Goal: Task Accomplishment & Management: Manage account settings

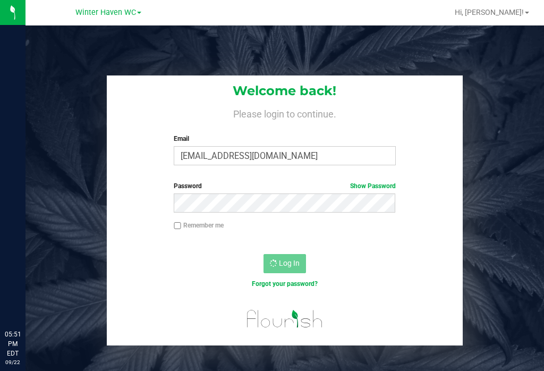
scroll to position [16, 0]
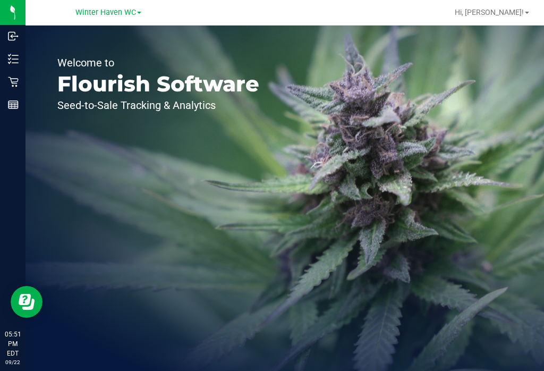
click at [5, 59] on div "Inventory" at bounding box center [14, 58] width 22 height 21
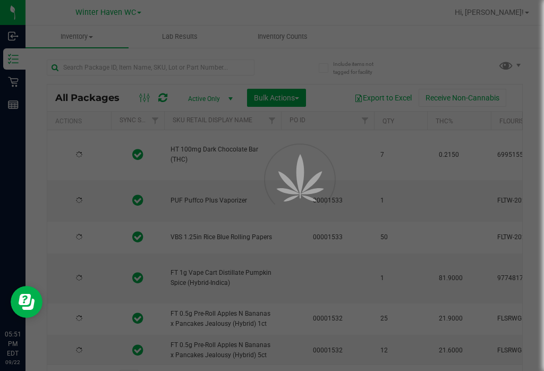
click at [287, 28] on uib-tab-heading "Inventory Counts" at bounding box center [283, 36] width 102 height 21
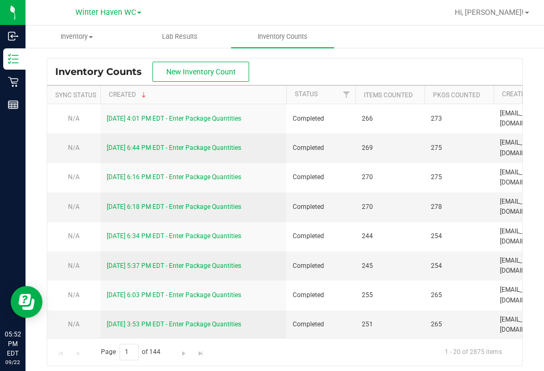
click at [206, 72] on span "New Inventory Count" at bounding box center [201, 71] width 70 height 8
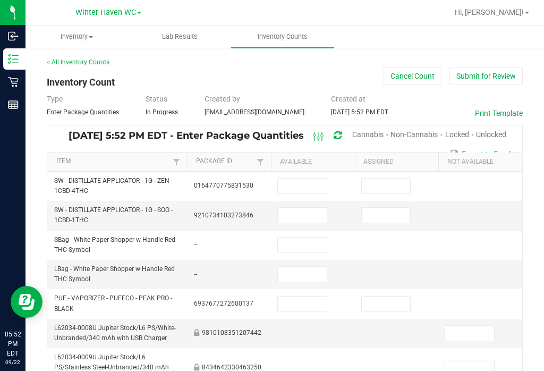
click at [493, 135] on span "Unlocked" at bounding box center [491, 134] width 30 height 8
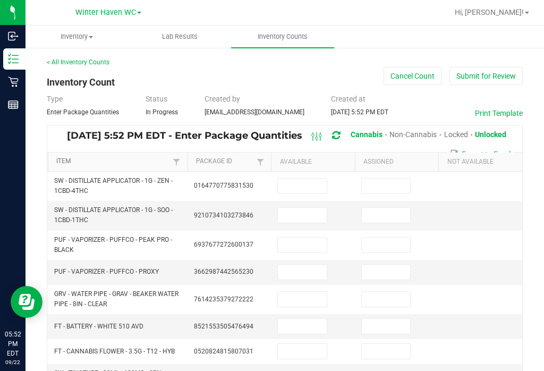
click at [135, 157] on link "Item" at bounding box center [113, 161] width 114 height 8
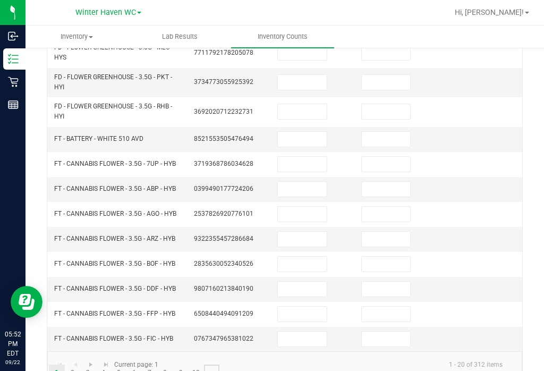
click at [210, 366] on link "..." at bounding box center [211, 372] width 15 height 16
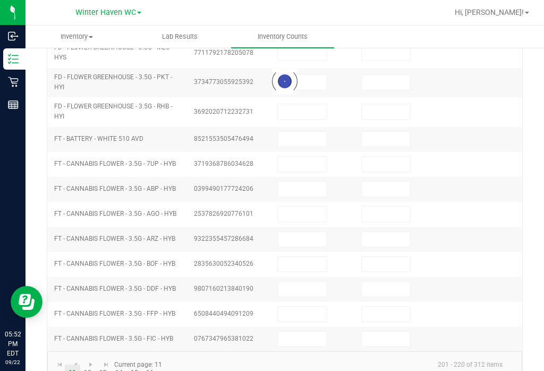
scroll to position [347, 0]
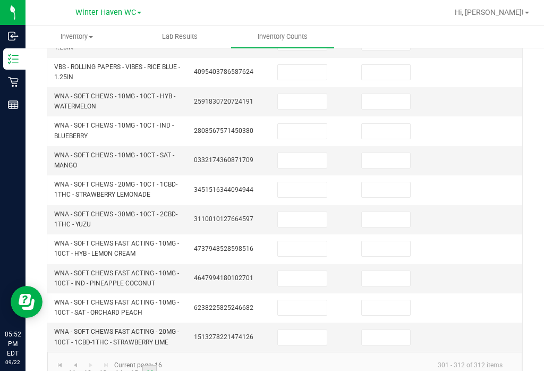
scroll to position [16, 0]
click at [306, 94] on input at bounding box center [302, 101] width 49 height 15
type input "1"
click at [395, 94] on input at bounding box center [386, 101] width 49 height 15
type input "0"
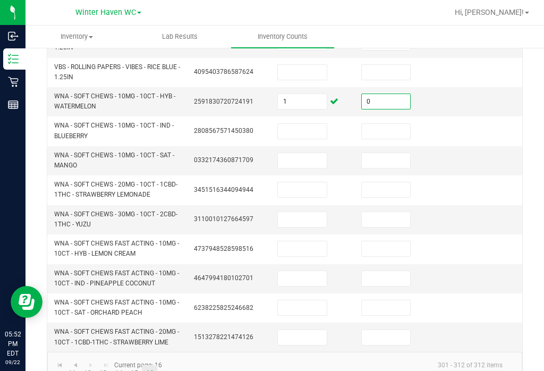
click at [307, 124] on input at bounding box center [302, 131] width 49 height 15
type input "32"
click at [383, 124] on input at bounding box center [386, 131] width 49 height 15
type input "0"
click at [315, 153] on input at bounding box center [302, 160] width 49 height 15
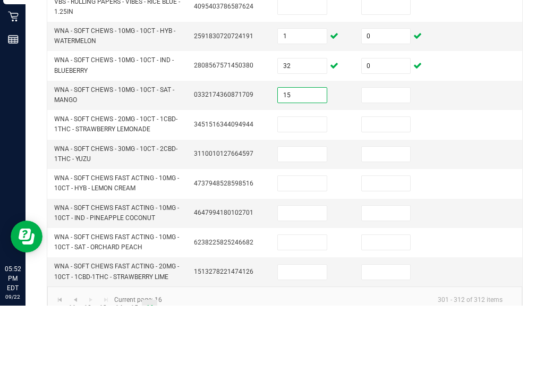
type input "15"
click at [373, 153] on input at bounding box center [386, 160] width 49 height 15
type input "0"
click at [311, 182] on input at bounding box center [302, 189] width 49 height 15
type input "33"
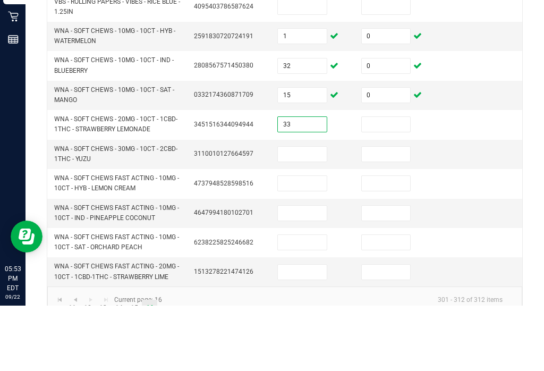
click at [387, 182] on input at bounding box center [386, 189] width 49 height 15
type input "0"
click at [309, 212] on input at bounding box center [302, 219] width 49 height 15
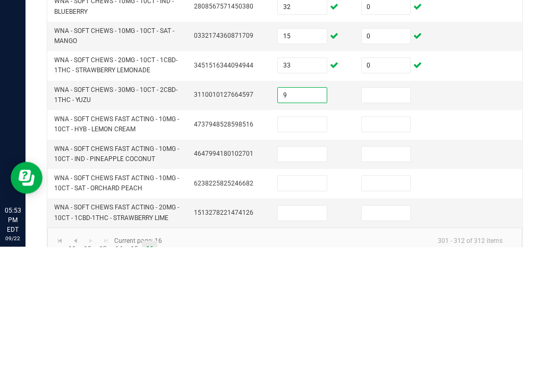
type input "9"
click at [395, 205] on td at bounding box center [397, 219] width 84 height 29
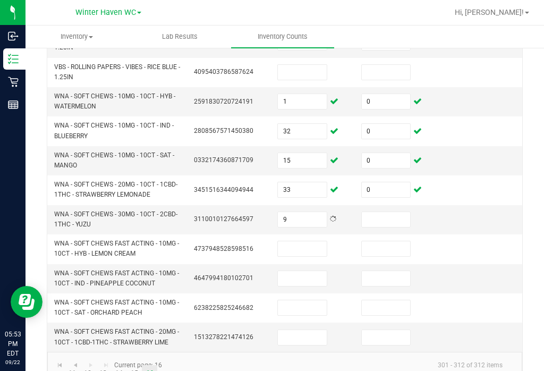
click at [395, 212] on input at bounding box center [386, 219] width 49 height 15
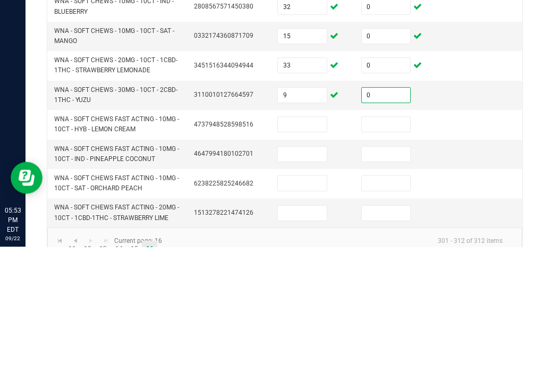
type input "0"
click at [309, 241] on input at bounding box center [302, 248] width 49 height 15
type input "33"
click at [387, 241] on input at bounding box center [386, 248] width 49 height 15
type input "0"
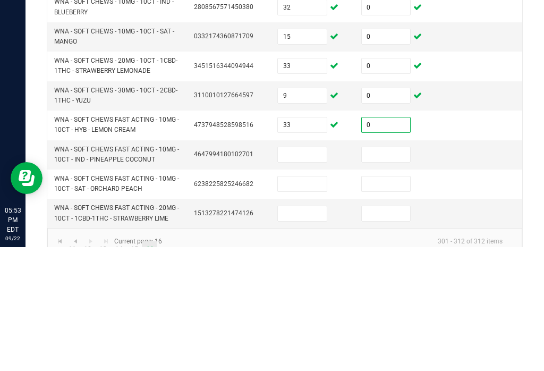
click at [314, 271] on input at bounding box center [302, 278] width 49 height 15
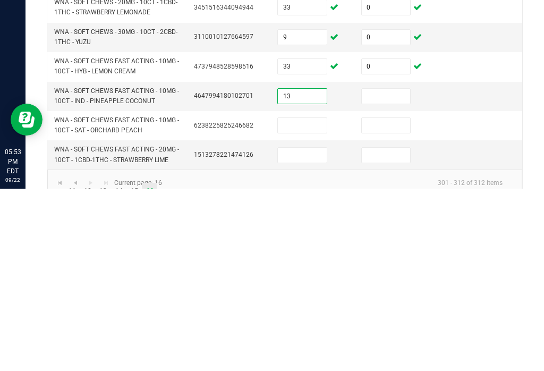
type input "13"
click at [384, 271] on input at bounding box center [386, 278] width 49 height 15
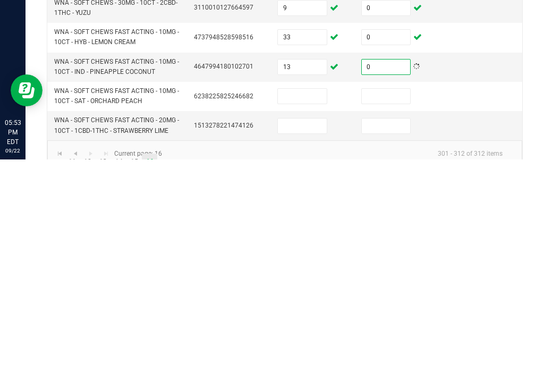
type input "0"
click at [312, 300] on input at bounding box center [302, 307] width 49 height 15
type input "23"
click at [391, 300] on input at bounding box center [386, 307] width 49 height 15
type input "0"
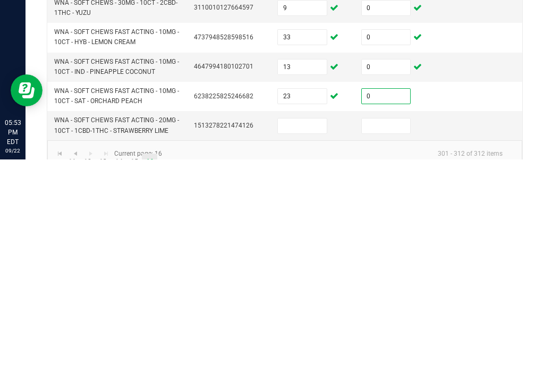
click at [308, 330] on input at bounding box center [302, 337] width 49 height 15
type input "20"
click at [380, 330] on input at bounding box center [386, 337] width 49 height 15
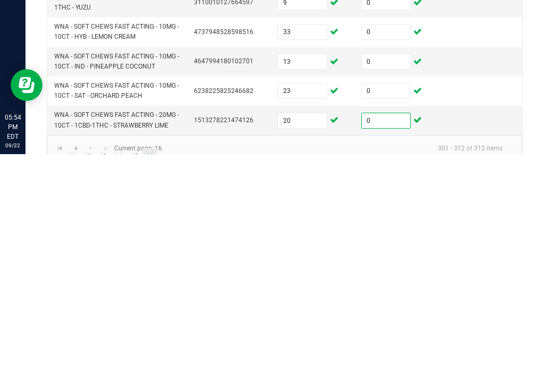
type input "0"
click at [134, 365] on link "15" at bounding box center [133, 373] width 15 height 16
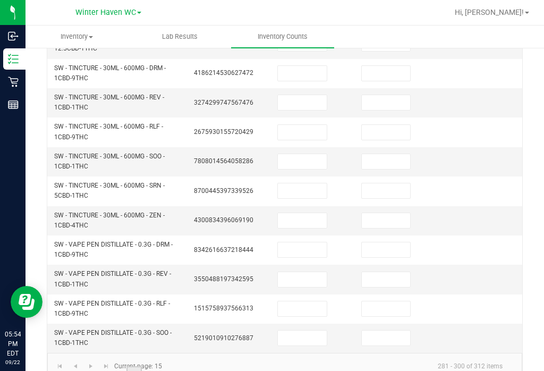
scroll to position [402, 0]
click at [150, 366] on link "16" at bounding box center [149, 374] width 15 height 16
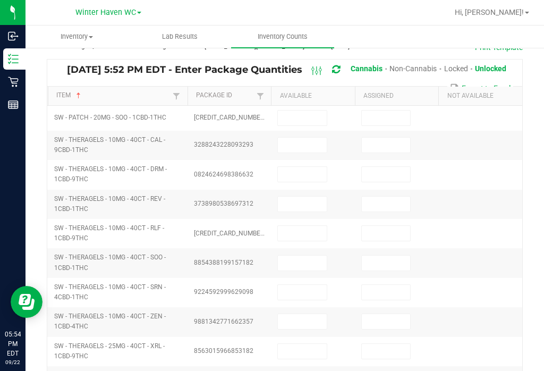
type input "1"
type input "32"
type input "0"
type input "9"
type input "0"
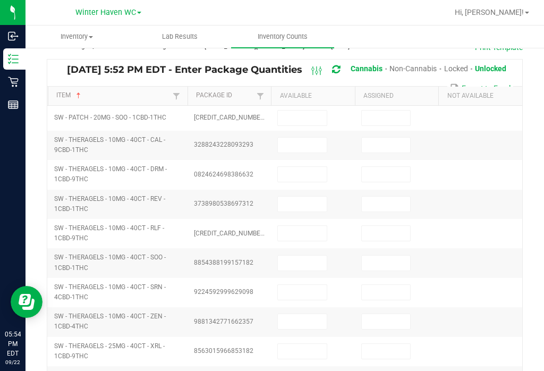
type input "33"
type input "0"
type input "13"
type input "0"
type input "23"
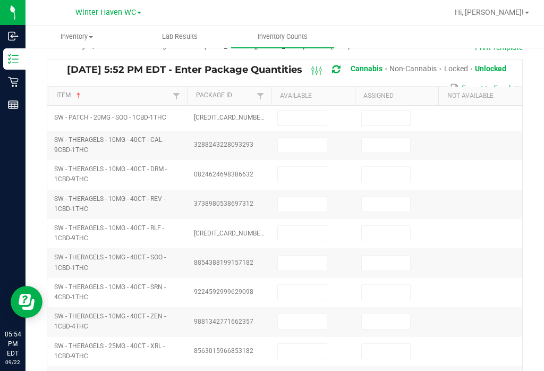
type input "0"
type input "15"
type input "0"
type input "33"
type input "0"
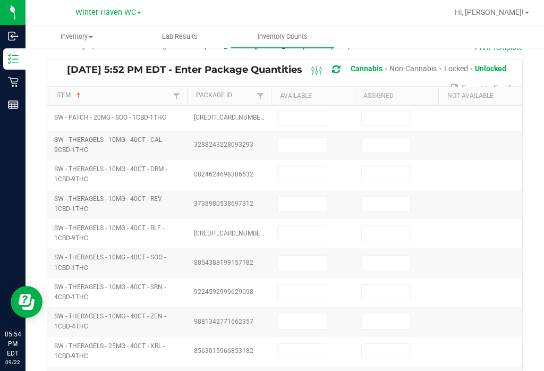
type input "0"
type input "20"
type input "0"
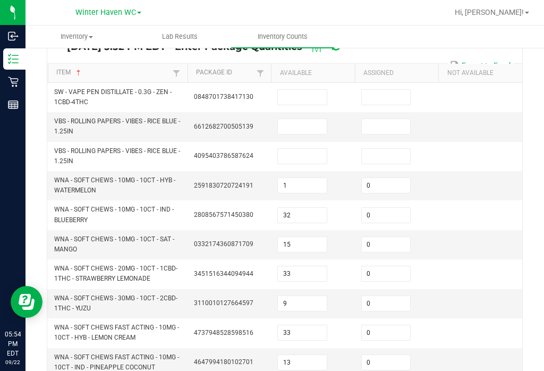
scroll to position [91, 0]
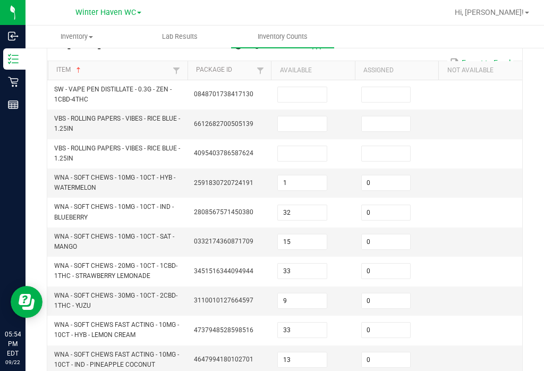
click at [305, 87] on input at bounding box center [302, 94] width 49 height 15
type input "18"
click at [387, 91] on td at bounding box center [397, 94] width 84 height 29
click at [475, 208] on td at bounding box center [480, 212] width 84 height 29
click at [397, 87] on input at bounding box center [386, 94] width 49 height 15
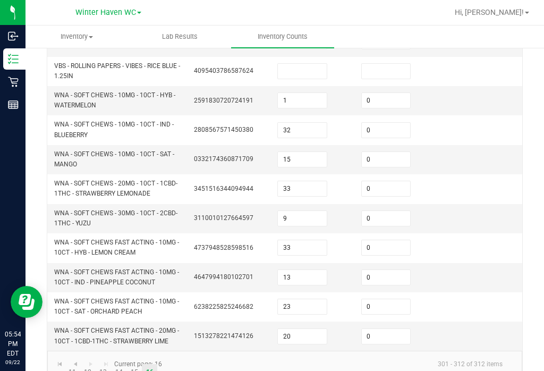
scroll to position [173, 0]
type input "0"
click at [138, 365] on link "15" at bounding box center [133, 373] width 15 height 16
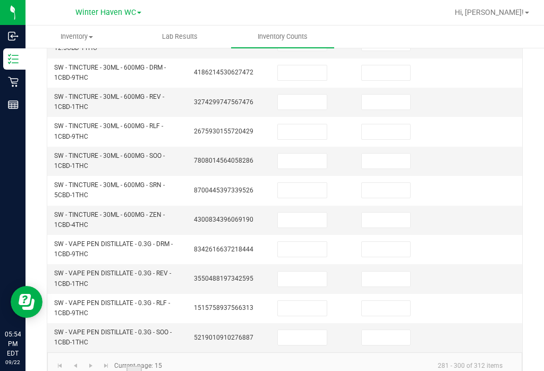
scroll to position [402, 0]
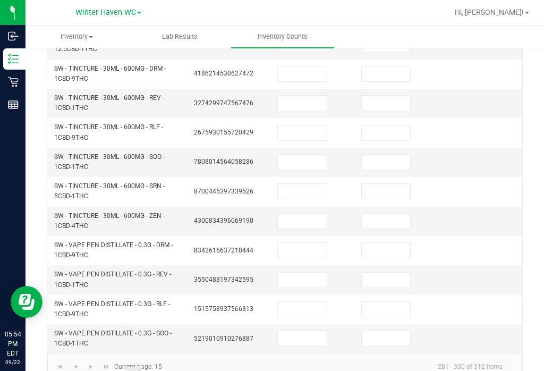
click at [295, 331] on input at bounding box center [302, 338] width 49 height 15
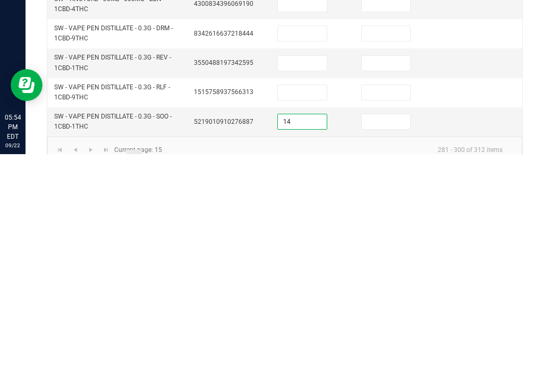
type input "14"
click at [391, 331] on input at bounding box center [386, 338] width 49 height 15
type input "0"
click at [316, 302] on input at bounding box center [302, 309] width 49 height 15
type input "1"
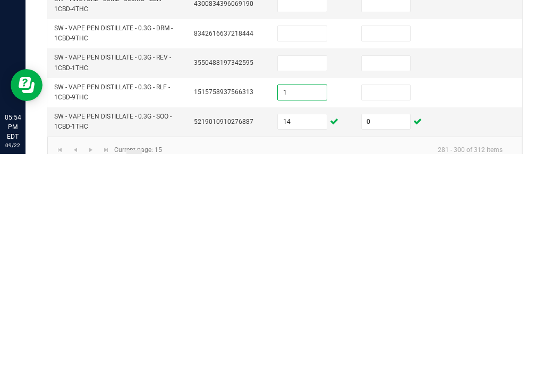
click at [379, 302] on input at bounding box center [386, 309] width 49 height 15
type input "0"
click at [318, 272] on input at bounding box center [302, 279] width 49 height 15
type input "20"
click at [389, 295] on td "0" at bounding box center [397, 309] width 84 height 29
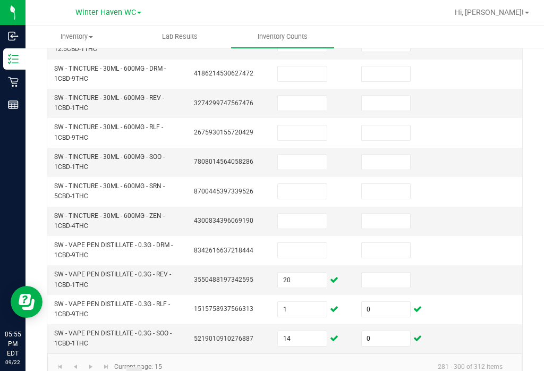
click at [383, 272] on input at bounding box center [386, 279] width 49 height 15
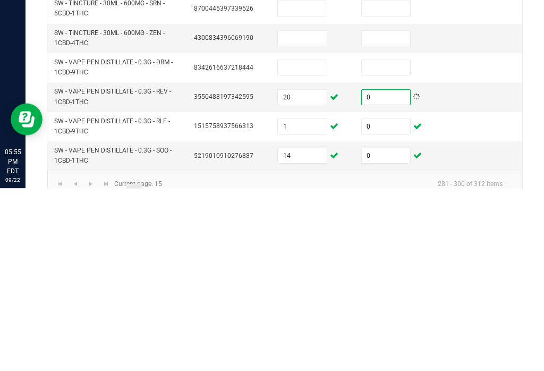
type input "0"
click at [306, 243] on input at bounding box center [302, 250] width 49 height 15
type input "16"
click at [393, 243] on input at bounding box center [386, 250] width 49 height 15
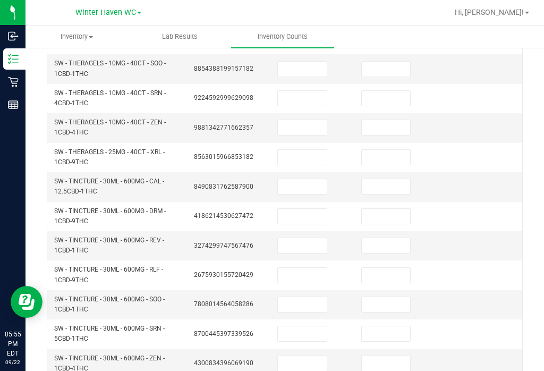
scroll to position [263, 0]
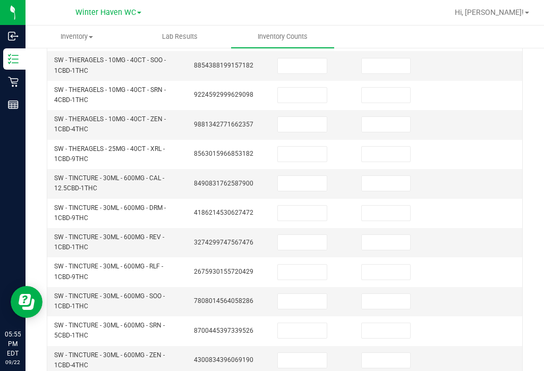
type input "0"
click at [303, 176] on input at bounding box center [302, 183] width 49 height 15
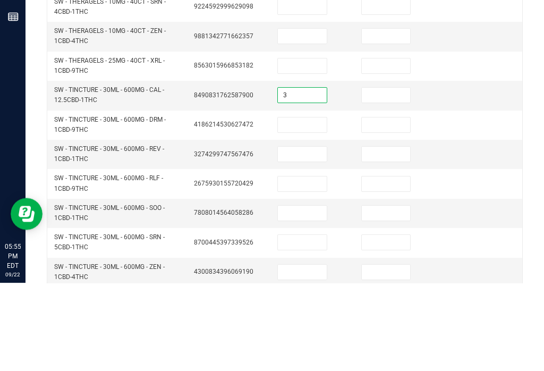
type input "3"
click at [388, 176] on input at bounding box center [386, 183] width 49 height 15
type input "0"
click at [311, 205] on input at bounding box center [302, 212] width 49 height 15
type input "9"
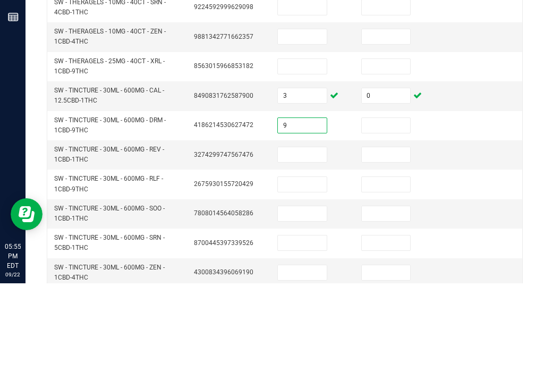
click at [393, 205] on input at bounding box center [386, 212] width 49 height 15
type input "0"
click at [313, 235] on input at bounding box center [302, 242] width 49 height 15
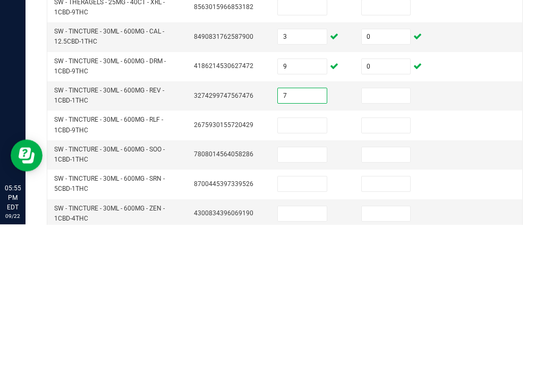
type input "7"
click at [392, 235] on input at bounding box center [386, 242] width 49 height 15
type input "0"
click at [315, 264] on input at bounding box center [302, 271] width 49 height 15
type input "16"
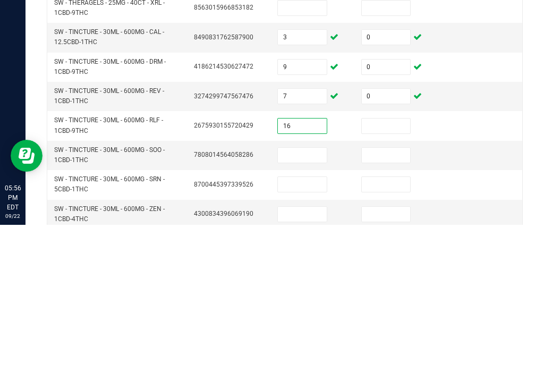
click at [391, 264] on input at bounding box center [386, 271] width 49 height 15
type input "0"
click at [310, 294] on input at bounding box center [302, 301] width 49 height 15
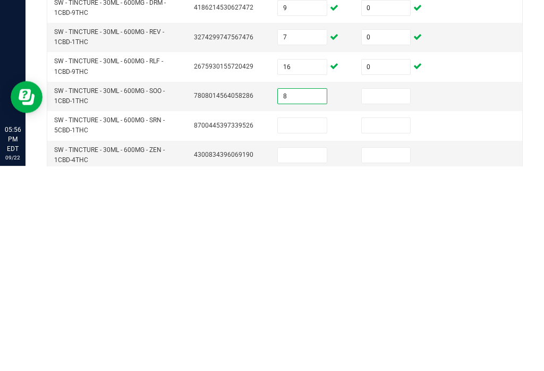
type input "8"
click at [391, 294] on input at bounding box center [386, 301] width 49 height 15
type input "0"
click at [307, 323] on input at bounding box center [302, 330] width 49 height 15
type input "12"
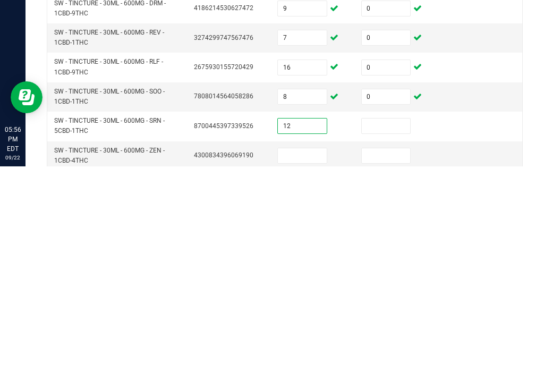
click at [392, 323] on input at bounding box center [386, 330] width 49 height 15
type input "0"
click at [307, 353] on input at bounding box center [302, 360] width 49 height 15
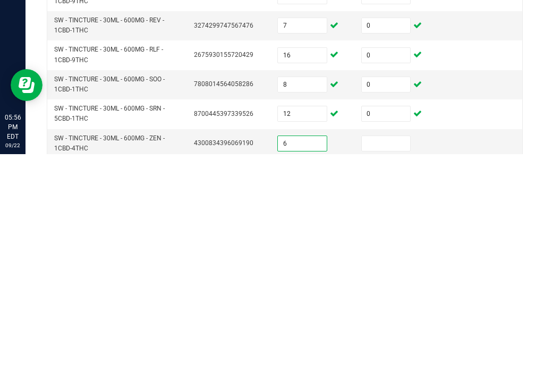
type input "6"
click at [387, 353] on input at bounding box center [386, 360] width 49 height 15
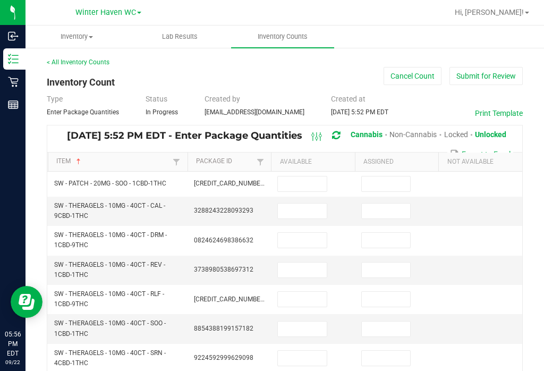
scroll to position [0, 0]
type input "0"
click at [297, 203] on input at bounding box center [302, 210] width 49 height 15
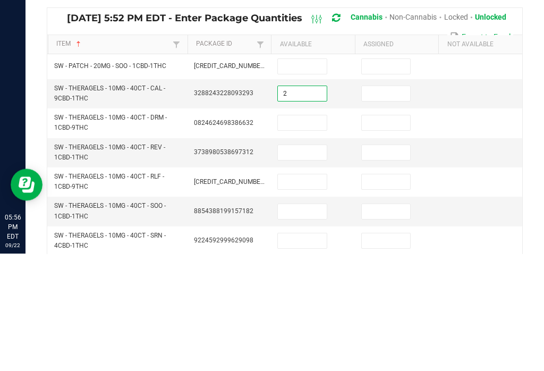
type input "2"
click at [390, 203] on input at bounding box center [386, 210] width 49 height 15
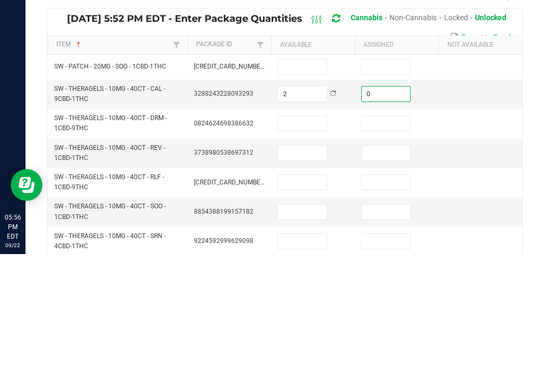
type input "0"
click at [301, 233] on input at bounding box center [302, 240] width 49 height 15
type input "2"
click at [388, 233] on input at bounding box center [386, 240] width 49 height 15
type input "0"
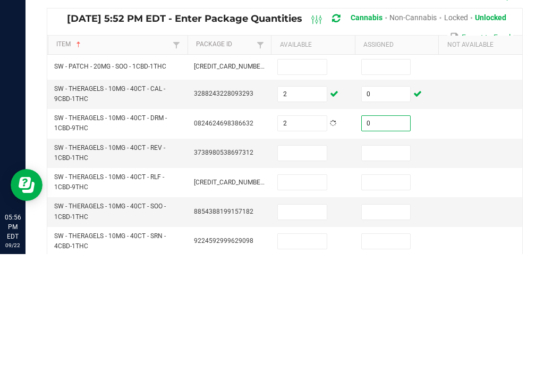
click at [313, 262] on input at bounding box center [302, 269] width 49 height 15
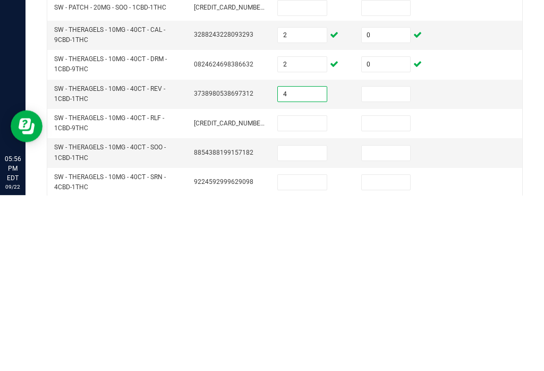
type input "4"
click at [396, 262] on input at bounding box center [386, 269] width 49 height 15
type input "0"
click at [310, 292] on input at bounding box center [302, 299] width 49 height 15
type input "5"
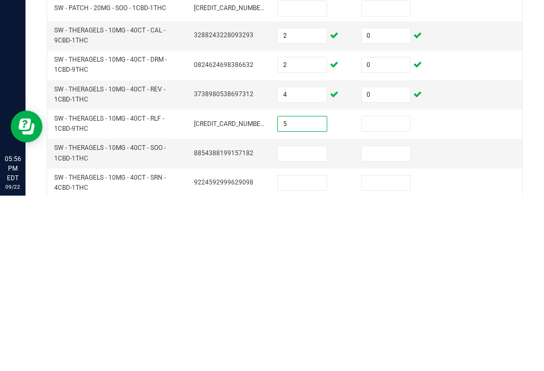
click at [382, 292] on input at bounding box center [386, 299] width 49 height 15
type input "0"
click at [305, 321] on input at bounding box center [302, 328] width 49 height 15
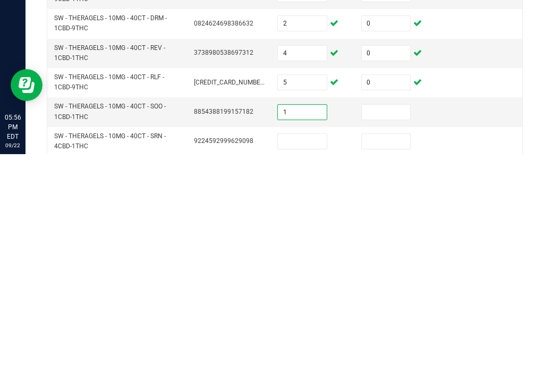
type input "1"
click at [391, 321] on input at bounding box center [386, 328] width 49 height 15
type input "0"
click at [320, 350] on input at bounding box center [302, 357] width 49 height 15
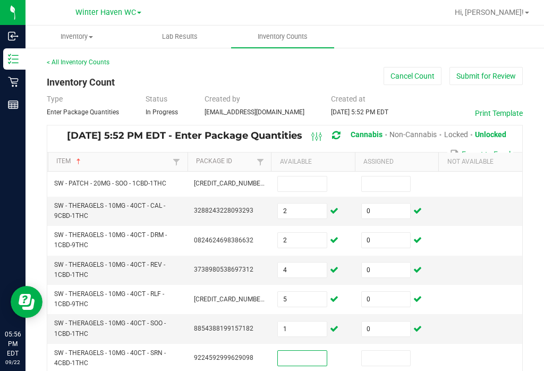
click at [12, 356] on p "05:56 PM EDT" at bounding box center [13, 343] width 16 height 29
click at [309, 350] on input at bounding box center [302, 357] width 49 height 15
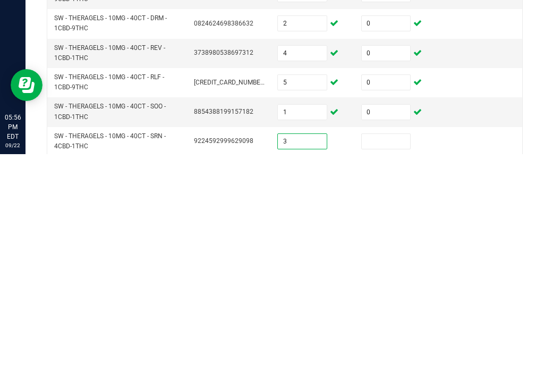
type input "3"
click at [390, 350] on input at bounding box center [386, 357] width 49 height 15
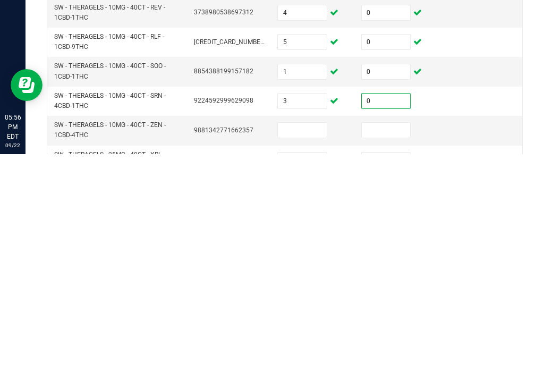
scroll to position [44, 0]
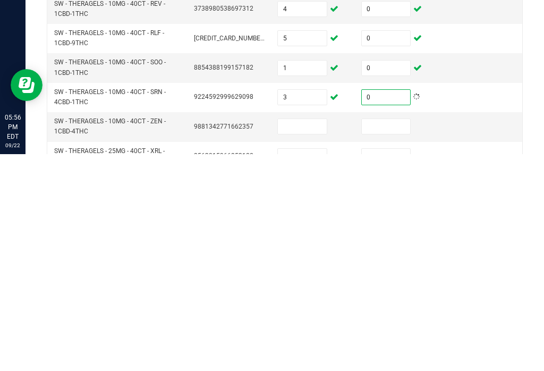
type input "0"
click at [320, 336] on input at bounding box center [302, 343] width 49 height 15
click at [390, 336] on input at bounding box center [386, 343] width 49 height 15
type input "0"
click at [316, 336] on input at bounding box center [302, 343] width 49 height 15
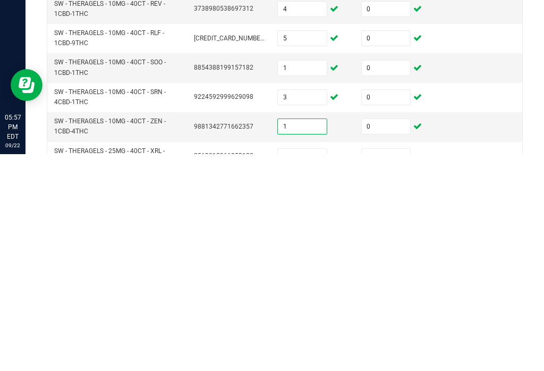
type input "1"
click at [307, 365] on input at bounding box center [302, 372] width 49 height 15
type input "1"
click at [387, 365] on input at bounding box center [386, 372] width 49 height 15
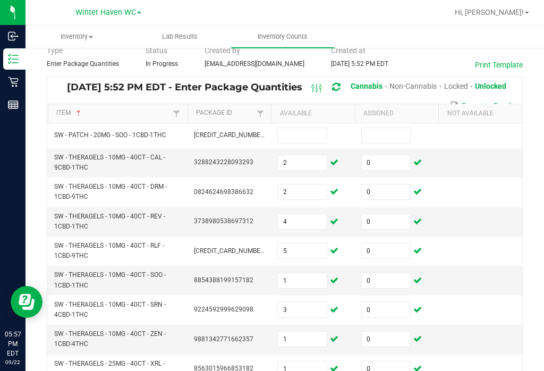
scroll to position [52, 0]
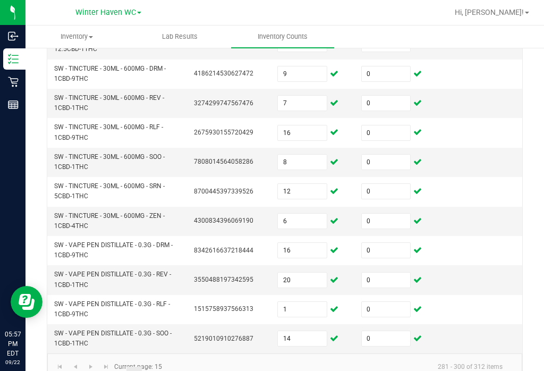
type input "0"
click at [117, 366] on link "14" at bounding box center [118, 374] width 15 height 16
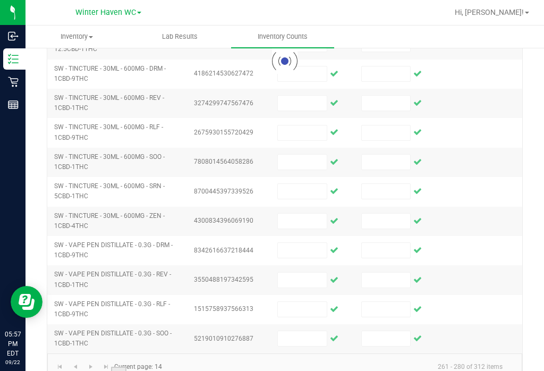
scroll to position [364, 0]
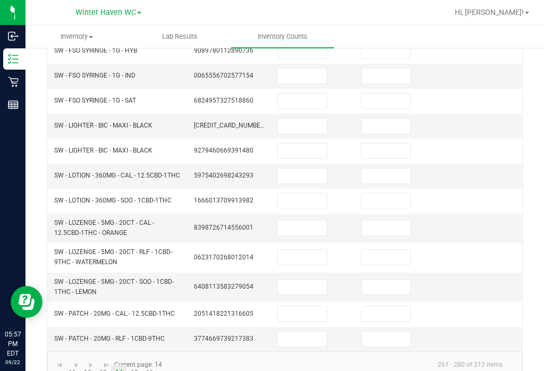
click at [310, 306] on input at bounding box center [302, 313] width 49 height 15
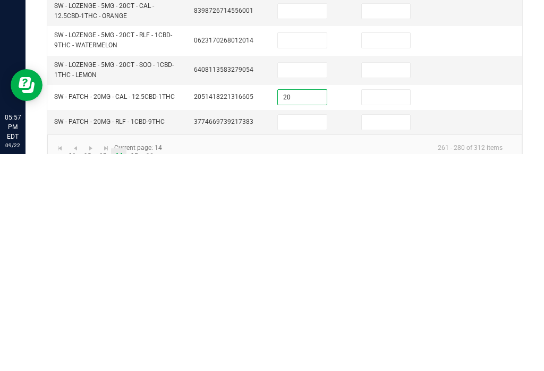
type input "20"
click at [389, 306] on input at bounding box center [386, 313] width 49 height 15
type input "0"
click at [303, 331] on input at bounding box center [302, 338] width 49 height 15
type input "13"
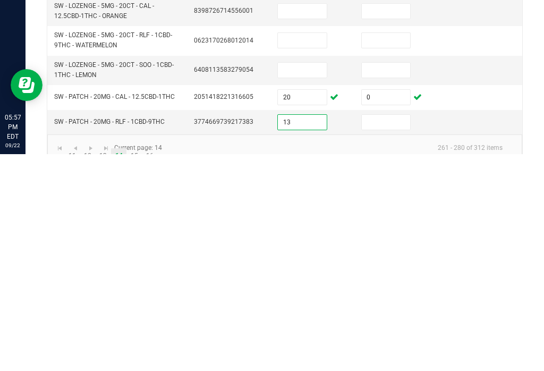
click at [397, 331] on input at bounding box center [386, 338] width 49 height 15
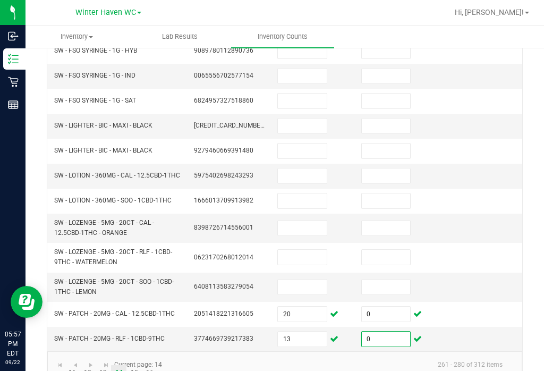
type input "0"
click at [136, 365] on link "15" at bounding box center [133, 373] width 15 height 16
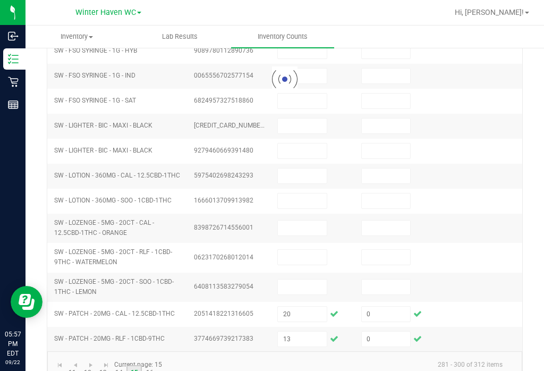
type input "2"
type input "0"
type input "2"
type input "4"
type input "5"
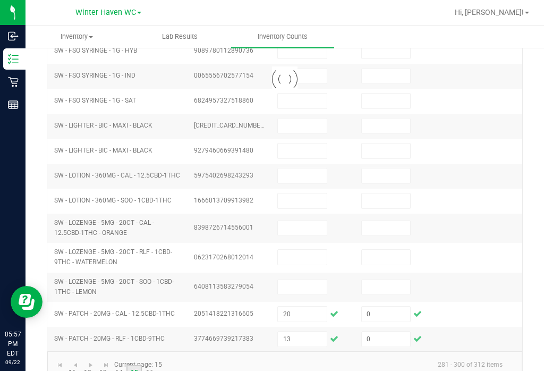
type input "0"
type input "1"
type input "0"
type input "1"
type input "0"
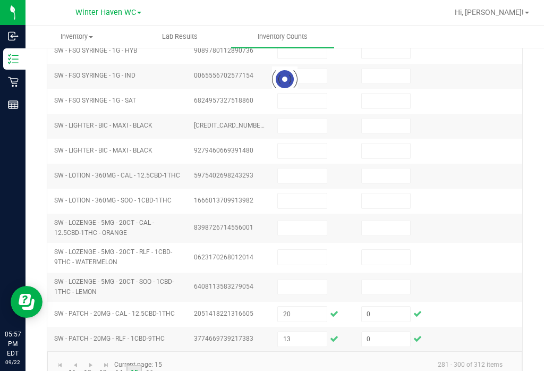
type input "3"
type input "0"
type input "9"
type input "0"
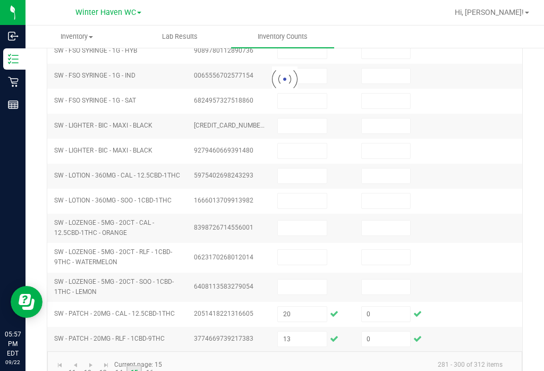
type input "1"
type input "0"
type input "3"
type input "0"
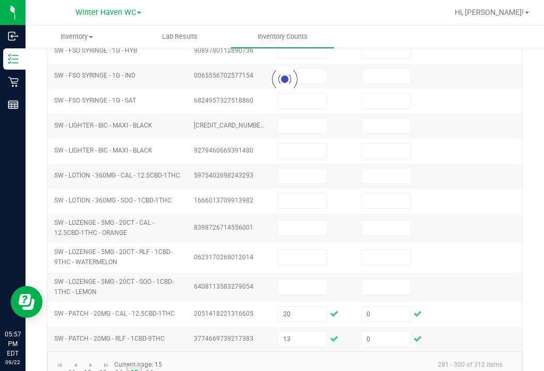
type input "7"
type input "0"
type input "16"
type input "0"
type input "8"
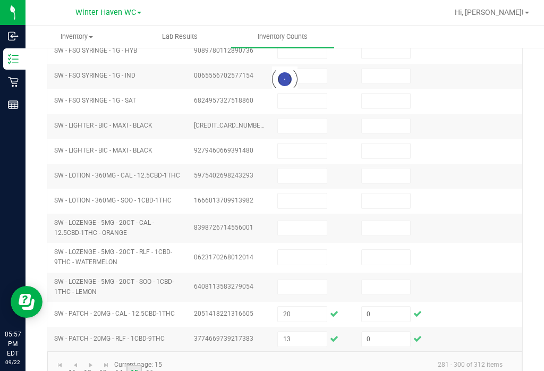
type input "0"
type input "12"
type input "0"
type input "6"
type input "0"
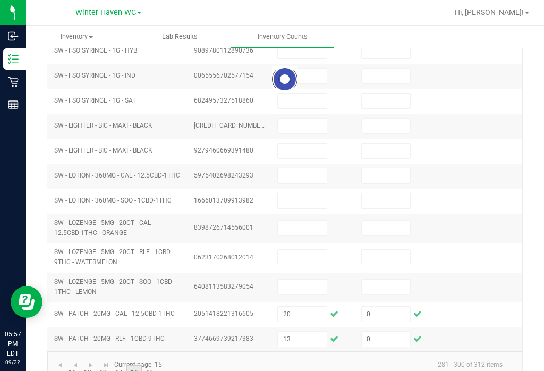
type input "16"
type input "0"
type input "20"
type input "0"
type input "1"
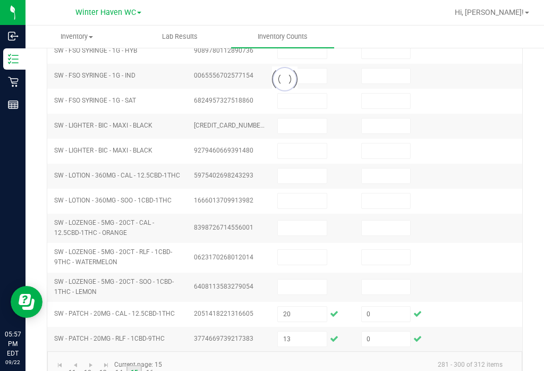
type input "14"
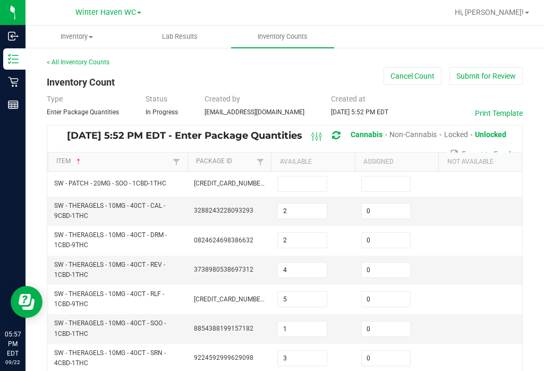
scroll to position [0, 0]
click at [311, 176] on input at bounding box center [302, 183] width 49 height 15
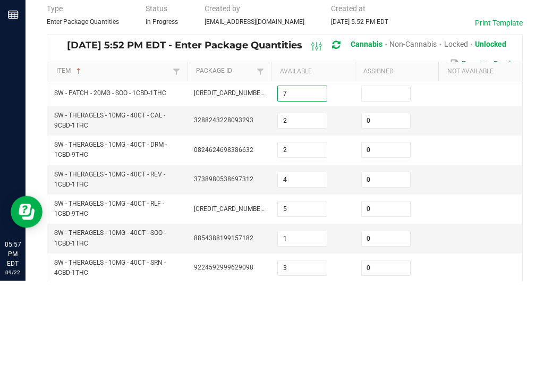
type input "7"
click at [392, 176] on input at bounding box center [386, 183] width 49 height 15
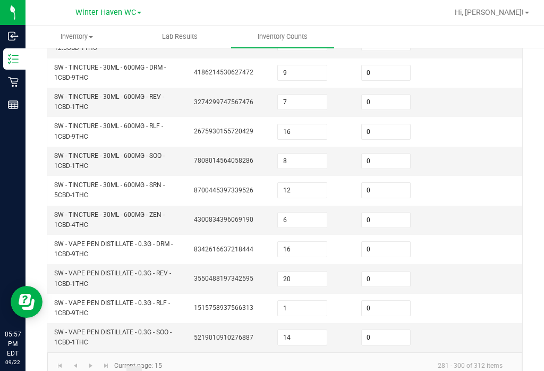
scroll to position [402, 0]
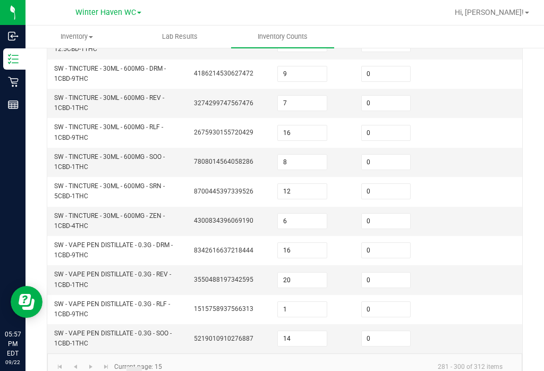
type input "0"
click at [122, 366] on link "14" at bounding box center [118, 374] width 15 height 16
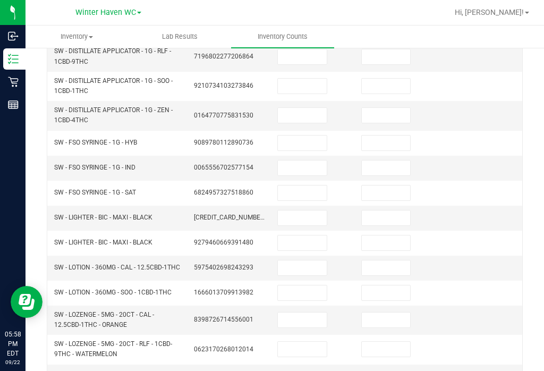
scroll to position [271, 0]
click at [310, 136] on input at bounding box center [302, 143] width 49 height 15
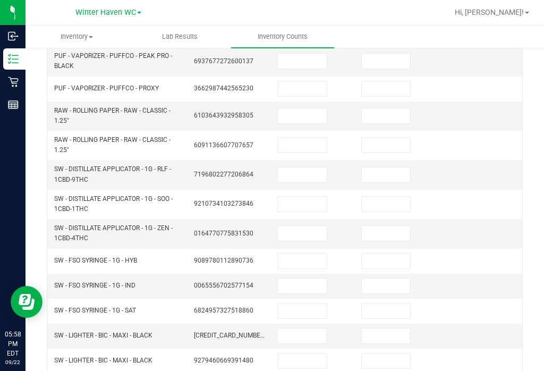
scroll to position [153, 0]
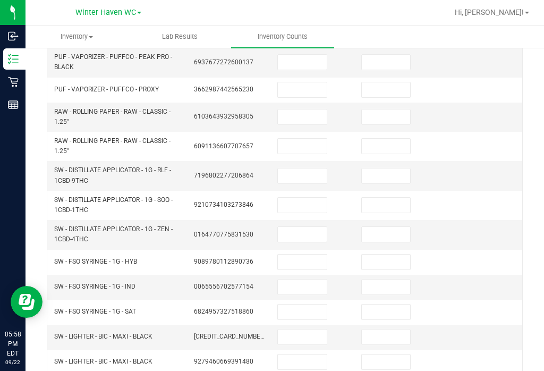
click at [309, 168] on input at bounding box center [302, 175] width 49 height 15
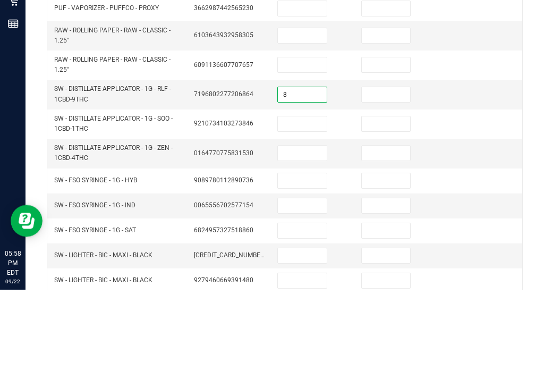
click at [395, 168] on input at bounding box center [386, 175] width 49 height 15
click at [296, 198] on input at bounding box center [302, 205] width 49 height 15
click at [402, 198] on input at bounding box center [386, 205] width 49 height 15
click at [318, 227] on input at bounding box center [302, 234] width 49 height 15
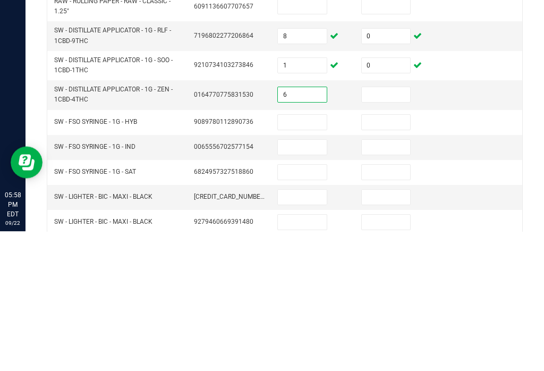
click at [395, 227] on input at bounding box center [386, 234] width 49 height 15
click at [303, 254] on input at bounding box center [302, 261] width 49 height 15
click at [389, 254] on input at bounding box center [386, 261] width 49 height 15
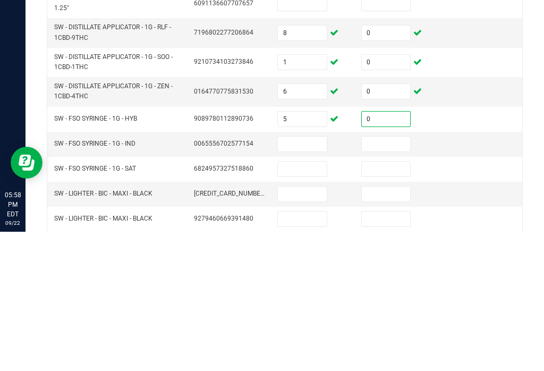
click at [316, 276] on input at bounding box center [302, 283] width 49 height 15
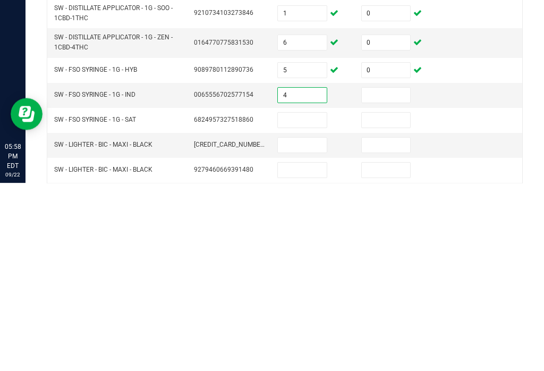
click at [393, 276] on input at bounding box center [386, 283] width 49 height 15
click at [304, 301] on input at bounding box center [302, 308] width 49 height 15
click at [392, 301] on input at bounding box center [386, 308] width 49 height 15
click at [310, 326] on input at bounding box center [302, 333] width 49 height 15
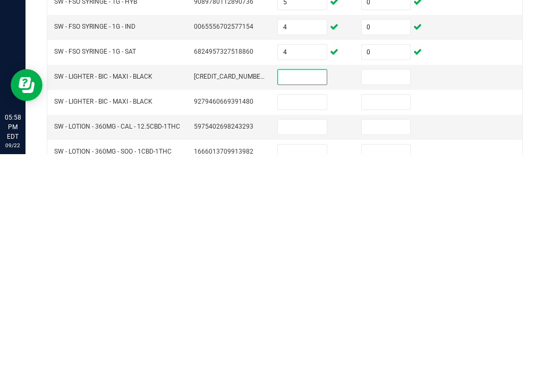
scroll to position [199, 0]
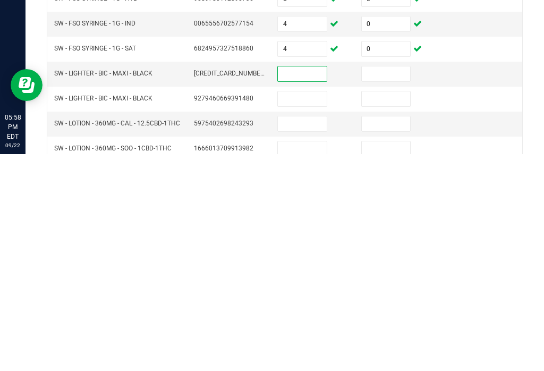
click at [292, 333] on input at bounding box center [302, 340] width 49 height 15
click at [390, 333] on input at bounding box center [386, 340] width 49 height 15
click at [304, 358] on input at bounding box center [302, 365] width 49 height 15
click at [388, 358] on input at bounding box center [386, 365] width 49 height 15
click at [398, 358] on input "1" at bounding box center [386, 365] width 49 height 15
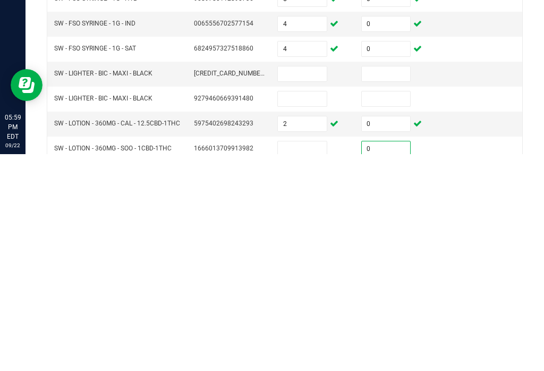
click at [306, 358] on input at bounding box center [302, 365] width 49 height 15
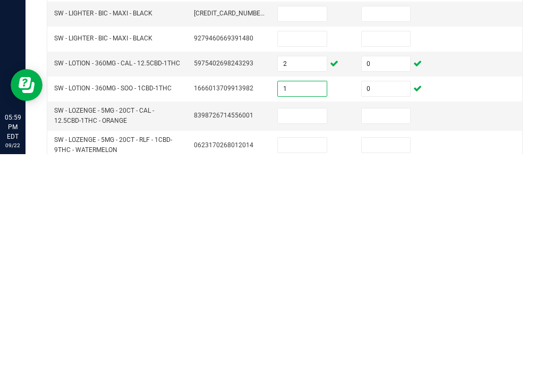
scroll to position [262, 0]
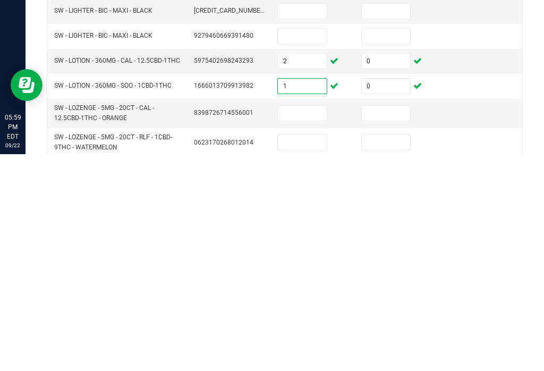
click at [318, 322] on input at bounding box center [302, 329] width 49 height 15
click at [393, 322] on input at bounding box center [386, 329] width 49 height 15
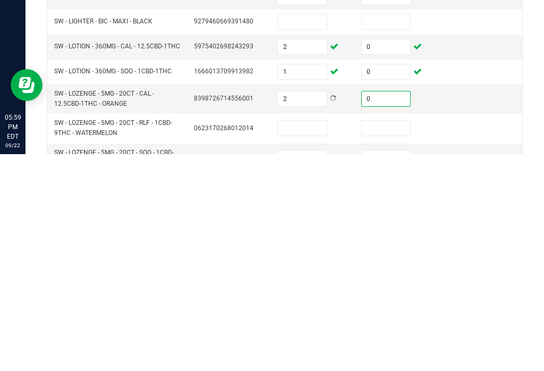
scroll to position [280, 0]
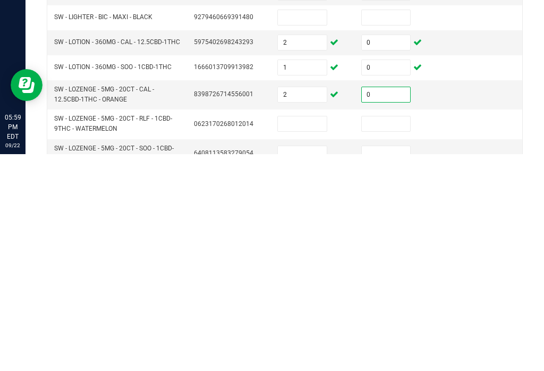
click at [311, 333] on input at bounding box center [302, 340] width 49 height 15
click at [384, 333] on input at bounding box center [386, 340] width 49 height 15
click at [319, 363] on input at bounding box center [302, 370] width 49 height 15
click at [378, 363] on input at bounding box center [386, 370] width 49 height 15
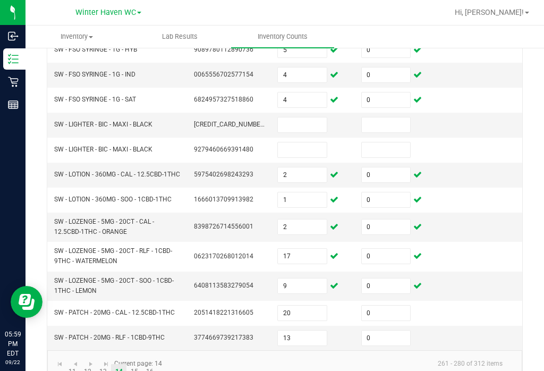
scroll to position [364, 0]
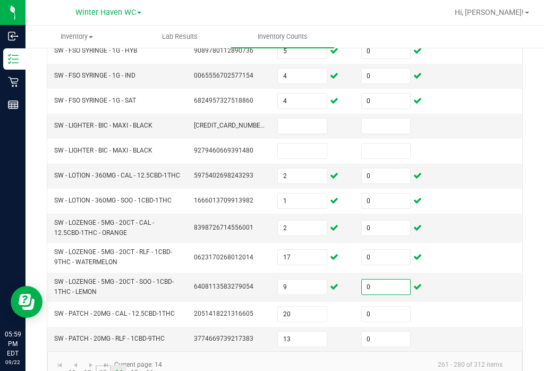
click at [108, 365] on link "13" at bounding box center [103, 373] width 15 height 16
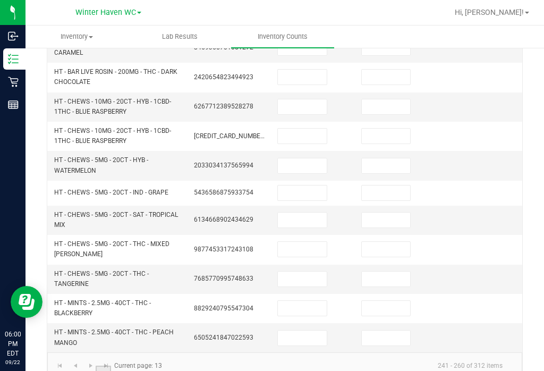
scroll to position [393, 0]
click at [316, 301] on input at bounding box center [302, 308] width 49 height 15
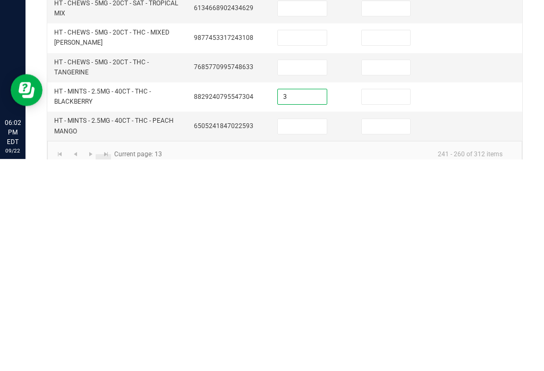
click at [384, 294] on td at bounding box center [397, 308] width 84 height 29
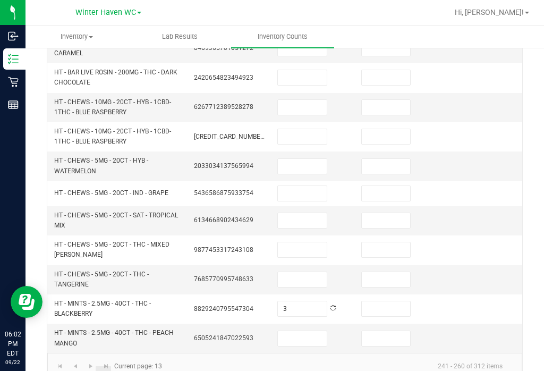
click at [388, 301] on input at bounding box center [386, 308] width 49 height 15
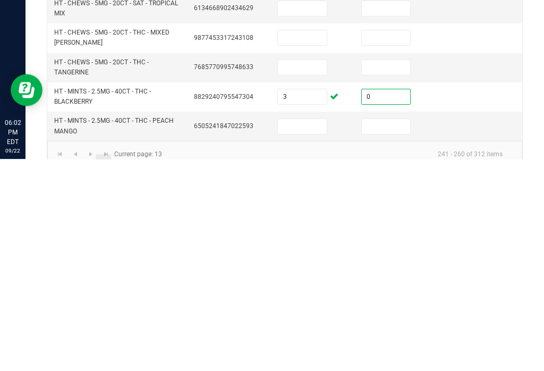
click at [299, 331] on input at bounding box center [302, 338] width 49 height 15
click at [400, 331] on input at bounding box center [386, 338] width 49 height 15
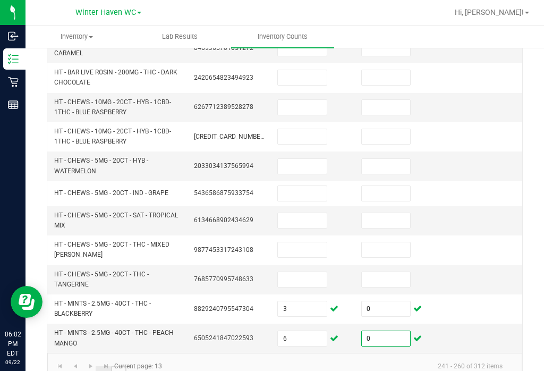
click at [122, 366] on link "14" at bounding box center [118, 374] width 15 height 16
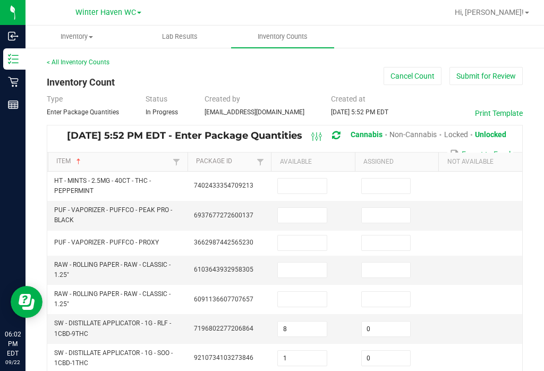
scroll to position [0, 0]
click at [301, 178] on input at bounding box center [302, 185] width 49 height 15
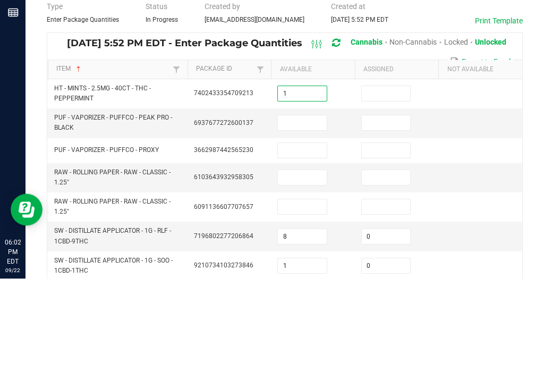
click at [386, 178] on input at bounding box center [386, 185] width 49 height 15
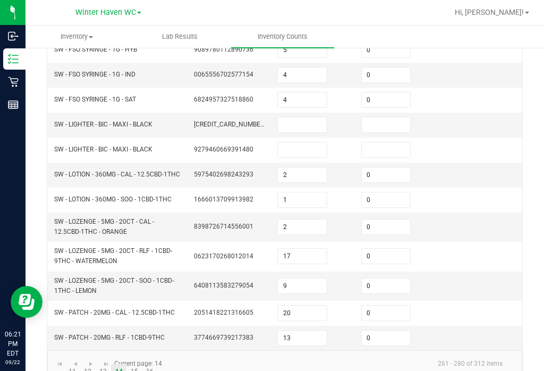
scroll to position [364, 0]
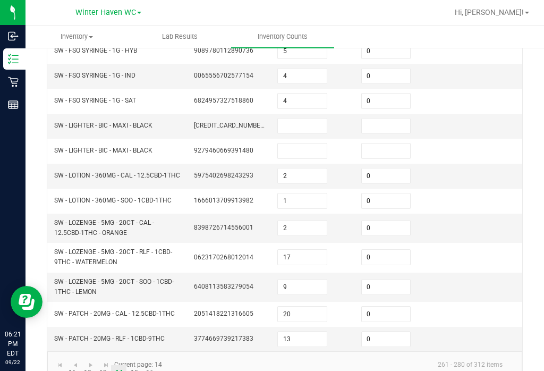
click at [48, 358] on kendo-pager "... 11 12 13 14 15 16 261 - 280 of 312 items Current page: 14" at bounding box center [284, 364] width 475 height 27
click at [57, 365] on link "..." at bounding box center [56, 373] width 15 height 16
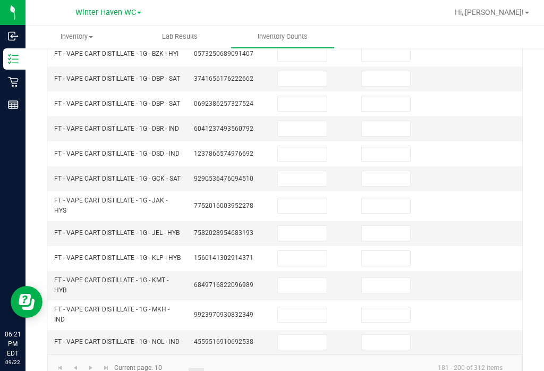
scroll to position [355, 0]
click at [70, 369] on link "2" at bounding box center [72, 377] width 15 height 16
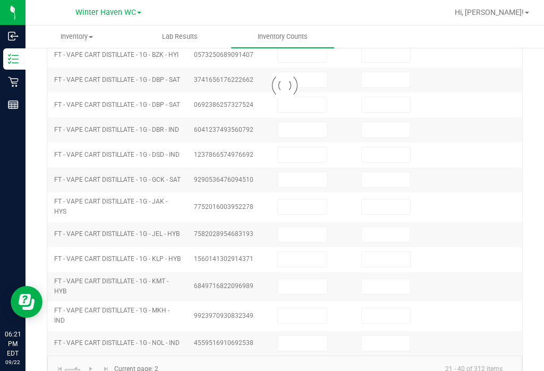
scroll to position [321, 0]
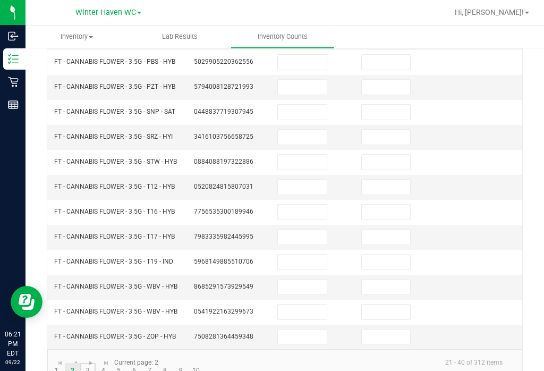
click at [88, 363] on link "3" at bounding box center [87, 371] width 15 height 16
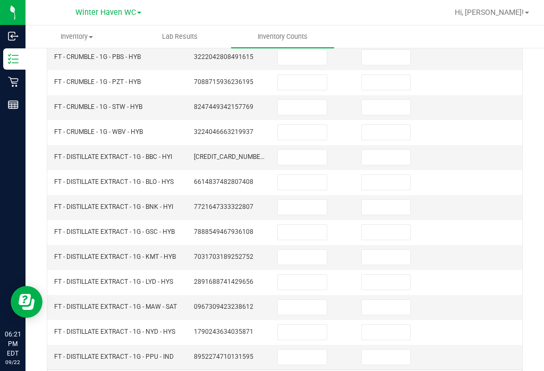
scroll to position [301, 0]
click at [315, 150] on input at bounding box center [302, 157] width 49 height 15
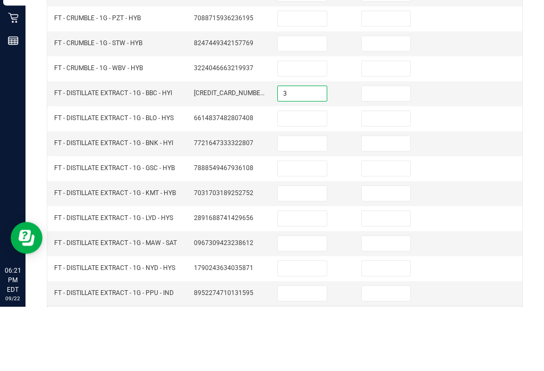
click at [396, 150] on input at bounding box center [386, 157] width 49 height 15
click at [298, 175] on input at bounding box center [302, 182] width 49 height 15
click at [395, 175] on input at bounding box center [386, 182] width 49 height 15
click at [307, 200] on input at bounding box center [302, 207] width 49 height 15
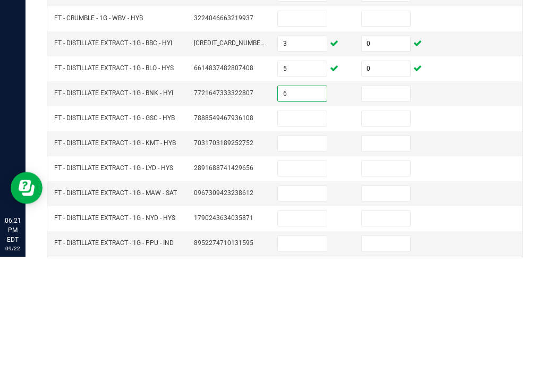
click at [392, 200] on input at bounding box center [386, 207] width 49 height 15
click at [305, 225] on input at bounding box center [302, 232] width 49 height 15
click at [396, 225] on input at bounding box center [386, 232] width 49 height 15
click at [309, 250] on input at bounding box center [302, 257] width 49 height 15
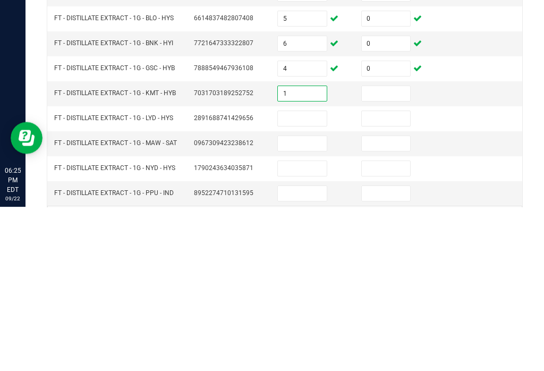
click at [387, 250] on input at bounding box center [386, 257] width 49 height 15
click at [312, 275] on input at bounding box center [302, 282] width 49 height 15
click at [398, 275] on input at bounding box center [386, 282] width 49 height 15
click at [309, 300] on input at bounding box center [302, 307] width 49 height 15
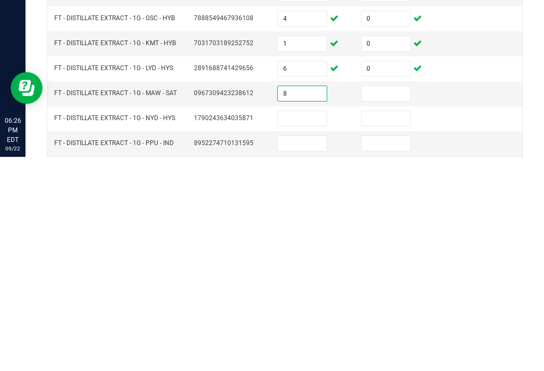
click at [395, 300] on input at bounding box center [386, 307] width 49 height 15
click at [303, 325] on input at bounding box center [302, 332] width 49 height 15
click at [398, 325] on input at bounding box center [386, 332] width 49 height 15
click at [318, 350] on input at bounding box center [302, 357] width 49 height 15
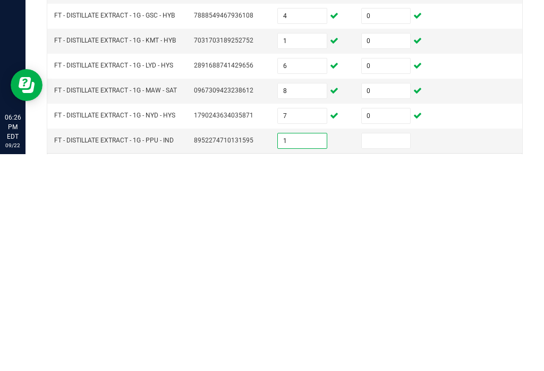
click at [393, 350] on input at bounding box center [386, 357] width 49 height 15
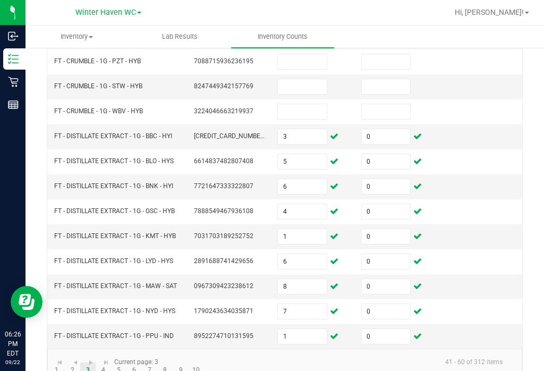
scroll to position [321, 0]
click at [107, 363] on link "4" at bounding box center [103, 371] width 15 height 16
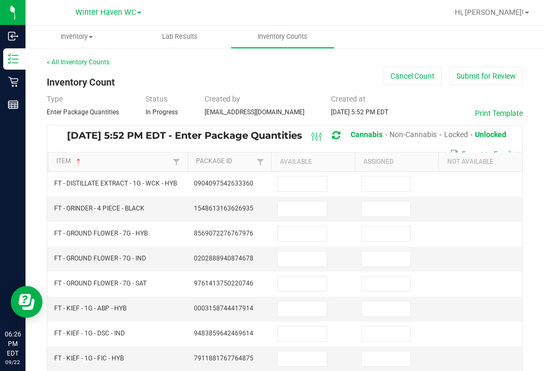
scroll to position [0, 0]
click at [312, 176] on input at bounding box center [302, 183] width 49 height 15
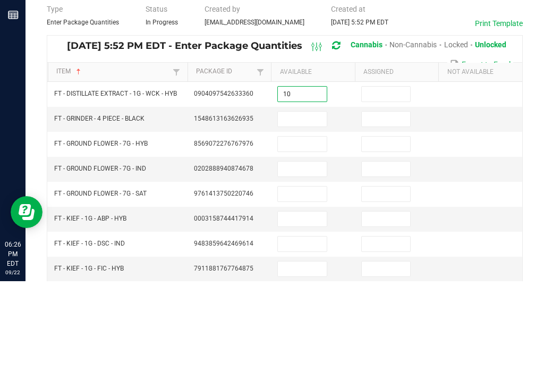
click at [389, 176] on input at bounding box center [386, 183] width 49 height 15
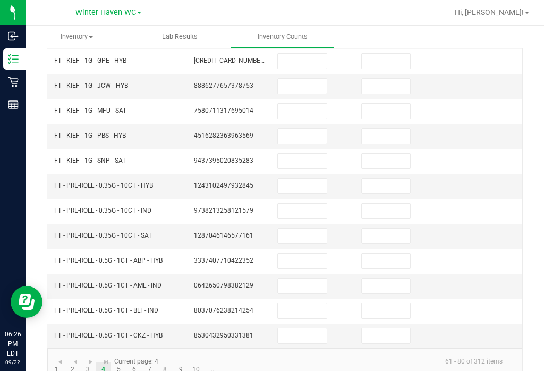
scroll to position [321, 0]
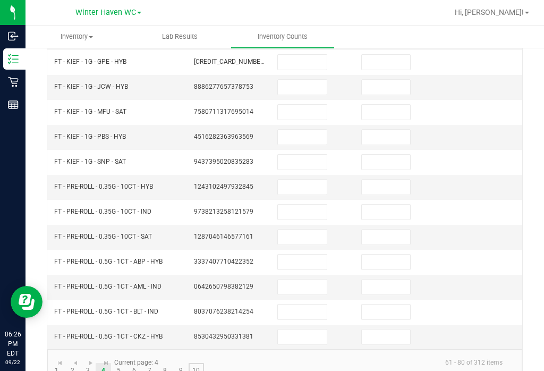
click at [200, 363] on link "10" at bounding box center [196, 371] width 15 height 16
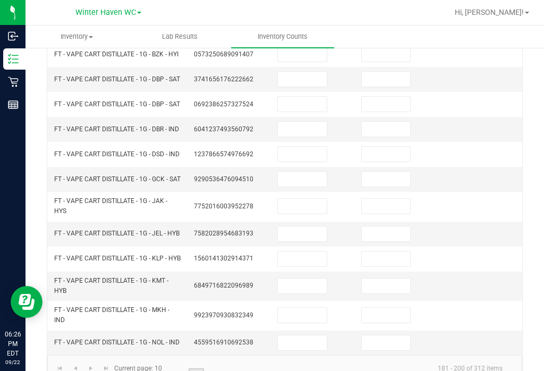
scroll to position [355, 0]
click at [212, 369] on link "..." at bounding box center [211, 377] width 15 height 16
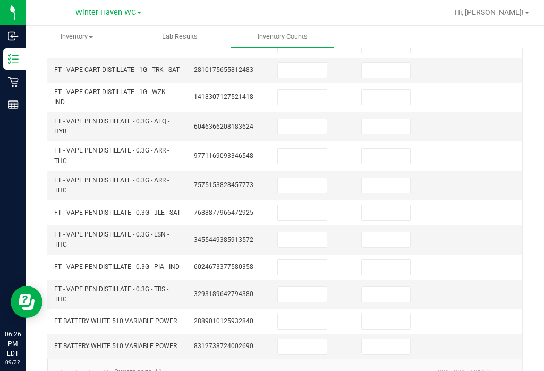
scroll to position [347, 0]
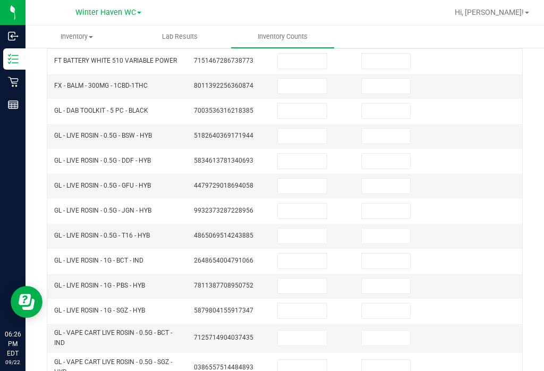
scroll to position [108, 0]
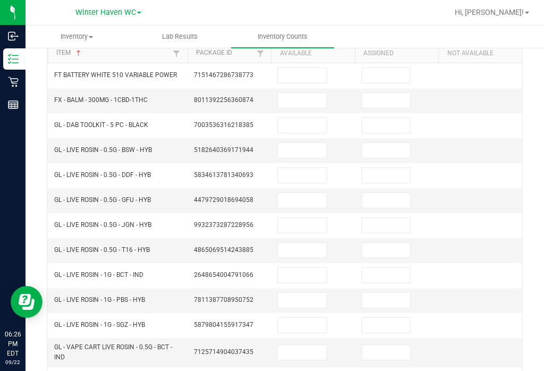
click at [319, 93] on input at bounding box center [302, 100] width 49 height 15
click at [383, 93] on input at bounding box center [386, 100] width 49 height 15
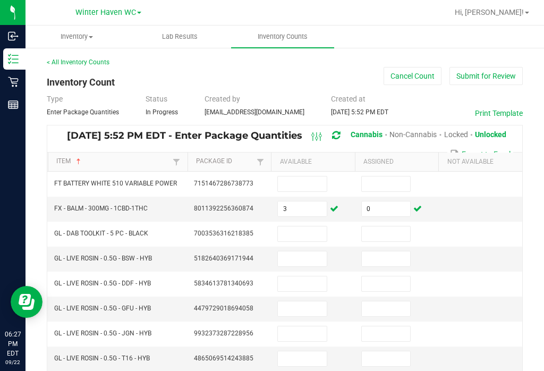
scroll to position [0, 0]
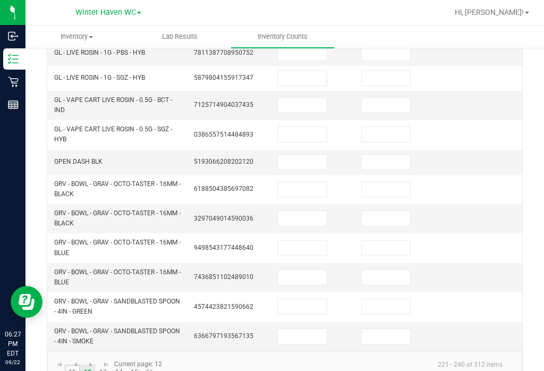
click at [74, 364] on link "11" at bounding box center [72, 372] width 15 height 16
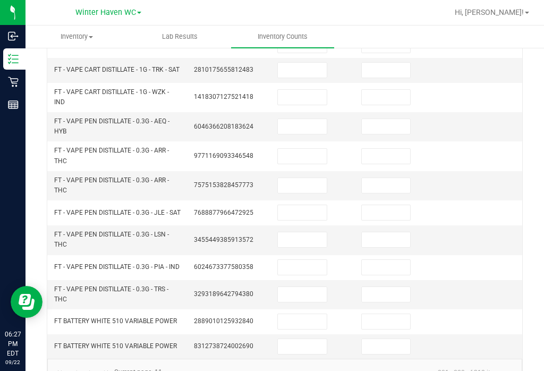
scroll to position [347, 0]
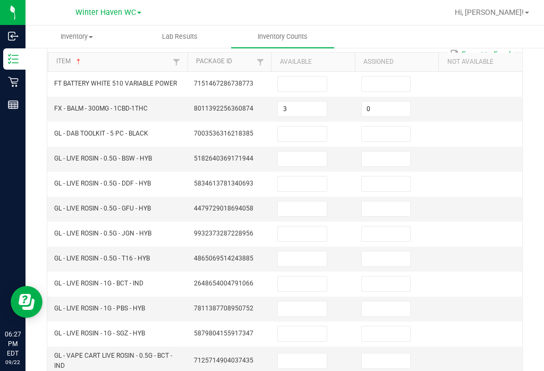
scroll to position [99, 0]
click at [310, 152] on input at bounding box center [302, 159] width 49 height 15
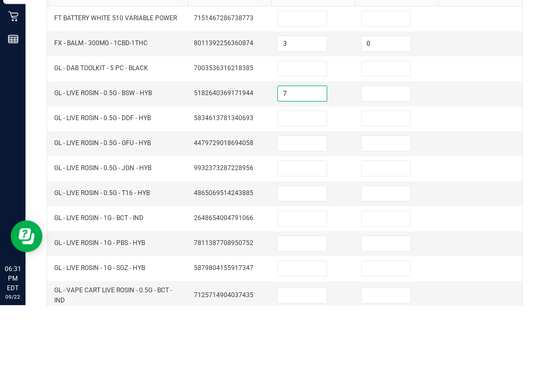
click at [382, 152] on input at bounding box center [386, 159] width 49 height 15
click at [310, 177] on input at bounding box center [302, 184] width 49 height 15
click at [384, 177] on input at bounding box center [386, 184] width 49 height 15
click at [299, 202] on input at bounding box center [302, 209] width 49 height 15
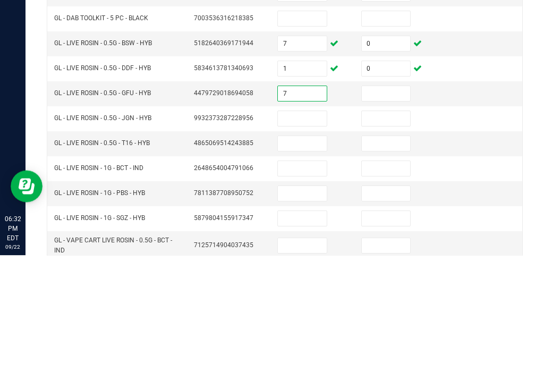
click at [386, 202] on input at bounding box center [386, 209] width 49 height 15
click at [299, 227] on input at bounding box center [302, 234] width 49 height 15
click at [391, 227] on input at bounding box center [386, 234] width 49 height 15
click at [302, 252] on input at bounding box center [302, 259] width 49 height 15
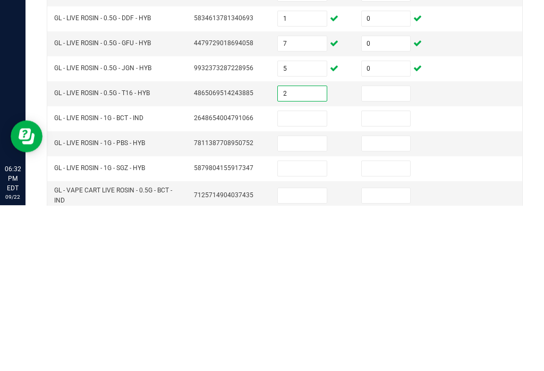
click at [376, 252] on input at bounding box center [386, 259] width 49 height 15
click at [297, 277] on input at bounding box center [302, 284] width 49 height 15
click at [390, 277] on input at bounding box center [386, 284] width 49 height 15
click at [301, 302] on input at bounding box center [302, 309] width 49 height 15
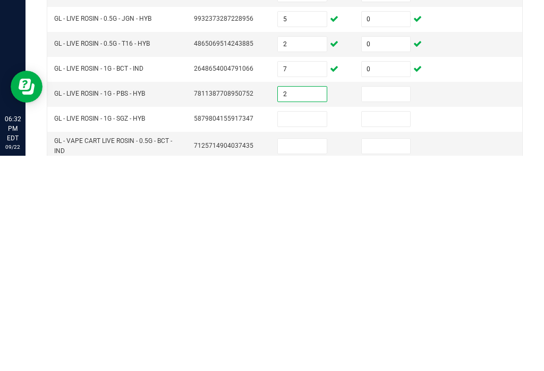
click at [381, 302] on input at bounding box center [386, 309] width 49 height 15
click at [312, 327] on input at bounding box center [302, 334] width 49 height 15
click at [381, 327] on input at bounding box center [386, 334] width 49 height 15
click at [299, 354] on input at bounding box center [302, 361] width 49 height 15
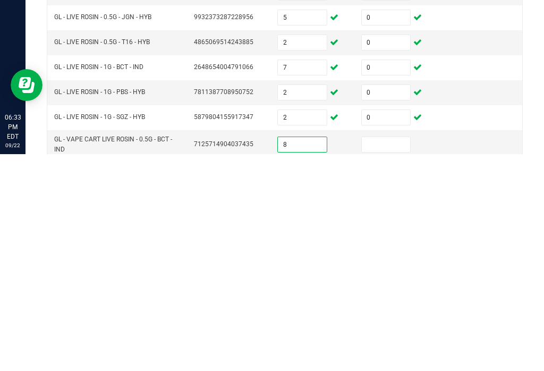
click at [396, 354] on input at bounding box center [386, 361] width 49 height 15
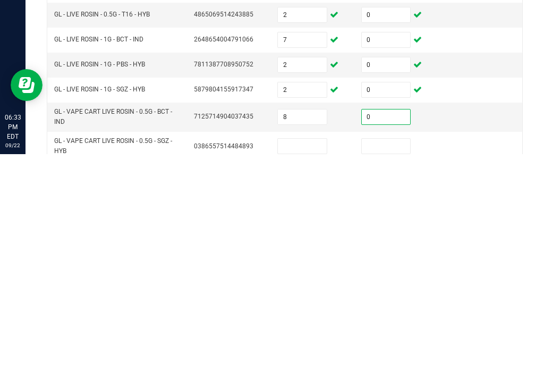
scroll to position [143, 0]
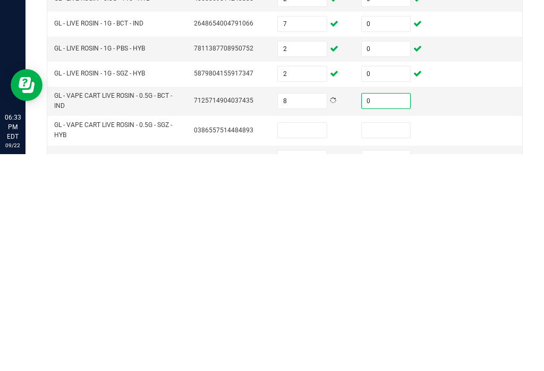
click at [304, 339] on input at bounding box center [302, 346] width 49 height 15
click at [376, 339] on input at bounding box center [386, 346] width 49 height 15
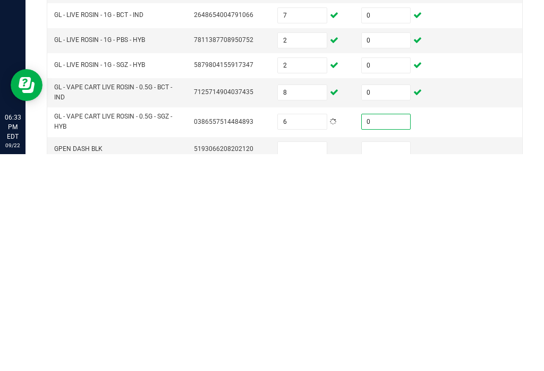
click at [290, 358] on input at bounding box center [302, 365] width 49 height 15
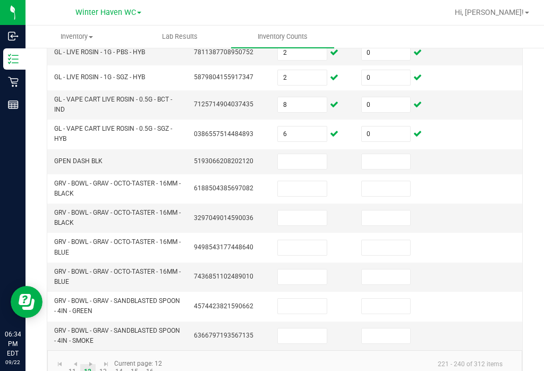
scroll to position [355, 0]
click at [72, 364] on link "11" at bounding box center [72, 372] width 15 height 16
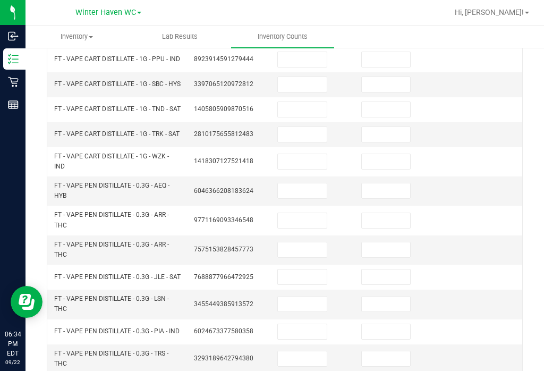
scroll to position [282, 0]
click at [312, 184] on input at bounding box center [302, 191] width 49 height 15
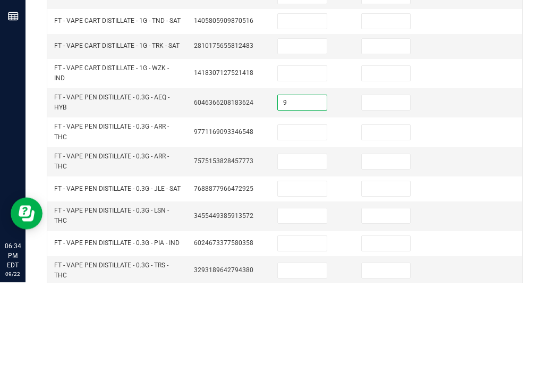
click at [389, 184] on input at bounding box center [386, 191] width 49 height 15
click at [299, 213] on input at bounding box center [302, 220] width 49 height 15
click at [388, 213] on input at bounding box center [386, 220] width 49 height 15
click at [319, 243] on input at bounding box center [302, 250] width 49 height 15
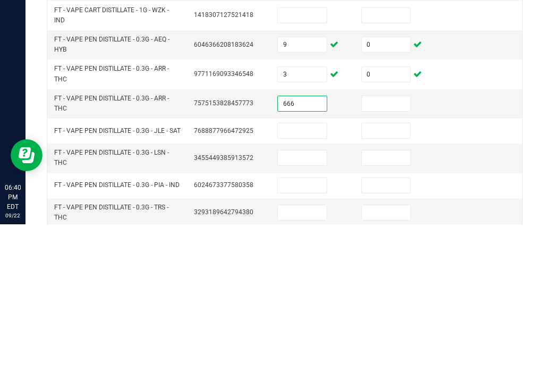
click at [388, 243] on input at bounding box center [386, 250] width 49 height 15
click at [302, 270] on input at bounding box center [302, 277] width 49 height 15
click at [382, 270] on input at bounding box center [386, 277] width 49 height 15
click at [302, 297] on input at bounding box center [302, 304] width 49 height 15
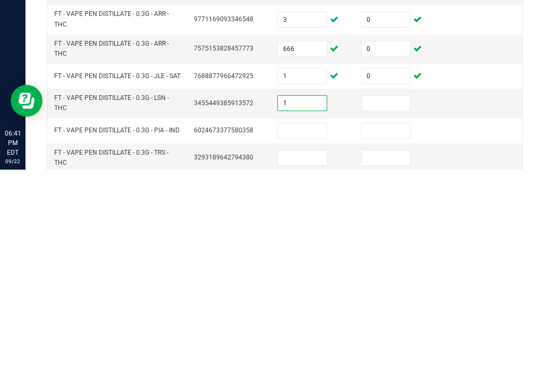
click at [391, 297] on input at bounding box center [386, 304] width 49 height 15
click at [302, 324] on input at bounding box center [302, 331] width 49 height 15
click at [392, 324] on input at bounding box center [386, 331] width 49 height 15
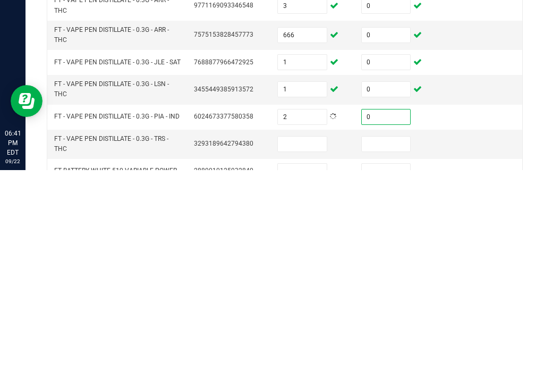
click at [317, 337] on input at bounding box center [302, 344] width 49 height 15
click at [388, 337] on input at bounding box center [386, 344] width 49 height 15
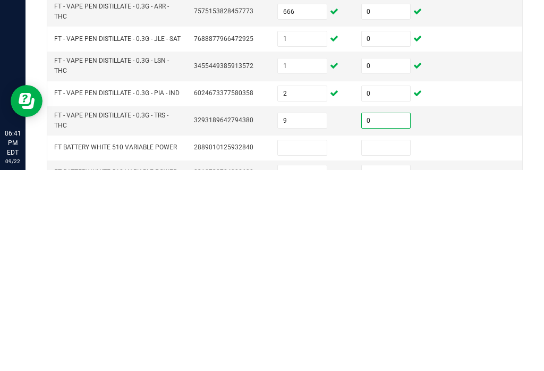
scroll to position [328, 0]
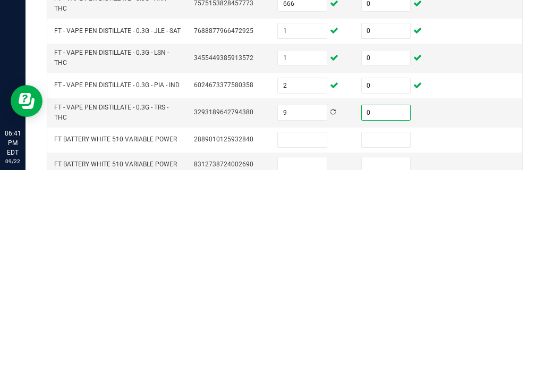
click at [300, 333] on input at bounding box center [302, 340] width 49 height 15
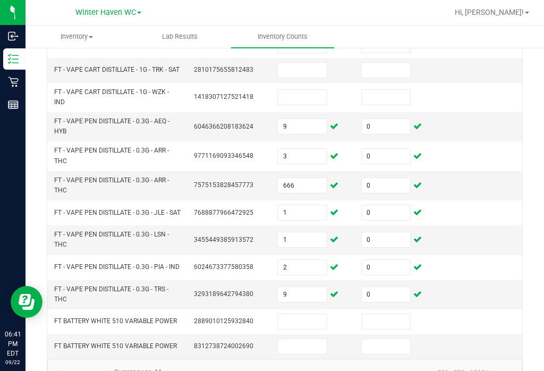
scroll to position [347, 0]
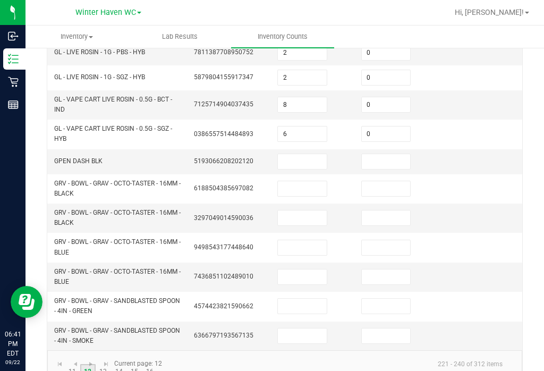
scroll to position [355, 0]
click at [99, 364] on link "13" at bounding box center [103, 372] width 15 height 16
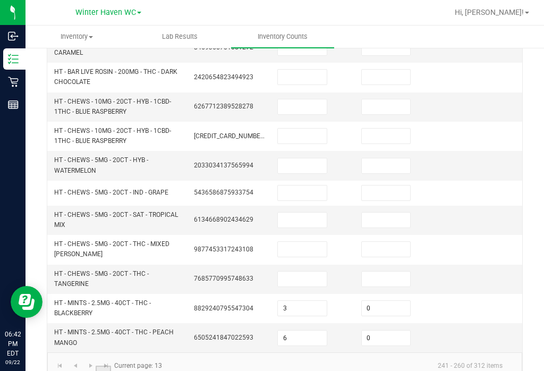
scroll to position [393, 0]
click at [70, 366] on link "11" at bounding box center [72, 374] width 15 height 16
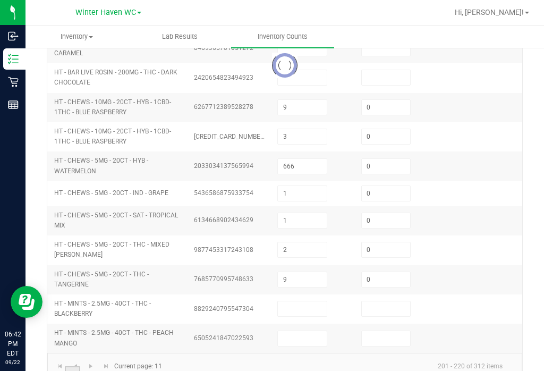
scroll to position [347, 0]
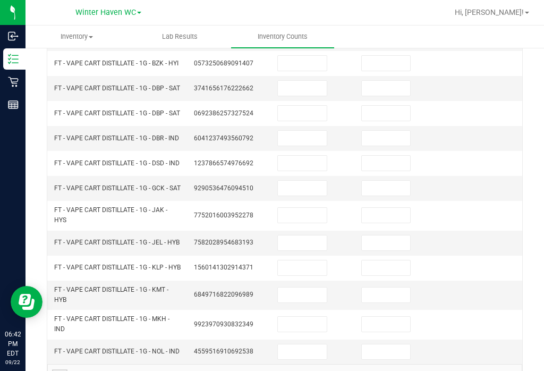
click at [56, 369] on link at bounding box center [59, 377] width 15 height 16
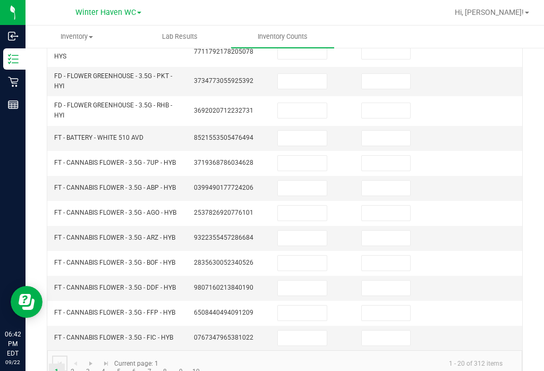
scroll to position [359, 0]
click at [98, 364] on link "4" at bounding box center [103, 372] width 15 height 16
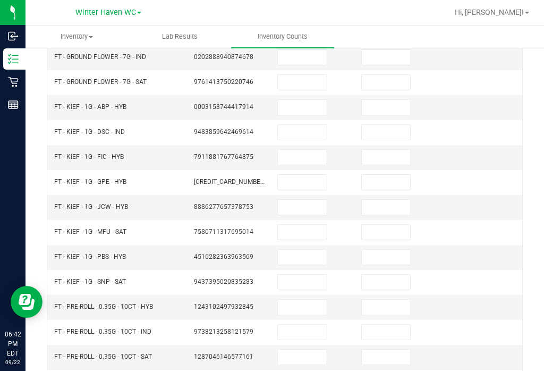
scroll to position [199, 0]
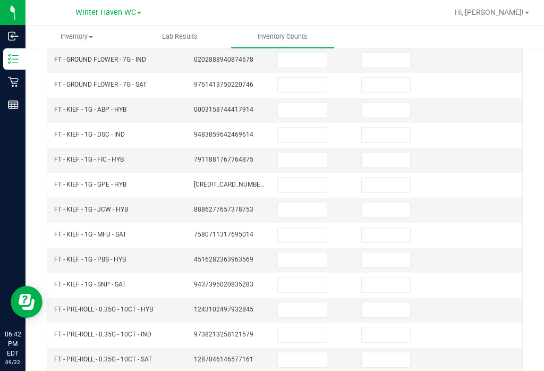
click at [305, 127] on input at bounding box center [302, 134] width 49 height 15
click at [313, 102] on input at bounding box center [302, 109] width 49 height 15
click at [391, 102] on input at bounding box center [386, 109] width 49 height 15
click at [307, 127] on input at bounding box center [302, 134] width 49 height 15
click at [379, 127] on input at bounding box center [386, 134] width 49 height 15
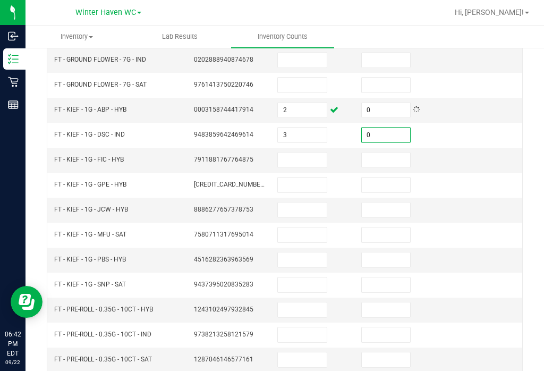
click at [303, 152] on input at bounding box center [302, 159] width 49 height 15
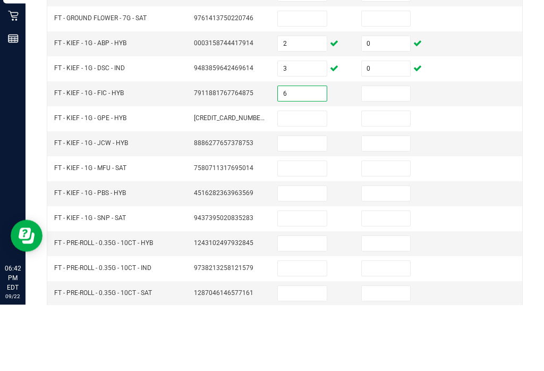
click at [399, 152] on input at bounding box center [386, 159] width 49 height 15
click at [309, 177] on input at bounding box center [302, 184] width 49 height 15
click at [389, 177] on input at bounding box center [386, 184] width 49 height 15
click at [311, 202] on input at bounding box center [302, 209] width 49 height 15
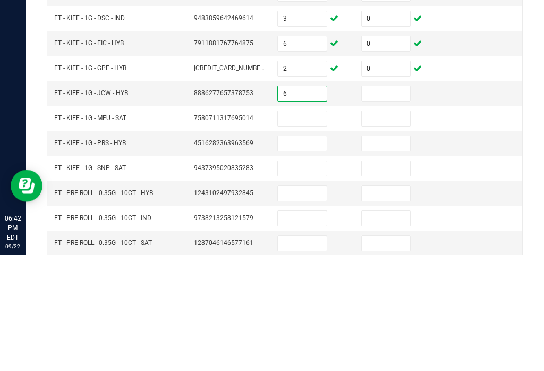
click at [397, 202] on input at bounding box center [386, 209] width 49 height 15
click at [303, 227] on input at bounding box center [302, 234] width 49 height 15
click at [393, 227] on input at bounding box center [386, 234] width 49 height 15
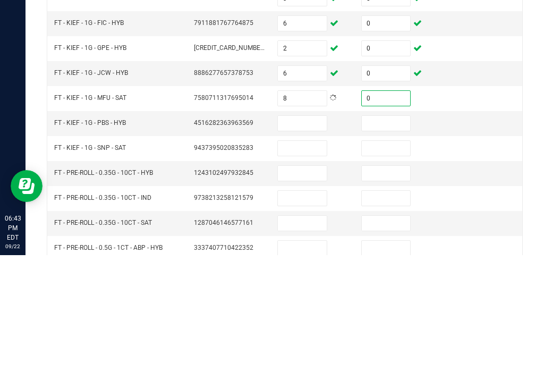
scroll to position [219, 0]
click at [313, 232] on input at bounding box center [302, 239] width 49 height 15
click at [393, 232] on input at bounding box center [386, 239] width 49 height 15
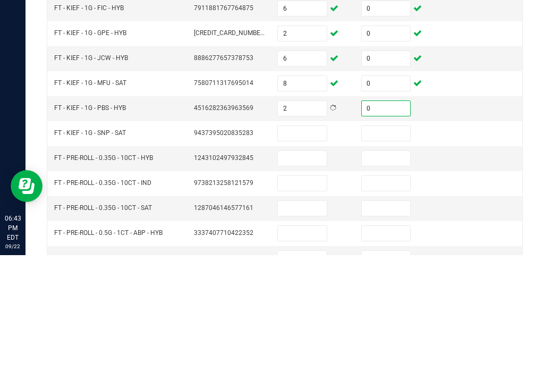
click at [302, 242] on input at bounding box center [302, 249] width 49 height 15
click at [387, 242] on input at bounding box center [386, 249] width 49 height 15
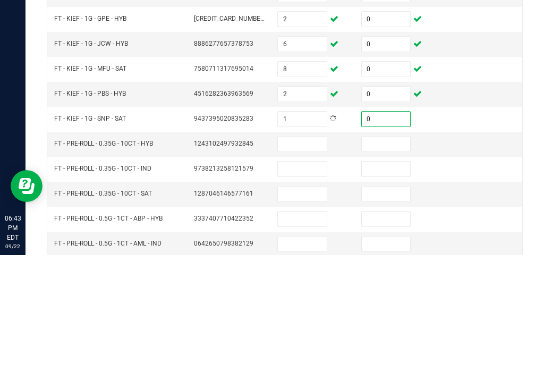
click at [313, 252] on input at bounding box center [302, 259] width 49 height 15
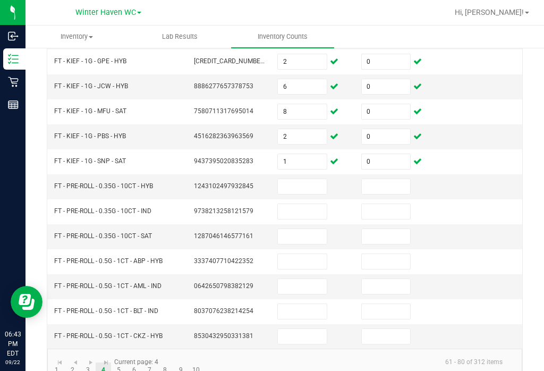
scroll to position [321, 0]
click at [122, 363] on link "5" at bounding box center [118, 371] width 15 height 16
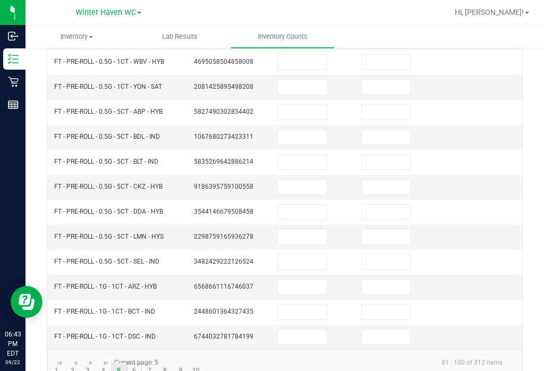
click at [137, 363] on link "6" at bounding box center [133, 371] width 15 height 16
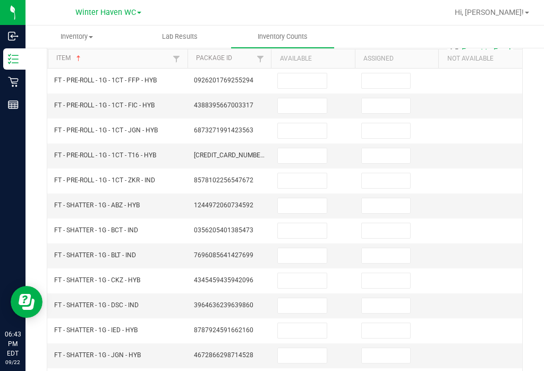
scroll to position [104, 0]
click at [310, 197] on input at bounding box center [302, 204] width 49 height 15
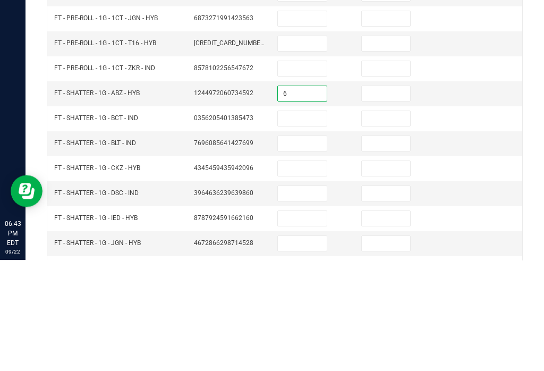
click at [388, 197] on input at bounding box center [386, 204] width 49 height 15
click at [309, 197] on input "6" at bounding box center [302, 204] width 49 height 15
click at [306, 222] on input at bounding box center [302, 229] width 49 height 15
click at [383, 222] on input at bounding box center [386, 229] width 49 height 15
click at [302, 247] on input at bounding box center [302, 254] width 49 height 15
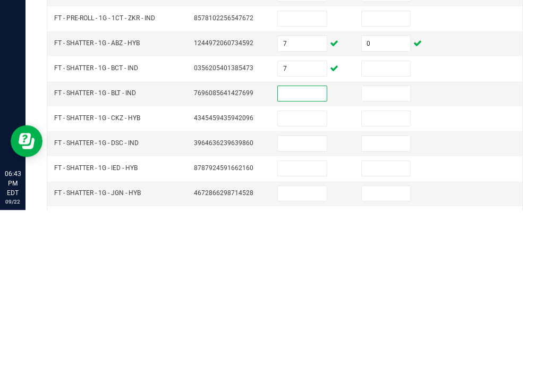
click at [386, 222] on input at bounding box center [386, 229] width 49 height 15
click at [307, 247] on input at bounding box center [302, 254] width 49 height 15
click at [405, 247] on input at bounding box center [386, 254] width 49 height 15
click at [311, 272] on input at bounding box center [302, 279] width 49 height 15
click at [380, 292] on td at bounding box center [397, 304] width 84 height 25
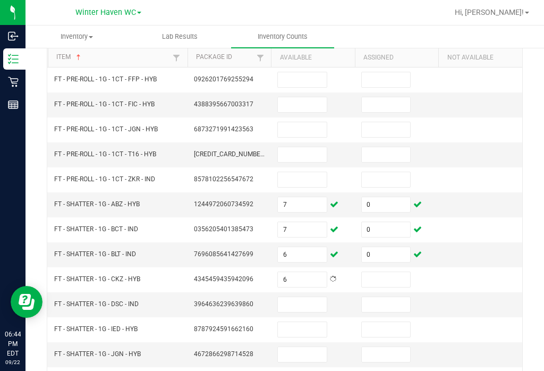
click at [396, 297] on input at bounding box center [386, 304] width 49 height 15
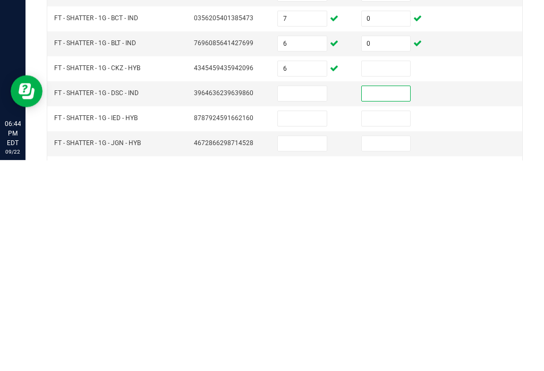
click at [390, 272] on input at bounding box center [386, 279] width 49 height 15
click at [313, 297] on input at bounding box center [302, 304] width 49 height 15
click at [388, 297] on input at bounding box center [386, 304] width 49 height 15
click at [298, 322] on input at bounding box center [302, 329] width 49 height 15
click at [393, 322] on input at bounding box center [386, 329] width 49 height 15
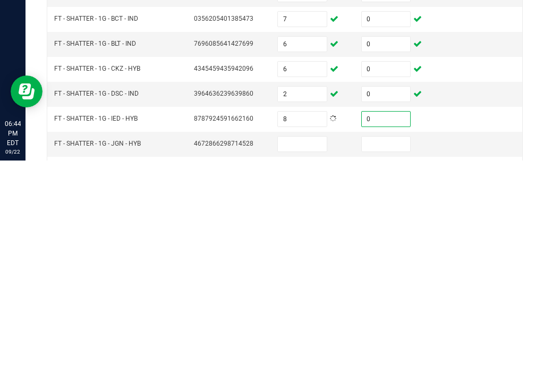
click at [303, 347] on input at bounding box center [302, 354] width 49 height 15
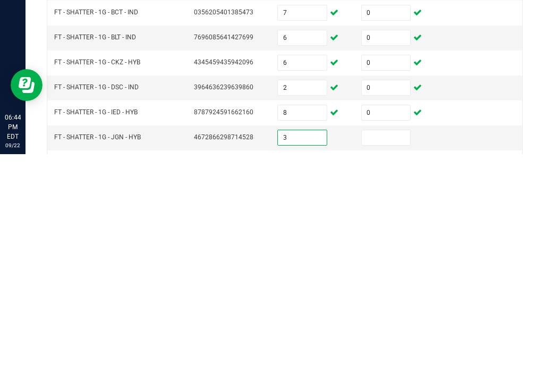
click at [391, 347] on input at bounding box center [386, 354] width 49 height 15
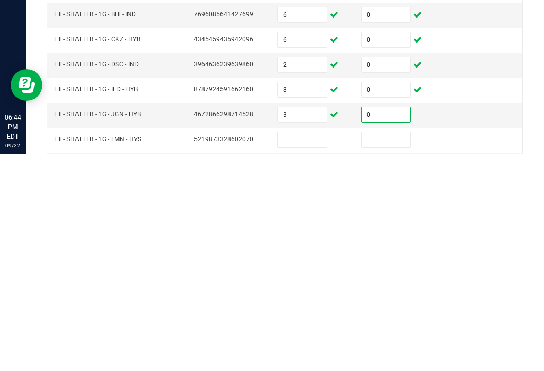
click at [308, 349] on input at bounding box center [302, 356] width 49 height 15
click at [382, 349] on input at bounding box center [386, 356] width 49 height 15
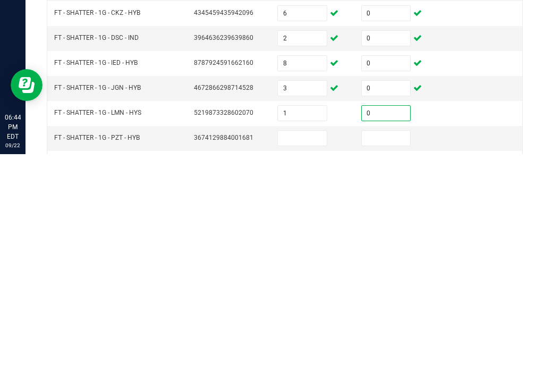
scroll to position [154, 0]
click at [310, 347] on input at bounding box center [302, 354] width 49 height 15
click at [405, 347] on input at bounding box center [386, 354] width 49 height 15
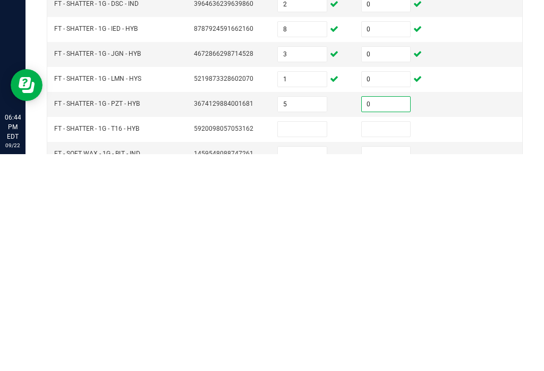
scroll to position [190, 0]
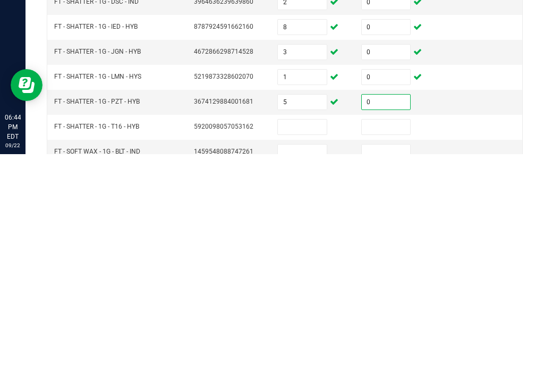
click at [306, 336] on input at bounding box center [302, 343] width 49 height 15
click at [390, 336] on input at bounding box center [386, 343] width 49 height 15
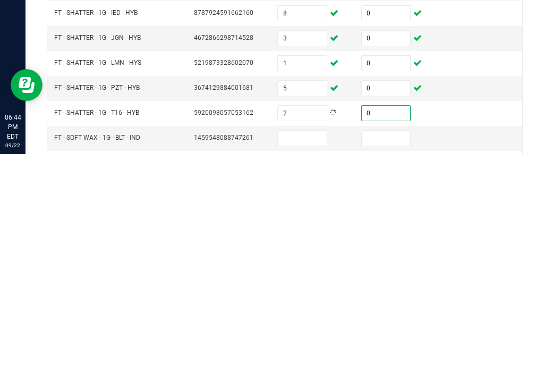
click at [306, 347] on input at bounding box center [302, 354] width 49 height 15
click at [389, 347] on input at bounding box center [386, 354] width 49 height 15
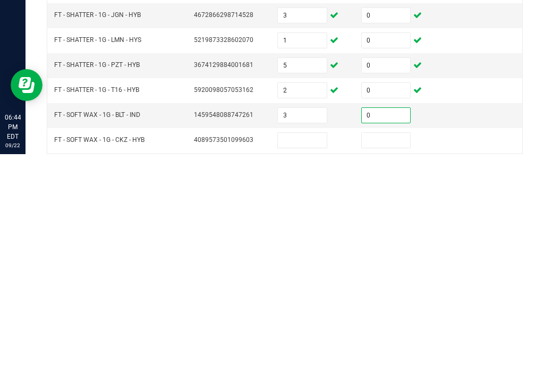
scroll to position [227, 0]
click at [319, 349] on input at bounding box center [302, 356] width 49 height 15
click at [400, 349] on input at bounding box center [386, 356] width 49 height 15
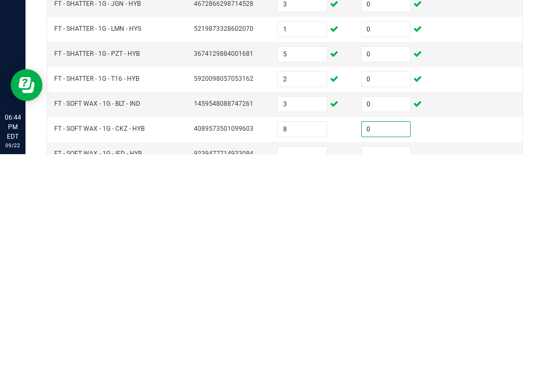
scroll to position [237, 0]
click at [314, 363] on input at bounding box center [302, 370] width 49 height 15
click at [389, 363] on input at bounding box center [386, 370] width 49 height 15
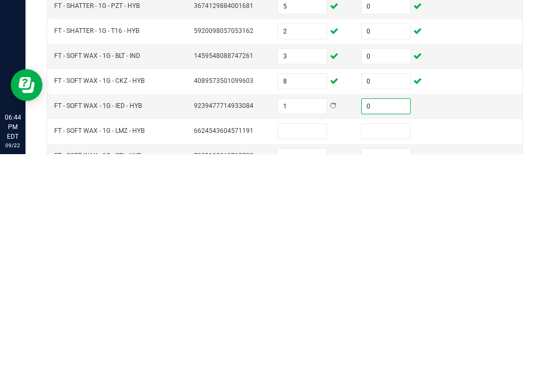
scroll to position [285, 0]
click at [320, 340] on input at bounding box center [302, 347] width 49 height 15
click at [388, 340] on input at bounding box center [386, 347] width 49 height 15
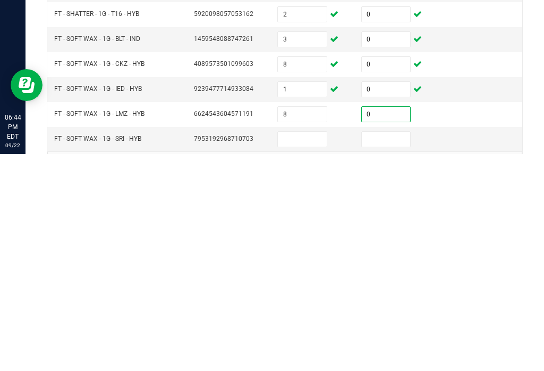
scroll to position [305, 0]
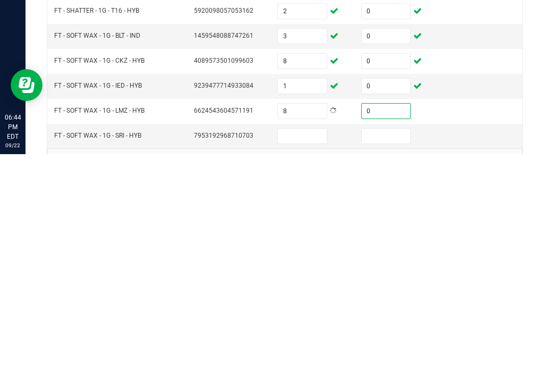
click at [306, 345] on input at bounding box center [302, 352] width 49 height 15
click at [386, 345] on input at bounding box center [386, 352] width 49 height 15
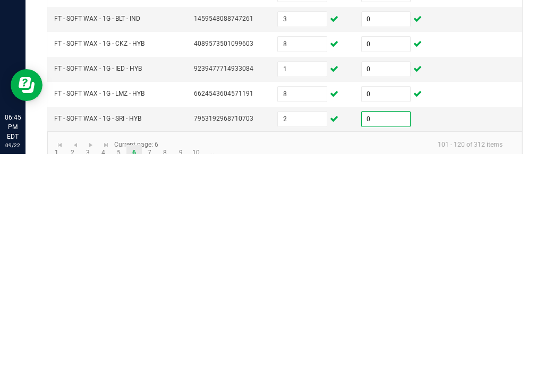
scroll to position [321, 0]
click at [151, 363] on link "7" at bounding box center [149, 371] width 15 height 16
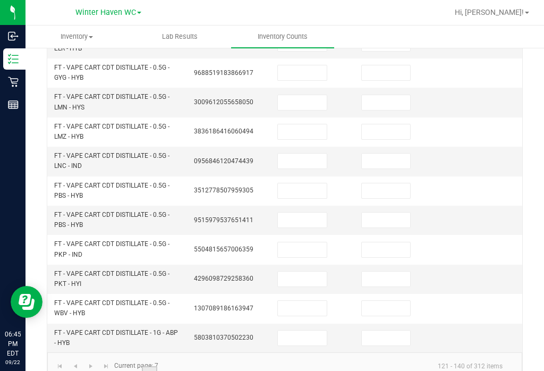
scroll to position [406, 0]
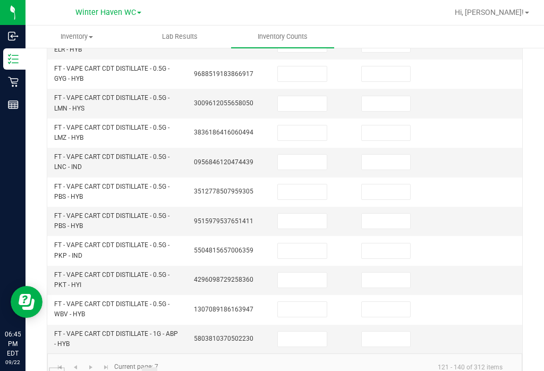
click at [56, 367] on link "1" at bounding box center [56, 375] width 15 height 16
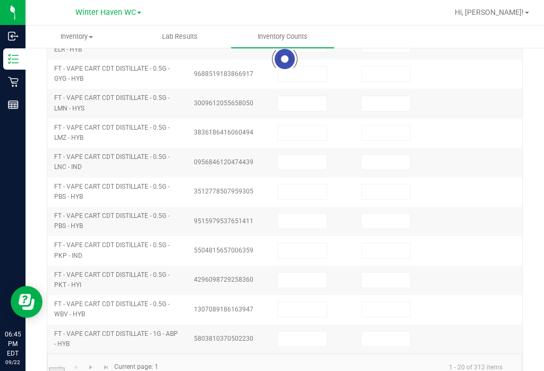
scroll to position [359, 0]
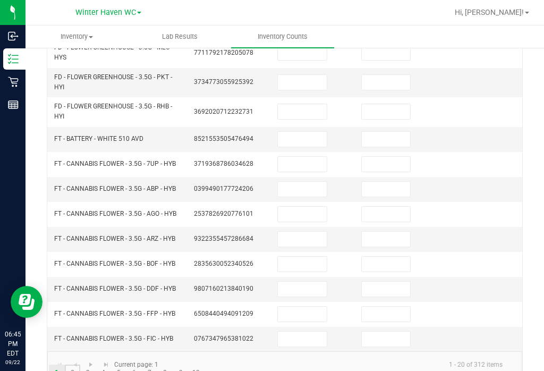
click at [75, 364] on link "2" at bounding box center [72, 372] width 15 height 16
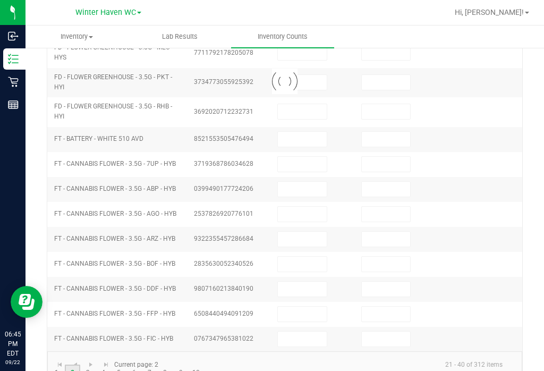
scroll to position [321, 0]
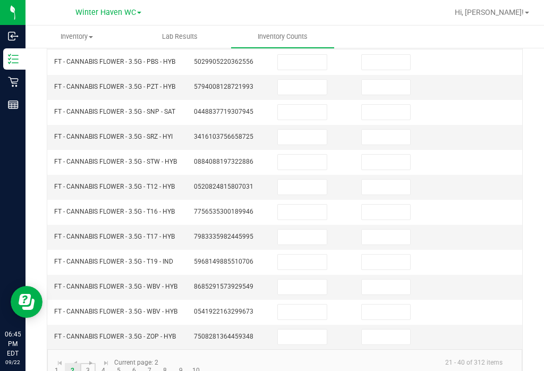
click at [89, 363] on link "3" at bounding box center [87, 371] width 15 height 16
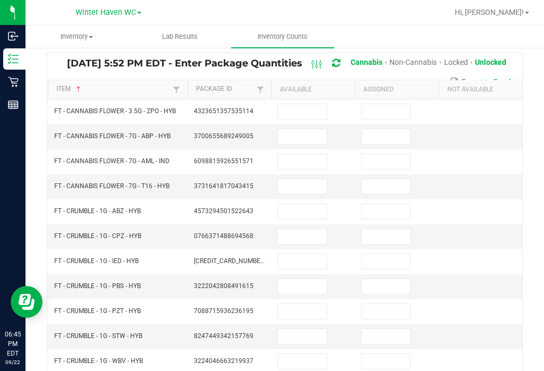
scroll to position [63, 0]
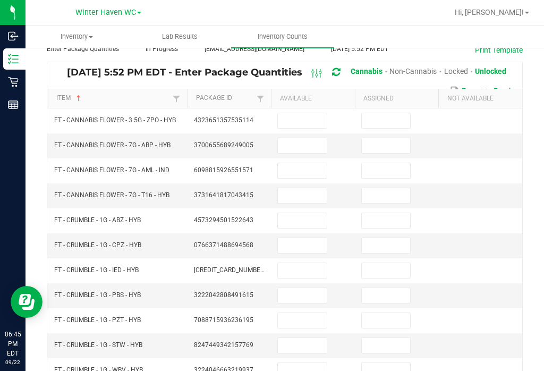
click at [308, 213] on input at bounding box center [302, 220] width 49 height 15
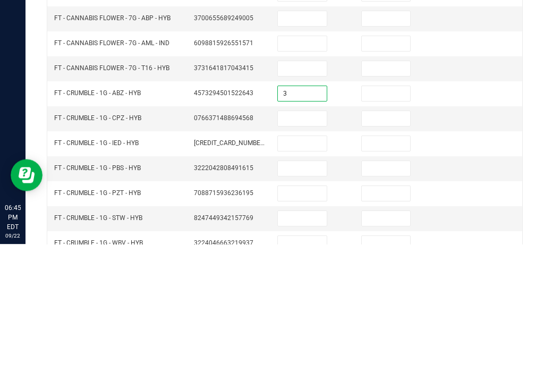
click at [384, 213] on input at bounding box center [386, 220] width 49 height 15
click at [304, 238] on input at bounding box center [302, 245] width 49 height 15
click at [386, 238] on input at bounding box center [386, 245] width 49 height 15
click at [304, 263] on input at bounding box center [302, 270] width 49 height 15
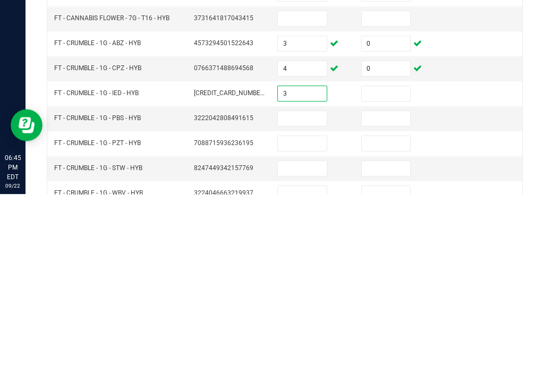
click at [404, 263] on input at bounding box center [386, 270] width 49 height 15
click at [294, 288] on input at bounding box center [302, 295] width 49 height 15
click at [388, 288] on input at bounding box center [386, 295] width 49 height 15
click at [301, 313] on input at bounding box center [302, 320] width 49 height 15
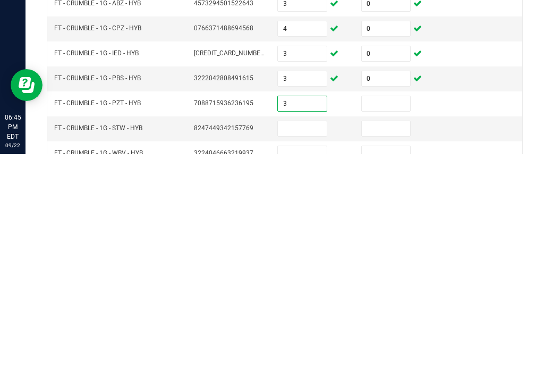
click at [391, 313] on input at bounding box center [386, 320] width 49 height 15
click at [301, 338] on input at bounding box center [302, 345] width 49 height 15
click at [386, 338] on input at bounding box center [386, 345] width 49 height 15
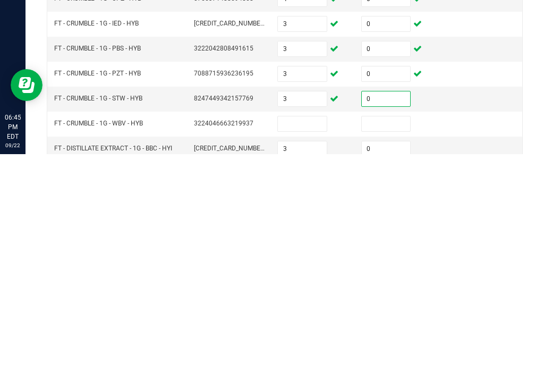
scroll to position [92, 0]
click at [313, 333] on input at bounding box center [302, 340] width 49 height 15
click at [383, 333] on input at bounding box center [386, 340] width 49 height 15
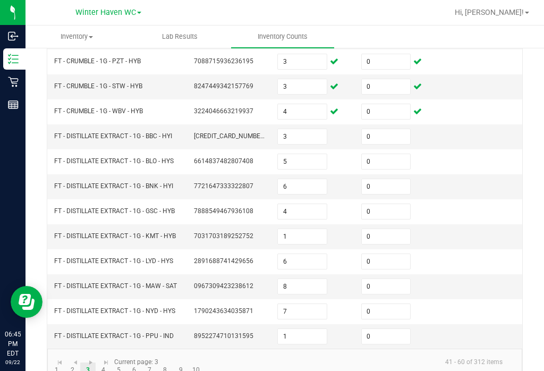
scroll to position [321, 0]
click at [105, 363] on link "4" at bounding box center [103, 371] width 15 height 16
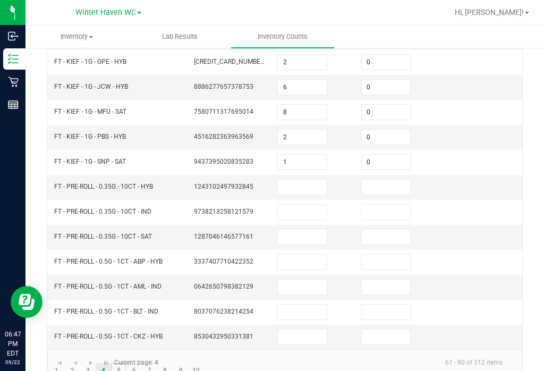
click at [118, 363] on link "5" at bounding box center [118, 371] width 15 height 16
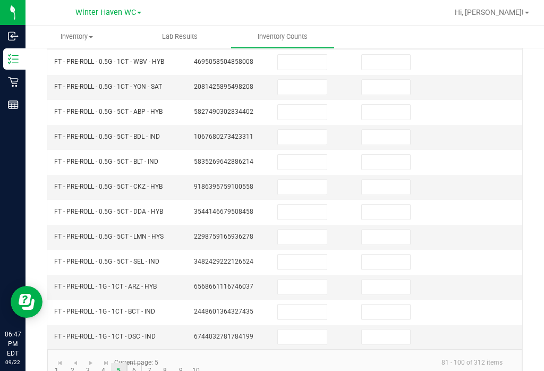
click at [136, 363] on link "6" at bounding box center [133, 371] width 15 height 16
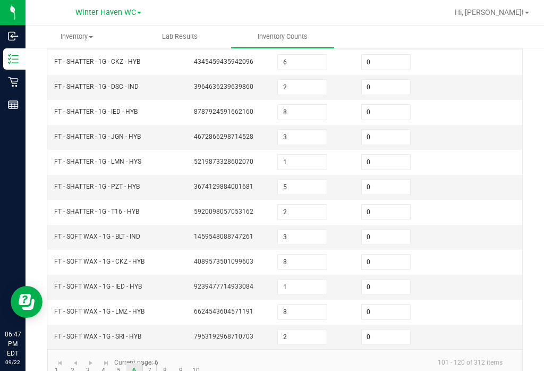
click at [152, 363] on link "7" at bounding box center [149, 371] width 15 height 16
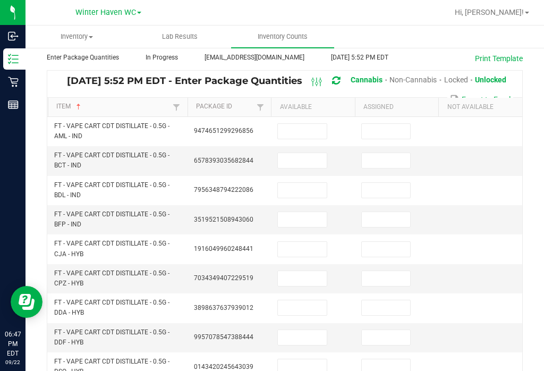
scroll to position [53, 0]
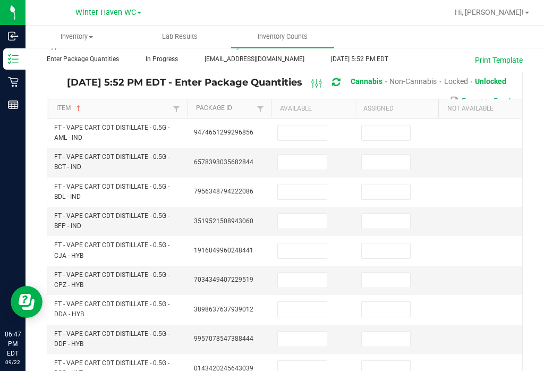
click at [307, 125] on input at bounding box center [302, 132] width 49 height 15
click at [308, 125] on input at bounding box center [302, 132] width 49 height 15
click at [388, 125] on input at bounding box center [386, 132] width 49 height 15
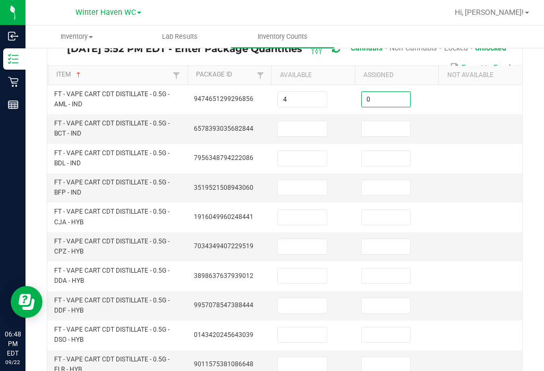
scroll to position [91, 0]
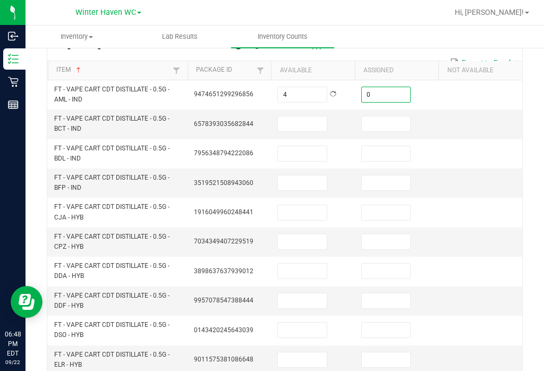
click at [305, 116] on input at bounding box center [302, 123] width 49 height 15
click at [393, 116] on input at bounding box center [386, 123] width 49 height 15
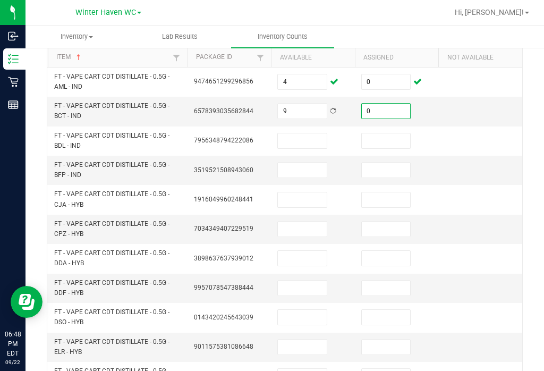
click at [317, 133] on input at bounding box center [302, 140] width 49 height 15
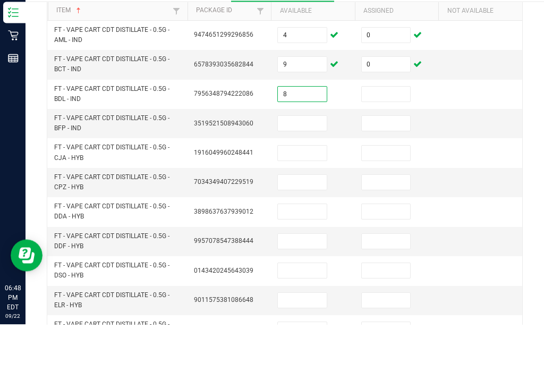
click at [385, 133] on input at bounding box center [386, 140] width 49 height 15
click at [298, 162] on input at bounding box center [302, 169] width 49 height 15
click at [383, 162] on input at bounding box center [386, 169] width 49 height 15
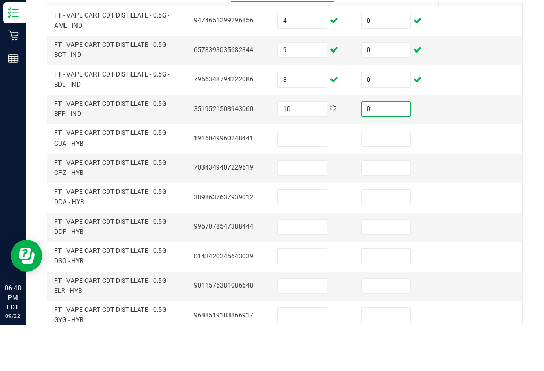
click at [311, 177] on input at bounding box center [302, 184] width 49 height 15
click at [396, 177] on input at bounding box center [386, 184] width 49 height 15
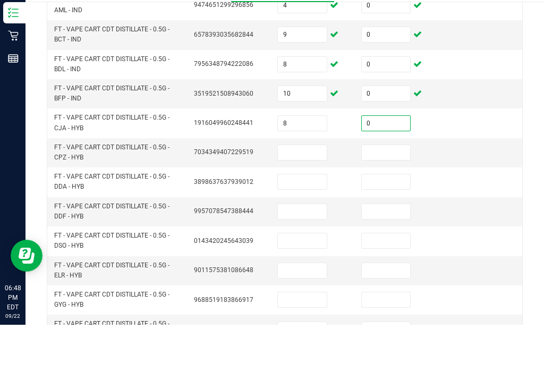
scroll to position [142, 0]
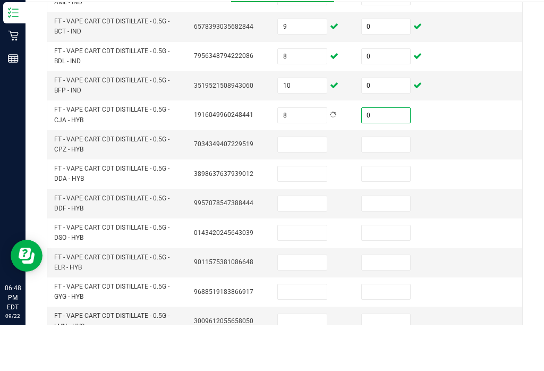
click at [315, 183] on input at bounding box center [302, 190] width 49 height 15
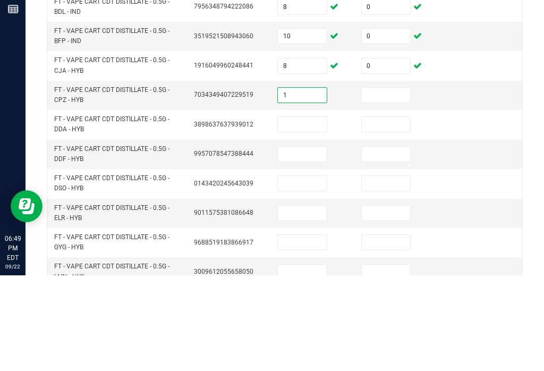
click at [375, 183] on input at bounding box center [386, 190] width 49 height 15
click at [307, 212] on input at bounding box center [302, 219] width 49 height 15
click at [399, 212] on input at bounding box center [386, 219] width 49 height 15
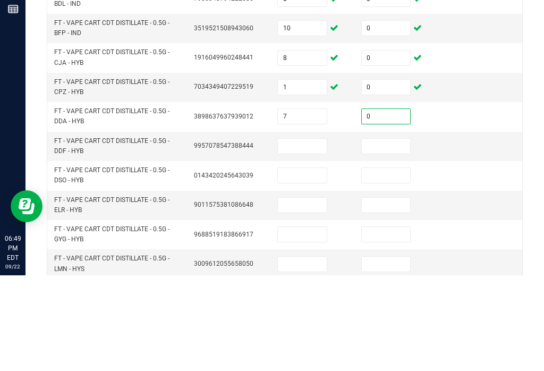
scroll to position [150, 0]
click at [312, 234] on input at bounding box center [302, 241] width 49 height 15
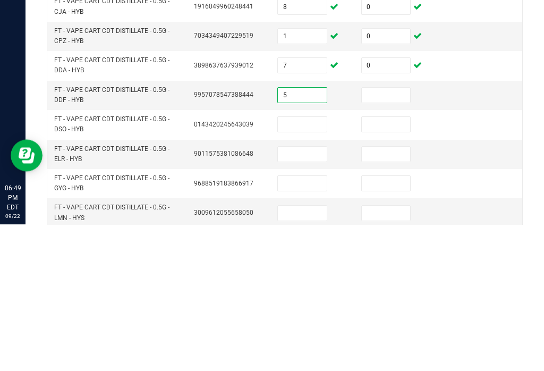
click at [398, 234] on input at bounding box center [386, 241] width 49 height 15
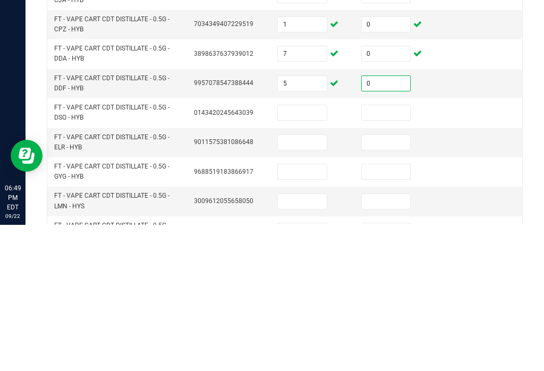
click at [316, 251] on input at bounding box center [302, 258] width 49 height 15
click at [400, 251] on input at bounding box center [386, 258] width 49 height 15
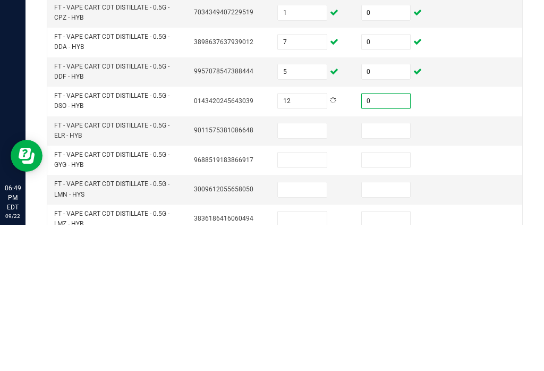
click at [318, 269] on input at bounding box center [302, 276] width 49 height 15
click at [386, 269] on input at bounding box center [386, 276] width 49 height 15
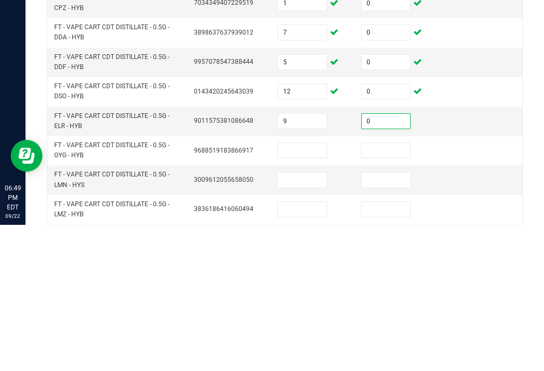
scroll to position [184, 0]
click at [313, 288] on input at bounding box center [302, 295] width 49 height 15
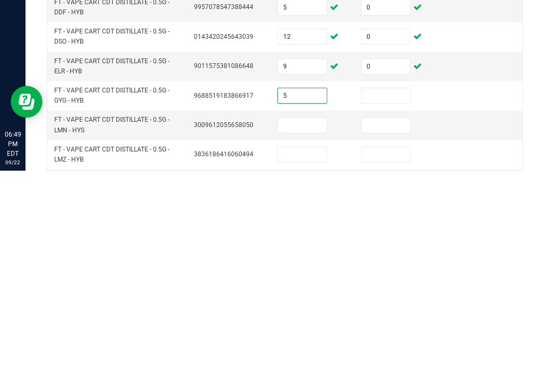
click at [388, 288] on input at bounding box center [386, 295] width 49 height 15
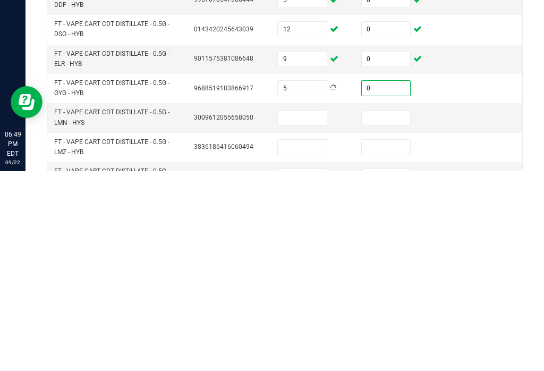
click at [319, 310] on input at bounding box center [302, 317] width 49 height 15
click at [388, 310] on input at bounding box center [386, 317] width 49 height 15
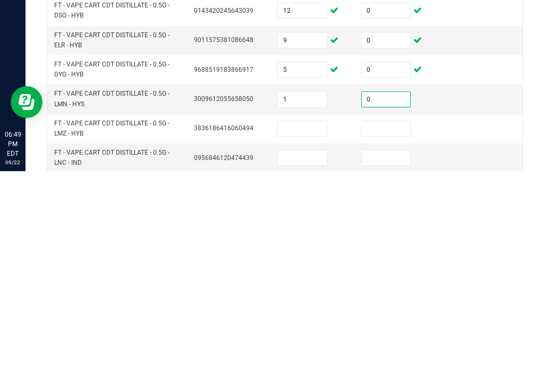
scroll to position [211, 0]
click at [310, 320] on input at bounding box center [302, 327] width 49 height 15
click at [391, 320] on input at bounding box center [386, 327] width 49 height 15
click at [303, 349] on input at bounding box center [302, 356] width 49 height 15
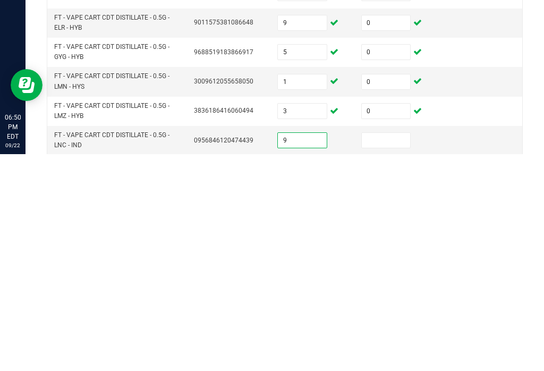
click at [382, 349] on input at bounding box center [386, 356] width 49 height 15
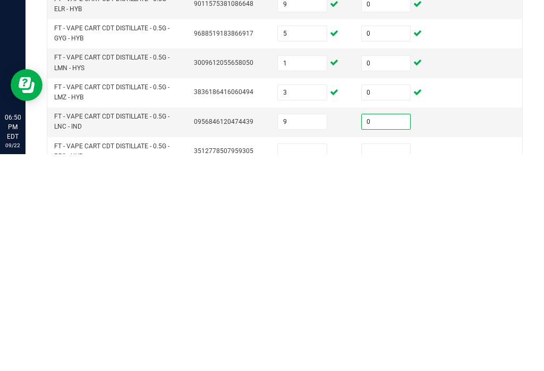
click at [303, 361] on input at bounding box center [302, 368] width 49 height 15
click at [393, 361] on input at bounding box center [386, 368] width 49 height 15
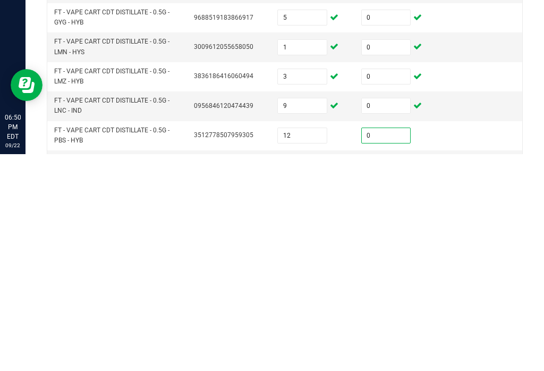
scroll to position [248, 0]
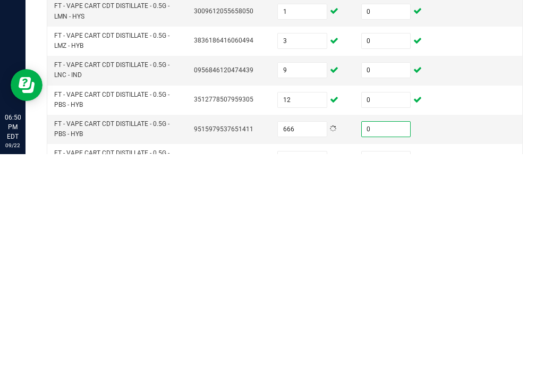
click at [307, 368] on input at bounding box center [302, 375] width 49 height 15
click at [387, 368] on input at bounding box center [386, 375] width 49 height 15
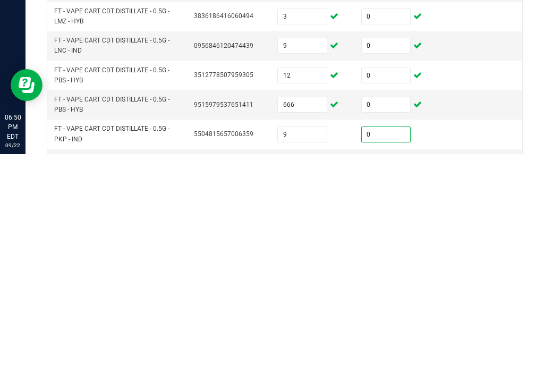
scroll to position [306, 0]
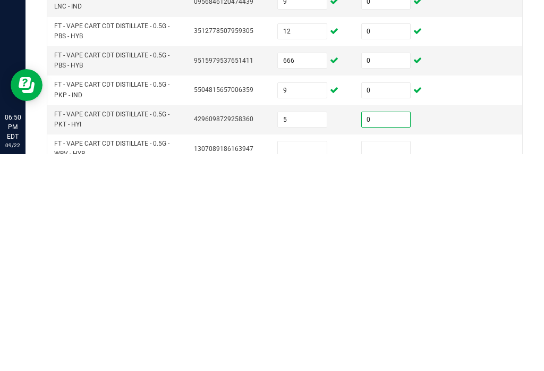
scroll to position [350, 0]
click at [294, 357] on input at bounding box center [302, 364] width 49 height 15
click at [390, 357] on input at bounding box center [386, 364] width 49 height 15
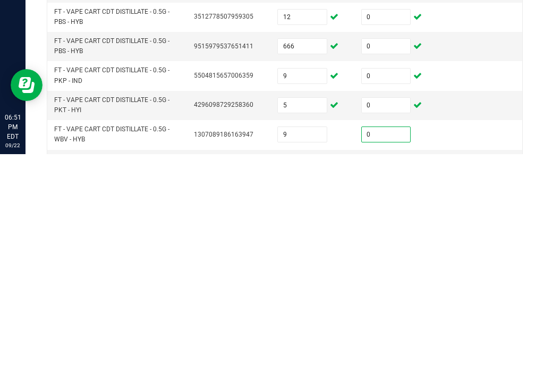
scroll to position [366, 0]
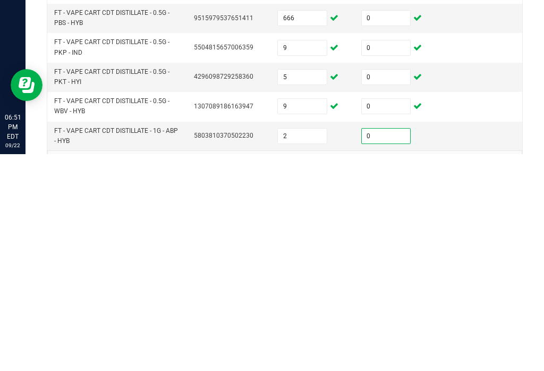
scroll to position [400, 0]
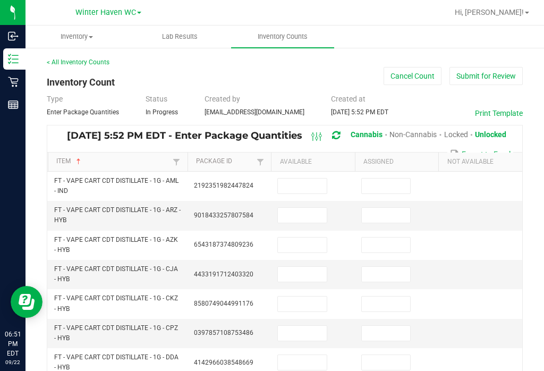
scroll to position [0, 0]
click at [315, 178] on input at bounding box center [302, 185] width 49 height 15
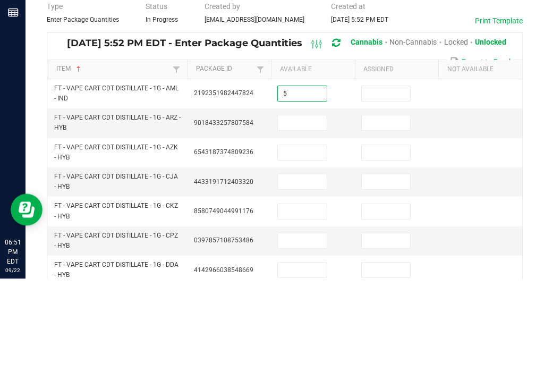
click at [390, 178] on input at bounding box center [386, 185] width 49 height 15
click at [300, 208] on input at bounding box center [302, 215] width 49 height 15
click at [382, 208] on input at bounding box center [386, 215] width 49 height 15
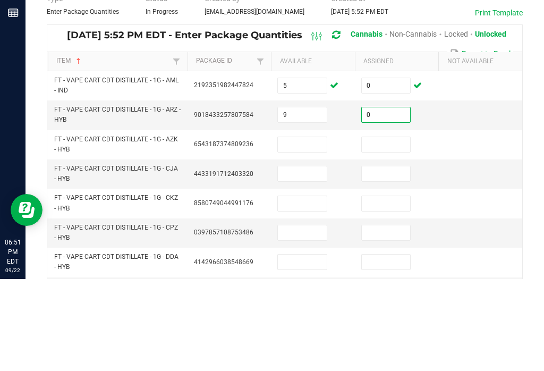
click at [309, 229] on input at bounding box center [302, 236] width 49 height 15
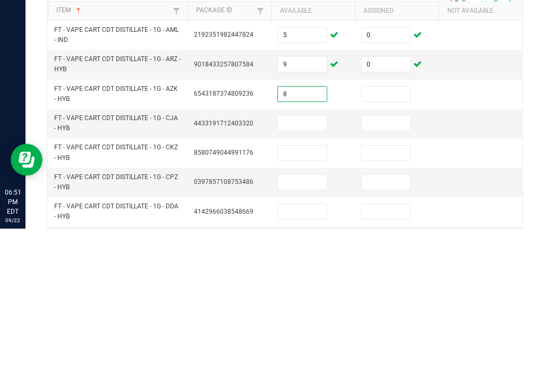
click at [379, 229] on input at bounding box center [386, 236] width 49 height 15
click at [309, 258] on input at bounding box center [302, 265] width 49 height 15
click at [396, 258] on input at bounding box center [386, 265] width 49 height 15
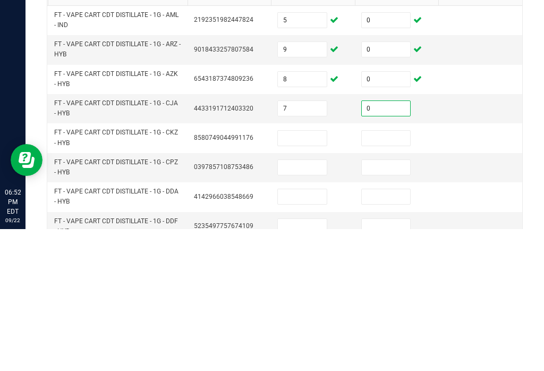
scroll to position [24, 0]
click at [301, 272] on input at bounding box center [302, 279] width 49 height 15
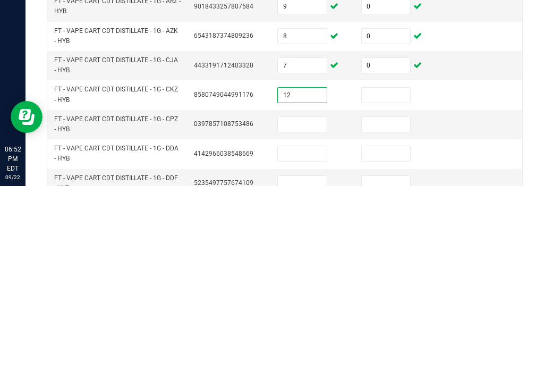
click at [377, 272] on input at bounding box center [386, 279] width 49 height 15
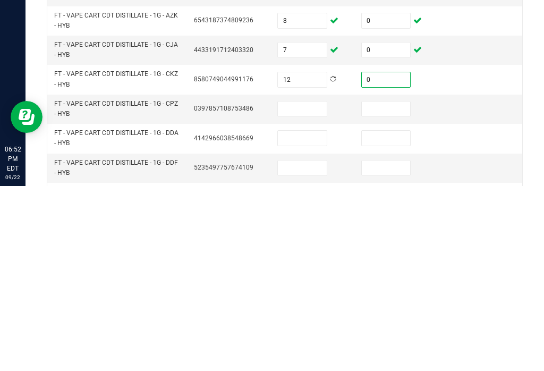
click at [313, 286] on input at bounding box center [302, 293] width 49 height 15
click at [389, 286] on input at bounding box center [386, 293] width 49 height 15
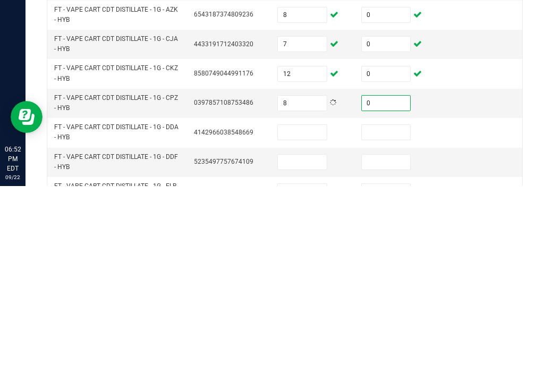
click at [304, 310] on input at bounding box center [302, 317] width 49 height 15
click at [376, 310] on input at bounding box center [386, 317] width 49 height 15
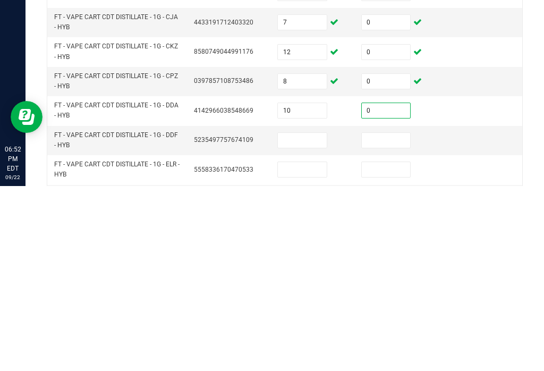
scroll to position [67, 0]
click at [309, 317] on input at bounding box center [302, 324] width 49 height 15
click at [381, 317] on input at bounding box center [386, 324] width 49 height 15
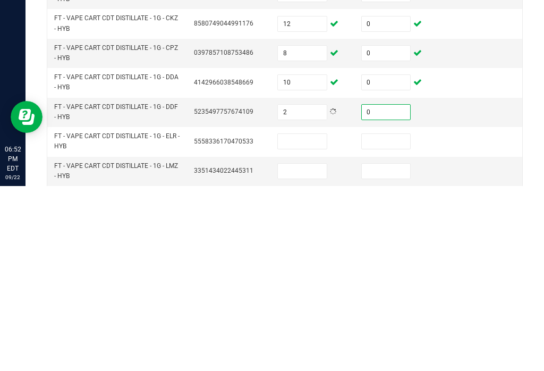
scroll to position [95, 0]
click at [315, 319] on input at bounding box center [302, 326] width 49 height 15
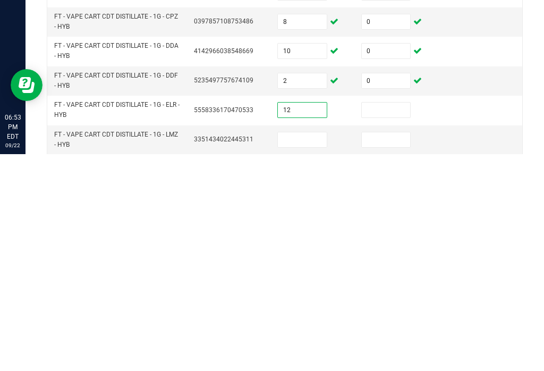
click at [386, 319] on input at bounding box center [386, 326] width 49 height 15
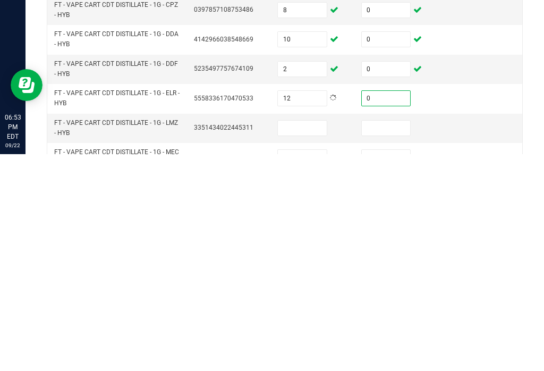
click at [311, 337] on input at bounding box center [302, 344] width 49 height 15
click at [392, 337] on input at bounding box center [386, 344] width 49 height 15
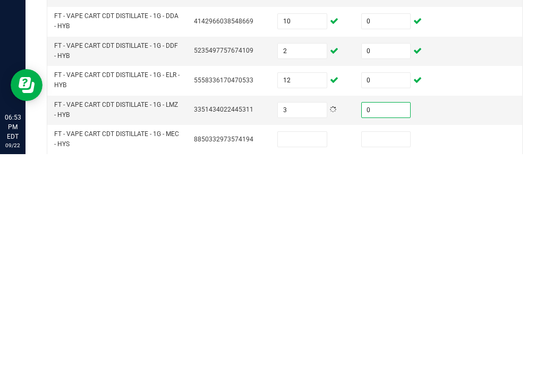
click at [310, 348] on input at bounding box center [302, 355] width 49 height 15
click at [393, 348] on input at bounding box center [386, 355] width 49 height 15
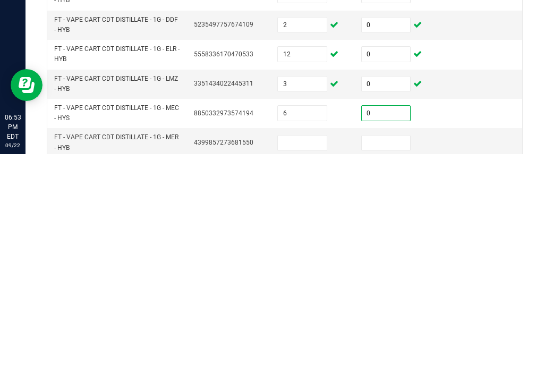
scroll to position [147, 0]
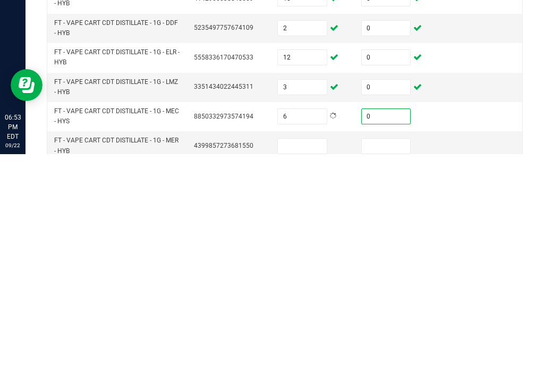
click at [309, 355] on input at bounding box center [302, 362] width 49 height 15
click at [381, 355] on input at bounding box center [386, 362] width 49 height 15
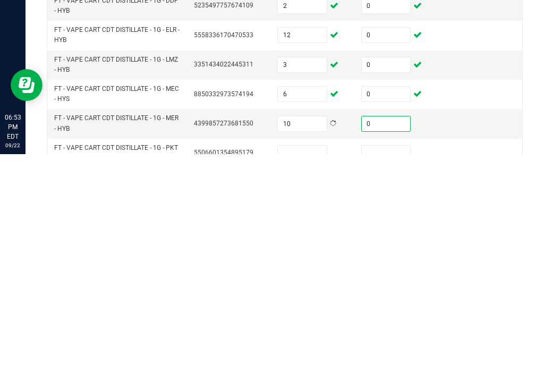
click at [305, 362] on input at bounding box center [302, 369] width 49 height 15
click at [389, 362] on input at bounding box center [386, 369] width 49 height 15
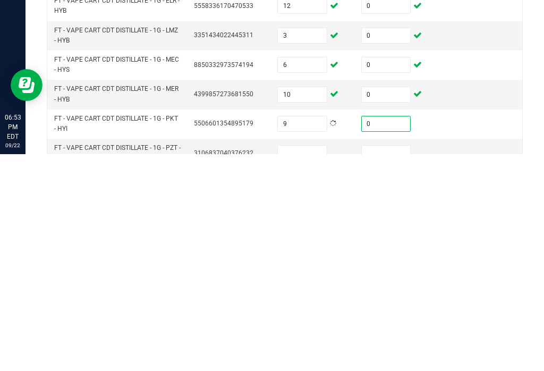
scroll to position [198, 0]
click at [309, 363] on input at bounding box center [302, 370] width 49 height 15
click at [391, 363] on input at bounding box center [386, 370] width 49 height 15
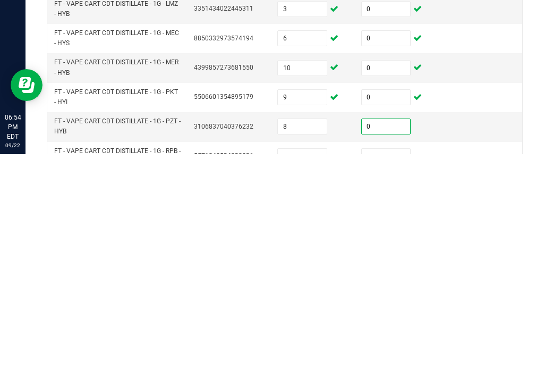
scroll to position [240, 0]
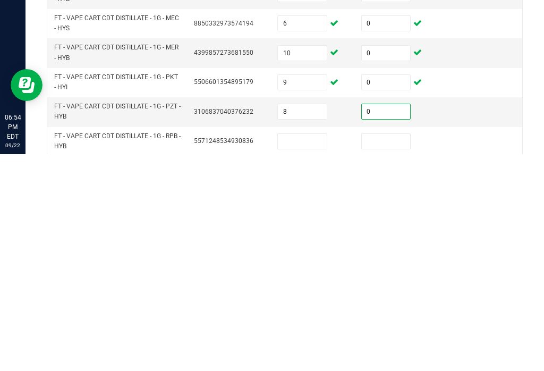
click at [303, 350] on input at bounding box center [302, 357] width 49 height 15
click at [380, 350] on input at bounding box center [386, 357] width 49 height 15
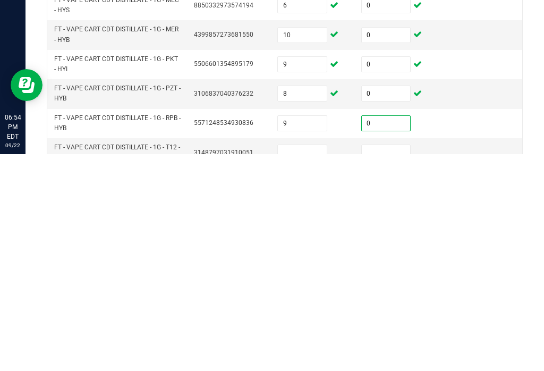
scroll to position [261, 0]
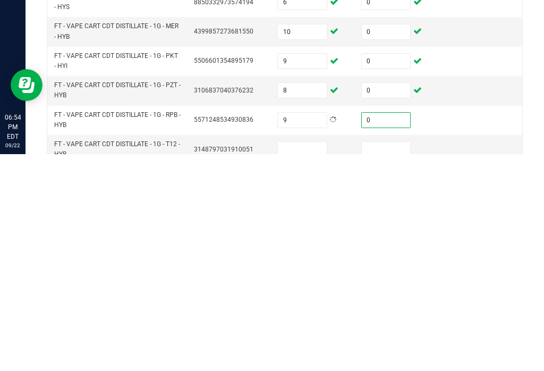
click at [315, 358] on input at bounding box center [302, 365] width 49 height 15
click at [386, 358] on input at bounding box center [386, 365] width 49 height 15
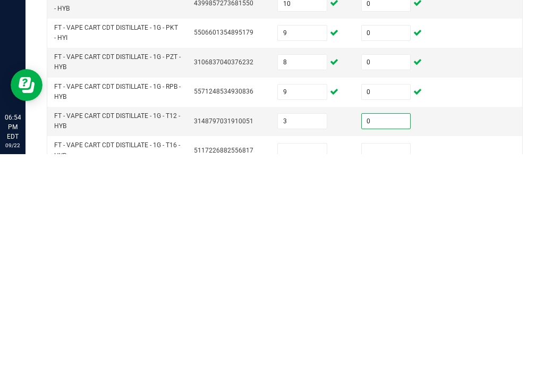
scroll to position [290, 0]
click at [304, 359] on input at bounding box center [302, 366] width 49 height 15
click at [389, 359] on input at bounding box center [386, 366] width 49 height 15
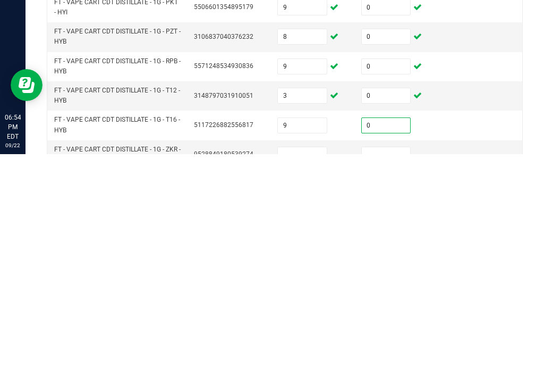
scroll to position [335, 0]
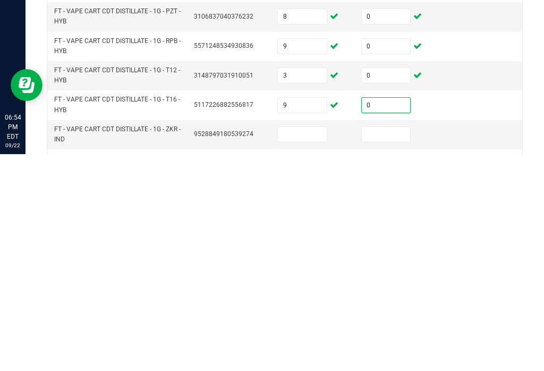
click at [304, 344] on input at bounding box center [302, 351] width 49 height 15
click at [396, 344] on input at bounding box center [386, 351] width 49 height 15
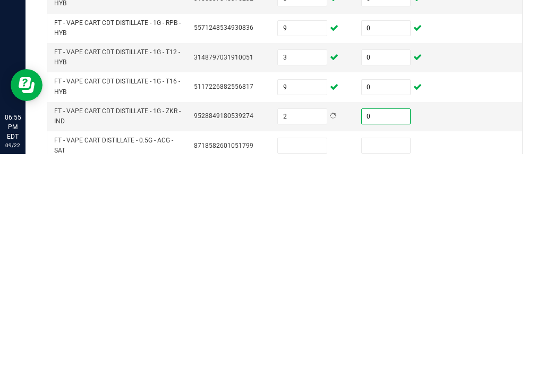
scroll to position [364, 0]
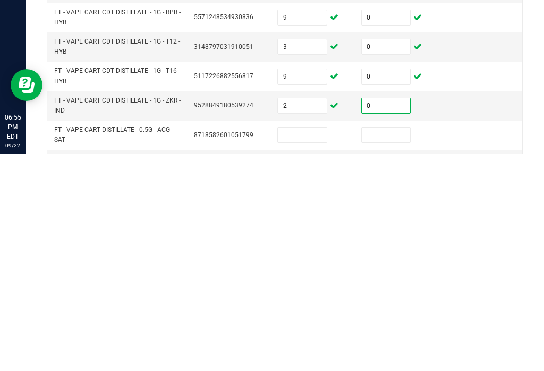
click at [309, 344] on input at bounding box center [302, 351] width 49 height 15
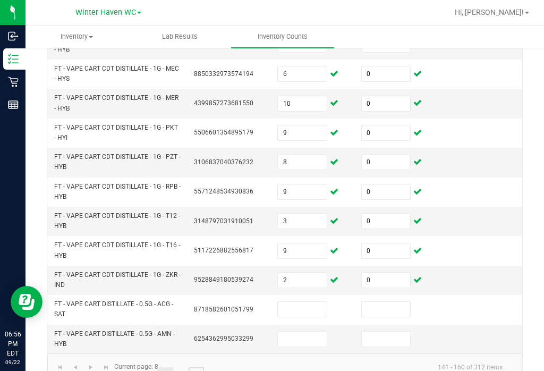
click at [195, 367] on link "10" at bounding box center [196, 375] width 15 height 16
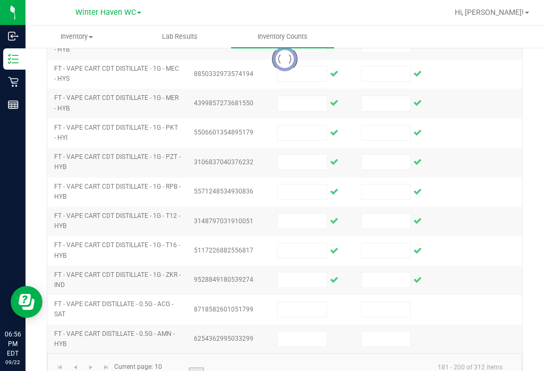
scroll to position [355, 0]
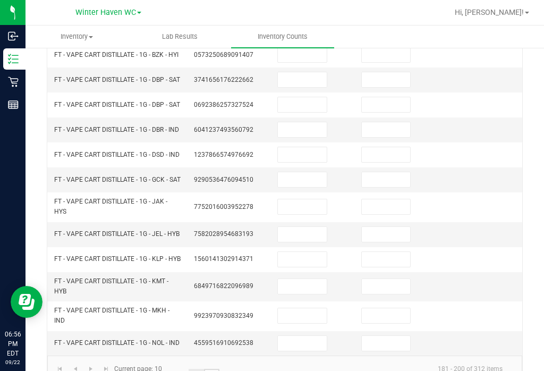
click at [213, 369] on link "..." at bounding box center [211, 377] width 15 height 16
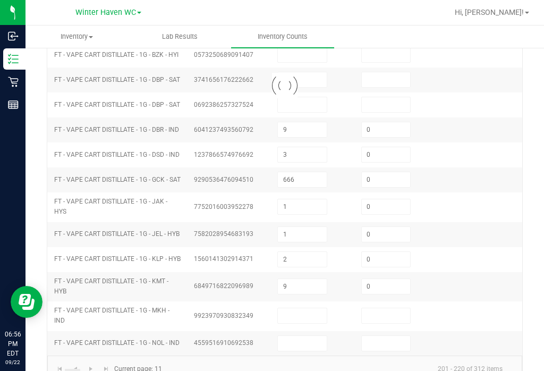
scroll to position [347, 0]
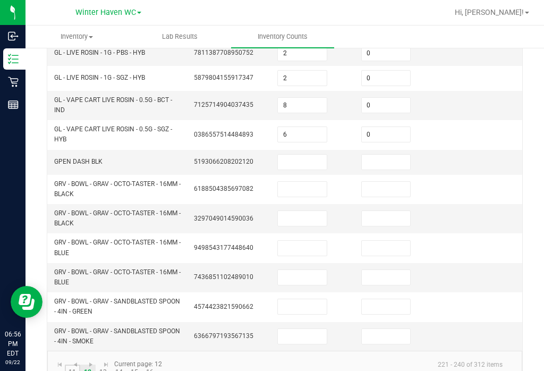
click at [75, 364] on link "11" at bounding box center [72, 372] width 15 height 16
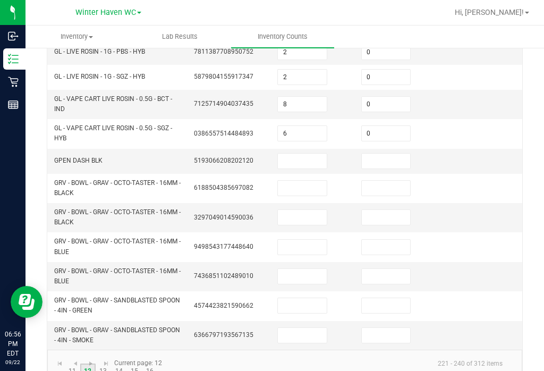
scroll to position [355, 0]
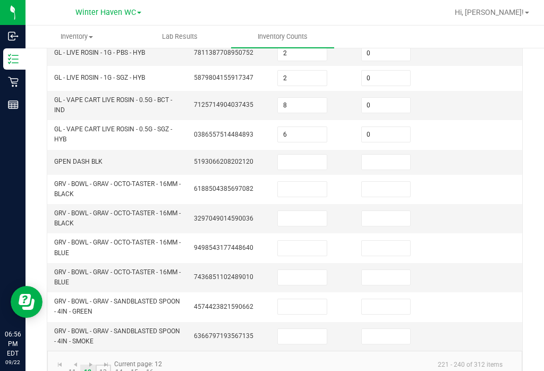
click at [107, 364] on link "13" at bounding box center [103, 372] width 15 height 16
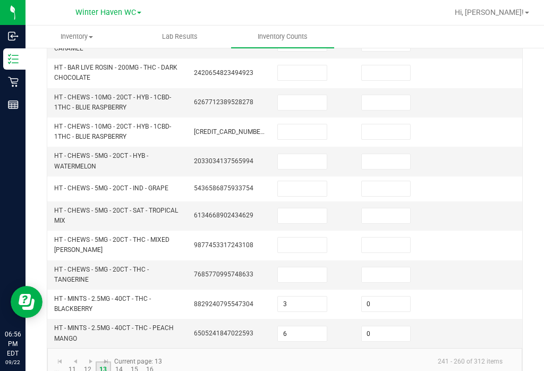
scroll to position [391, 0]
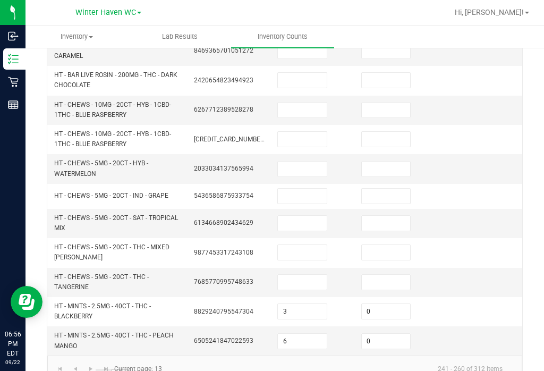
click at [124, 369] on link "14" at bounding box center [118, 377] width 15 height 16
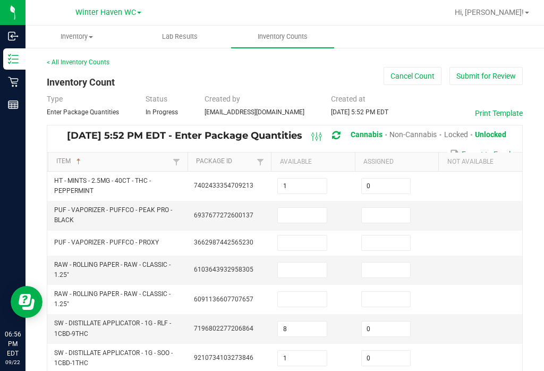
scroll to position [0, 0]
click at [304, 178] on input "1" at bounding box center [302, 185] width 49 height 15
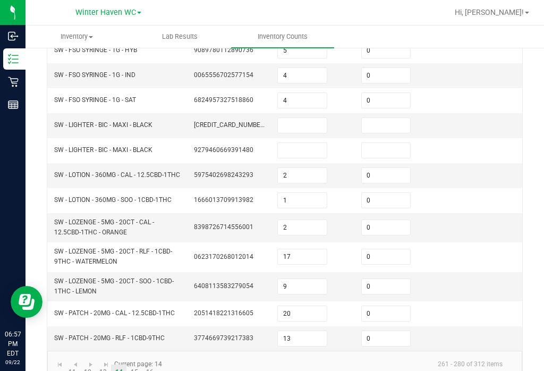
scroll to position [364, 0]
click at [105, 365] on link "13" at bounding box center [103, 373] width 15 height 16
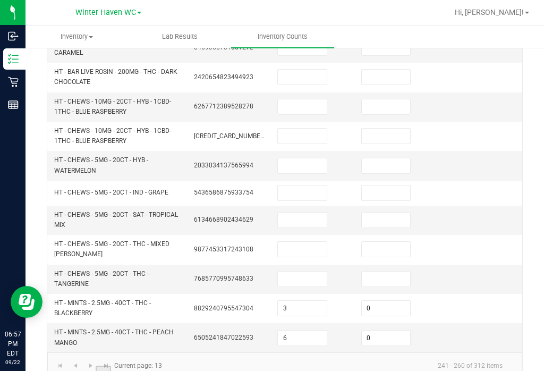
scroll to position [393, 0]
click at [310, 331] on input "6" at bounding box center [302, 338] width 49 height 15
click at [74, 366] on link "11" at bounding box center [72, 374] width 15 height 16
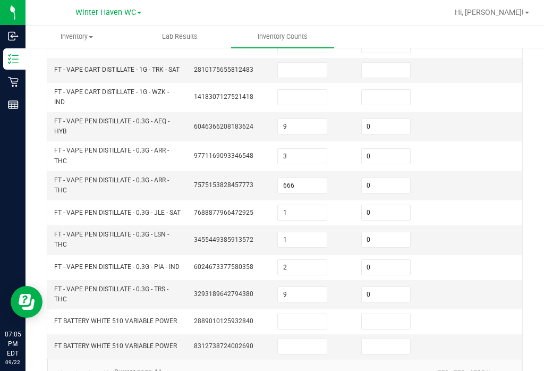
scroll to position [347, 0]
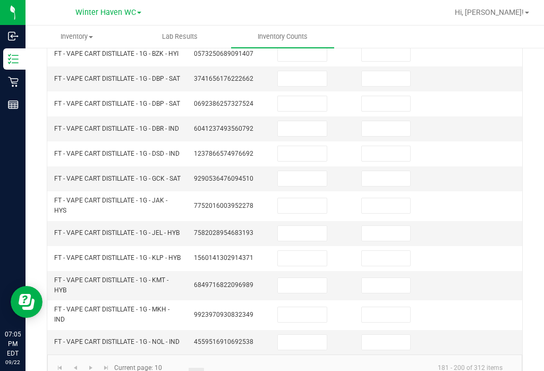
scroll to position [355, 0]
click at [183, 369] on link "9" at bounding box center [180, 377] width 15 height 16
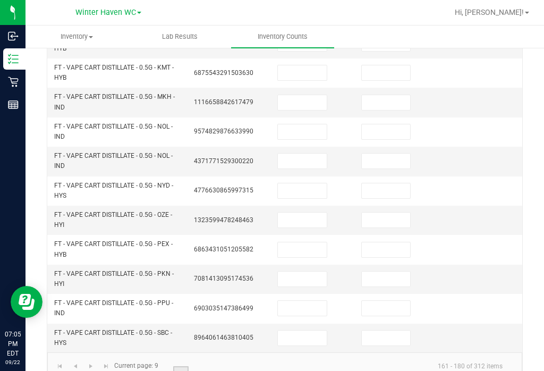
scroll to position [406, 0]
click at [168, 367] on link "8" at bounding box center [164, 375] width 15 height 16
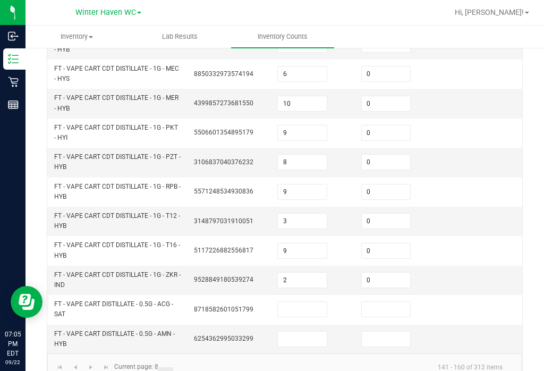
click at [306, 302] on input at bounding box center [302, 309] width 49 height 15
click at [60, 367] on link "1" at bounding box center [56, 375] width 15 height 16
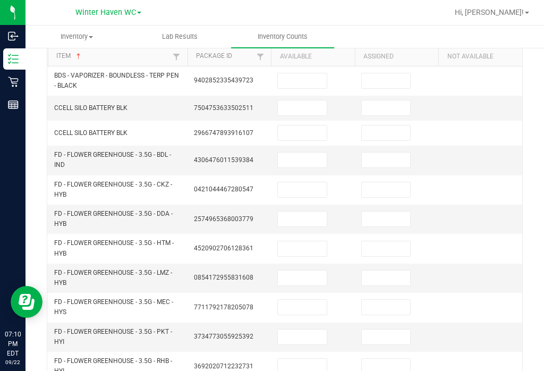
scroll to position [104, 0]
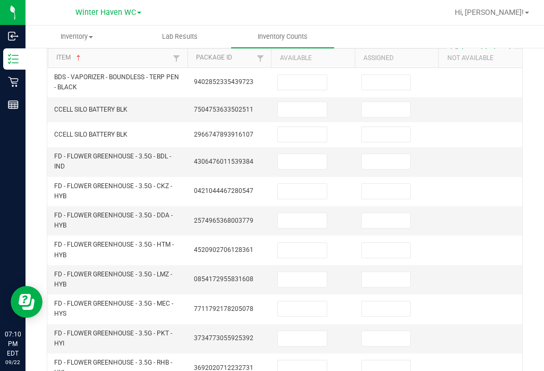
click at [300, 154] on input at bounding box center [302, 161] width 49 height 15
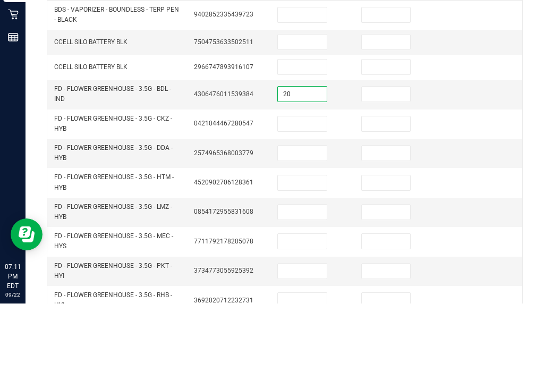
click at [379, 154] on input at bounding box center [386, 161] width 49 height 15
click at [299, 184] on input at bounding box center [302, 191] width 49 height 15
click at [378, 184] on input at bounding box center [386, 191] width 49 height 15
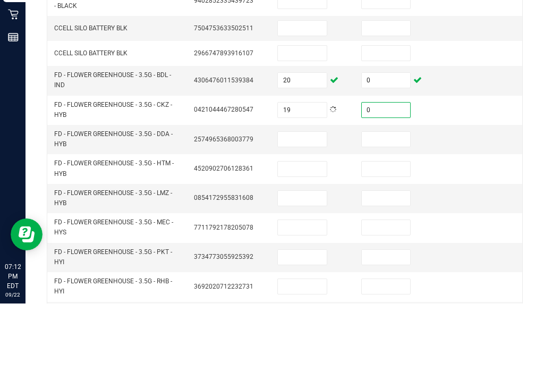
scroll to position [119, 0]
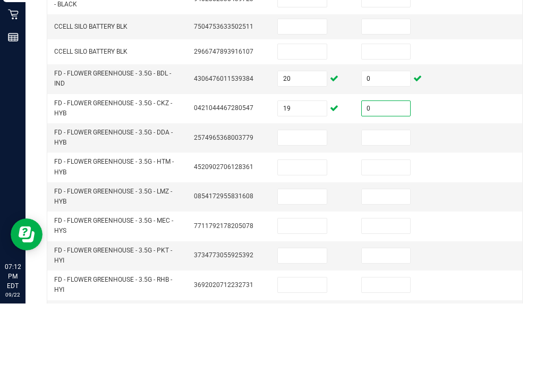
click at [307, 198] on input at bounding box center [302, 205] width 49 height 15
click at [397, 198] on input at bounding box center [386, 205] width 49 height 15
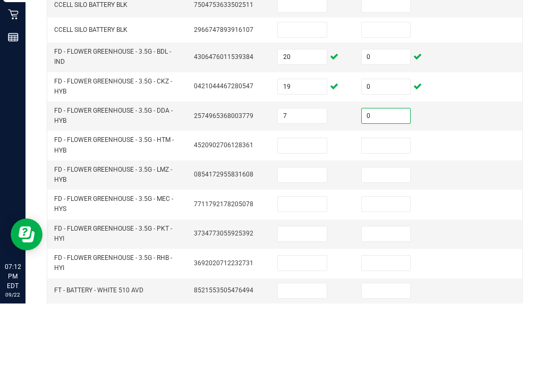
scroll to position [145, 0]
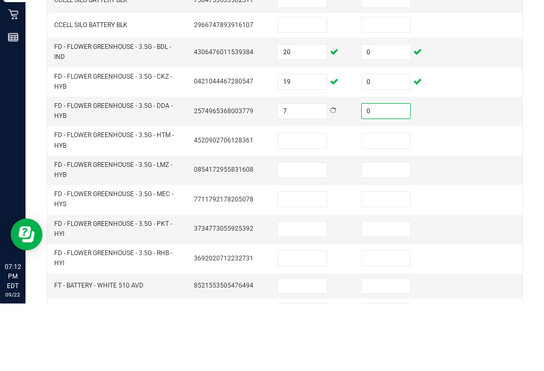
click at [316, 201] on input at bounding box center [302, 208] width 49 height 15
click at [390, 201] on input at bounding box center [386, 208] width 49 height 15
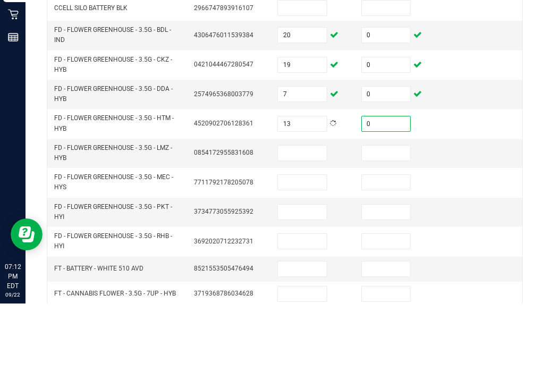
scroll to position [164, 0]
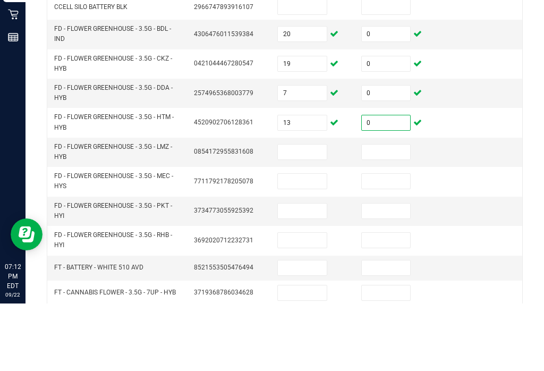
click at [311, 212] on input at bounding box center [302, 219] width 49 height 15
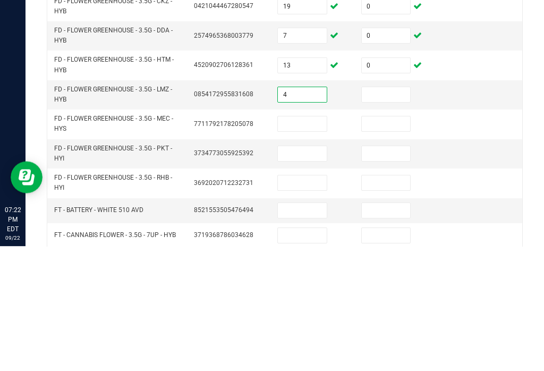
click at [385, 212] on input at bounding box center [386, 219] width 49 height 15
click at [310, 241] on input at bounding box center [302, 248] width 49 height 15
click at [375, 241] on input at bounding box center [386, 248] width 49 height 15
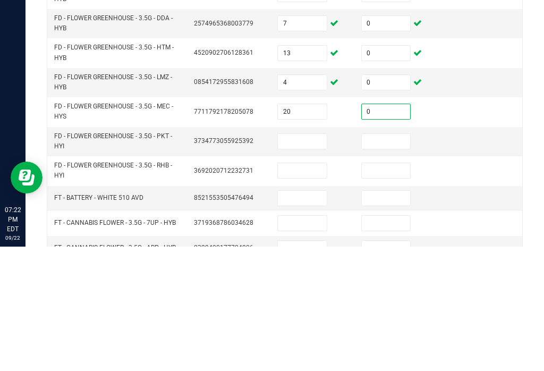
scroll to position [176, 0]
click at [315, 258] on input at bounding box center [302, 265] width 49 height 15
click at [395, 258] on input at bounding box center [386, 265] width 49 height 15
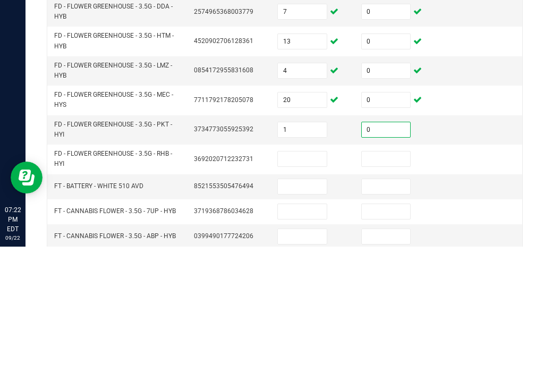
scroll to position [189, 0]
click at [301, 275] on input at bounding box center [302, 282] width 49 height 15
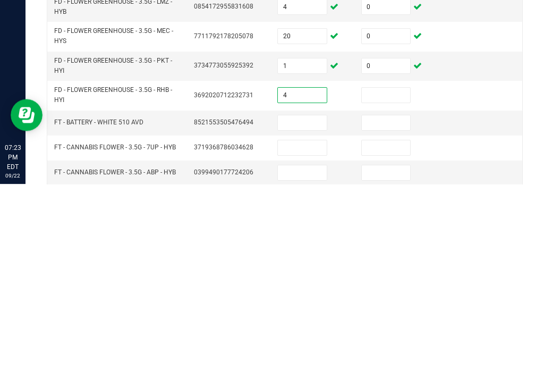
click at [392, 275] on input at bounding box center [386, 282] width 49 height 15
click at [306, 302] on input at bounding box center [302, 309] width 49 height 15
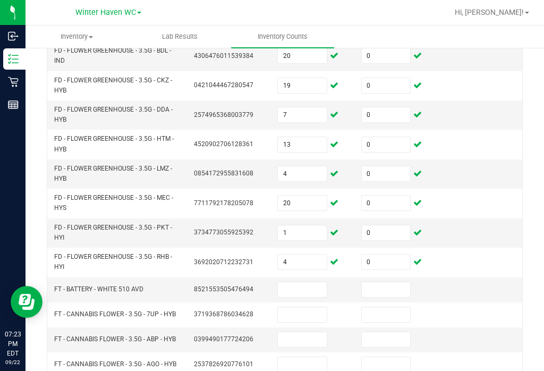
scroll to position [230, 0]
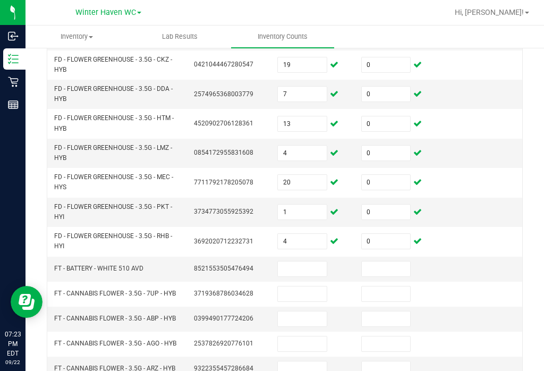
click at [307, 286] on input at bounding box center [302, 293] width 49 height 15
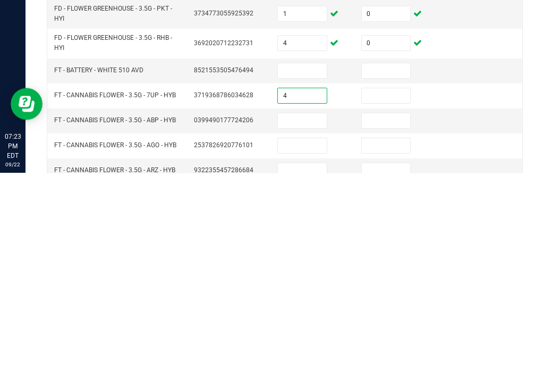
click at [407, 286] on input at bounding box center [386, 293] width 49 height 15
click at [305, 311] on input at bounding box center [302, 318] width 49 height 15
click at [388, 311] on input at bounding box center [386, 318] width 49 height 15
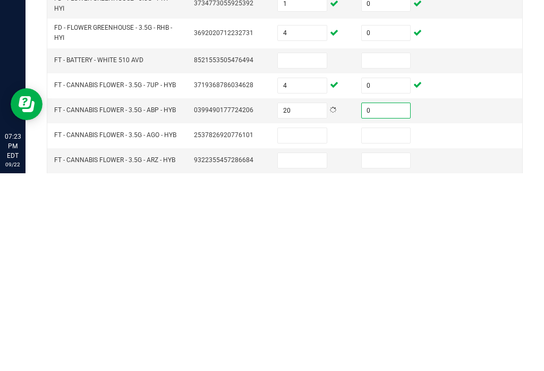
click at [318, 326] on input at bounding box center [302, 333] width 49 height 15
click at [384, 326] on input at bounding box center [386, 333] width 49 height 15
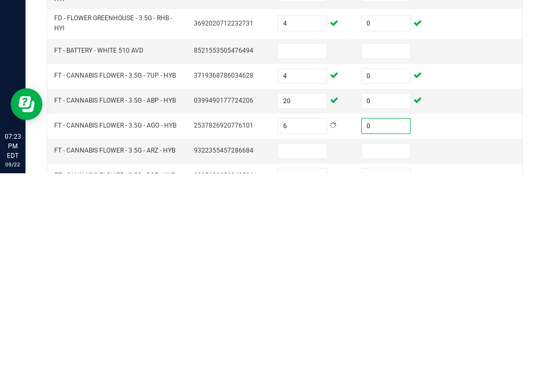
click at [293, 341] on input at bounding box center [302, 348] width 49 height 15
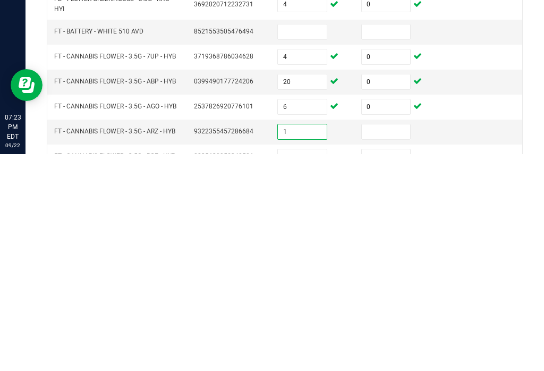
click at [387, 341] on input at bounding box center [386, 348] width 49 height 15
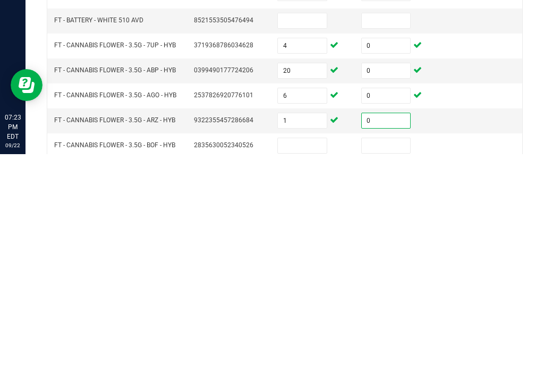
click at [316, 355] on input at bounding box center [302, 362] width 49 height 15
click at [380, 355] on input at bounding box center [386, 362] width 49 height 15
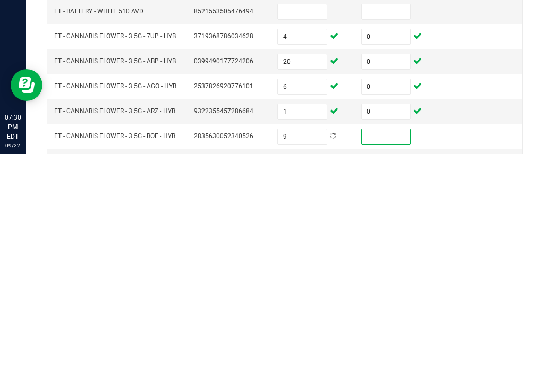
scroll to position [272, 0]
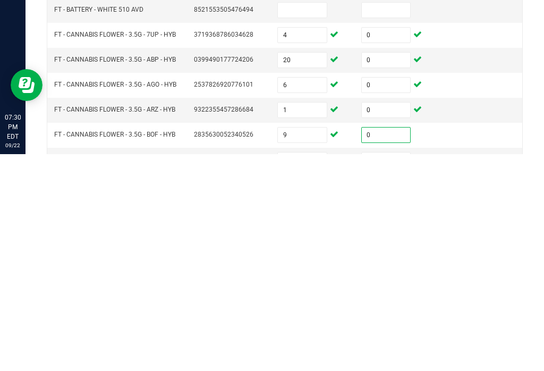
click at [315, 369] on input at bounding box center [302, 376] width 49 height 15
click at [392, 369] on input at bounding box center [386, 376] width 49 height 15
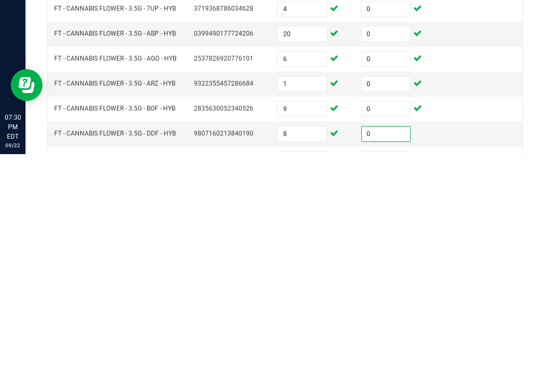
scroll to position [319, 0]
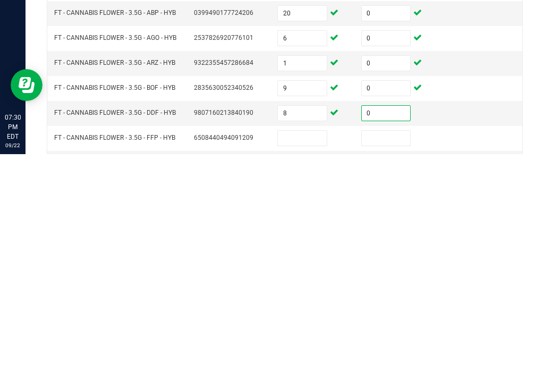
click at [307, 347] on input at bounding box center [302, 354] width 49 height 15
click at [391, 347] on input at bounding box center [386, 354] width 49 height 15
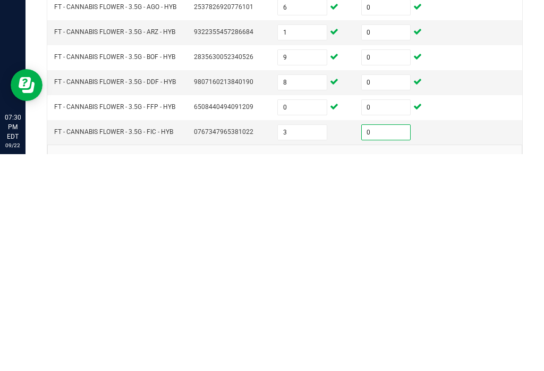
scroll to position [355, 0]
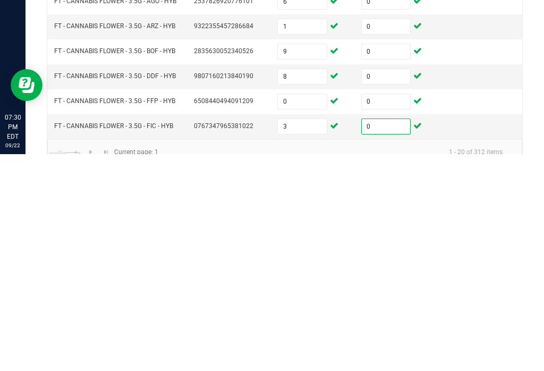
click at [76, 369] on link "2" at bounding box center [72, 377] width 15 height 16
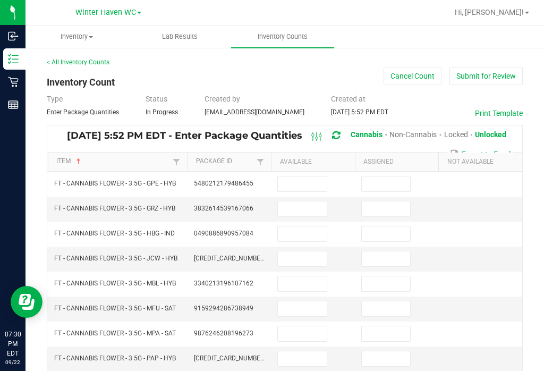
scroll to position [0, 0]
click at [313, 176] on input at bounding box center [302, 183] width 49 height 15
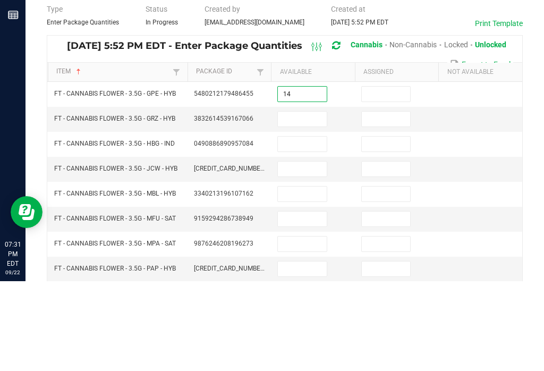
click at [386, 176] on input at bounding box center [386, 183] width 49 height 15
click at [313, 201] on input at bounding box center [302, 208] width 49 height 15
click at [392, 201] on input at bounding box center [386, 208] width 49 height 15
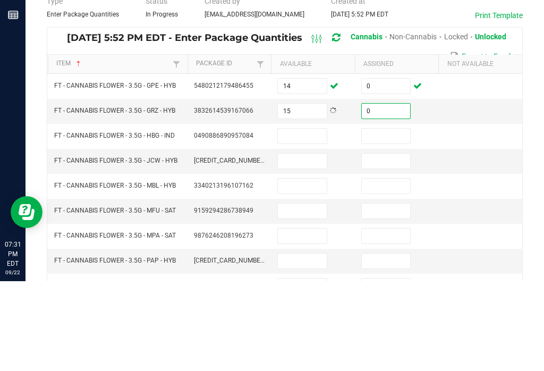
click at [308, 218] on input at bounding box center [302, 225] width 49 height 15
click at [388, 218] on input at bounding box center [386, 225] width 49 height 15
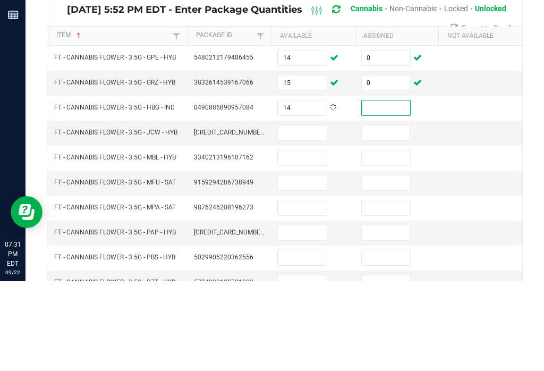
scroll to position [35, 0]
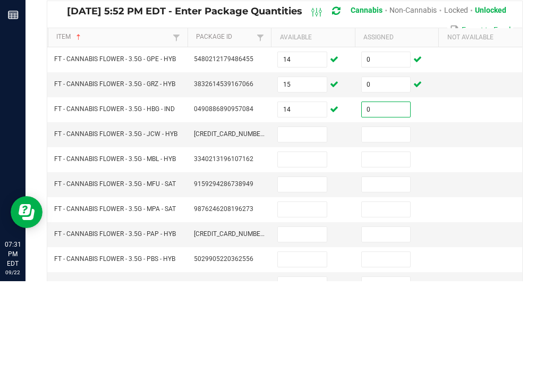
click at [326, 217] on input at bounding box center [302, 224] width 49 height 15
click at [384, 217] on input at bounding box center [386, 224] width 49 height 15
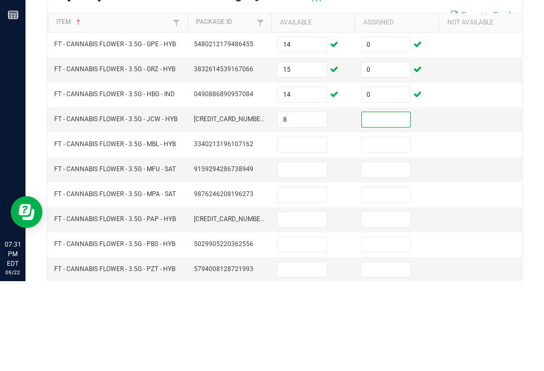
scroll to position [52, 0]
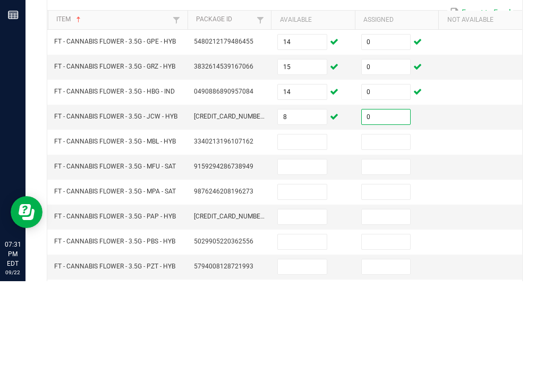
click at [314, 224] on input at bounding box center [302, 231] width 49 height 15
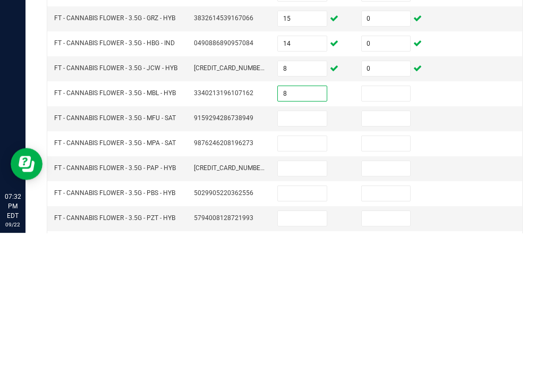
click at [379, 224] on input at bounding box center [386, 231] width 49 height 15
click at [310, 249] on input at bounding box center [302, 256] width 49 height 15
click at [386, 249] on input at bounding box center [386, 256] width 49 height 15
click at [307, 274] on input at bounding box center [302, 281] width 49 height 15
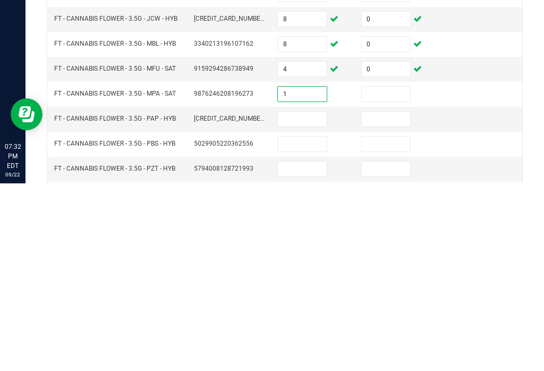
click at [386, 274] on input at bounding box center [386, 281] width 49 height 15
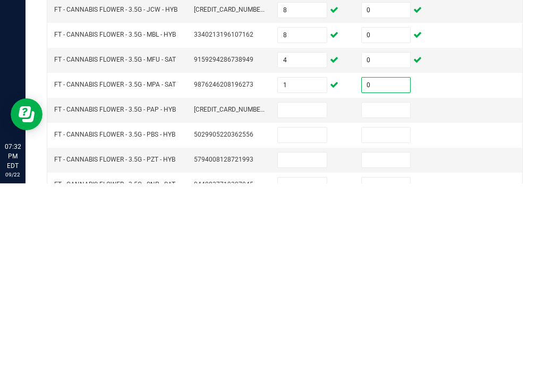
click at [315, 290] on input at bounding box center [302, 297] width 49 height 15
click at [383, 290] on input at bounding box center [386, 297] width 49 height 15
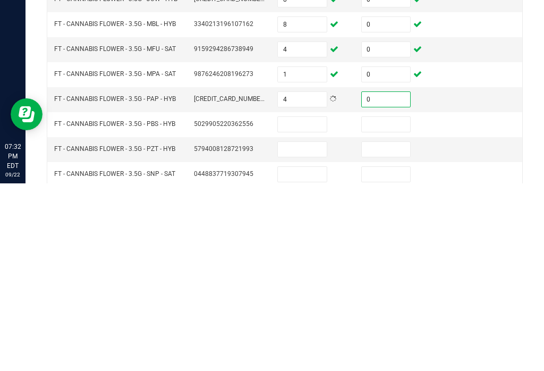
scroll to position [72, 0]
click at [313, 304] on input at bounding box center [302, 311] width 49 height 15
click at [389, 304] on input at bounding box center [386, 311] width 49 height 15
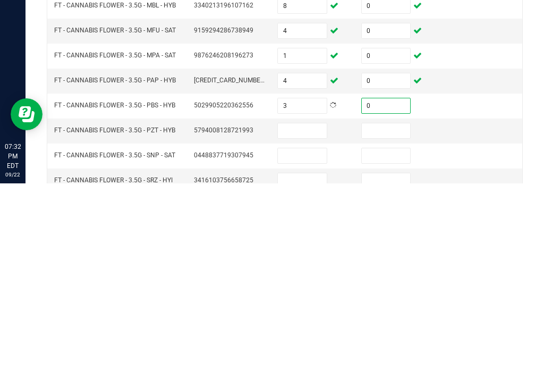
scroll to position [89, 0]
click at [313, 312] on input at bounding box center [302, 319] width 49 height 15
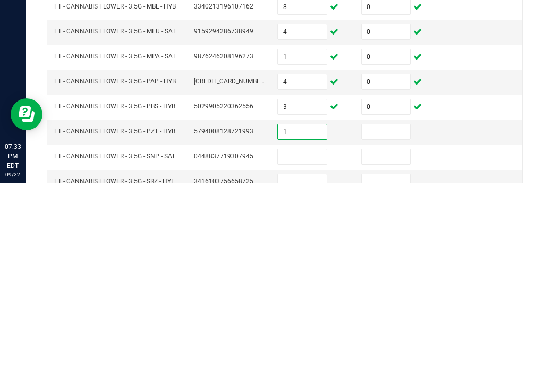
click at [380, 312] on input at bounding box center [386, 319] width 49 height 15
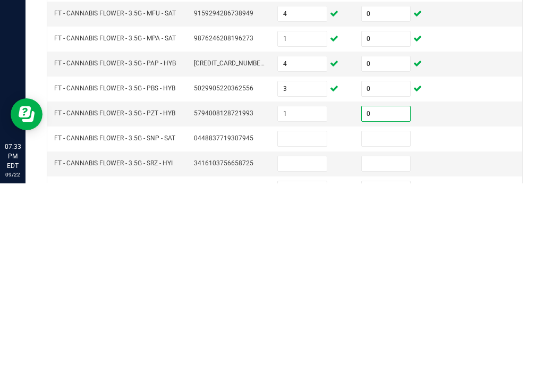
scroll to position [112, 0]
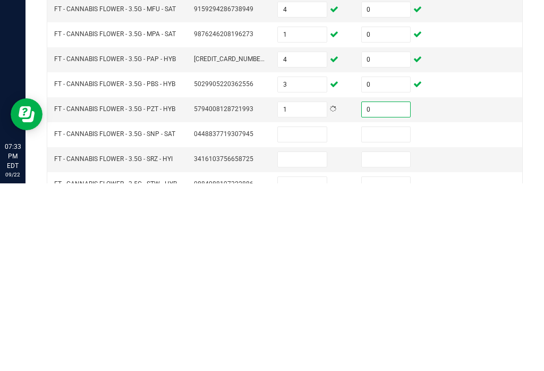
click at [318, 314] on input at bounding box center [302, 321] width 49 height 15
click at [391, 314] on input at bounding box center [386, 321] width 49 height 15
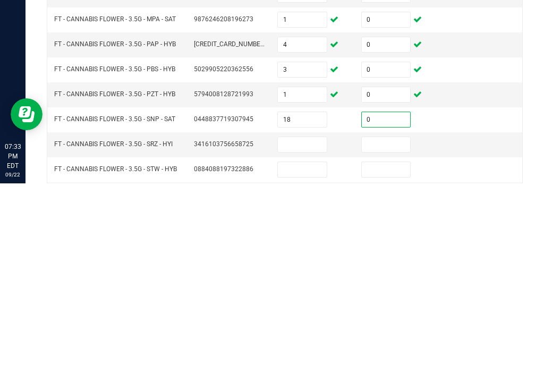
scroll to position [126, 0]
click at [305, 325] on input at bounding box center [302, 332] width 49 height 15
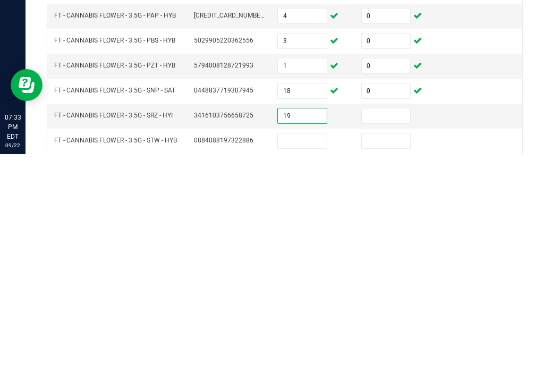
click at [382, 325] on input at bounding box center [386, 332] width 49 height 15
click at [301, 350] on input at bounding box center [302, 357] width 49 height 15
click at [396, 350] on input at bounding box center [386, 357] width 49 height 15
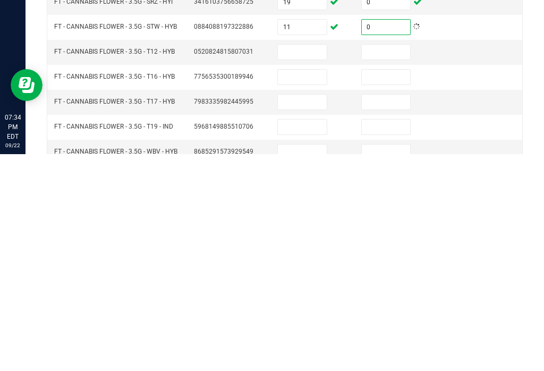
scroll to position [208, 0]
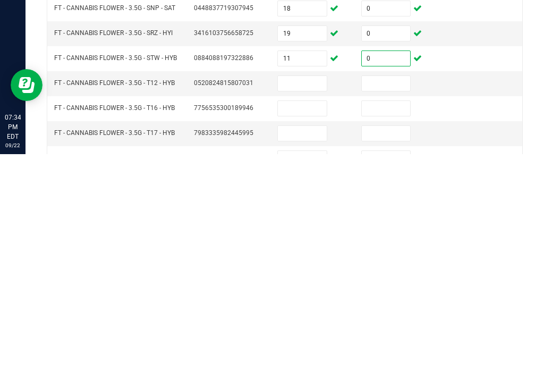
click at [302, 293] on input at bounding box center [302, 300] width 49 height 15
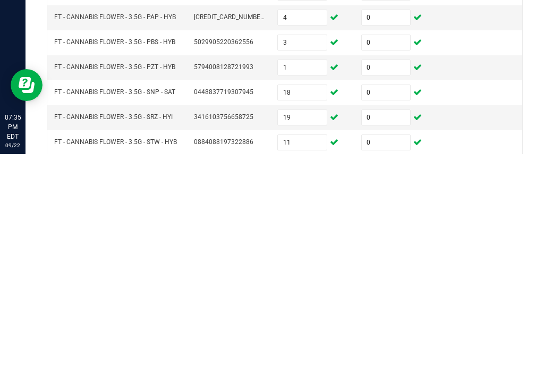
scroll to position [123, 0]
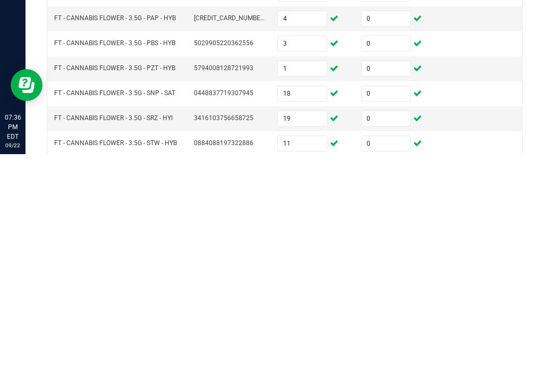
click at [302, 253] on input "3" at bounding box center [302, 260] width 49 height 15
click at [309, 278] on input "1" at bounding box center [302, 285] width 49 height 15
click at [309, 303] on input "18" at bounding box center [302, 310] width 49 height 15
click at [307, 328] on input "19" at bounding box center [302, 335] width 49 height 15
click at [303, 353] on input "11" at bounding box center [302, 360] width 49 height 15
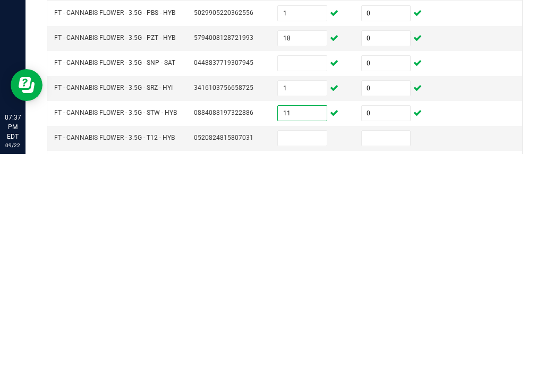
scroll to position [158, 0]
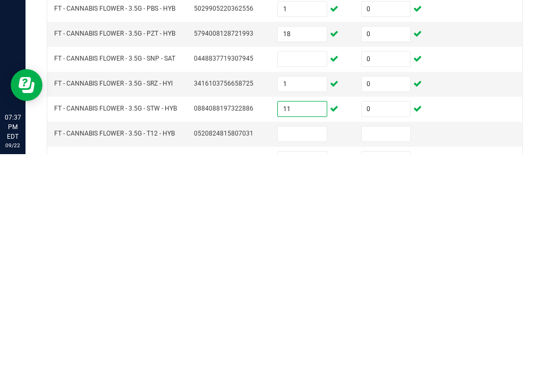
click at [304, 268] on input at bounding box center [302, 275] width 49 height 15
click at [307, 318] on input "11" at bounding box center [302, 325] width 49 height 15
click at [316, 343] on input at bounding box center [302, 350] width 49 height 15
click at [384, 343] on input at bounding box center [386, 350] width 49 height 15
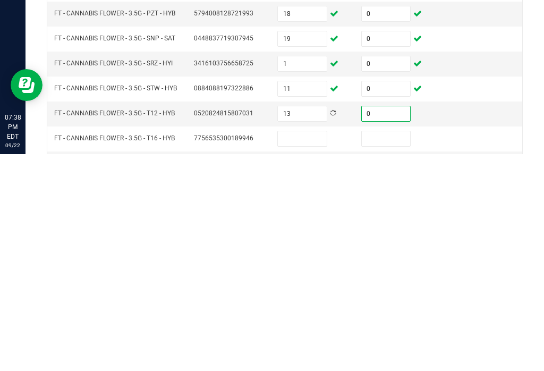
scroll to position [176, 0]
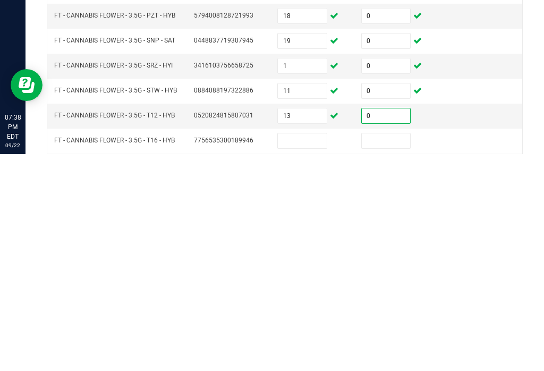
click at [314, 350] on input at bounding box center [302, 357] width 49 height 15
click at [387, 350] on input at bounding box center [386, 357] width 49 height 15
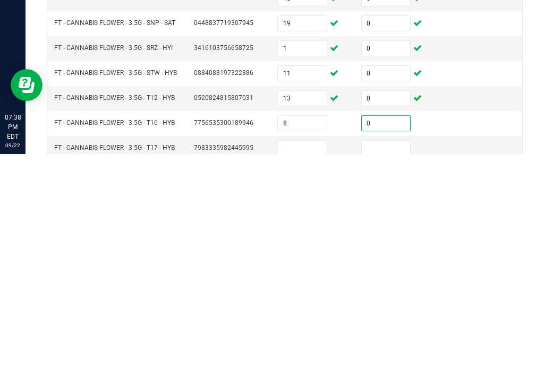
scroll to position [198, 0]
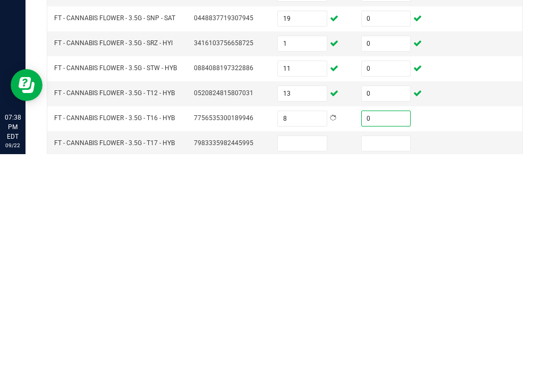
click at [308, 353] on input at bounding box center [302, 360] width 49 height 15
click at [383, 353] on input at bounding box center [386, 360] width 49 height 15
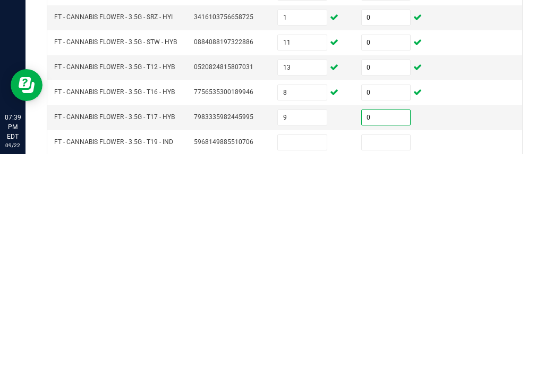
scroll to position [233, 0]
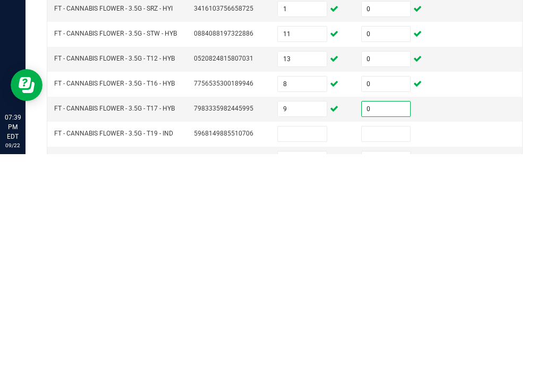
click at [306, 343] on input at bounding box center [302, 350] width 49 height 15
click at [399, 343] on input at bounding box center [386, 350] width 49 height 15
click at [302, 368] on input at bounding box center [302, 375] width 49 height 15
click at [383, 368] on input at bounding box center [386, 375] width 49 height 15
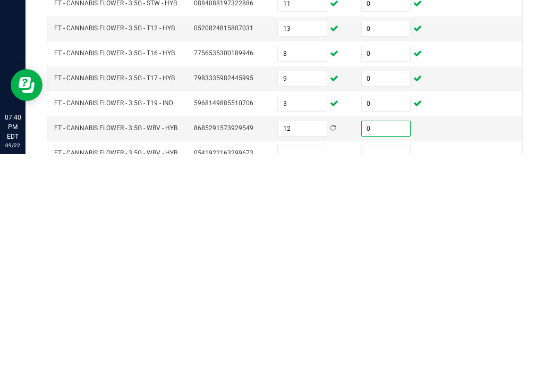
scroll to position [281, 0]
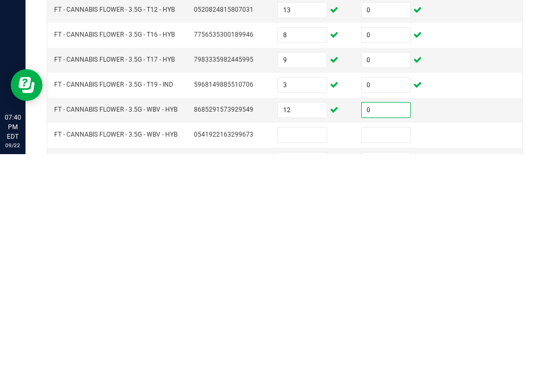
click at [304, 344] on input at bounding box center [302, 351] width 49 height 15
click at [386, 344] on input at bounding box center [386, 351] width 49 height 15
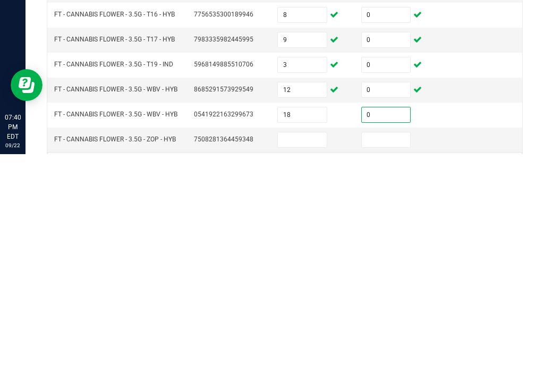
scroll to position [307, 0]
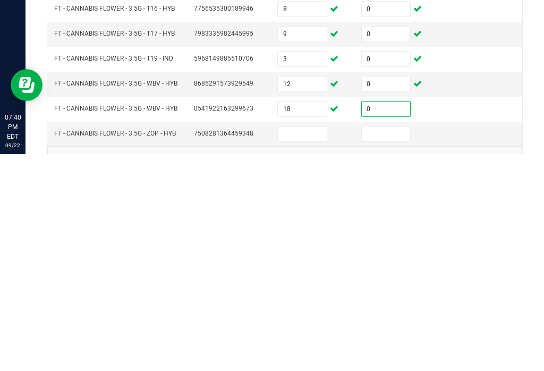
click at [307, 343] on input at bounding box center [302, 350] width 49 height 15
click at [309, 318] on input "18" at bounding box center [302, 325] width 49 height 15
click at [376, 343] on input at bounding box center [386, 350] width 49 height 15
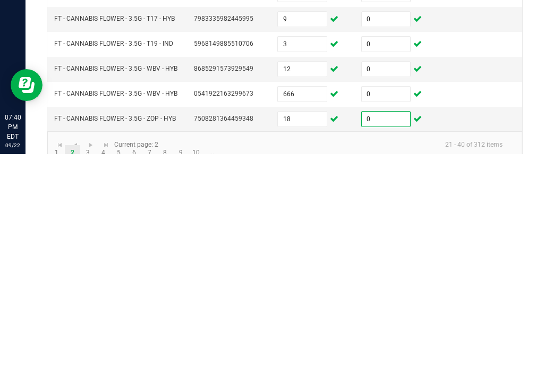
scroll to position [321, 0]
click at [91, 363] on link "3" at bounding box center [87, 371] width 15 height 16
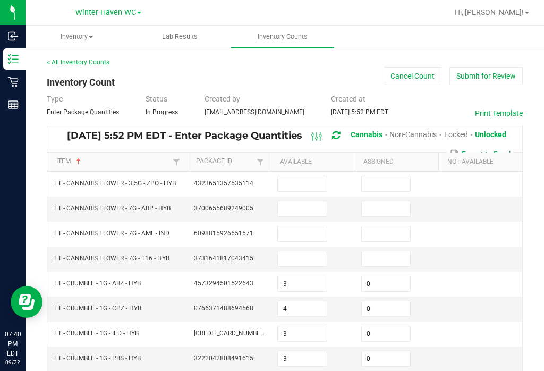
scroll to position [0, 0]
click at [313, 176] on input at bounding box center [302, 183] width 49 height 15
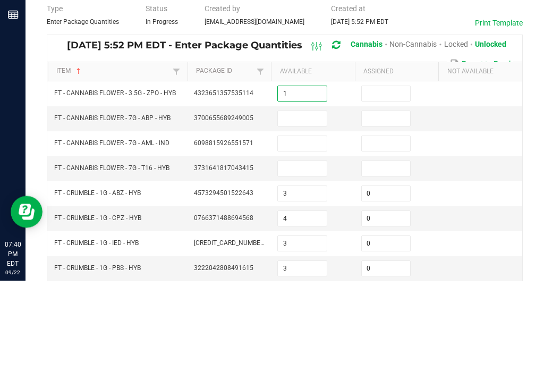
click at [391, 176] on input at bounding box center [386, 183] width 49 height 15
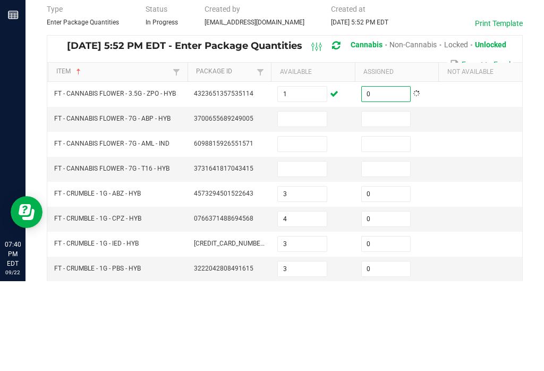
click at [315, 201] on input at bounding box center [302, 208] width 49 height 15
click at [382, 201] on input at bounding box center [386, 208] width 49 height 15
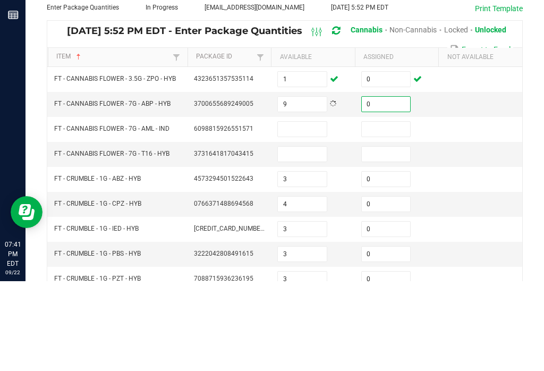
click at [309, 211] on input at bounding box center [302, 218] width 49 height 15
click at [390, 211] on input at bounding box center [386, 218] width 49 height 15
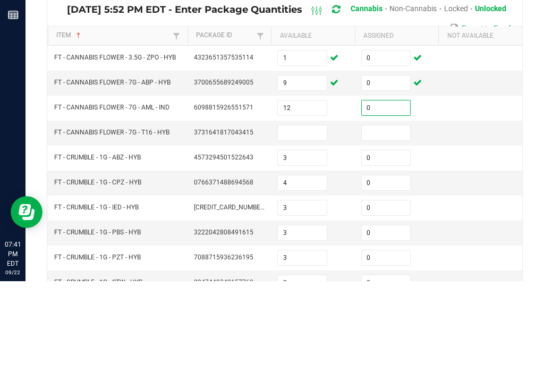
scroll to position [35, 0]
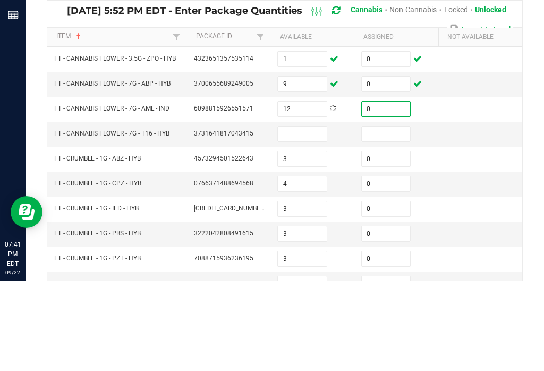
click at [314, 216] on input at bounding box center [302, 223] width 49 height 15
click at [396, 216] on input at bounding box center [386, 223] width 49 height 15
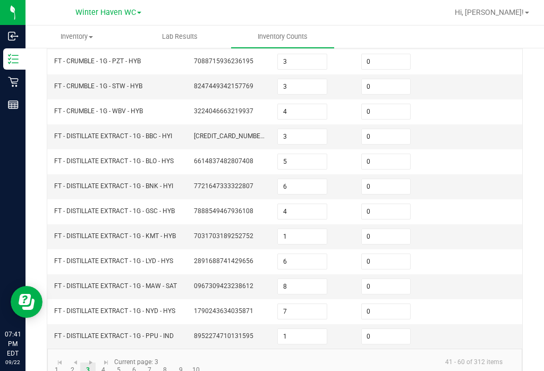
scroll to position [321, 0]
click at [108, 363] on link "4" at bounding box center [103, 371] width 15 height 16
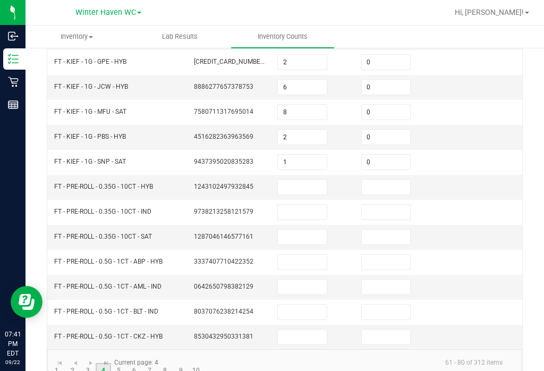
scroll to position [293, 0]
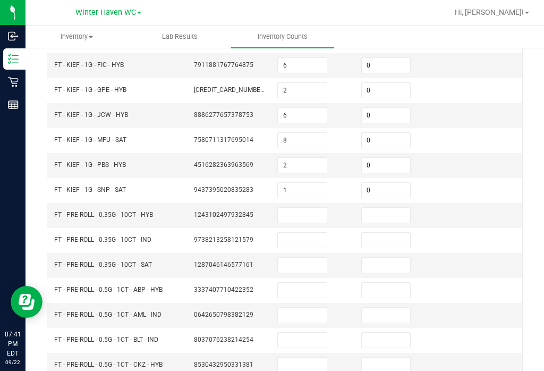
click at [310, 208] on input at bounding box center [302, 215] width 49 height 15
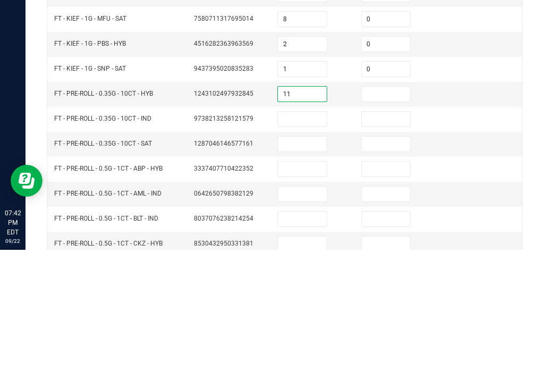
click at [388, 208] on input at bounding box center [386, 215] width 49 height 15
click at [293, 233] on input at bounding box center [302, 240] width 49 height 15
click at [395, 233] on input at bounding box center [386, 240] width 49 height 15
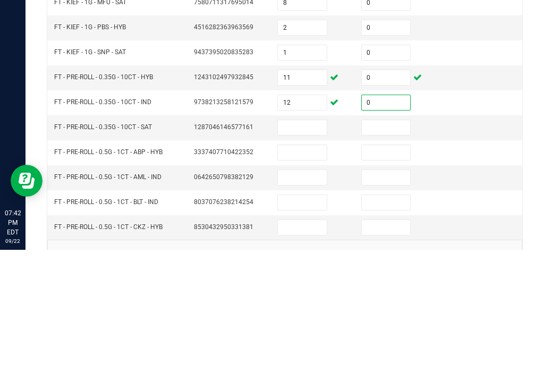
click at [307, 241] on input at bounding box center [302, 248] width 49 height 15
click at [387, 241] on input at bounding box center [386, 248] width 49 height 15
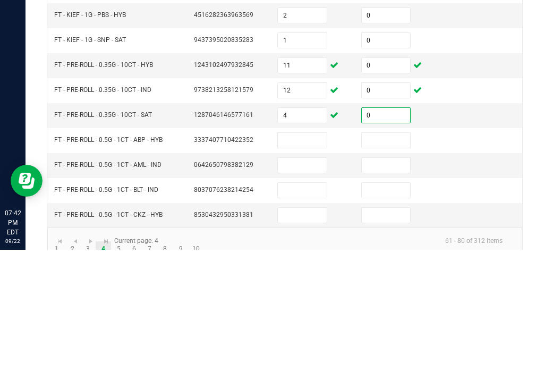
scroll to position [321, 0]
click at [310, 254] on input at bounding box center [302, 261] width 49 height 15
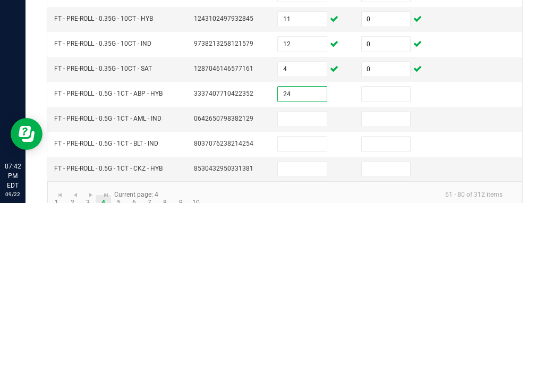
click at [383, 254] on input at bounding box center [386, 261] width 49 height 15
click at [295, 279] on input at bounding box center [302, 286] width 49 height 15
click at [393, 279] on input at bounding box center [386, 286] width 49 height 15
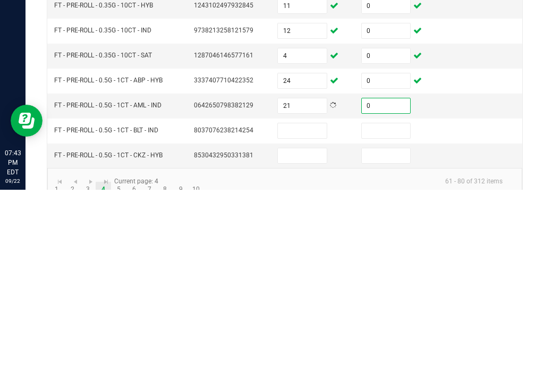
click at [308, 304] on input at bounding box center [302, 311] width 49 height 15
click at [393, 304] on input at bounding box center [386, 311] width 49 height 15
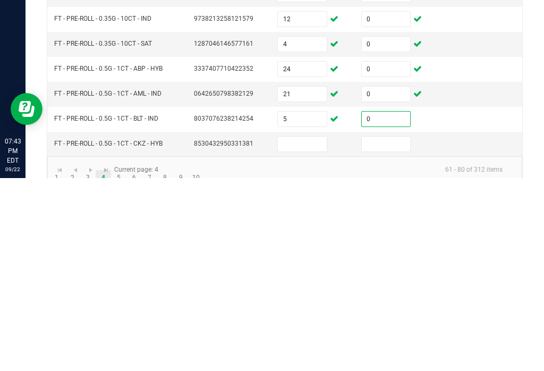
click at [309, 329] on input at bounding box center [302, 336] width 49 height 15
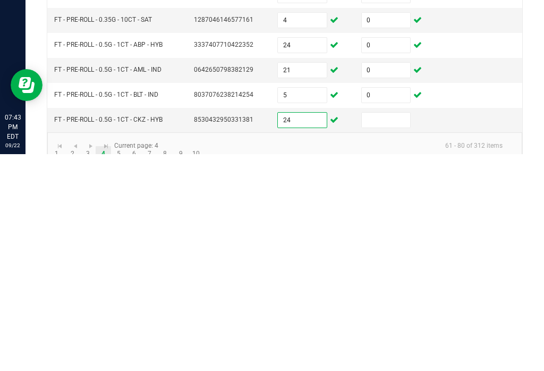
click at [397, 329] on input at bounding box center [386, 336] width 49 height 15
click at [119, 363] on link "5" at bounding box center [118, 371] width 15 height 16
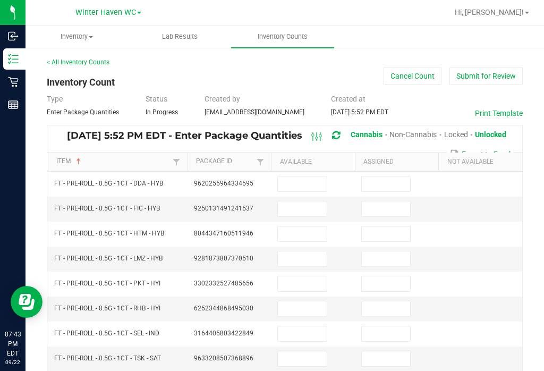
scroll to position [0, 0]
click at [299, 176] on input at bounding box center [302, 183] width 49 height 15
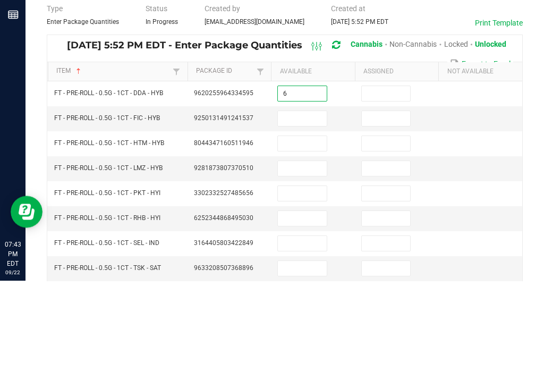
click at [391, 176] on input at bounding box center [386, 183] width 49 height 15
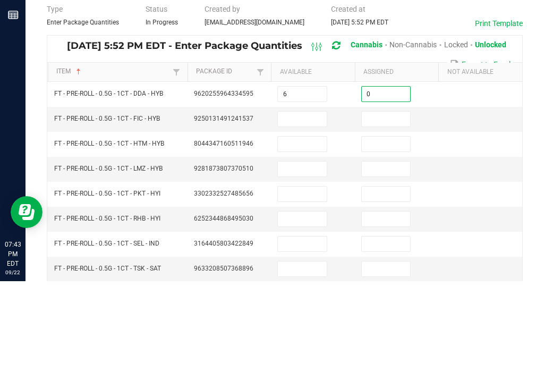
scroll to position [6, 0]
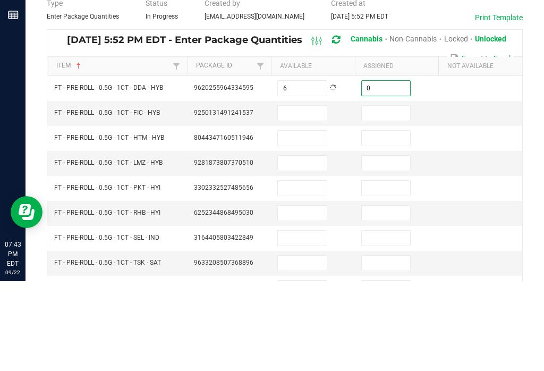
click at [306, 195] on input at bounding box center [302, 202] width 49 height 15
click at [391, 216] on td at bounding box center [397, 228] width 84 height 25
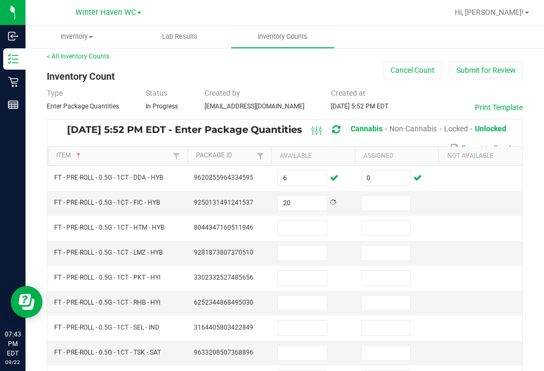
click at [389, 220] on input at bounding box center [386, 227] width 49 height 15
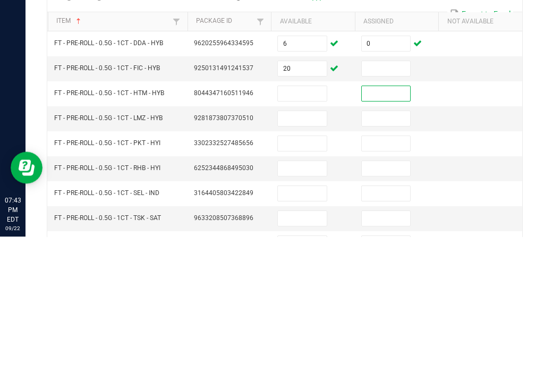
click at [386, 195] on input at bounding box center [386, 202] width 49 height 15
click at [305, 220] on input at bounding box center [302, 227] width 49 height 15
click at [386, 220] on input at bounding box center [386, 227] width 49 height 15
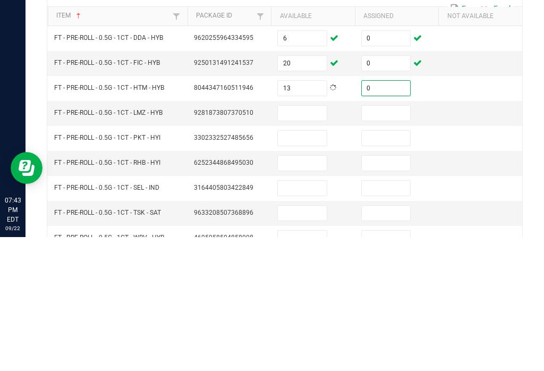
click at [301, 239] on input at bounding box center [302, 246] width 49 height 15
click at [387, 239] on input at bounding box center [386, 246] width 49 height 15
click at [303, 264] on input at bounding box center [302, 271] width 49 height 15
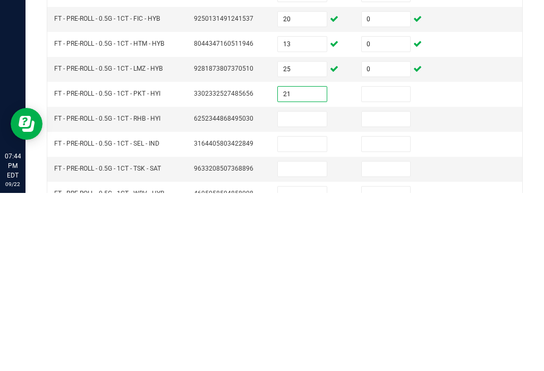
click at [393, 264] on input at bounding box center [386, 271] width 49 height 15
click at [305, 289] on input at bounding box center [302, 296] width 49 height 15
click at [406, 310] on td at bounding box center [397, 322] width 84 height 25
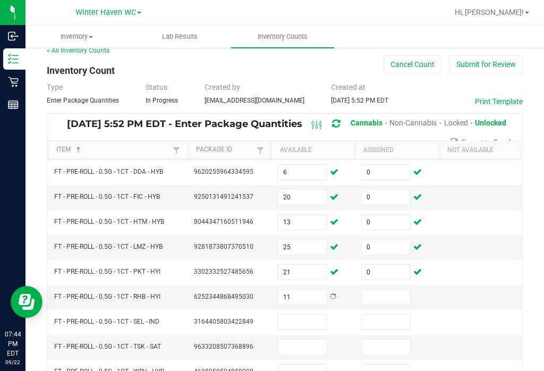
click at [382, 289] on input at bounding box center [386, 296] width 49 height 15
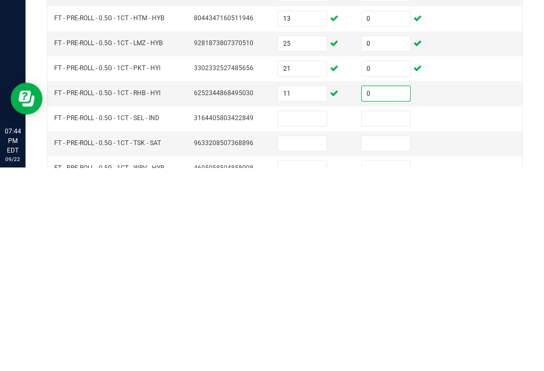
click at [306, 314] on input at bounding box center [302, 321] width 49 height 15
click at [395, 314] on input at bounding box center [386, 321] width 49 height 15
click at [316, 339] on input at bounding box center [302, 346] width 49 height 15
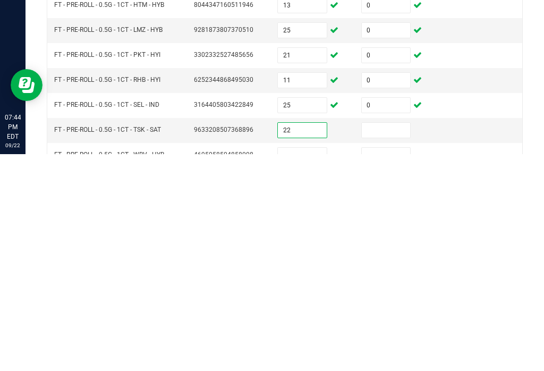
click at [409, 339] on input at bounding box center [386, 346] width 49 height 15
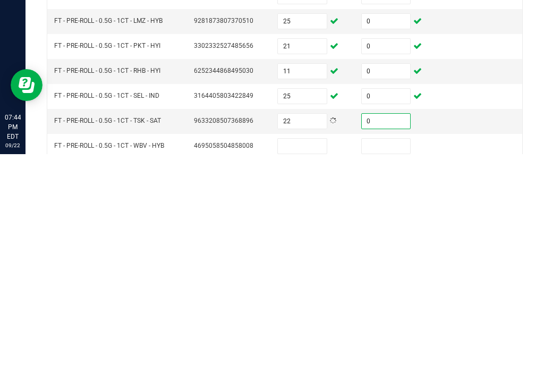
click at [296, 355] on input at bounding box center [302, 362] width 49 height 15
click at [380, 355] on input at bounding box center [386, 362] width 49 height 15
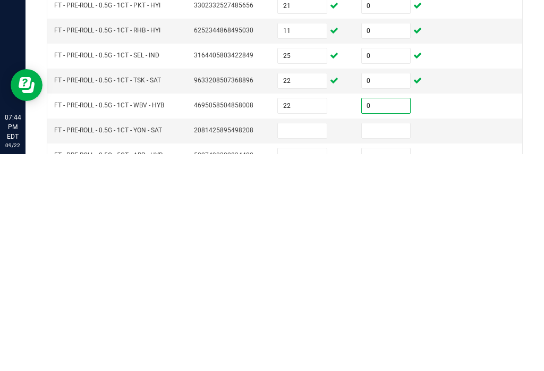
scroll to position [59, 0]
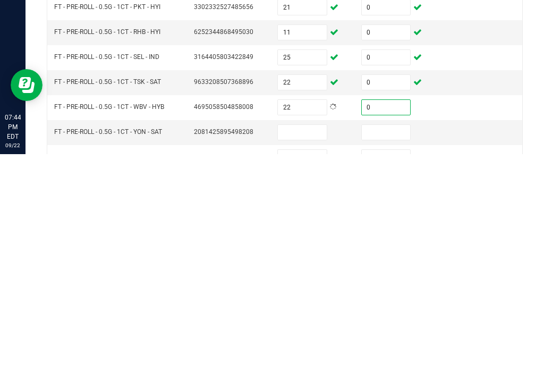
click at [312, 341] on input at bounding box center [302, 348] width 49 height 15
click at [385, 341] on input at bounding box center [386, 348] width 49 height 15
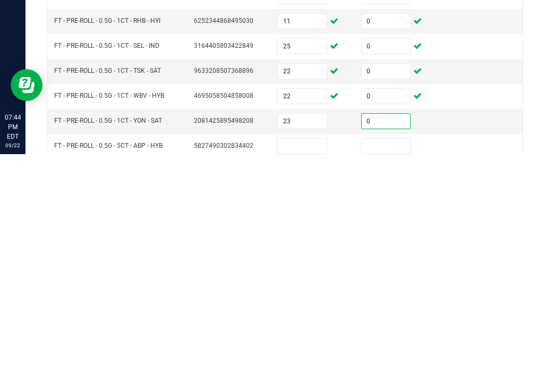
scroll to position [71, 0]
click at [303, 355] on input at bounding box center [302, 362] width 49 height 15
click at [391, 355] on input at bounding box center [386, 362] width 49 height 15
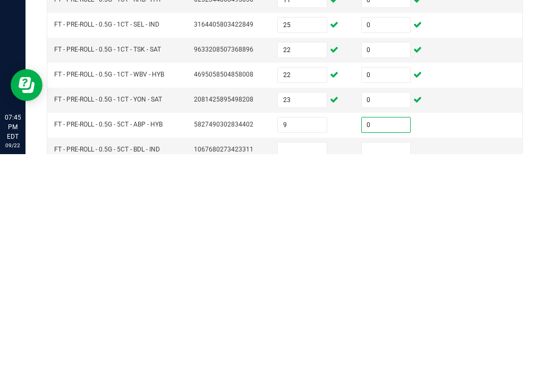
scroll to position [92, 0]
click at [305, 359] on input at bounding box center [302, 366] width 49 height 15
click at [388, 359] on input at bounding box center [386, 366] width 49 height 15
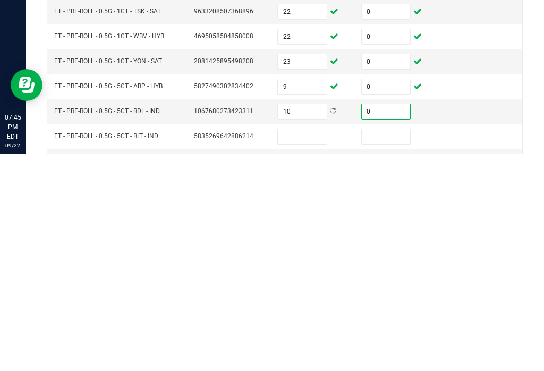
scroll to position [132, 0]
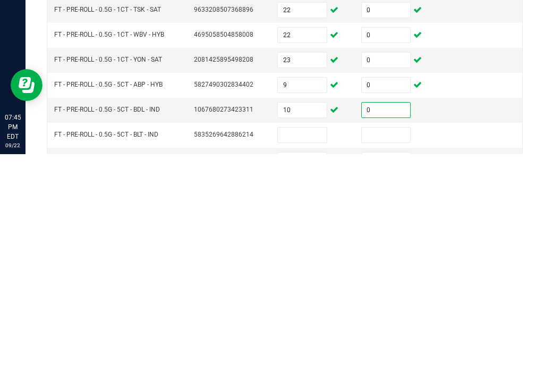
click at [310, 344] on input at bounding box center [302, 351] width 49 height 15
click at [391, 344] on input at bounding box center [386, 351] width 49 height 15
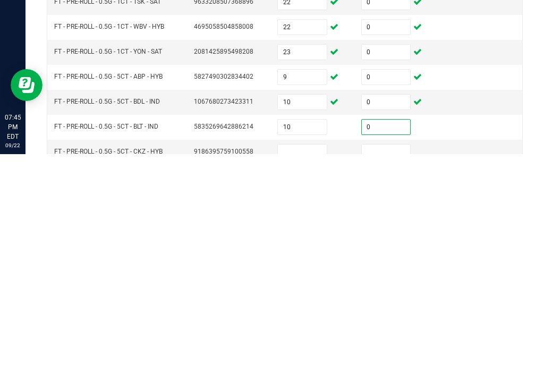
scroll to position [140, 0]
click at [308, 361] on input at bounding box center [302, 368] width 49 height 15
click at [393, 361] on input at bounding box center [386, 368] width 49 height 15
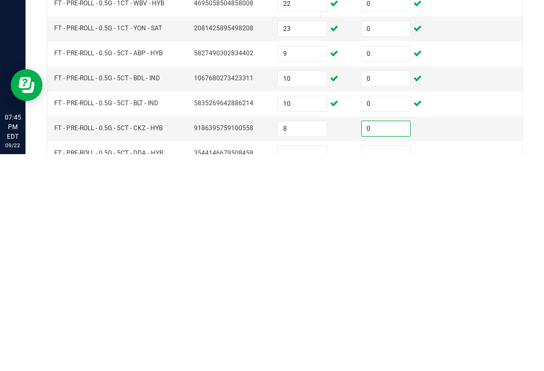
scroll to position [176, 0]
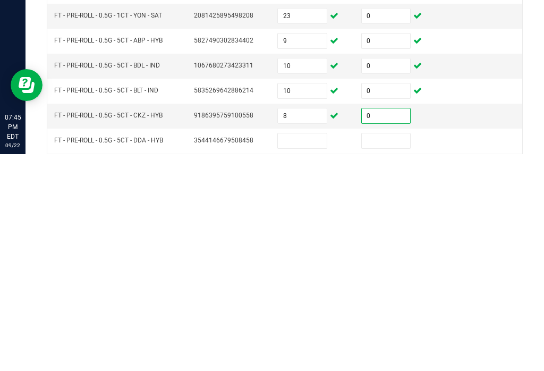
click at [313, 350] on input at bounding box center [302, 357] width 49 height 15
click at [399, 350] on input at bounding box center [386, 357] width 49 height 15
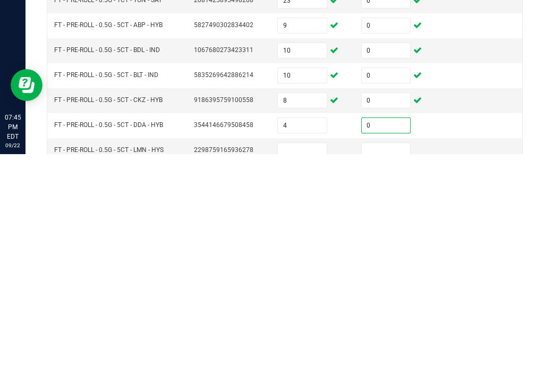
scroll to position [193, 0]
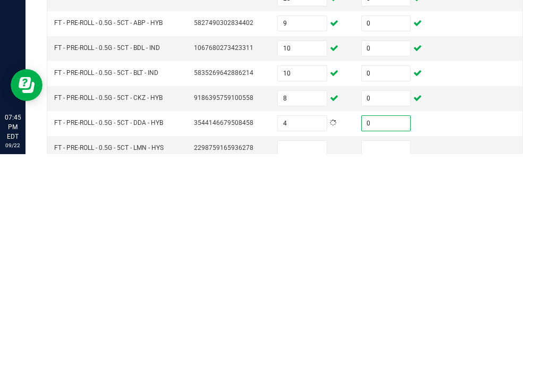
click at [312, 357] on input at bounding box center [302, 364] width 49 height 15
click at [395, 357] on input at bounding box center [386, 364] width 49 height 15
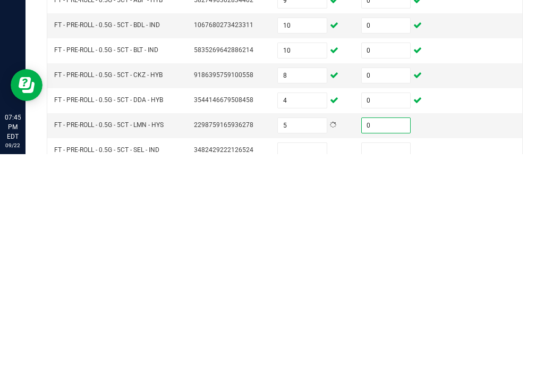
scroll to position [230, 0]
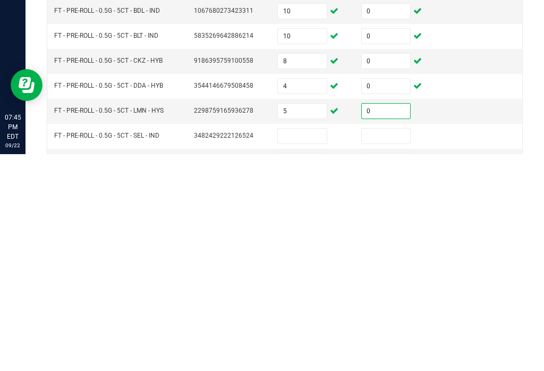
click at [307, 345] on input at bounding box center [302, 352] width 49 height 15
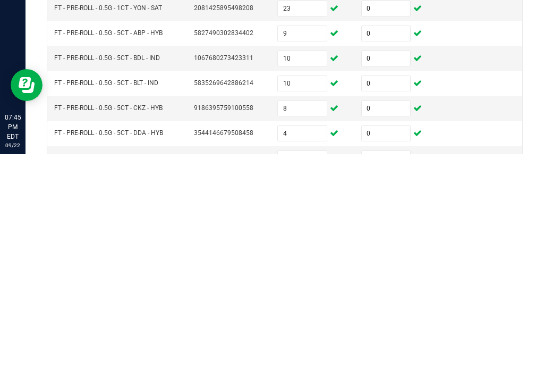
scroll to position [184, 0]
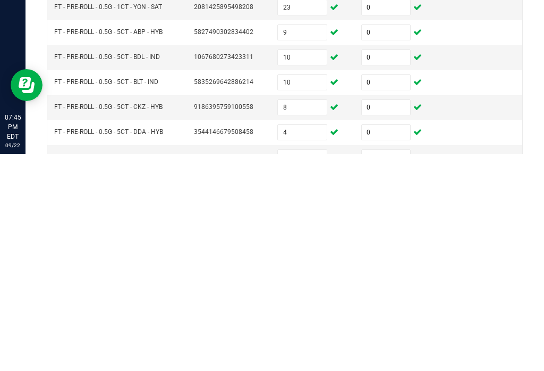
click at [310, 341] on input "4" at bounding box center [302, 348] width 49 height 15
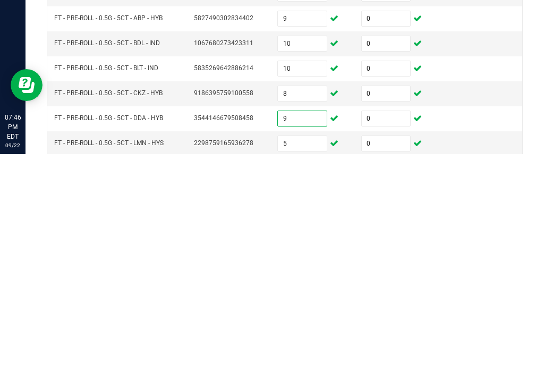
scroll to position [207, 0]
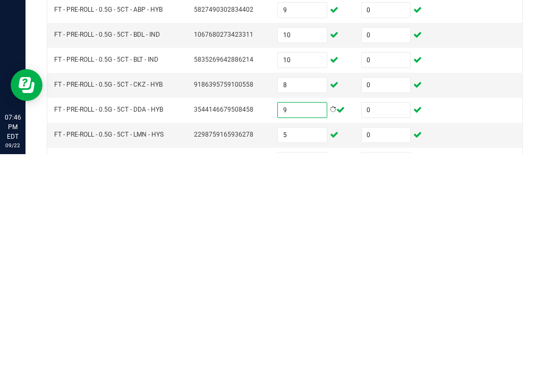
click at [309, 344] on input "5" at bounding box center [302, 351] width 49 height 15
click at [299, 369] on input at bounding box center [302, 376] width 49 height 15
click at [387, 369] on input at bounding box center [386, 376] width 49 height 15
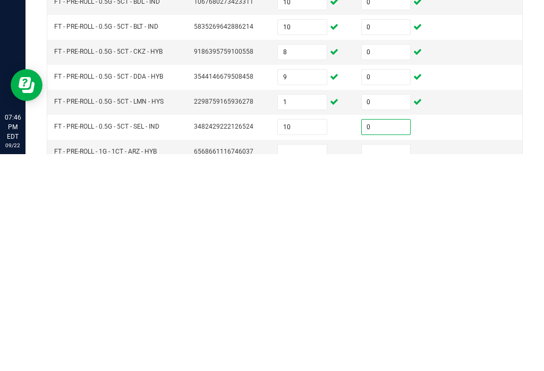
scroll to position [237, 0]
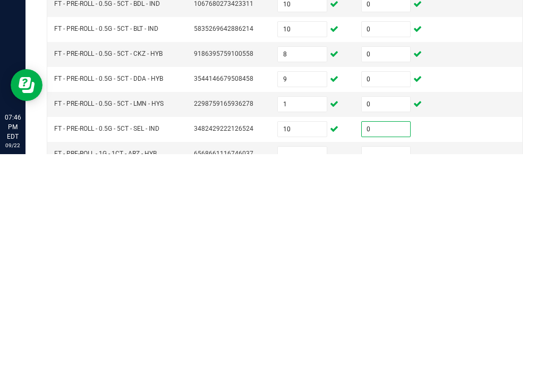
click at [298, 363] on input at bounding box center [302, 370] width 49 height 15
click at [387, 363] on input at bounding box center [386, 370] width 49 height 15
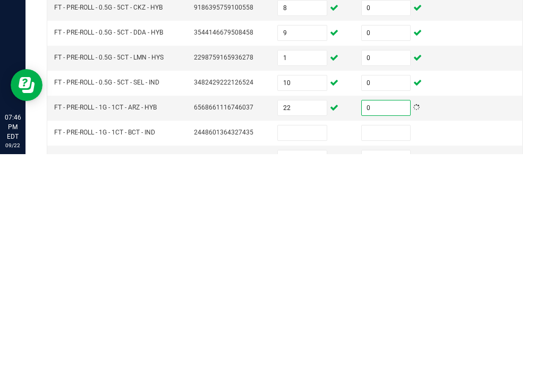
scroll to position [282, 0]
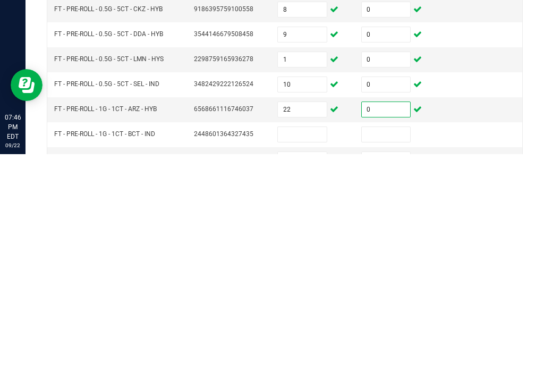
click at [297, 344] on input at bounding box center [302, 351] width 49 height 15
click at [397, 344] on input at bounding box center [386, 351] width 49 height 15
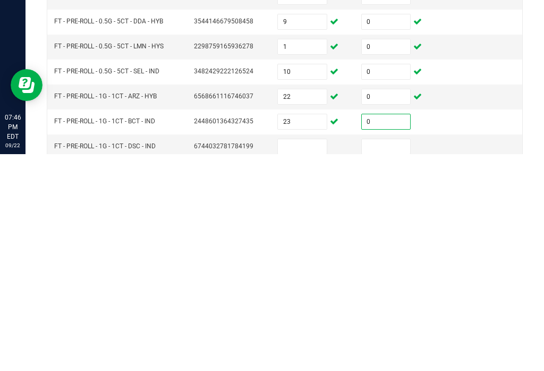
click at [305, 356] on input at bounding box center [302, 363] width 49 height 15
click at [391, 356] on input at bounding box center [386, 363] width 49 height 15
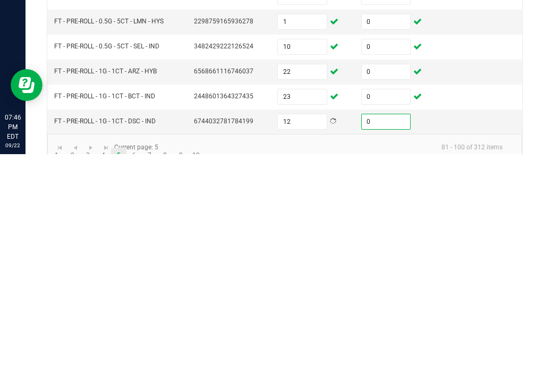
scroll to position [320, 0]
click at [137, 364] on link "6" at bounding box center [133, 372] width 15 height 16
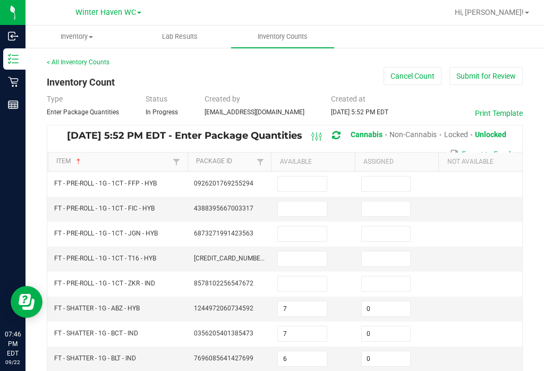
scroll to position [0, 0]
click at [312, 176] on input at bounding box center [302, 183] width 49 height 15
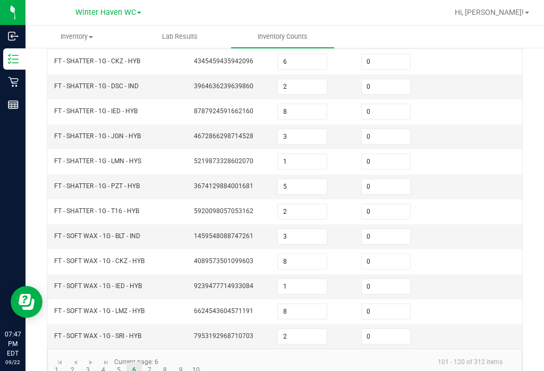
scroll to position [321, 0]
click at [121, 363] on link "5" at bounding box center [118, 371] width 15 height 16
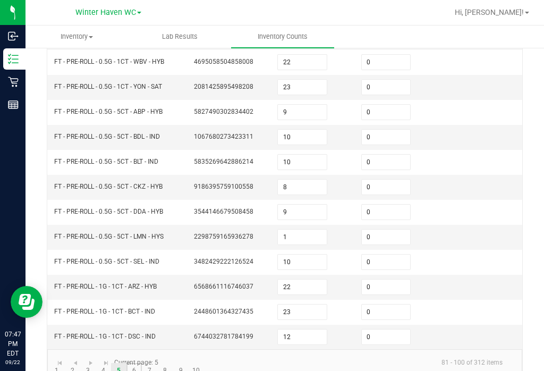
click at [136, 363] on link "6" at bounding box center [133, 371] width 15 height 16
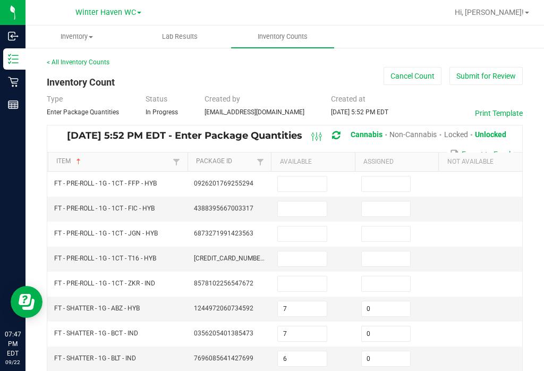
scroll to position [0, 0]
click at [304, 176] on input at bounding box center [302, 183] width 49 height 15
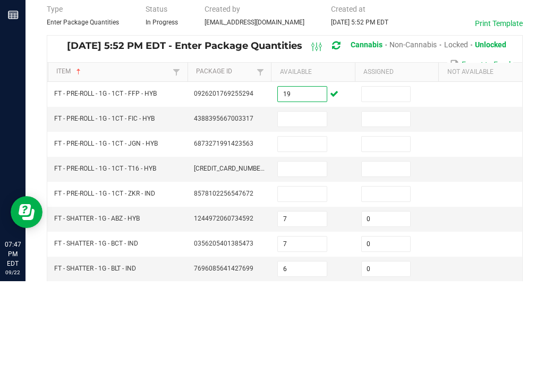
click at [392, 176] on input at bounding box center [386, 183] width 49 height 15
click at [306, 201] on input at bounding box center [302, 208] width 49 height 15
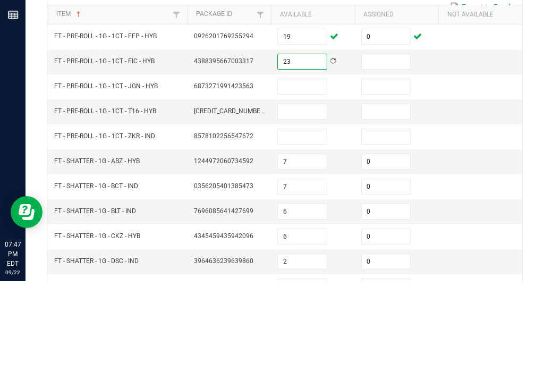
scroll to position [60, 0]
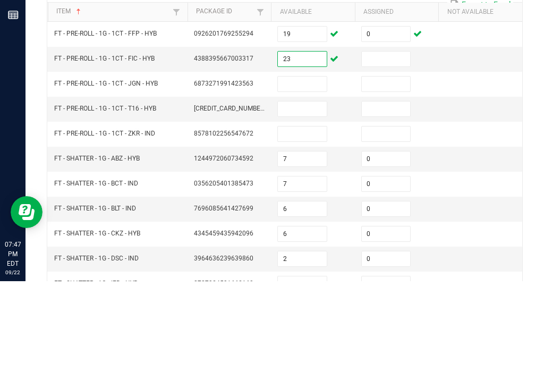
click at [393, 141] on input at bounding box center [386, 148] width 49 height 15
click at [314, 166] on input at bounding box center [302, 173] width 49 height 15
click at [400, 166] on input at bounding box center [386, 173] width 49 height 15
click at [316, 191] on input at bounding box center [302, 198] width 49 height 15
click at [380, 191] on input at bounding box center [386, 198] width 49 height 15
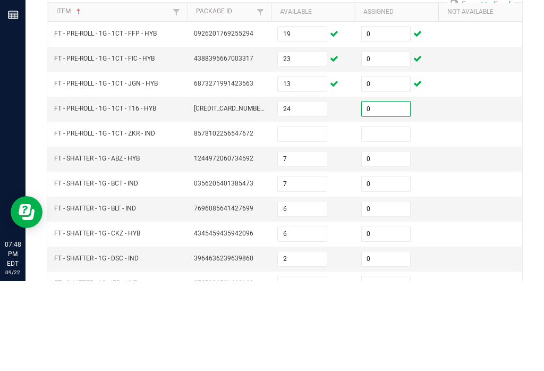
click at [309, 216] on input at bounding box center [302, 223] width 49 height 15
click at [391, 216] on input at bounding box center [386, 223] width 49 height 15
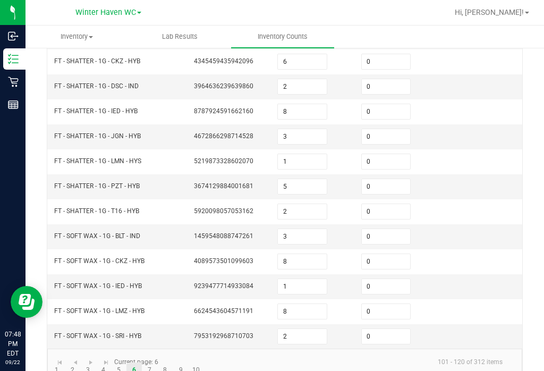
scroll to position [321, 0]
click at [152, 363] on link "7" at bounding box center [149, 371] width 15 height 16
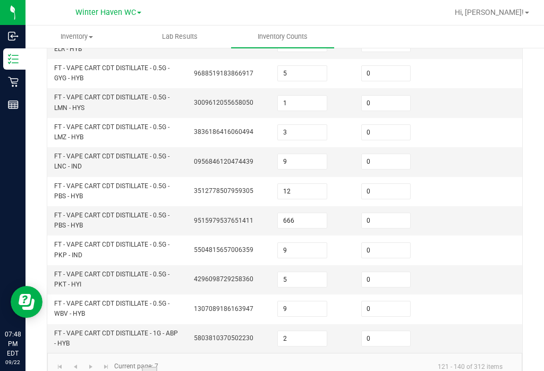
scroll to position [406, 0]
click at [59, 367] on link "1" at bounding box center [56, 375] width 15 height 16
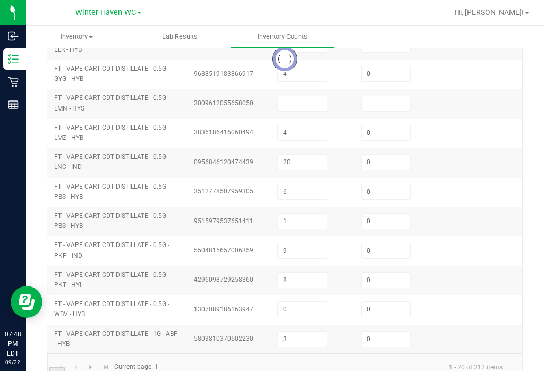
scroll to position [359, 0]
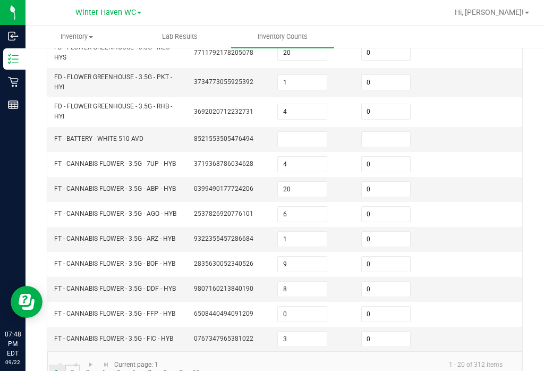
click at [75, 364] on link "2" at bounding box center [72, 372] width 15 height 16
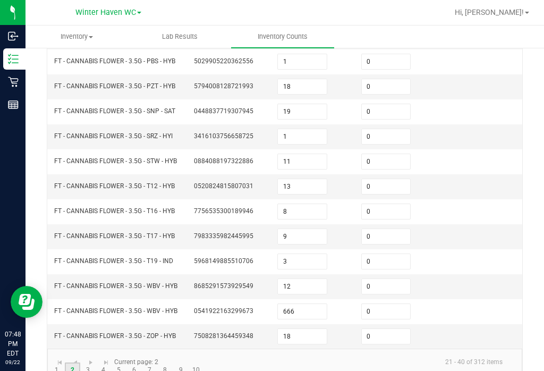
scroll to position [321, 0]
click at [87, 355] on link at bounding box center [90, 363] width 15 height 16
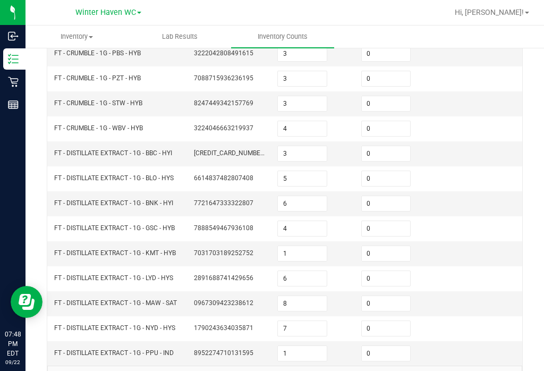
scroll to position [314, 0]
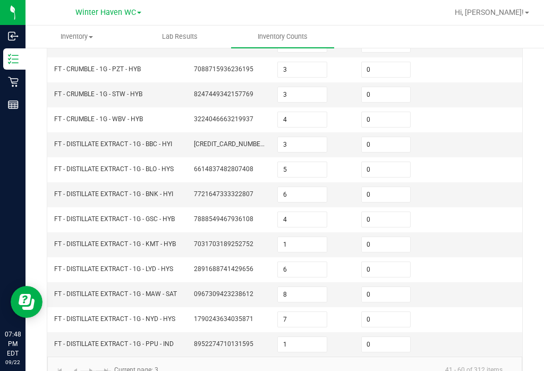
click at [104, 370] on link "4" at bounding box center [103, 378] width 15 height 16
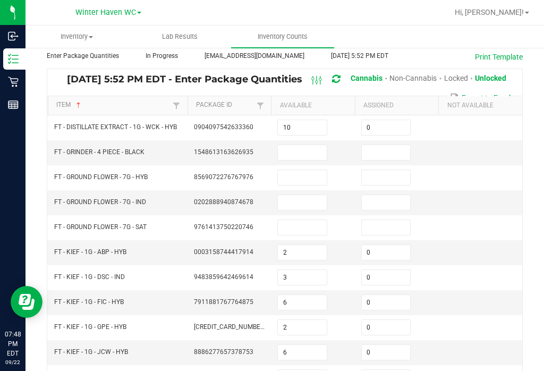
scroll to position [58, 0]
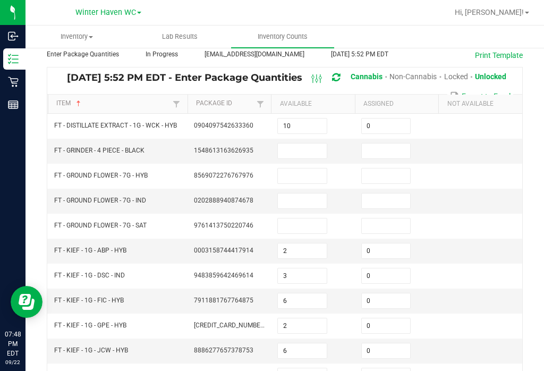
click at [309, 168] on input at bounding box center [302, 175] width 49 height 15
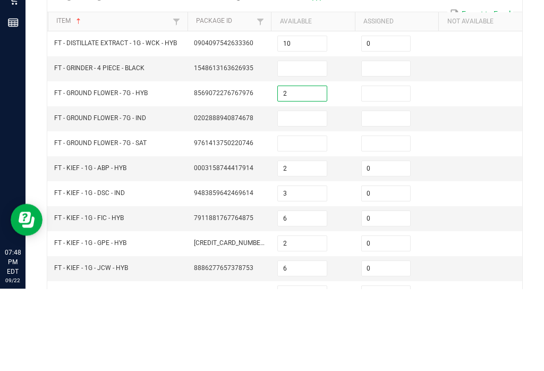
click at [375, 168] on input at bounding box center [386, 175] width 49 height 15
click at [294, 193] on input at bounding box center [302, 200] width 49 height 15
click at [389, 193] on input at bounding box center [386, 200] width 49 height 15
click at [303, 193] on input at bounding box center [302, 200] width 49 height 15
click at [298, 218] on input at bounding box center [302, 225] width 49 height 15
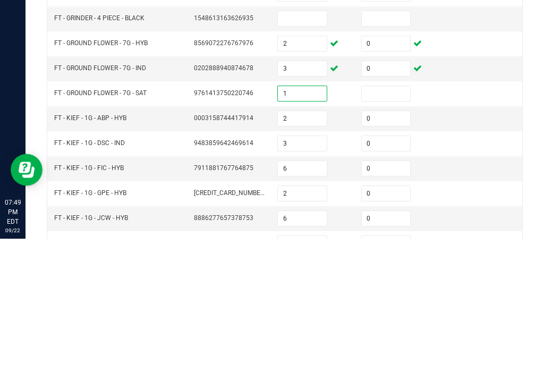
click at [382, 218] on input at bounding box center [386, 225] width 49 height 15
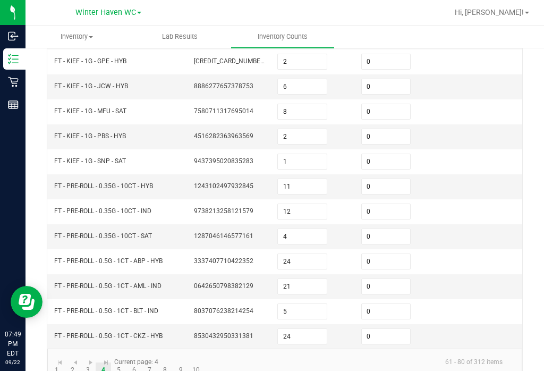
scroll to position [321, 0]
click at [121, 363] on link "5" at bounding box center [118, 371] width 15 height 16
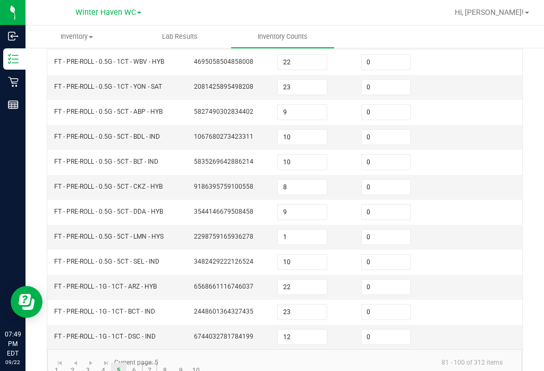
click at [153, 363] on link "7" at bounding box center [149, 371] width 15 height 16
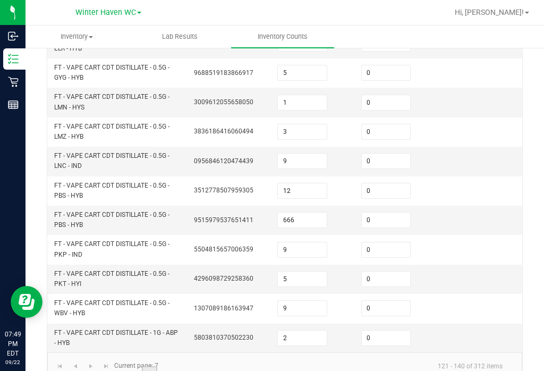
scroll to position [406, 0]
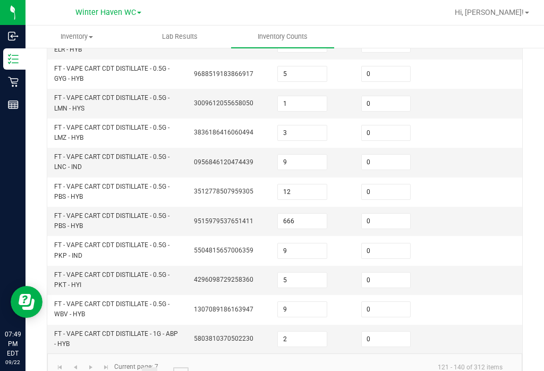
click at [184, 367] on link "9" at bounding box center [180, 375] width 15 height 16
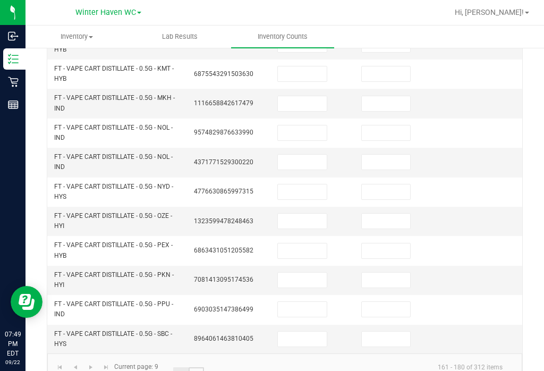
click at [196, 367] on link "10" at bounding box center [196, 375] width 15 height 16
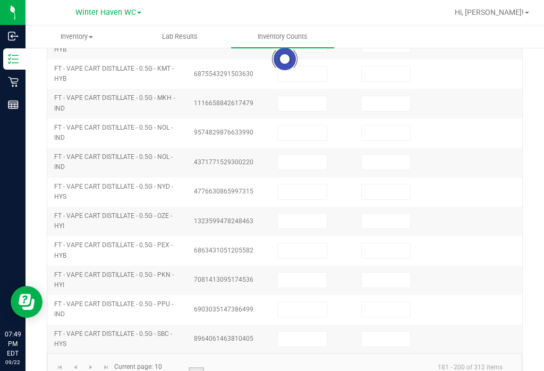
scroll to position [355, 0]
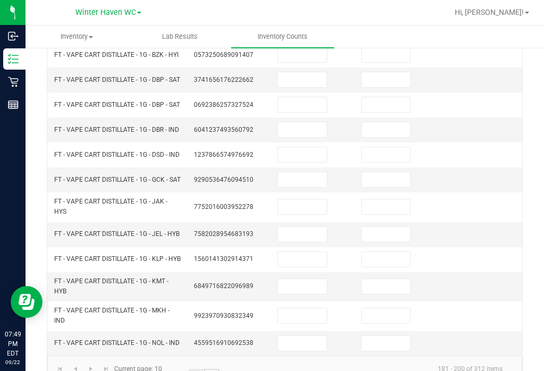
click at [214, 369] on link "..." at bounding box center [211, 377] width 15 height 16
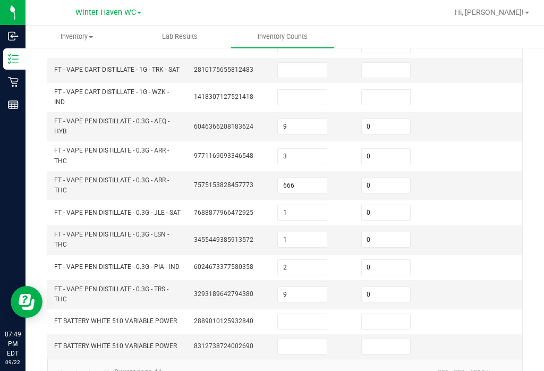
scroll to position [347, 0]
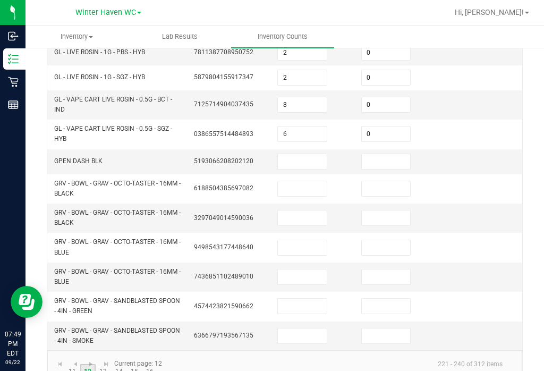
scroll to position [355, 0]
click at [108, 364] on link "13" at bounding box center [103, 372] width 15 height 16
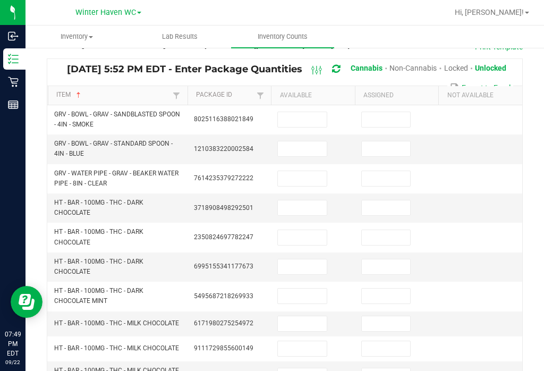
scroll to position [67, 0]
click at [306, 200] on input at bounding box center [302, 207] width 49 height 15
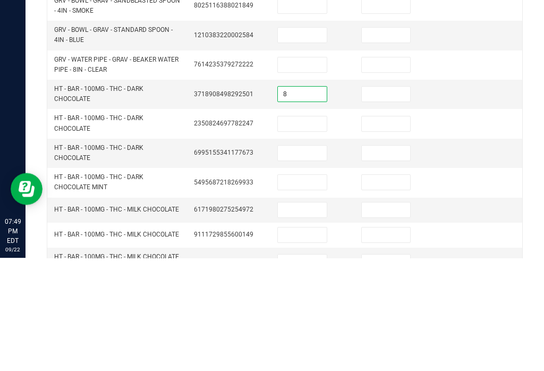
click at [389, 200] on input at bounding box center [386, 207] width 49 height 15
click at [310, 229] on input at bounding box center [302, 236] width 49 height 15
click at [386, 229] on input at bounding box center [386, 236] width 49 height 15
click at [310, 259] on input at bounding box center [302, 266] width 49 height 15
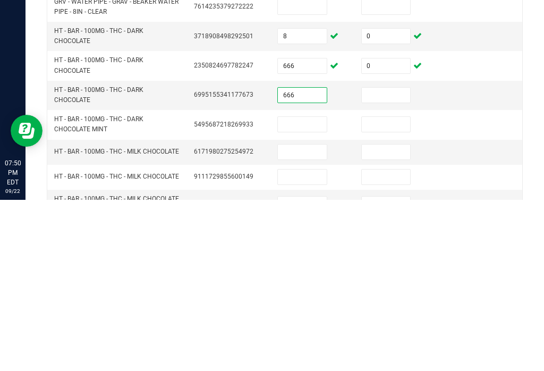
click at [396, 259] on input at bounding box center [386, 266] width 49 height 15
click at [313, 288] on input at bounding box center [302, 295] width 49 height 15
click at [311, 315] on input at bounding box center [302, 322] width 49 height 15
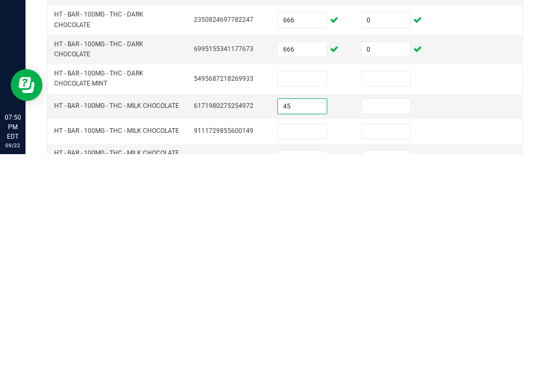
click at [395, 315] on input at bounding box center [386, 322] width 49 height 15
click at [296, 340] on input at bounding box center [302, 347] width 49 height 15
click at [392, 340] on input at bounding box center [386, 347] width 49 height 15
click at [304, 367] on input at bounding box center [302, 374] width 49 height 15
click at [311, 288] on input at bounding box center [302, 295] width 49 height 15
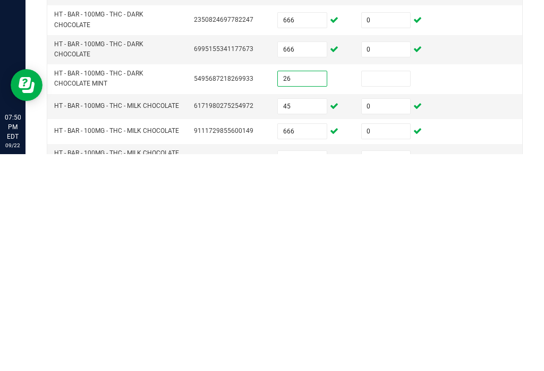
click at [380, 288] on input at bounding box center [386, 295] width 49 height 15
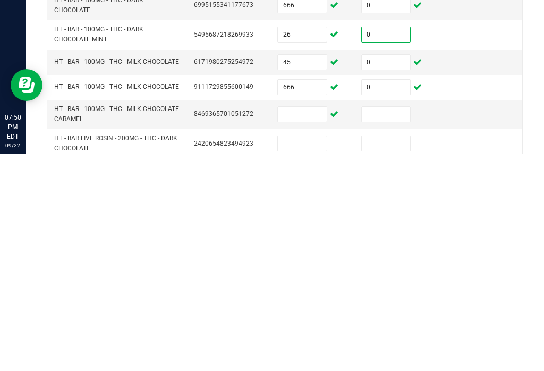
scroll to position [109, 0]
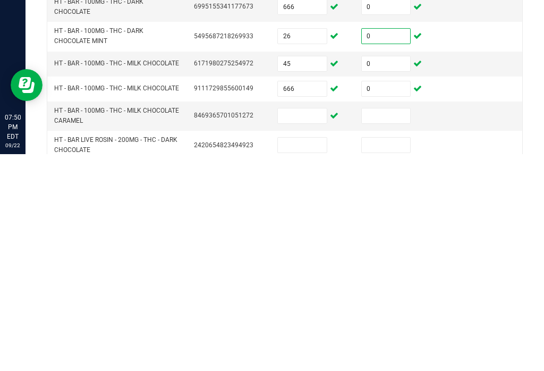
click at [303, 325] on input at bounding box center [302, 332] width 49 height 15
click at [389, 325] on input at bounding box center [386, 332] width 49 height 15
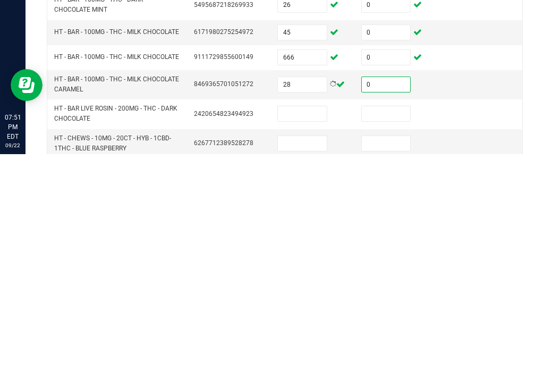
scroll to position [140, 0]
click at [307, 324] on input at bounding box center [302, 331] width 49 height 15
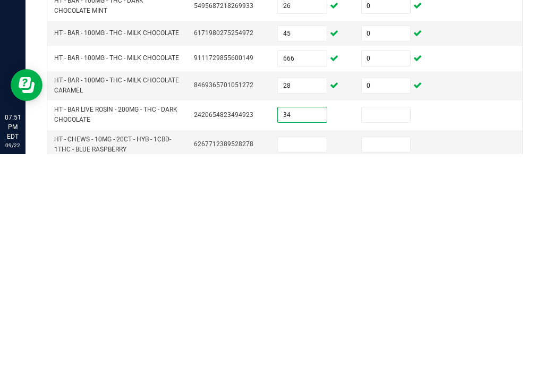
click at [392, 324] on input at bounding box center [386, 331] width 49 height 15
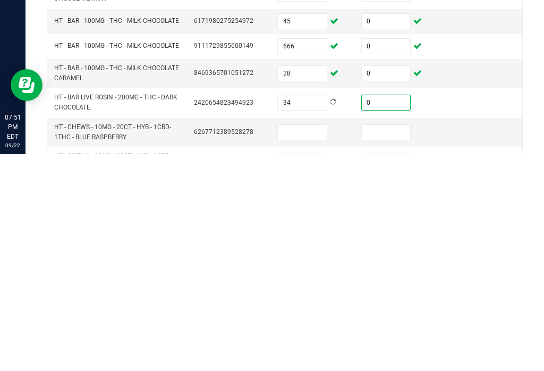
scroll to position [149, 0]
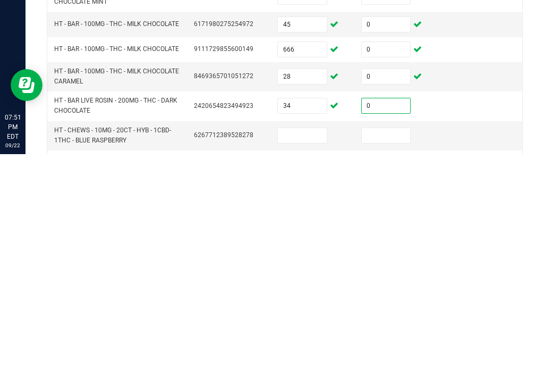
click at [304, 345] on input at bounding box center [302, 352] width 49 height 15
click at [386, 345] on input at bounding box center [386, 352] width 49 height 15
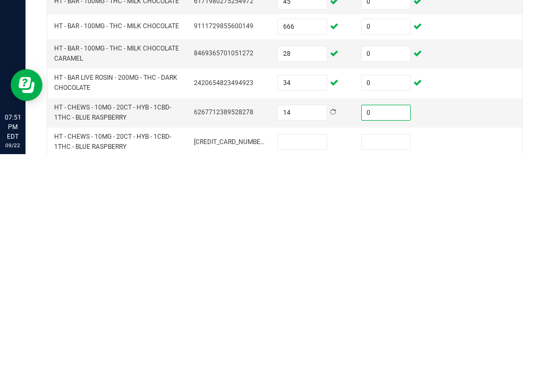
scroll to position [185, 0]
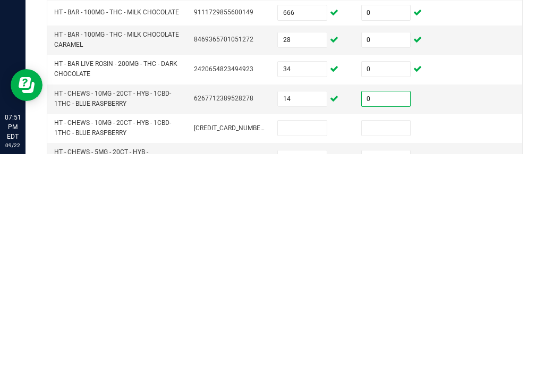
click at [309, 337] on input at bounding box center [302, 344] width 49 height 15
click at [396, 337] on input at bounding box center [386, 344] width 49 height 15
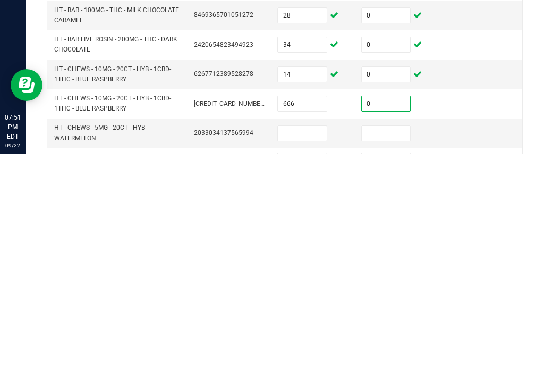
scroll to position [209, 0]
click at [307, 344] on input at bounding box center [302, 351] width 49 height 15
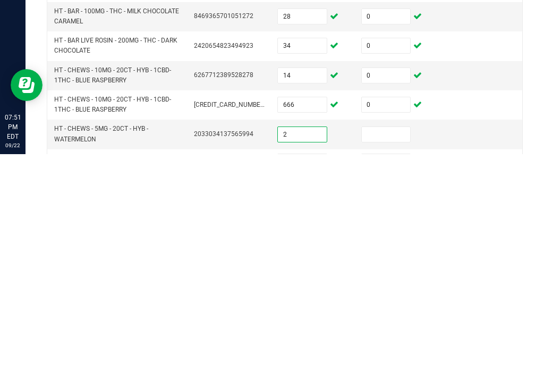
click at [389, 344] on input at bounding box center [386, 351] width 49 height 15
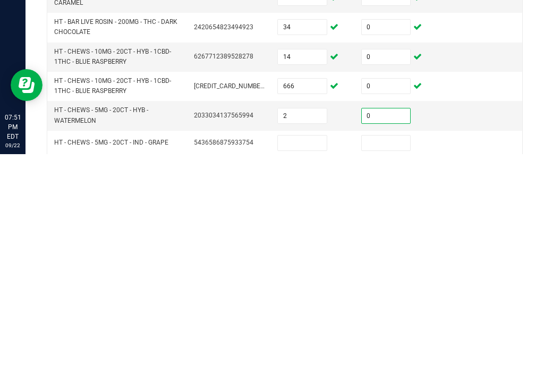
scroll to position [231, 0]
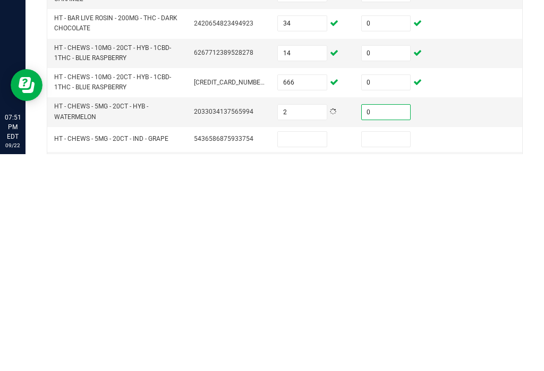
click at [311, 348] on input at bounding box center [302, 355] width 49 height 15
click at [389, 348] on input at bounding box center [386, 355] width 49 height 15
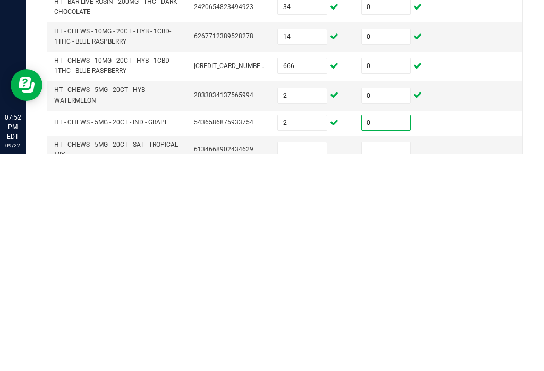
scroll to position [250, 0]
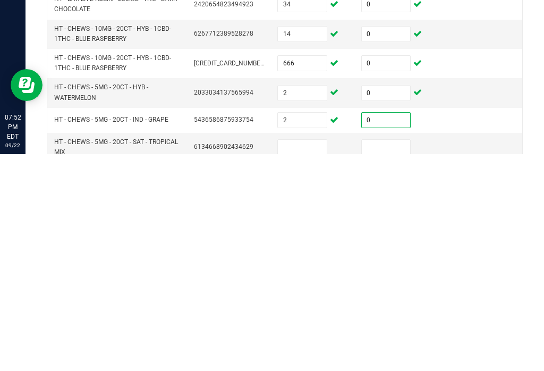
click at [307, 356] on input at bounding box center [302, 363] width 49 height 15
click at [395, 356] on input at bounding box center [386, 363] width 49 height 15
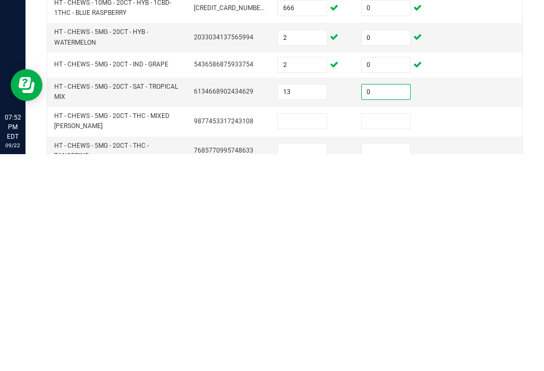
scroll to position [307, 0]
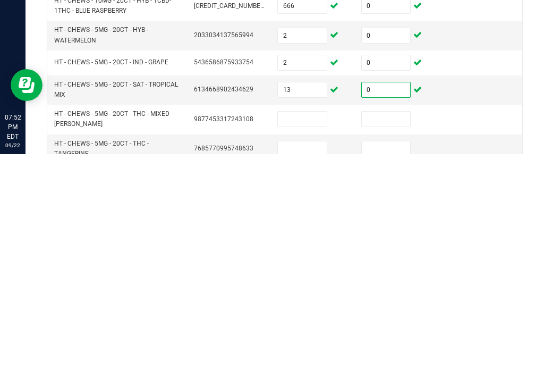
click at [312, 328] on input at bounding box center [302, 335] width 49 height 15
click at [390, 328] on input at bounding box center [386, 335] width 49 height 15
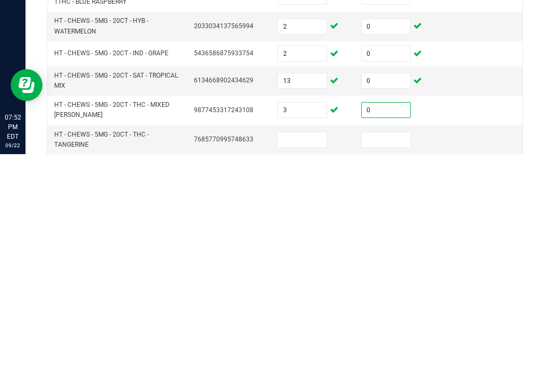
scroll to position [317, 0]
click at [310, 341] on td at bounding box center [313, 355] width 84 height 29
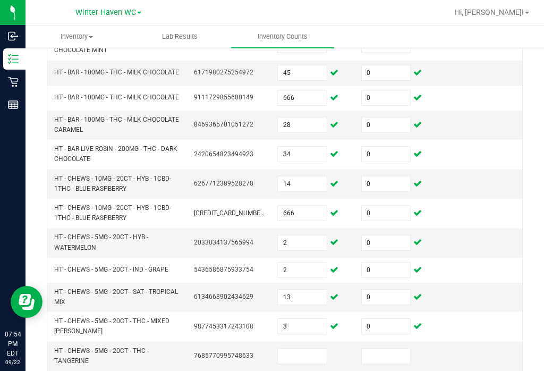
click at [318, 348] on input at bounding box center [302, 355] width 49 height 15
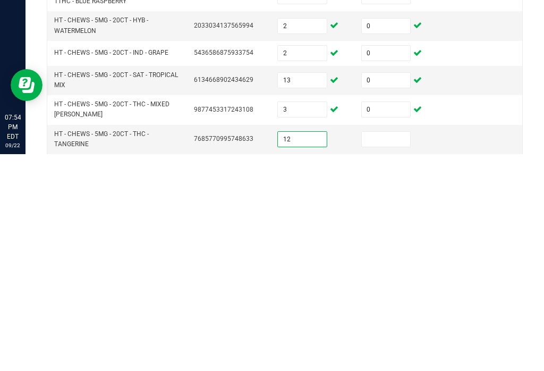
click at [389, 348] on input at bounding box center [386, 355] width 49 height 15
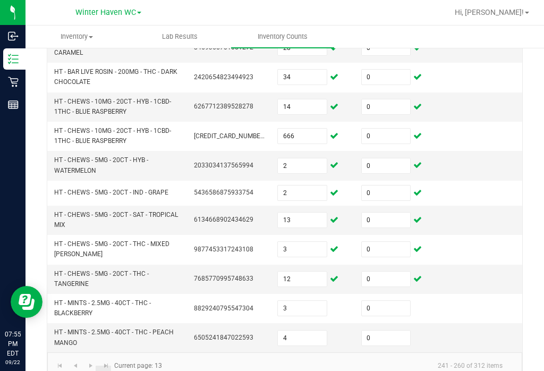
scroll to position [393, 0]
click at [72, 366] on link "11" at bounding box center [72, 374] width 15 height 16
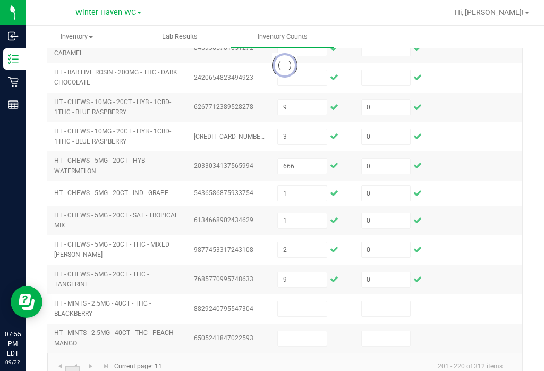
scroll to position [347, 0]
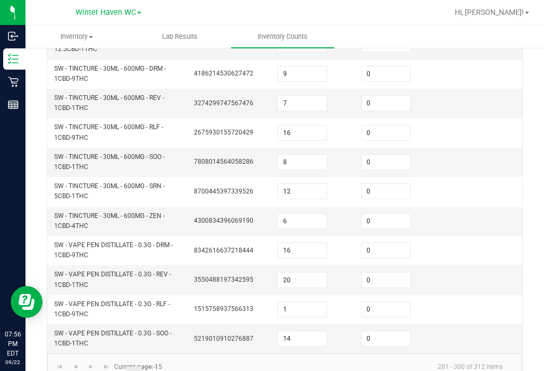
click at [156, 366] on link "16" at bounding box center [149, 374] width 15 height 16
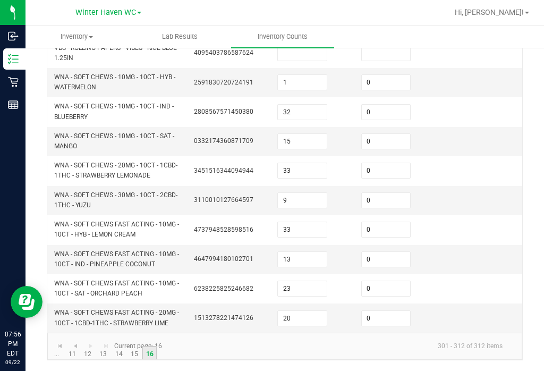
scroll to position [173, 0]
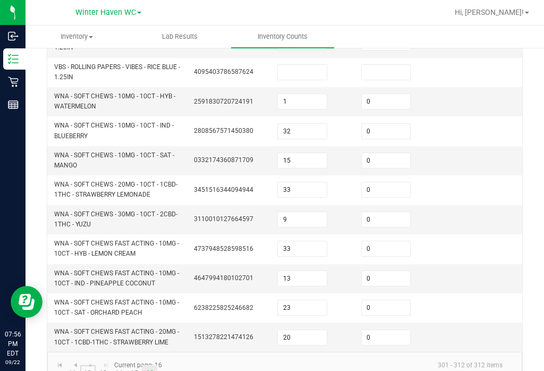
click at [91, 365] on link "12" at bounding box center [87, 373] width 15 height 16
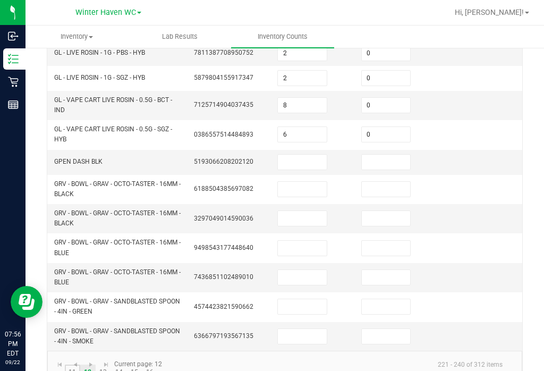
click at [79, 364] on link "11" at bounding box center [72, 372] width 15 height 16
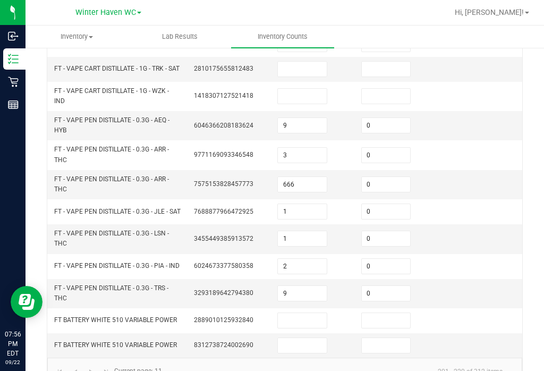
scroll to position [347, 0]
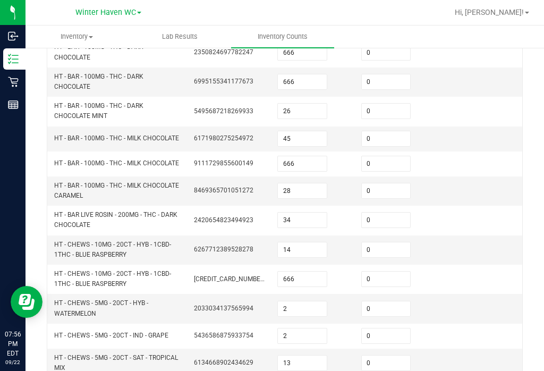
scroll to position [229, 0]
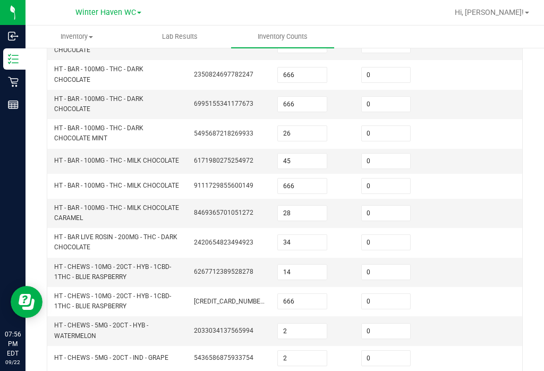
click at [305, 153] on input "45" at bounding box center [302, 160] width 49 height 15
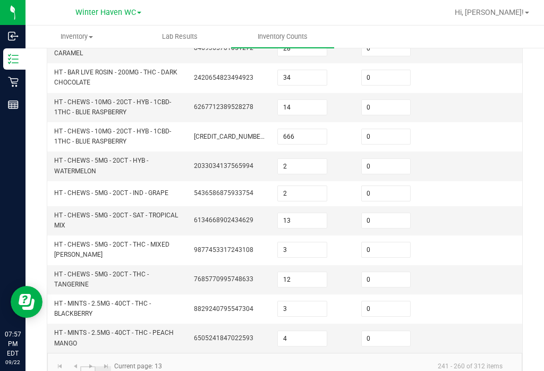
click at [91, 366] on link "12" at bounding box center [87, 374] width 15 height 16
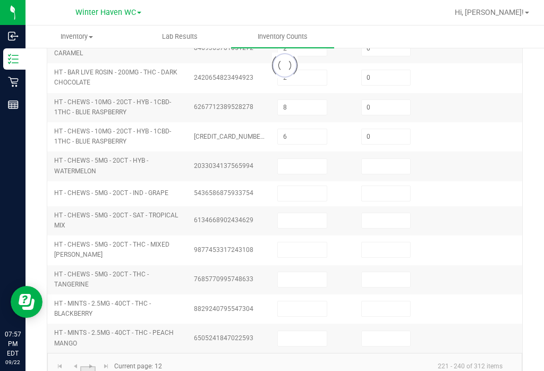
scroll to position [355, 0]
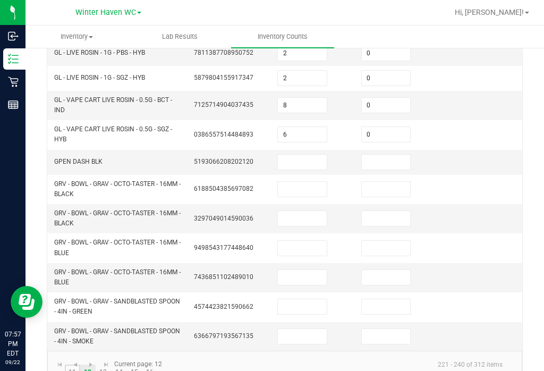
click at [74, 364] on link "11" at bounding box center [72, 372] width 15 height 16
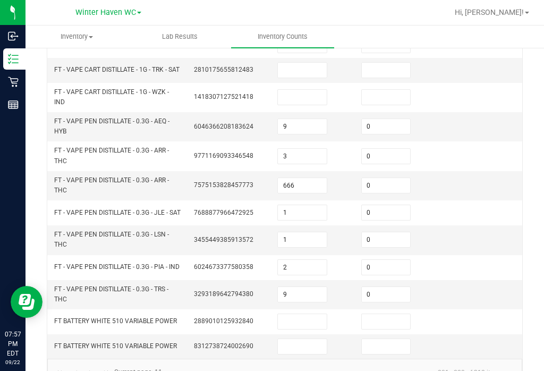
scroll to position [347, 0]
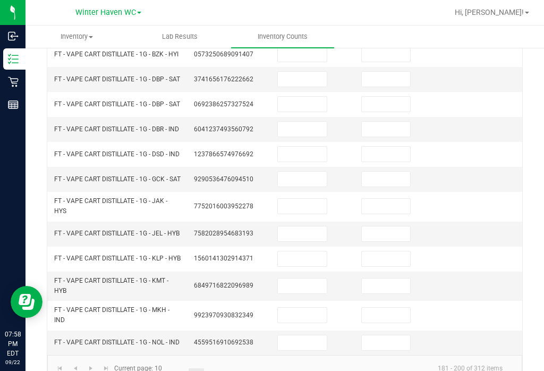
scroll to position [355, 0]
click at [187, 369] on link "9" at bounding box center [180, 377] width 15 height 16
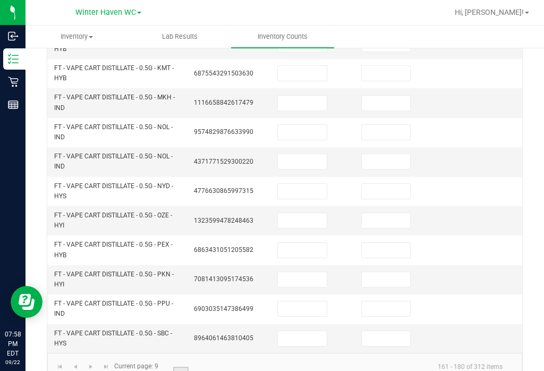
scroll to position [406, 0]
click at [164, 367] on link "8" at bounding box center [164, 375] width 15 height 16
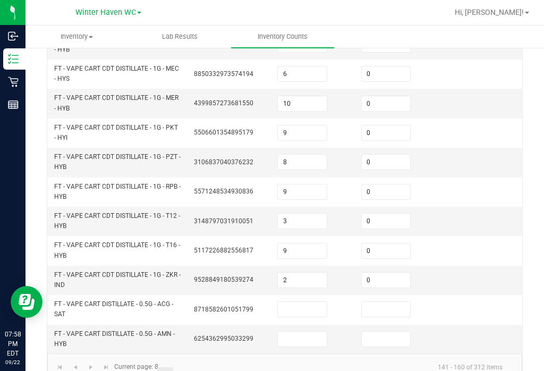
click at [320, 302] on input at bounding box center [302, 309] width 49 height 15
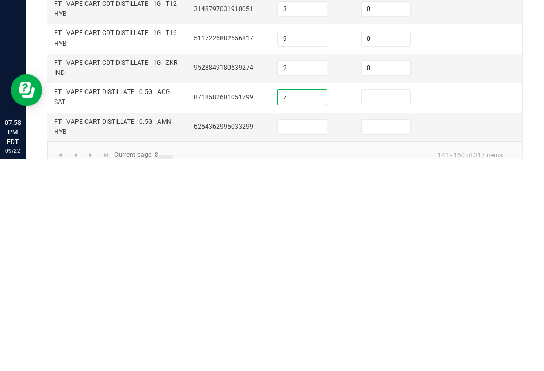
click at [396, 302] on input at bounding box center [386, 309] width 49 height 15
click at [306, 331] on input at bounding box center [302, 338] width 49 height 15
click at [381, 331] on input at bounding box center [386, 338] width 49 height 15
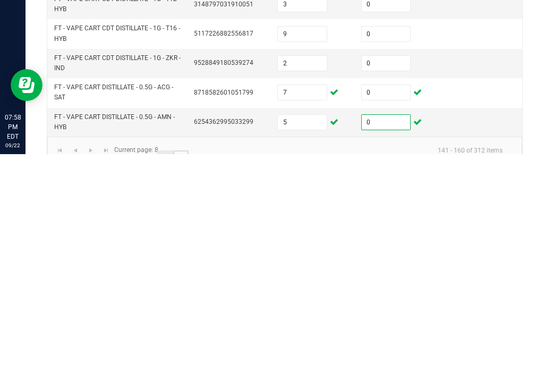
click at [185, 367] on link "9" at bounding box center [180, 375] width 15 height 16
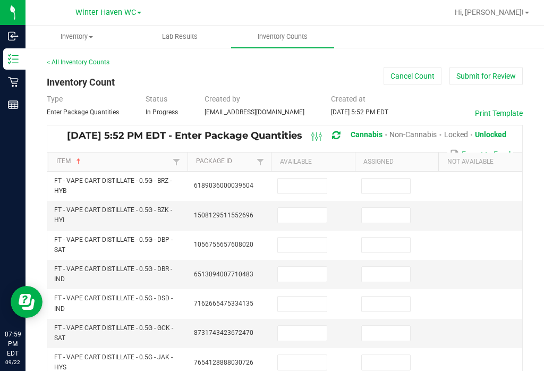
scroll to position [0, 0]
click at [313, 178] on input at bounding box center [302, 185] width 49 height 15
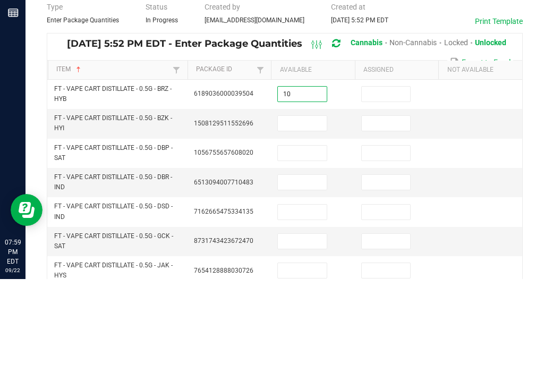
click at [390, 178] on input at bounding box center [386, 185] width 49 height 15
click at [313, 208] on input at bounding box center [302, 215] width 49 height 15
click at [391, 208] on input at bounding box center [386, 215] width 49 height 15
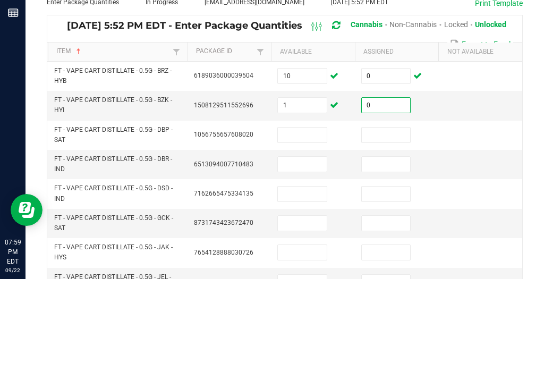
click at [311, 219] on input at bounding box center [302, 226] width 49 height 15
click at [386, 219] on input at bounding box center [386, 226] width 49 height 15
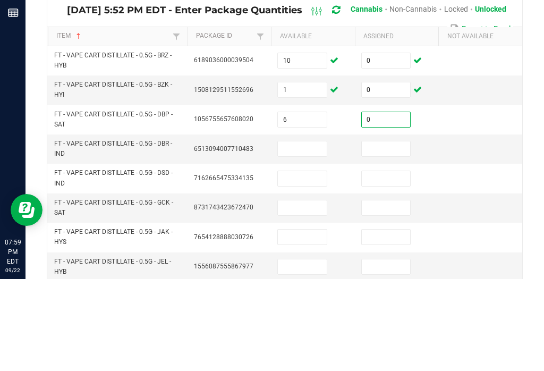
scroll to position [38, 0]
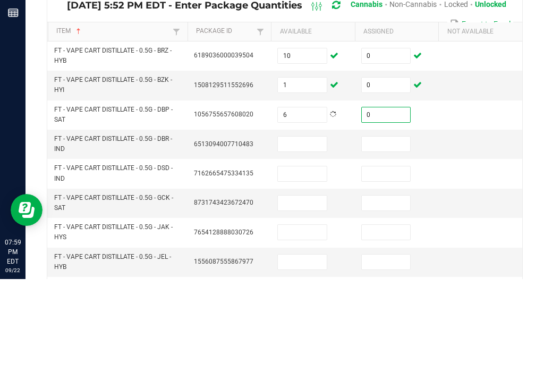
click at [313, 228] on input at bounding box center [302, 235] width 49 height 15
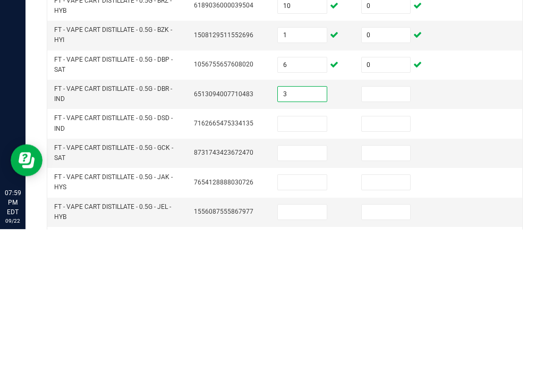
click at [389, 228] on input at bounding box center [386, 235] width 49 height 15
click at [314, 258] on input at bounding box center [302, 265] width 49 height 15
click at [384, 258] on input at bounding box center [386, 265] width 49 height 15
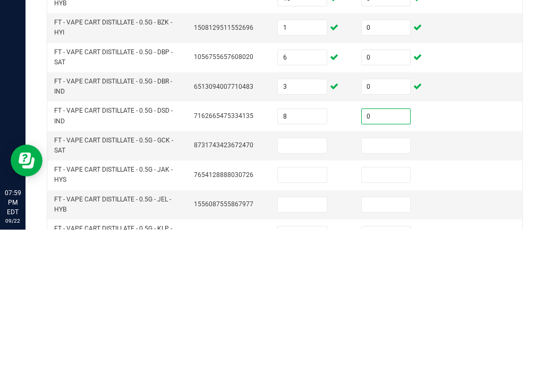
scroll to position [47, 0]
click at [319, 278] on input at bounding box center [302, 285] width 49 height 15
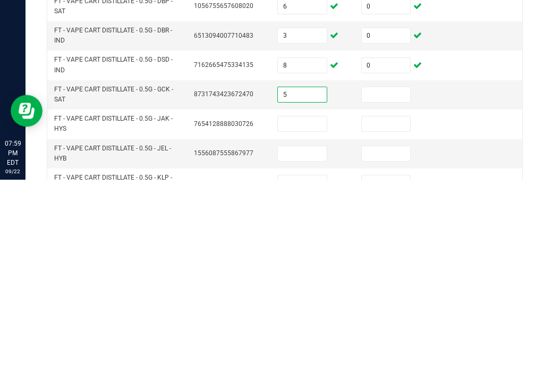
click at [395, 278] on input at bounding box center [386, 285] width 49 height 15
click at [314, 307] on input at bounding box center [302, 314] width 49 height 15
click at [391, 307] on input at bounding box center [386, 314] width 49 height 15
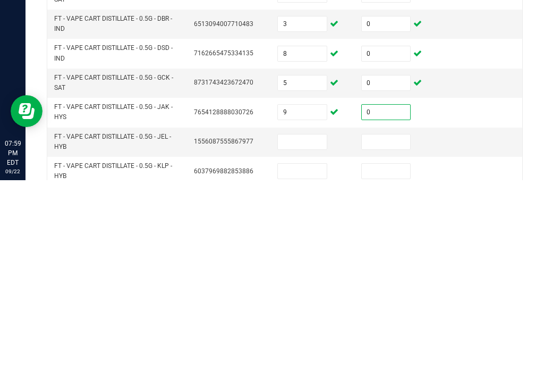
click at [316, 325] on input at bounding box center [302, 332] width 49 height 15
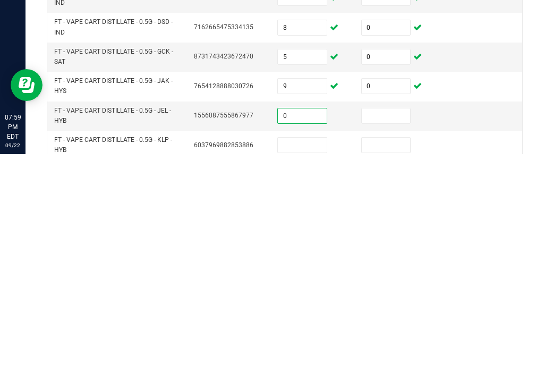
click at [393, 325] on input at bounding box center [386, 332] width 49 height 15
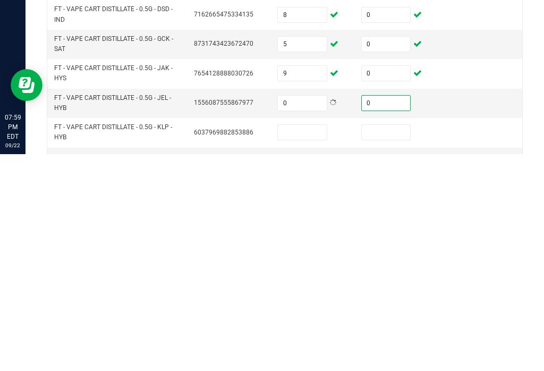
click at [312, 341] on input at bounding box center [302, 348] width 49 height 15
click at [409, 341] on input at bounding box center [386, 348] width 49 height 15
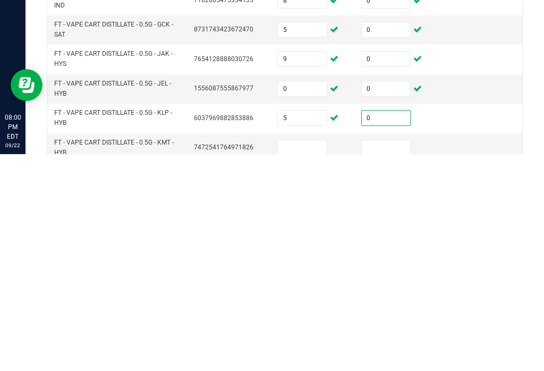
scroll to position [87, 0]
click at [321, 357] on input at bounding box center [302, 364] width 49 height 15
click at [392, 357] on input at bounding box center [386, 364] width 49 height 15
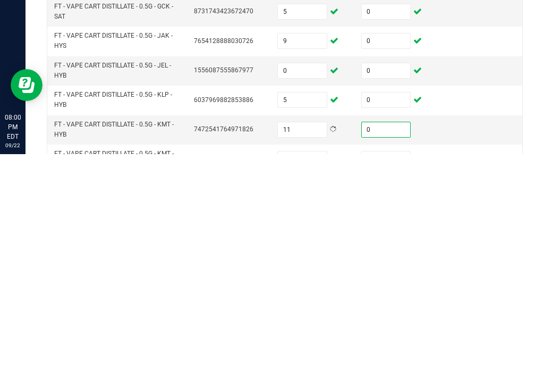
scroll to position [118, 0]
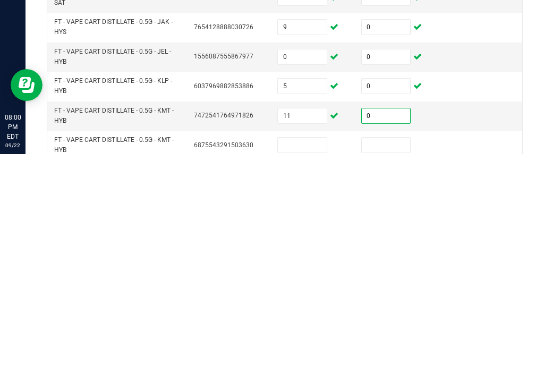
click at [314, 354] on input at bounding box center [302, 361] width 49 height 15
click at [393, 354] on input at bounding box center [386, 361] width 49 height 15
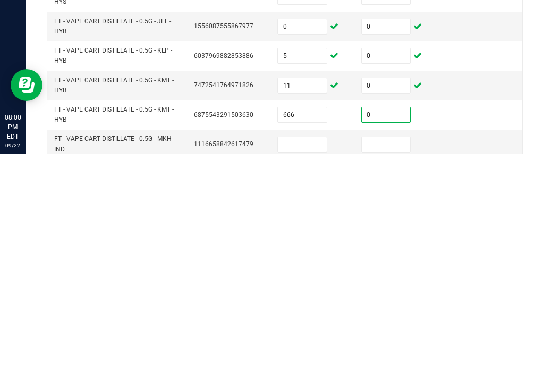
scroll to position [150, 0]
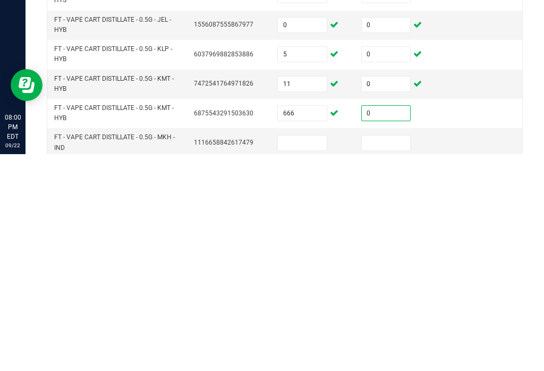
click at [313, 352] on input at bounding box center [302, 359] width 49 height 15
click at [378, 352] on input at bounding box center [386, 359] width 49 height 15
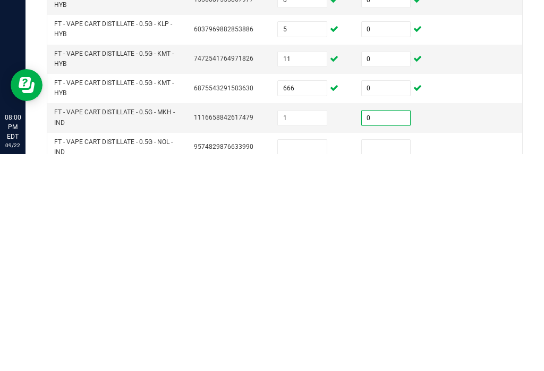
scroll to position [176, 0]
click at [309, 356] on input at bounding box center [302, 363] width 49 height 15
click at [395, 356] on input at bounding box center [386, 363] width 49 height 15
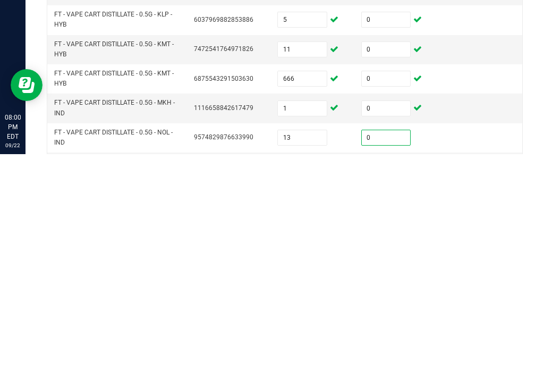
scroll to position [185, 0]
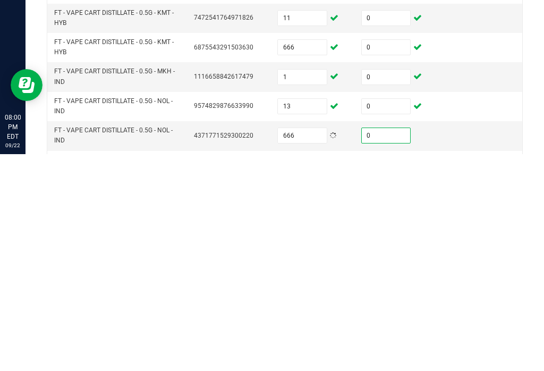
scroll to position [232, 0]
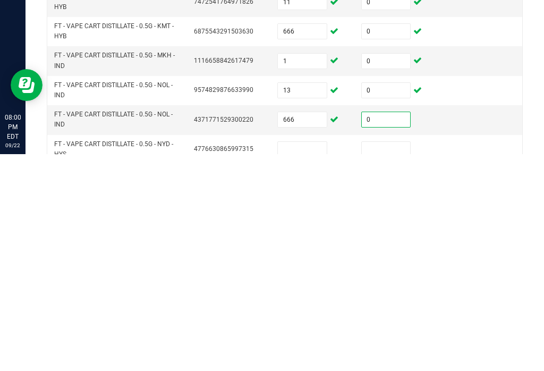
click at [311, 358] on input at bounding box center [302, 365] width 49 height 15
click at [402, 358] on input at bounding box center [386, 365] width 49 height 15
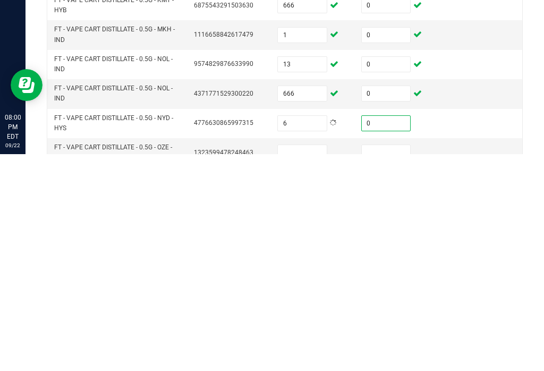
scroll to position [269, 0]
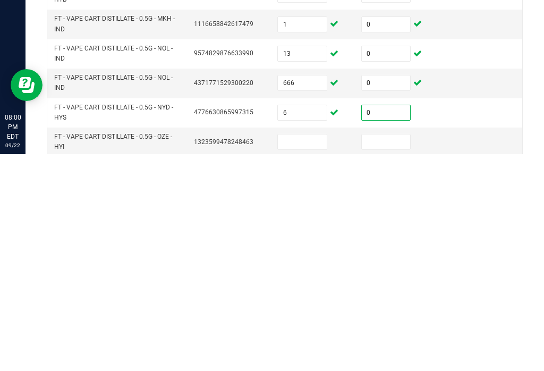
click at [306, 351] on input at bounding box center [302, 358] width 49 height 15
click at [398, 351] on input at bounding box center [386, 358] width 49 height 15
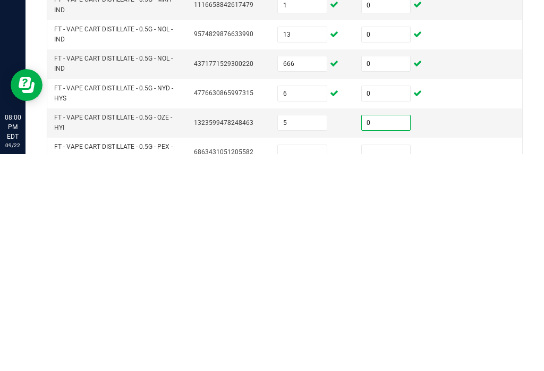
scroll to position [287, 0]
click at [311, 362] on input at bounding box center [302, 369] width 49 height 15
click at [395, 362] on input at bounding box center [386, 369] width 49 height 15
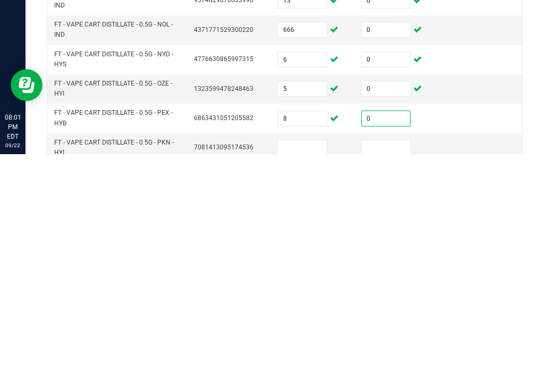
scroll to position [321, 0]
click at [322, 357] on input at bounding box center [302, 364] width 49 height 15
click at [388, 357] on input at bounding box center [386, 364] width 49 height 15
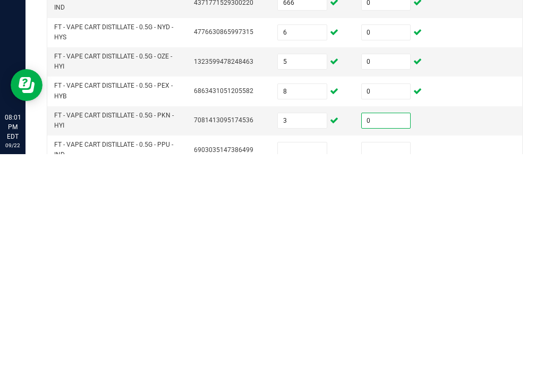
scroll to position [357, 0]
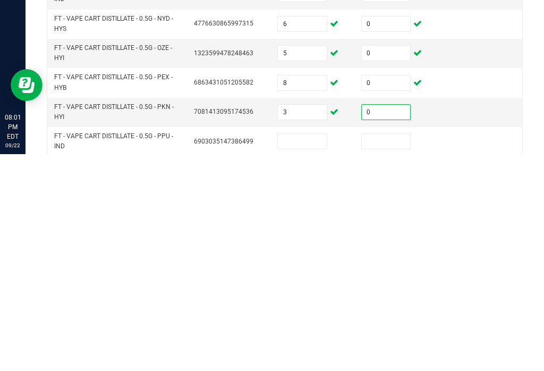
click at [318, 350] on input at bounding box center [302, 357] width 49 height 15
click at [400, 350] on input at bounding box center [386, 357] width 49 height 15
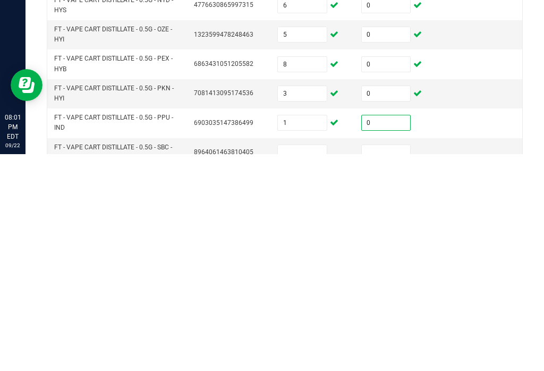
scroll to position [381, 0]
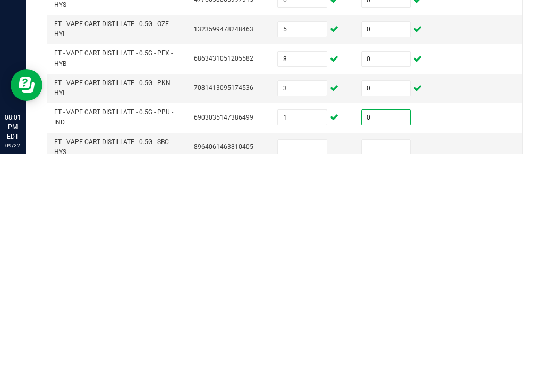
click at [314, 356] on input at bounding box center [302, 363] width 49 height 15
click at [397, 356] on input at bounding box center [386, 363] width 49 height 15
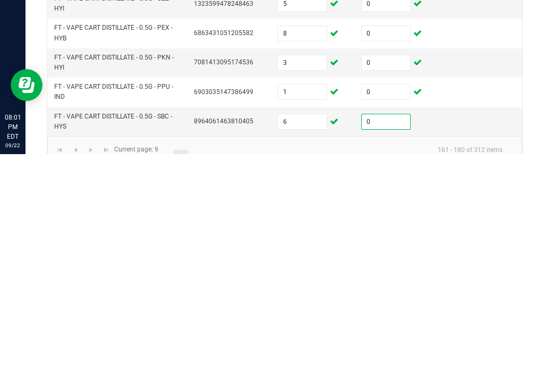
scroll to position [406, 0]
click at [197, 367] on link "10" at bounding box center [196, 375] width 15 height 16
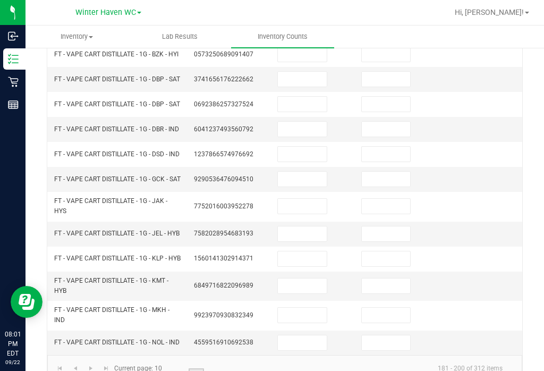
scroll to position [355, 0]
click at [183, 369] on link "9" at bounding box center [180, 377] width 15 height 16
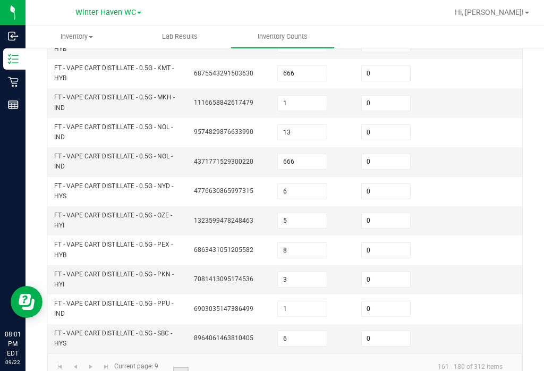
scroll to position [406, 0]
click at [202, 367] on link "10" at bounding box center [196, 375] width 15 height 16
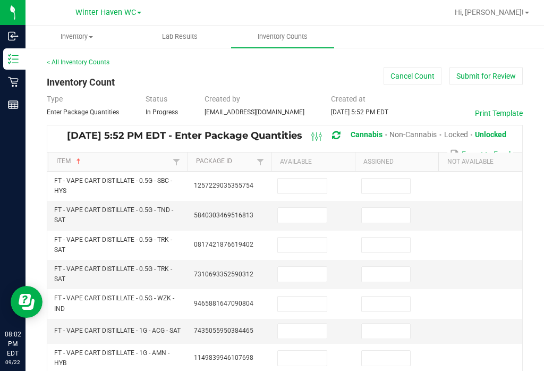
scroll to position [0, 0]
click at [301, 178] on input at bounding box center [302, 185] width 49 height 15
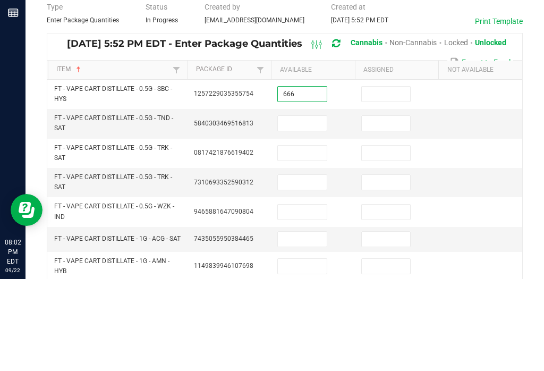
click at [391, 172] on td at bounding box center [397, 186] width 84 height 29
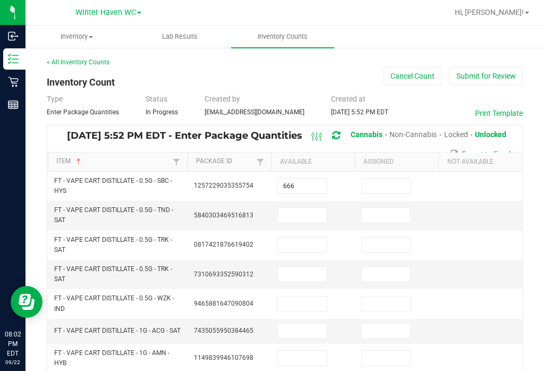
click at [391, 178] on input at bounding box center [386, 185] width 49 height 15
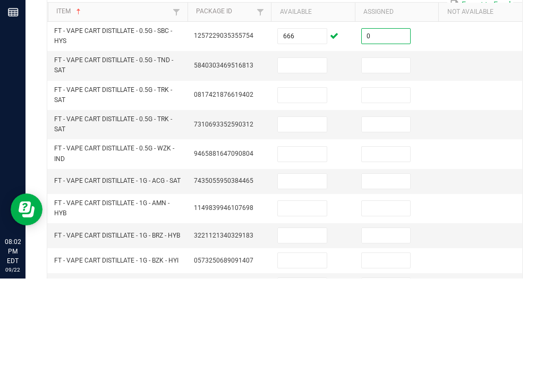
scroll to position [57, 0]
click at [312, 151] on input at bounding box center [302, 158] width 49 height 15
click at [390, 151] on input at bounding box center [386, 158] width 49 height 15
click at [303, 181] on input at bounding box center [302, 188] width 49 height 15
click at [388, 181] on input at bounding box center [386, 188] width 49 height 15
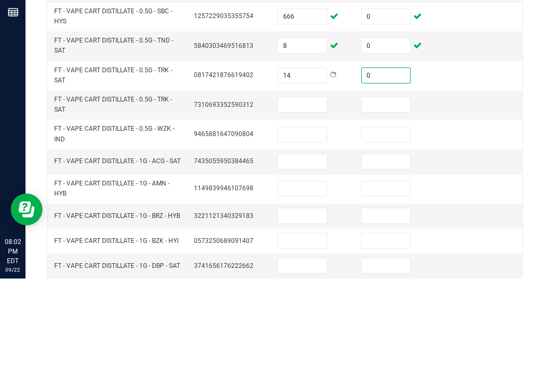
scroll to position [78, 0]
click at [312, 189] on input at bounding box center [302, 196] width 49 height 15
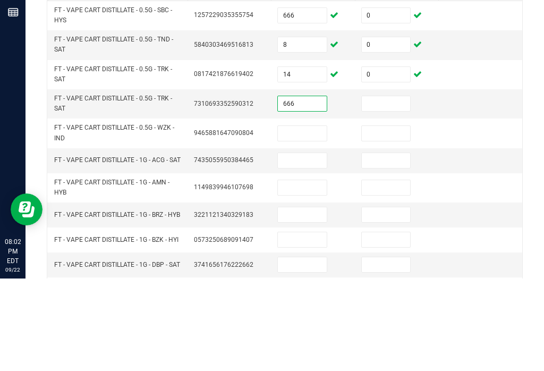
click at [377, 189] on input at bounding box center [386, 196] width 49 height 15
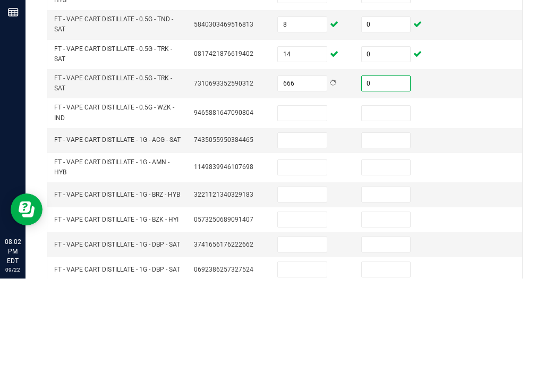
scroll to position [103, 0]
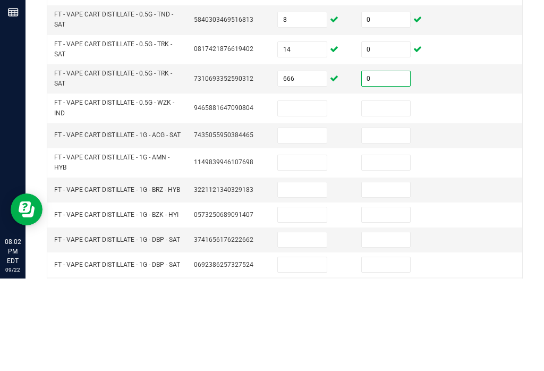
click at [318, 193] on input at bounding box center [302, 200] width 49 height 15
click at [391, 193] on input at bounding box center [386, 200] width 49 height 15
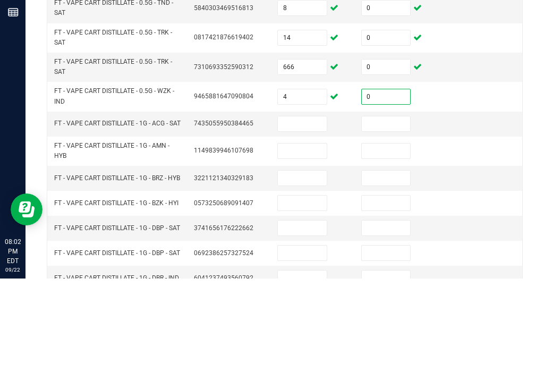
click at [313, 209] on input at bounding box center [302, 216] width 49 height 15
click at [384, 209] on input at bounding box center [386, 216] width 49 height 15
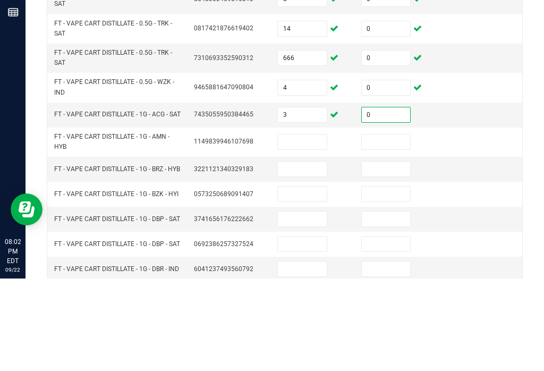
click at [318, 227] on input at bounding box center [302, 234] width 49 height 15
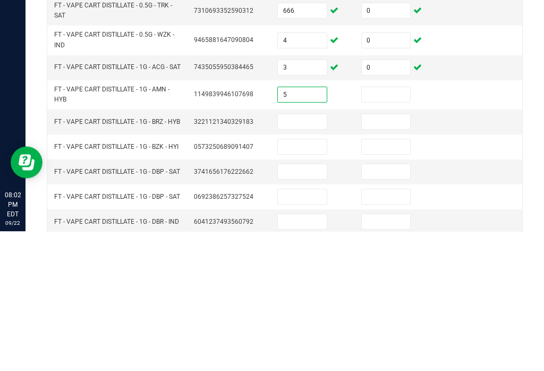
click at [396, 227] on input at bounding box center [386, 234] width 49 height 15
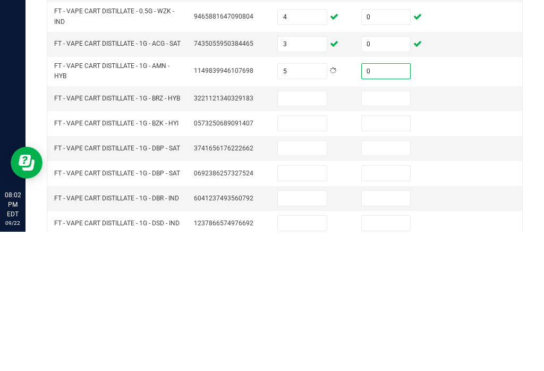
click at [323, 230] on input at bounding box center [302, 237] width 49 height 15
click at [406, 230] on input at bounding box center [386, 237] width 49 height 15
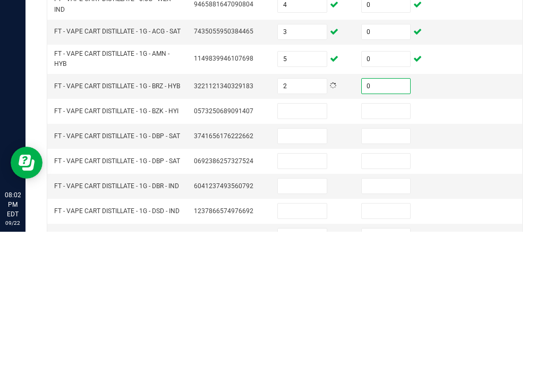
click at [319, 243] on input at bounding box center [302, 250] width 49 height 15
click at [397, 243] on input at bounding box center [386, 250] width 49 height 15
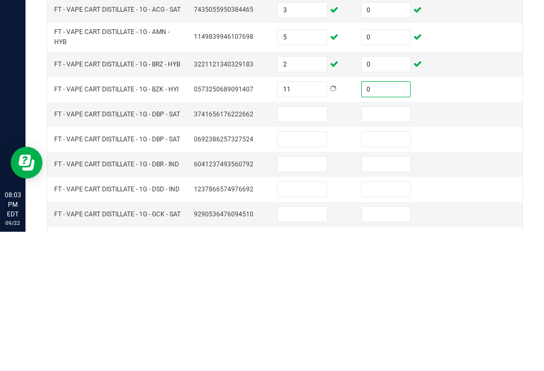
click at [309, 246] on input at bounding box center [302, 253] width 49 height 15
click at [392, 246] on input at bounding box center [386, 253] width 49 height 15
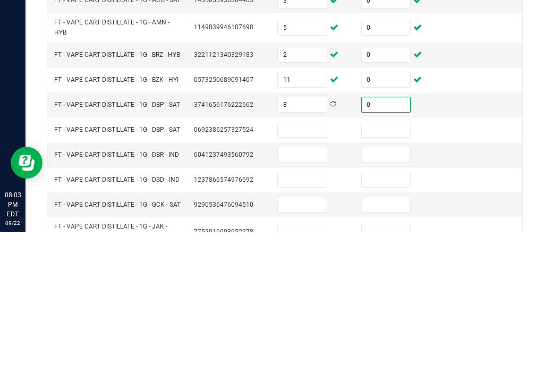
scroll to position [191, 0]
click at [315, 261] on input at bounding box center [302, 268] width 49 height 15
click at [391, 261] on input at bounding box center [386, 268] width 49 height 15
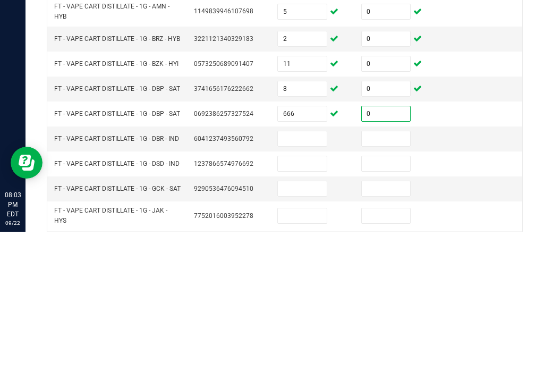
scroll to position [208, 0]
click at [309, 270] on input at bounding box center [302, 277] width 49 height 15
click at [386, 270] on input at bounding box center [386, 277] width 49 height 15
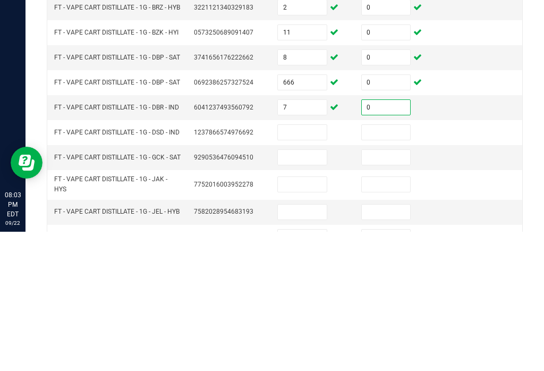
scroll to position [239, 0]
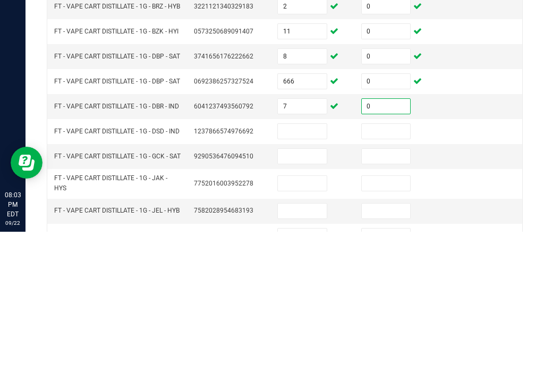
click at [307, 263] on input at bounding box center [302, 270] width 49 height 15
click at [401, 263] on input at bounding box center [386, 270] width 49 height 15
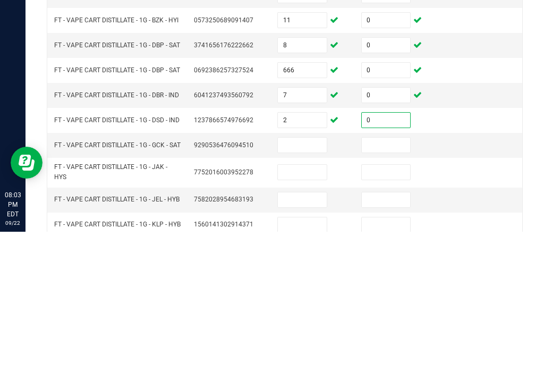
scroll to position [251, 0]
click at [310, 276] on input at bounding box center [302, 283] width 49 height 15
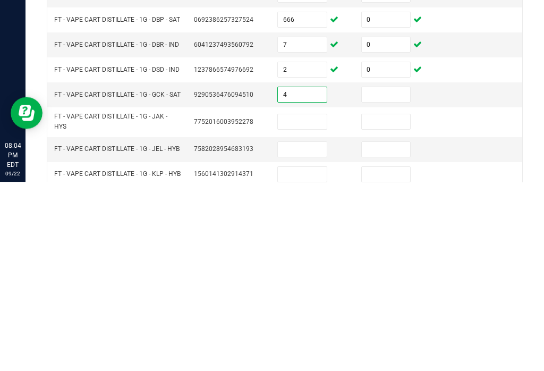
click at [398, 276] on input at bounding box center [386, 283] width 49 height 15
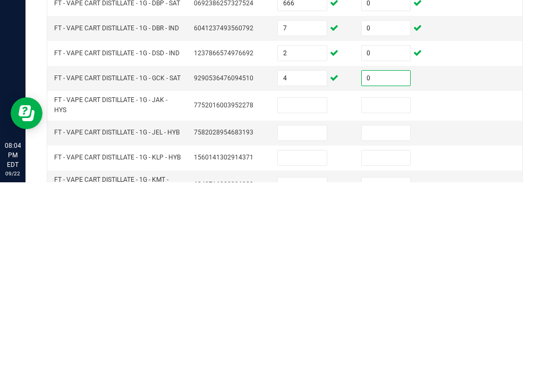
click at [316, 286] on input at bounding box center [302, 293] width 49 height 15
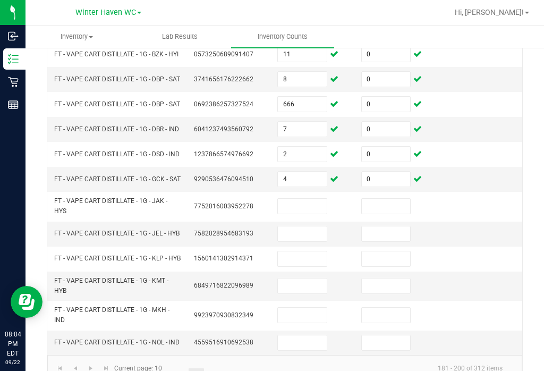
scroll to position [355, 0]
click at [215, 369] on link "..." at bounding box center [211, 377] width 15 height 16
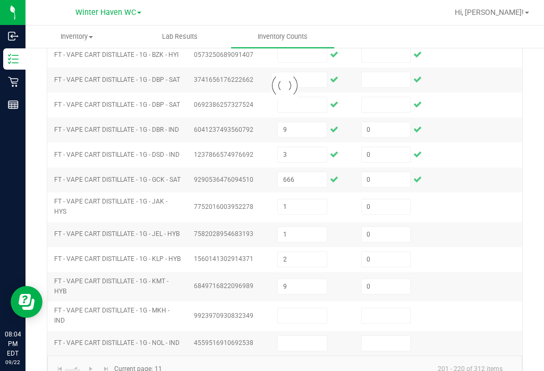
scroll to position [347, 0]
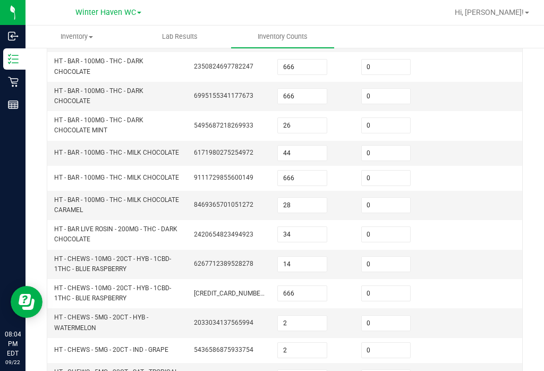
scroll to position [236, 0]
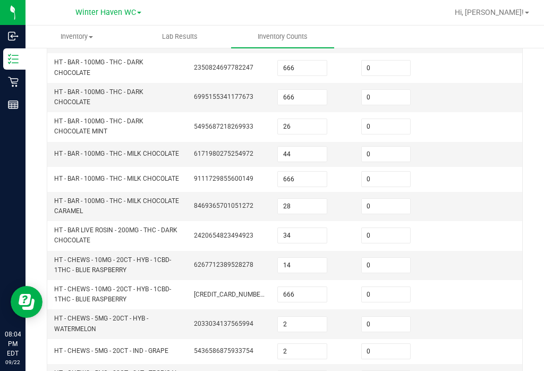
click at [305, 147] on input "44" at bounding box center [302, 154] width 49 height 15
click at [299, 147] on input "44" at bounding box center [302, 154] width 49 height 15
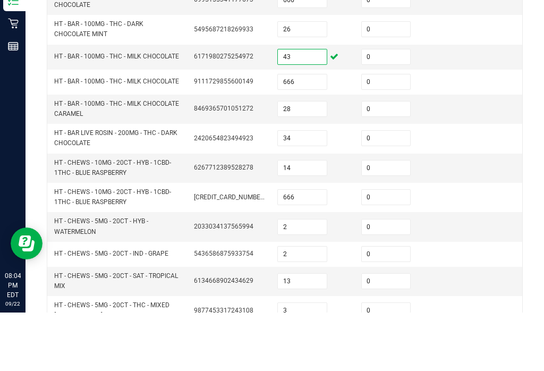
scroll to position [273, 0]
click at [312, 161] on input "28" at bounding box center [302, 168] width 49 height 15
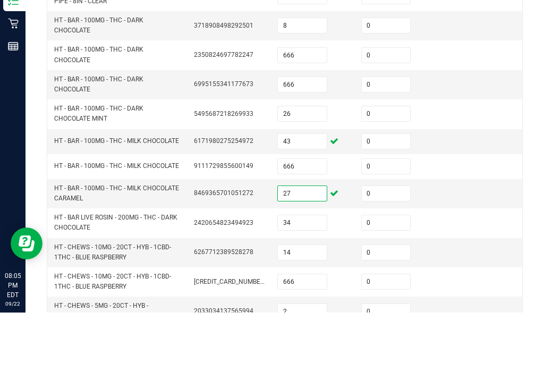
scroll to position [190, 0]
click at [312, 165] on input "26" at bounding box center [302, 172] width 49 height 15
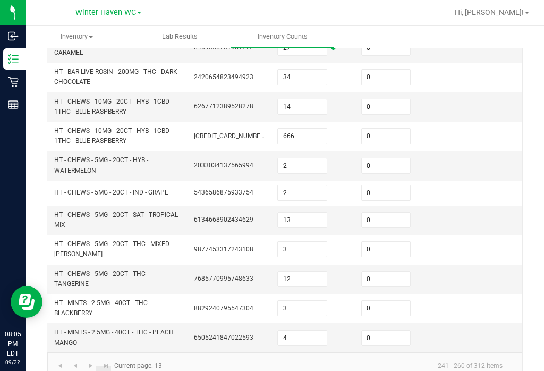
scroll to position [393, 0]
click at [78, 366] on link "11" at bounding box center [72, 374] width 15 height 16
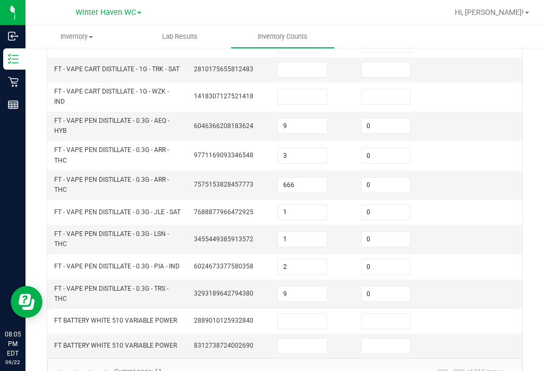
scroll to position [347, 0]
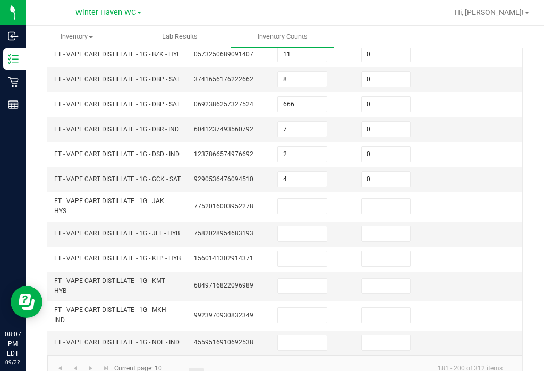
scroll to position [355, 0]
click at [179, 369] on link "9" at bounding box center [180, 377] width 15 height 16
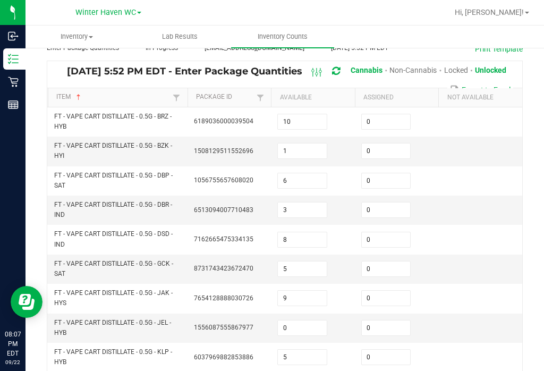
scroll to position [63, 0]
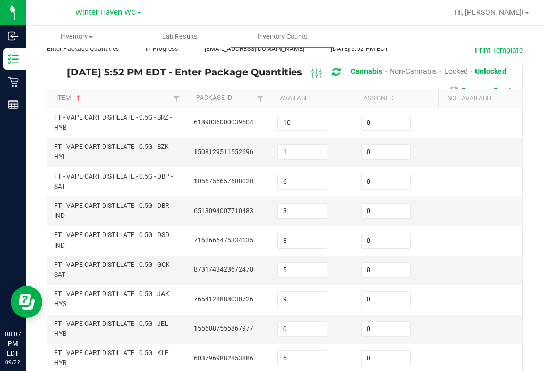
click at [306, 144] on input "1" at bounding box center [302, 151] width 49 height 15
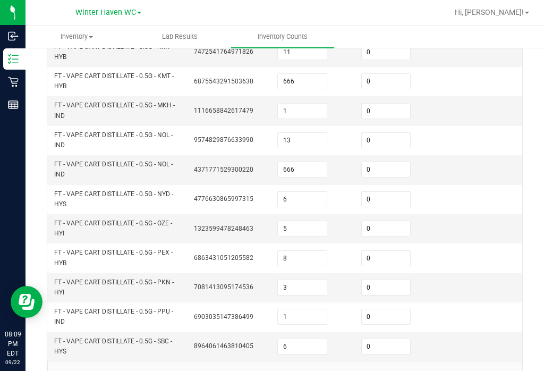
scroll to position [400, 0]
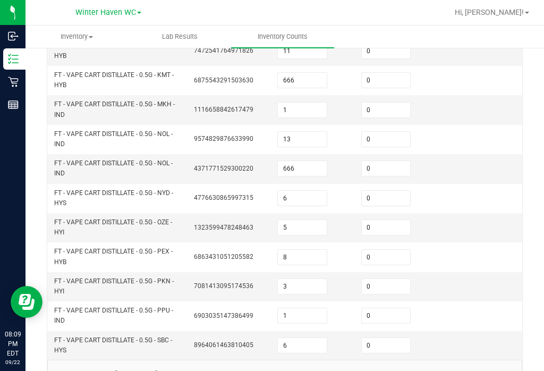
click at [312, 338] on input "6" at bounding box center [302, 345] width 49 height 15
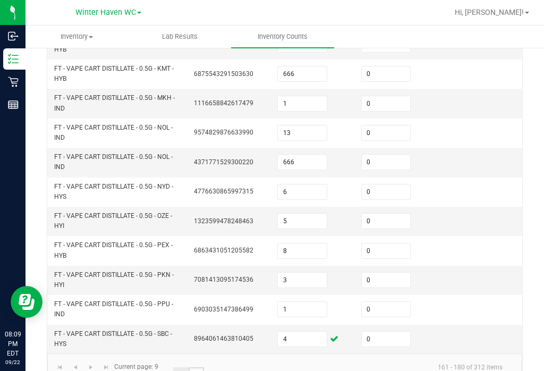
click at [199, 367] on link "10" at bounding box center [196, 375] width 15 height 16
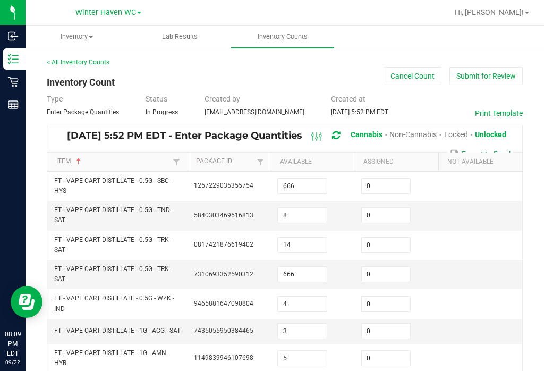
scroll to position [0, 0]
click at [311, 208] on input "8" at bounding box center [302, 215] width 49 height 15
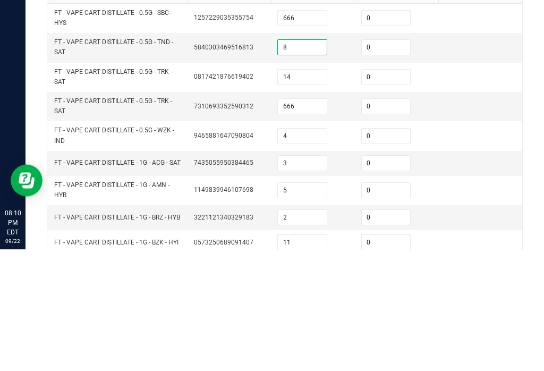
scroll to position [48, 0]
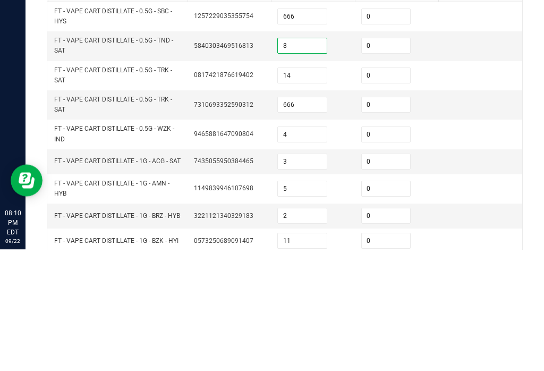
click at [313, 249] on input "4" at bounding box center [302, 256] width 49 height 15
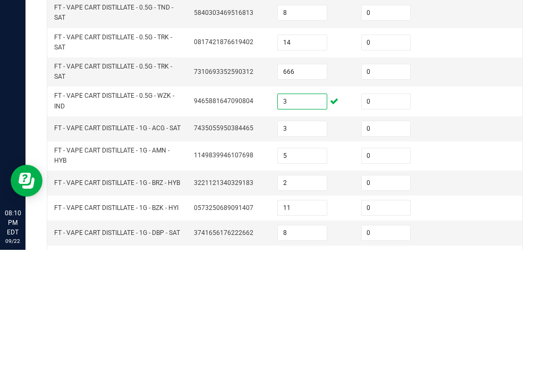
click at [312, 242] on input "3" at bounding box center [302, 249] width 49 height 15
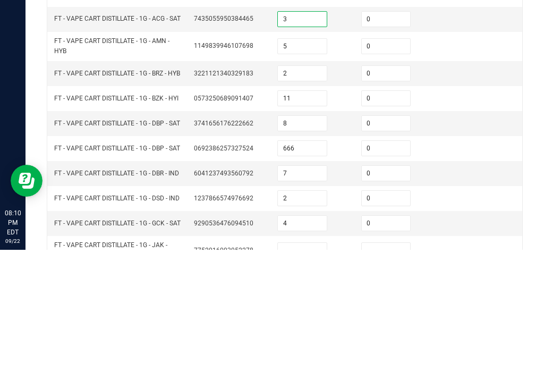
scroll to position [190, 0]
click at [326, 237] on input "8" at bounding box center [302, 244] width 49 height 15
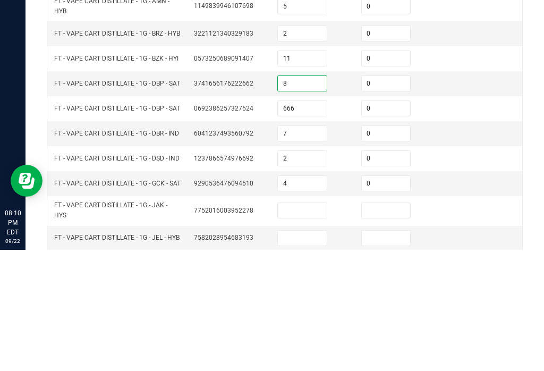
scroll to position [231, 0]
click at [307, 246] on input "7" at bounding box center [302, 253] width 49 height 15
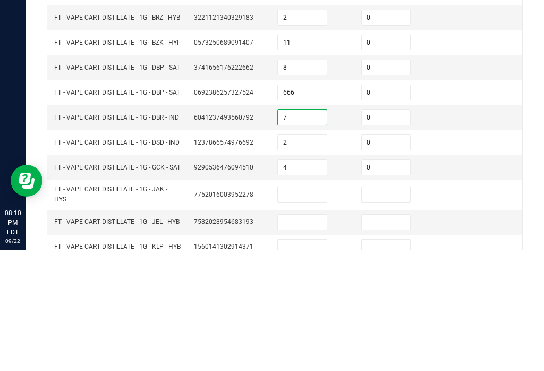
scroll to position [246, 0]
click at [306, 256] on input "2" at bounding box center [302, 263] width 49 height 15
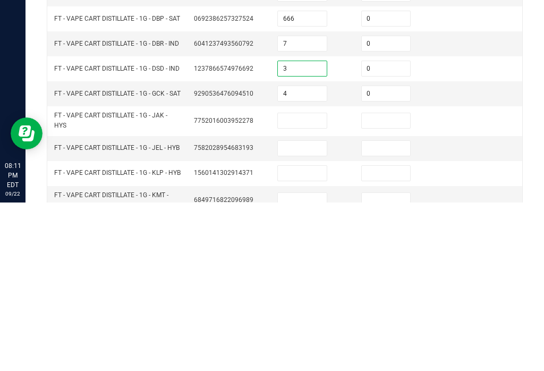
scroll to position [279, 0]
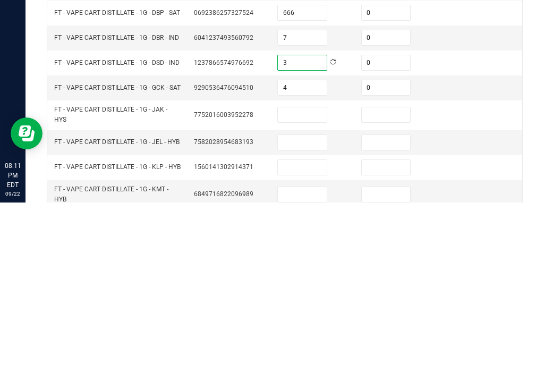
click at [316, 249] on input "4" at bounding box center [302, 256] width 49 height 15
click at [313, 276] on input at bounding box center [302, 283] width 49 height 15
click at [384, 276] on input at bounding box center [386, 283] width 49 height 15
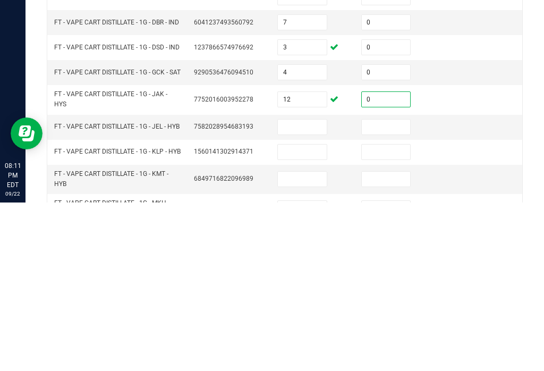
click at [307, 288] on input at bounding box center [302, 295] width 49 height 15
click at [384, 308] on td at bounding box center [397, 320] width 84 height 25
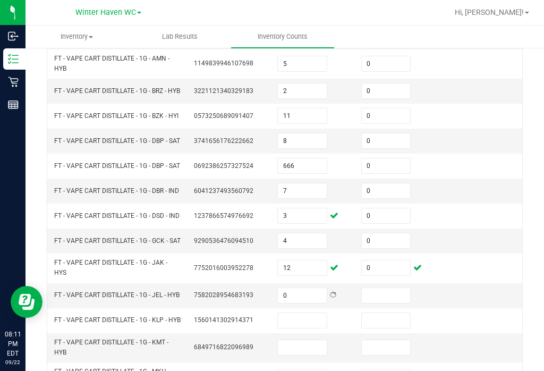
click at [395, 288] on input at bounding box center [386, 295] width 49 height 15
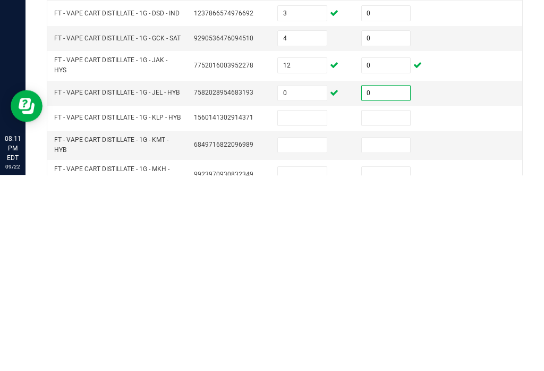
scroll to position [301, 0]
click at [314, 306] on input at bounding box center [302, 313] width 49 height 15
click at [382, 306] on input at bounding box center [386, 313] width 49 height 15
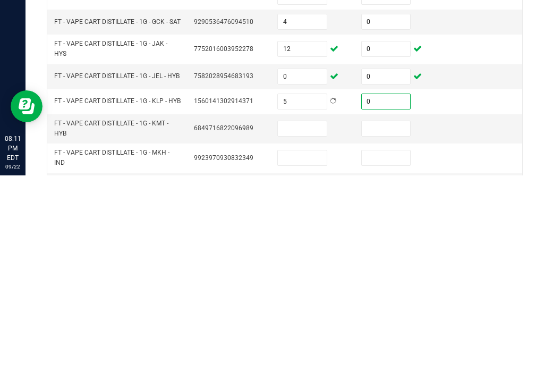
scroll to position [319, 0]
click at [307, 315] on input at bounding box center [302, 322] width 49 height 15
click at [405, 315] on input at bounding box center [386, 322] width 49 height 15
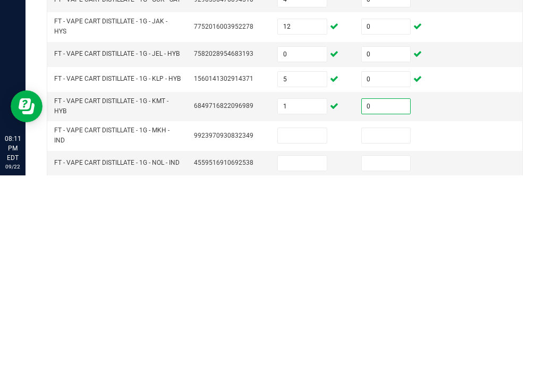
scroll to position [341, 0]
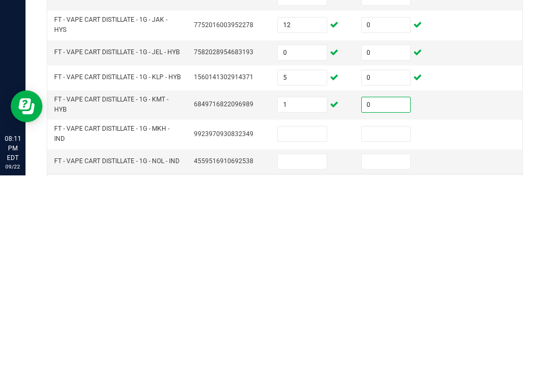
click at [313, 322] on input at bounding box center [302, 329] width 49 height 15
click at [396, 322] on input at bounding box center [386, 329] width 49 height 15
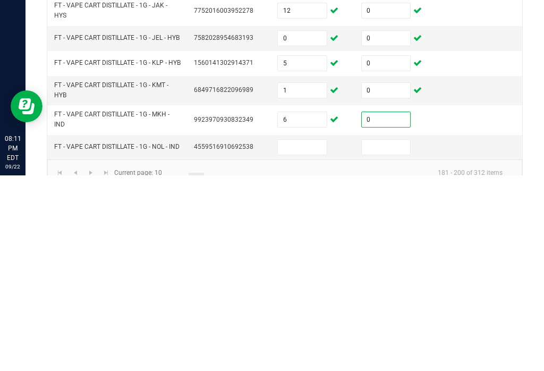
scroll to position [355, 0]
click at [302, 336] on input at bounding box center [302, 343] width 49 height 15
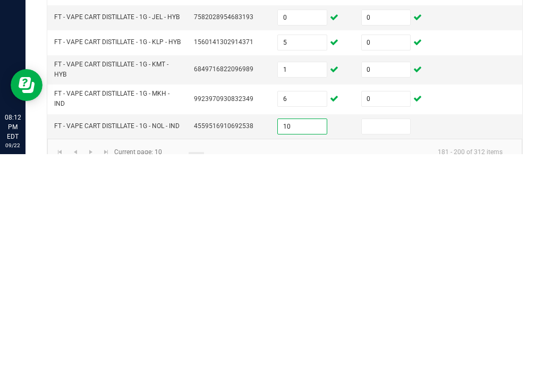
click at [383, 336] on input at bounding box center [386, 343] width 49 height 15
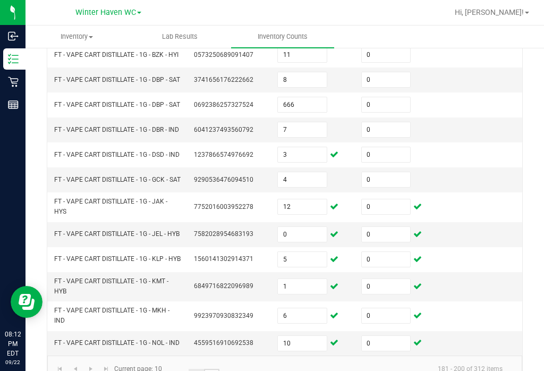
click at [217, 369] on link "..." at bounding box center [211, 377] width 15 height 16
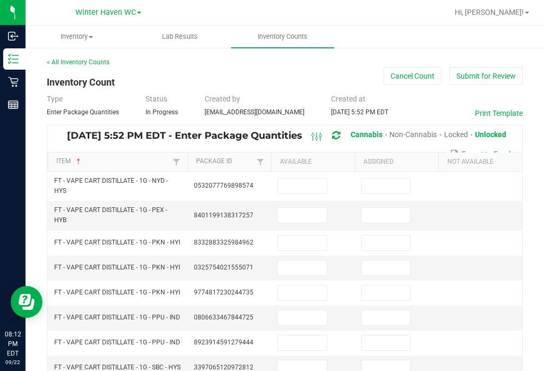
scroll to position [0, 0]
click at [309, 178] on input at bounding box center [302, 185] width 49 height 15
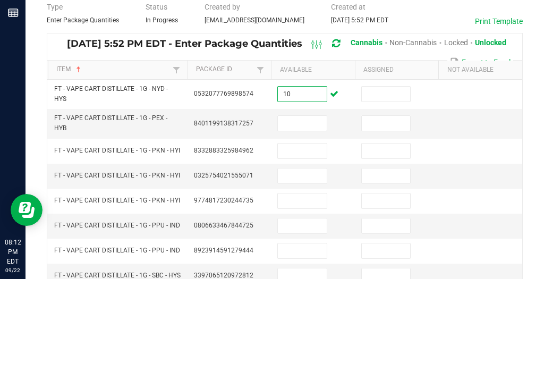
click at [386, 178] on input at bounding box center [386, 185] width 49 height 15
click at [307, 208] on input at bounding box center [302, 215] width 49 height 15
click at [389, 208] on input at bounding box center [386, 215] width 49 height 15
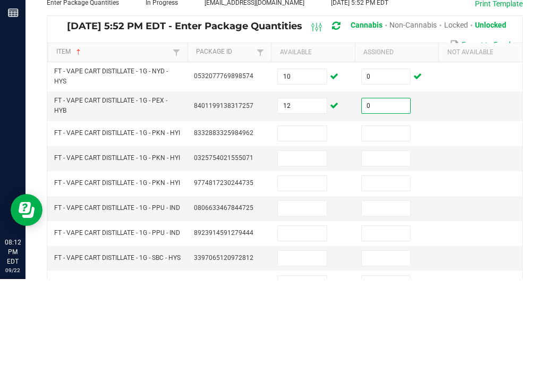
scroll to position [18, 0]
click at [307, 217] on input at bounding box center [302, 224] width 49 height 15
click at [380, 217] on input at bounding box center [386, 224] width 49 height 15
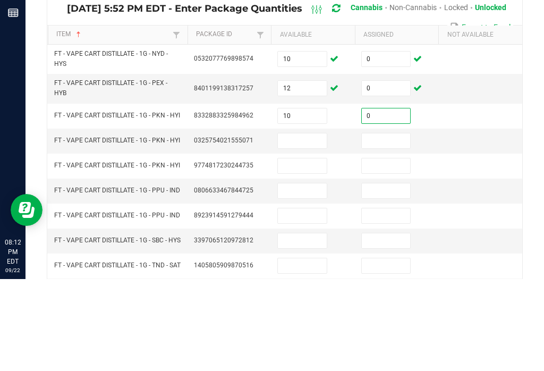
scroll to position [34, 0]
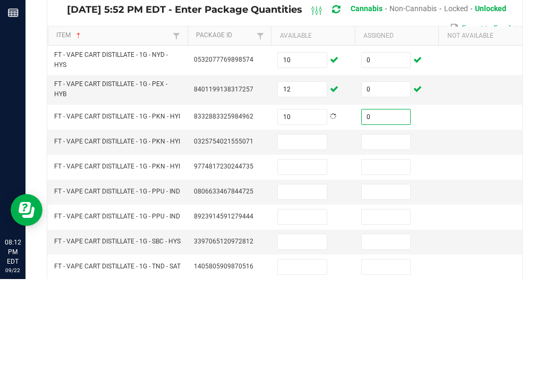
click at [311, 226] on input at bounding box center [302, 233] width 49 height 15
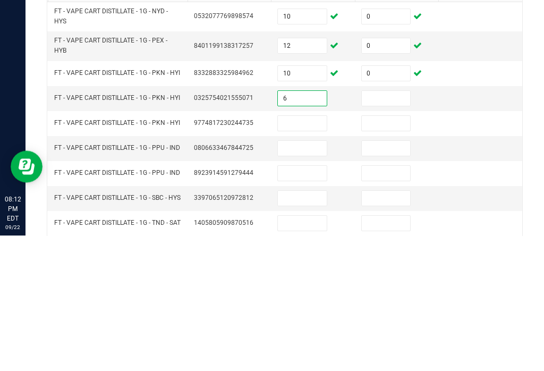
click at [397, 226] on input at bounding box center [386, 233] width 49 height 15
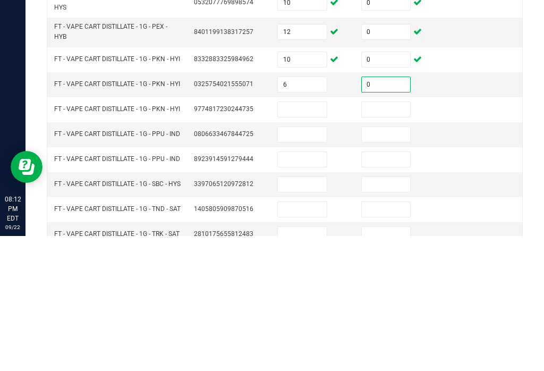
scroll to position [50, 0]
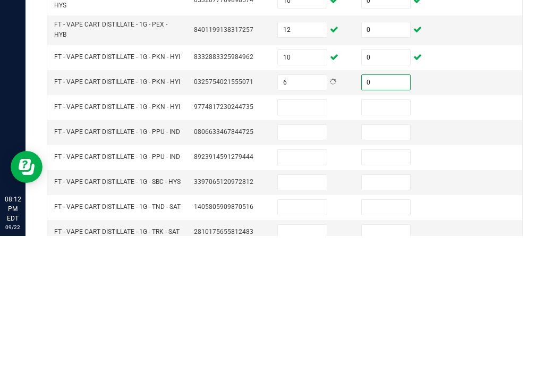
click at [301, 235] on input at bounding box center [302, 242] width 49 height 15
click at [304, 280] on td at bounding box center [313, 292] width 84 height 25
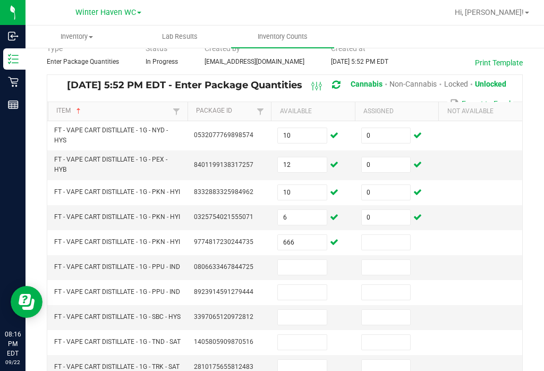
click at [315, 260] on input at bounding box center [302, 267] width 49 height 15
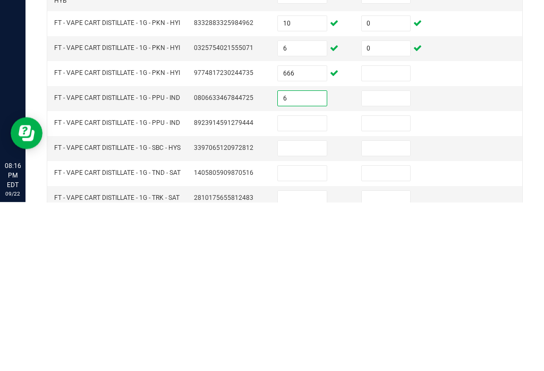
click at [390, 235] on input at bounding box center [386, 242] width 49 height 15
click at [386, 260] on input at bounding box center [386, 267] width 49 height 15
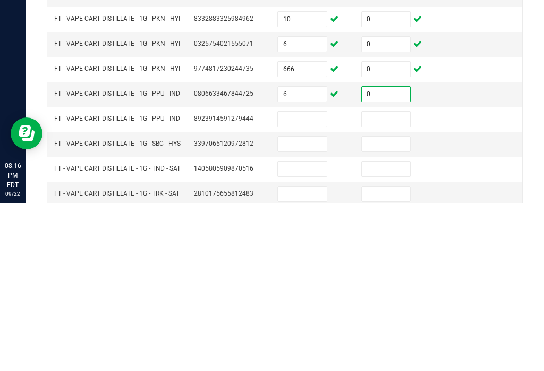
click at [313, 280] on input at bounding box center [302, 287] width 49 height 15
click at [386, 280] on input at bounding box center [386, 287] width 49 height 15
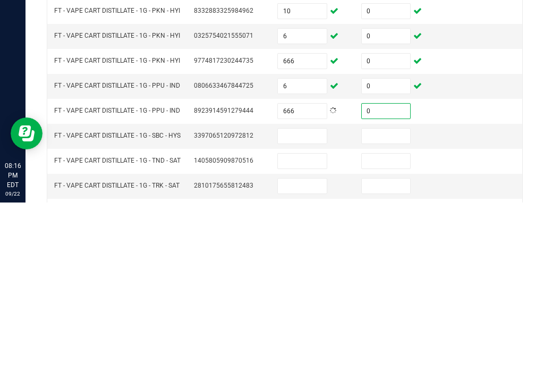
click at [319, 297] on input at bounding box center [302, 304] width 49 height 15
click at [401, 297] on input at bounding box center [386, 304] width 49 height 15
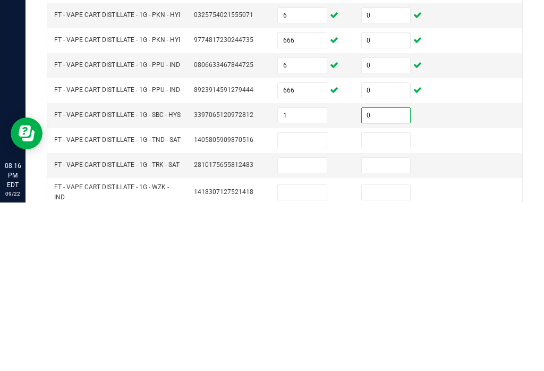
scroll to position [93, 0]
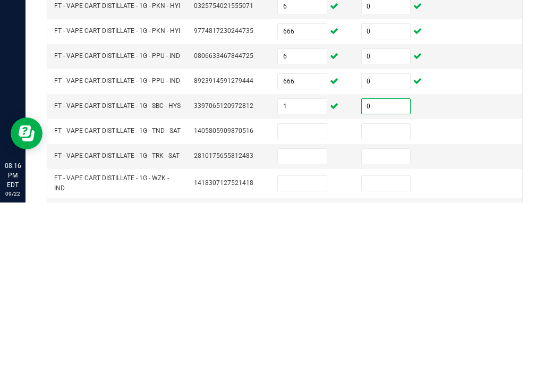
click at [317, 292] on input at bounding box center [302, 299] width 49 height 15
click at [389, 287] on td at bounding box center [397, 299] width 84 height 25
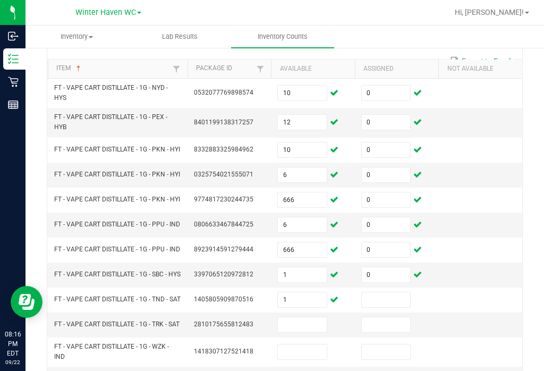
click at [315, 292] on input "1" at bounding box center [302, 299] width 49 height 15
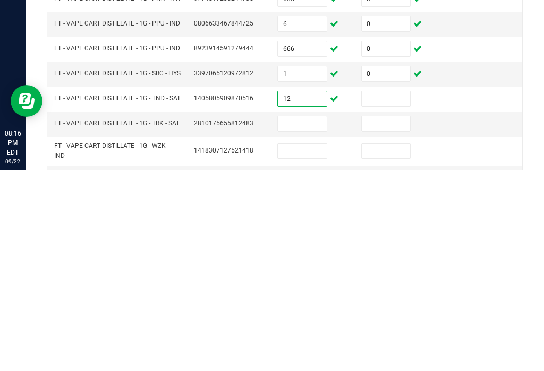
click at [387, 292] on input at bounding box center [386, 299] width 49 height 15
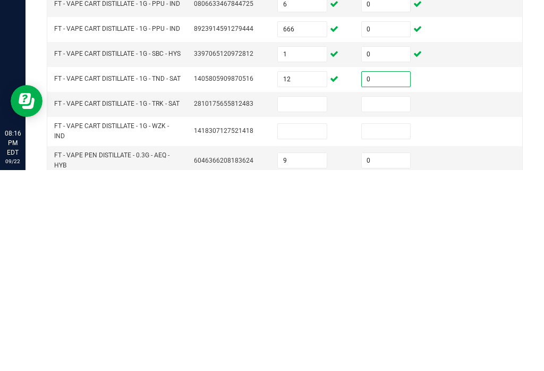
click at [315, 297] on input at bounding box center [302, 304] width 49 height 15
click at [386, 297] on input at bounding box center [386, 304] width 49 height 15
click at [307, 324] on input at bounding box center [302, 331] width 49 height 15
click at [393, 324] on input at bounding box center [386, 331] width 49 height 15
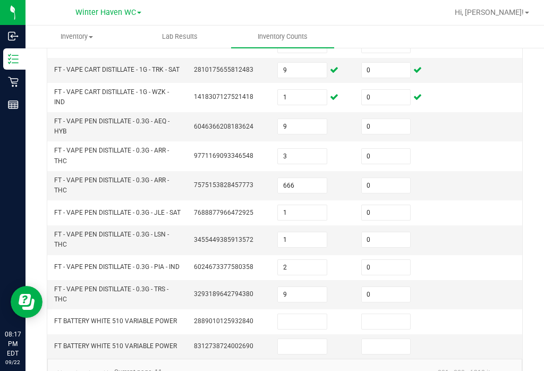
scroll to position [347, 0]
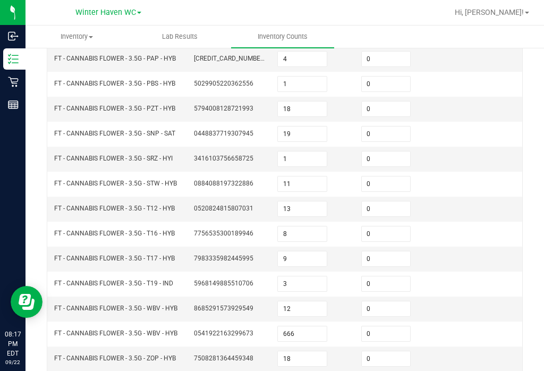
scroll to position [300, 0]
click at [309, 251] on input "9" at bounding box center [302, 258] width 49 height 15
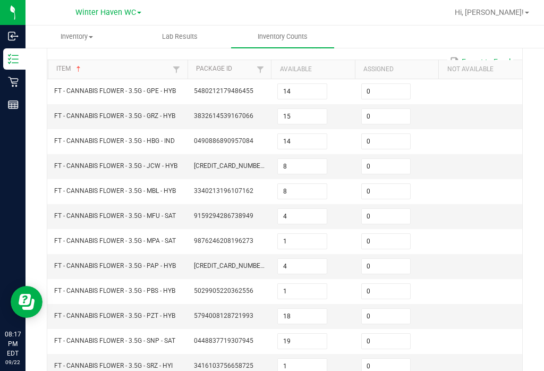
scroll to position [92, 0]
click at [311, 134] on input "14" at bounding box center [302, 141] width 49 height 15
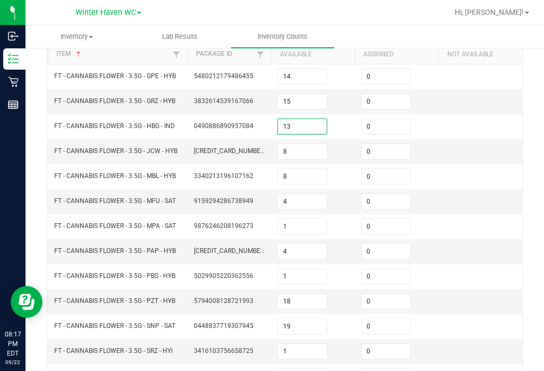
scroll to position [118, 0]
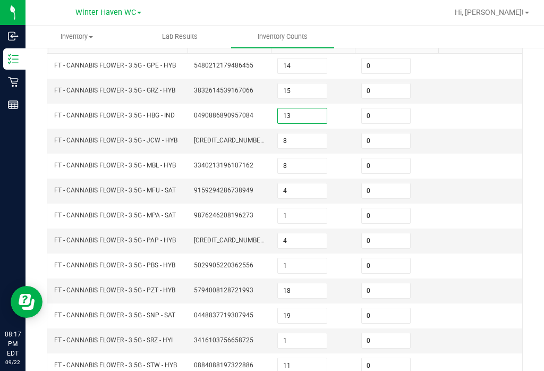
click at [299, 133] on input "8" at bounding box center [302, 140] width 49 height 15
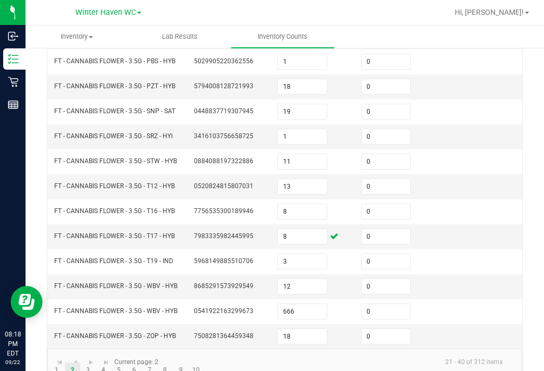
scroll to position [321, 0]
click at [170, 363] on link "8" at bounding box center [164, 371] width 15 height 16
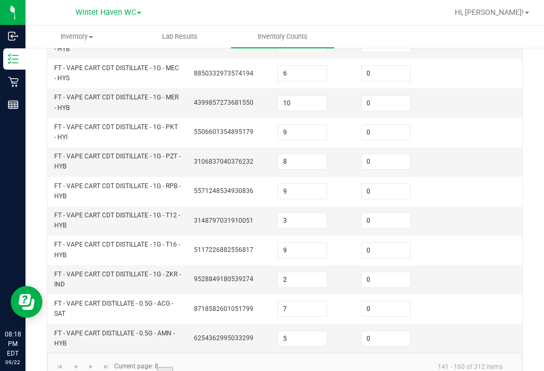
scroll to position [406, 0]
click at [185, 367] on link "9" at bounding box center [180, 375] width 15 height 16
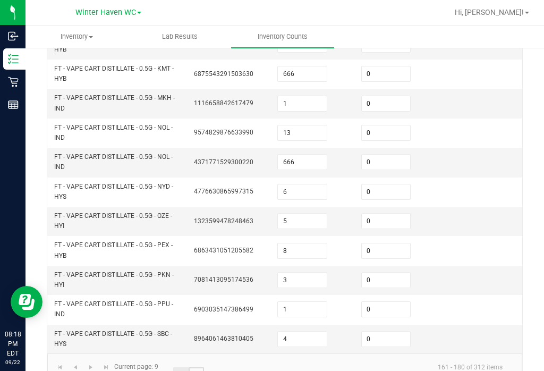
click at [200, 367] on link "10" at bounding box center [196, 375] width 15 height 16
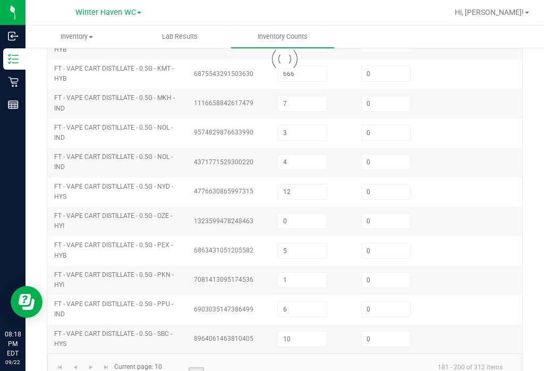
scroll to position [355, 0]
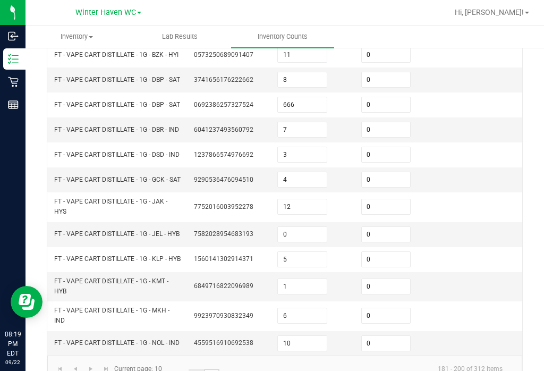
click at [214, 369] on link "..." at bounding box center [211, 377] width 15 height 16
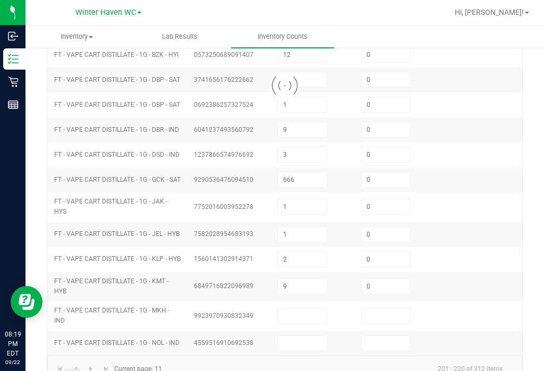
scroll to position [347, 0]
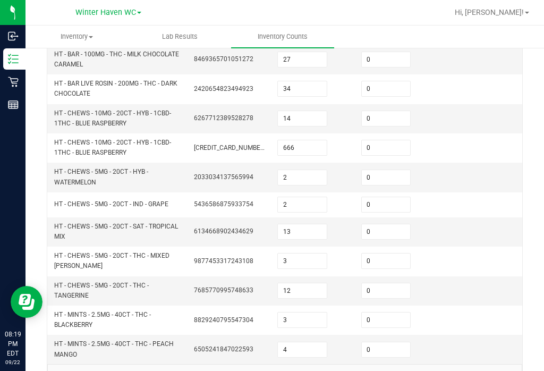
scroll to position [386, 0]
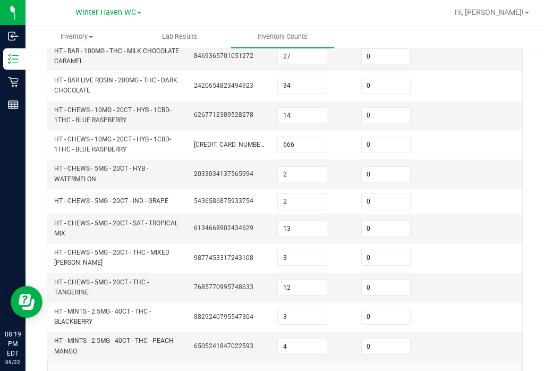
click at [383, 339] on input "0" at bounding box center [386, 346] width 49 height 15
click at [311, 108] on input "14" at bounding box center [302, 115] width 49 height 15
click at [390, 108] on input "0" at bounding box center [386, 115] width 49 height 15
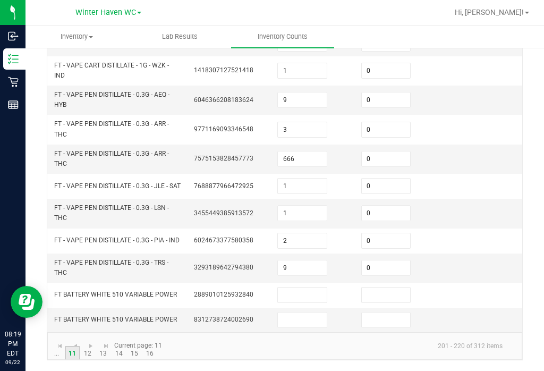
scroll to position [347, 0]
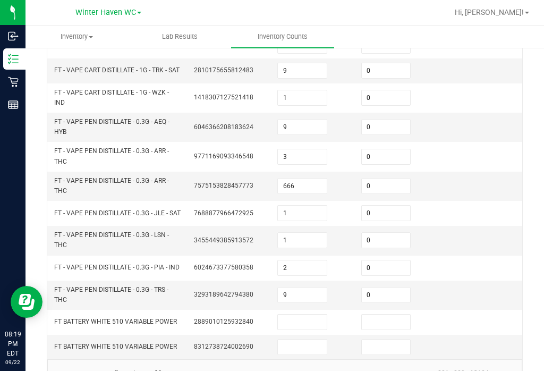
click at [383, 287] on input "0" at bounding box center [386, 294] width 49 height 15
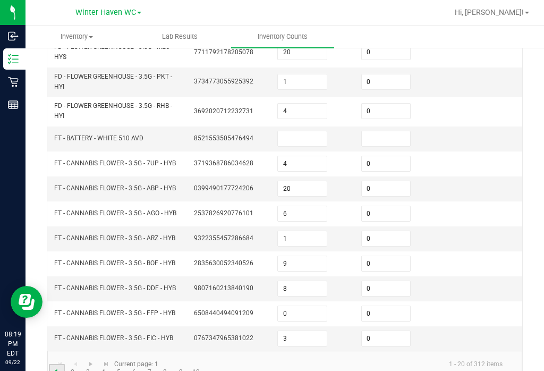
scroll to position [359, 0]
click at [73, 364] on link "2" at bounding box center [72, 372] width 15 height 16
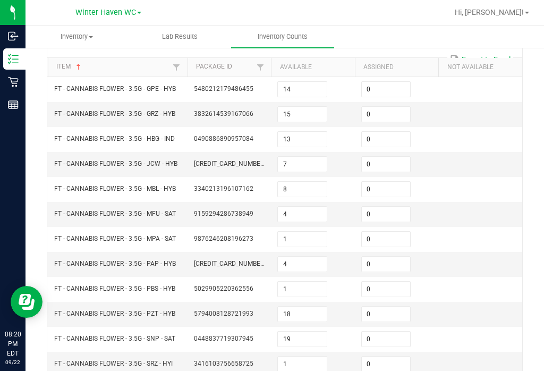
scroll to position [94, 0]
click at [390, 157] on input "0" at bounding box center [386, 164] width 49 height 15
click at [393, 107] on input "0" at bounding box center [386, 114] width 49 height 15
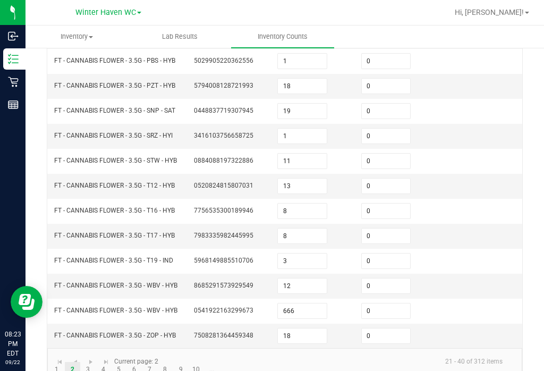
scroll to position [321, 0]
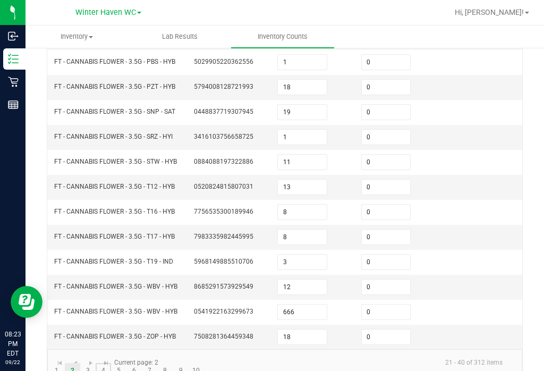
click at [106, 363] on link "4" at bounding box center [103, 371] width 15 height 16
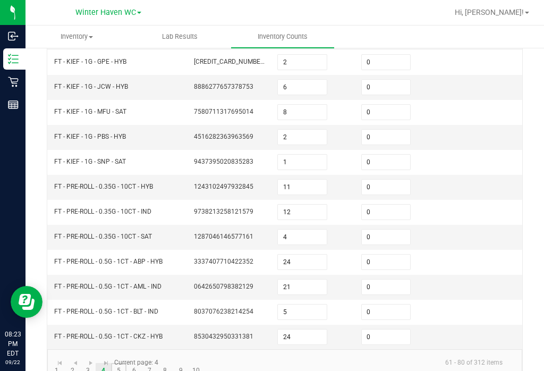
click at [121, 363] on link "5" at bounding box center [118, 371] width 15 height 16
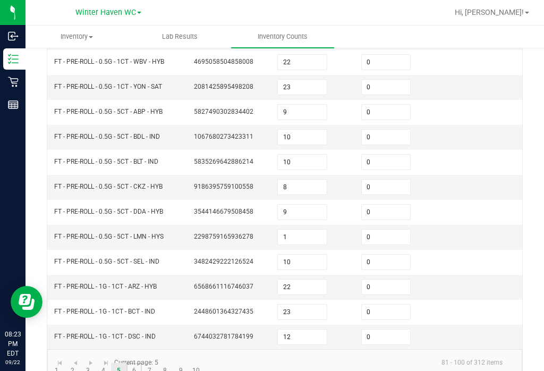
click at [138, 363] on link "6" at bounding box center [133, 371] width 15 height 16
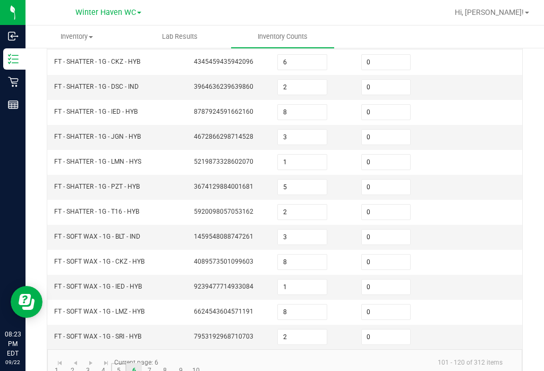
click at [118, 363] on link "5" at bounding box center [118, 371] width 15 height 16
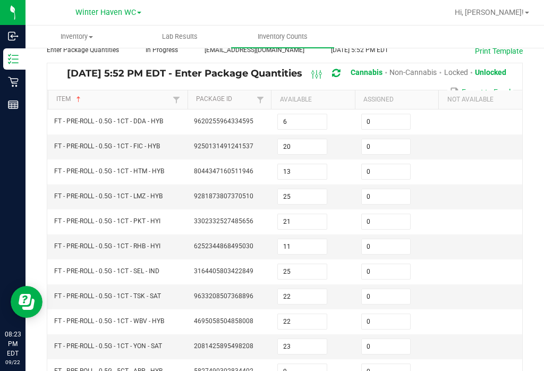
scroll to position [58, 0]
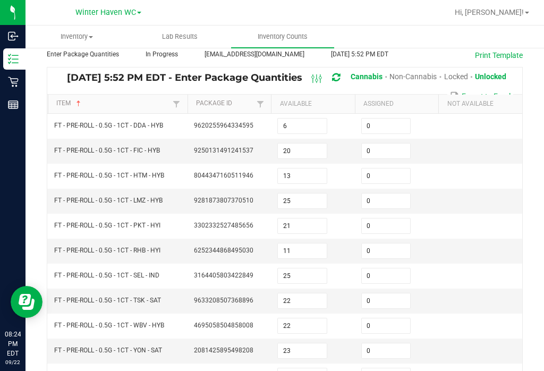
click at [311, 218] on input "21" at bounding box center [302, 225] width 49 height 15
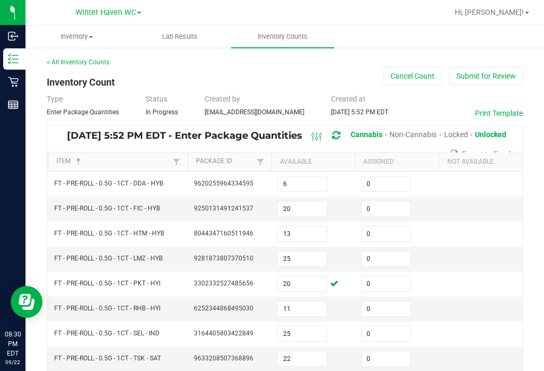
scroll to position [0, 0]
click at [492, 67] on button "Submit for Review" at bounding box center [485, 76] width 73 height 18
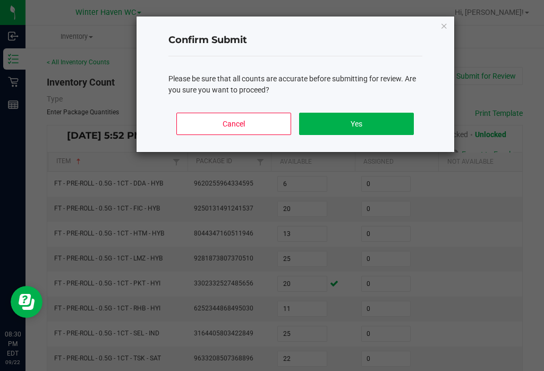
click at [397, 122] on button "Yes" at bounding box center [356, 124] width 114 height 22
